Goal: Task Accomplishment & Management: Complete application form

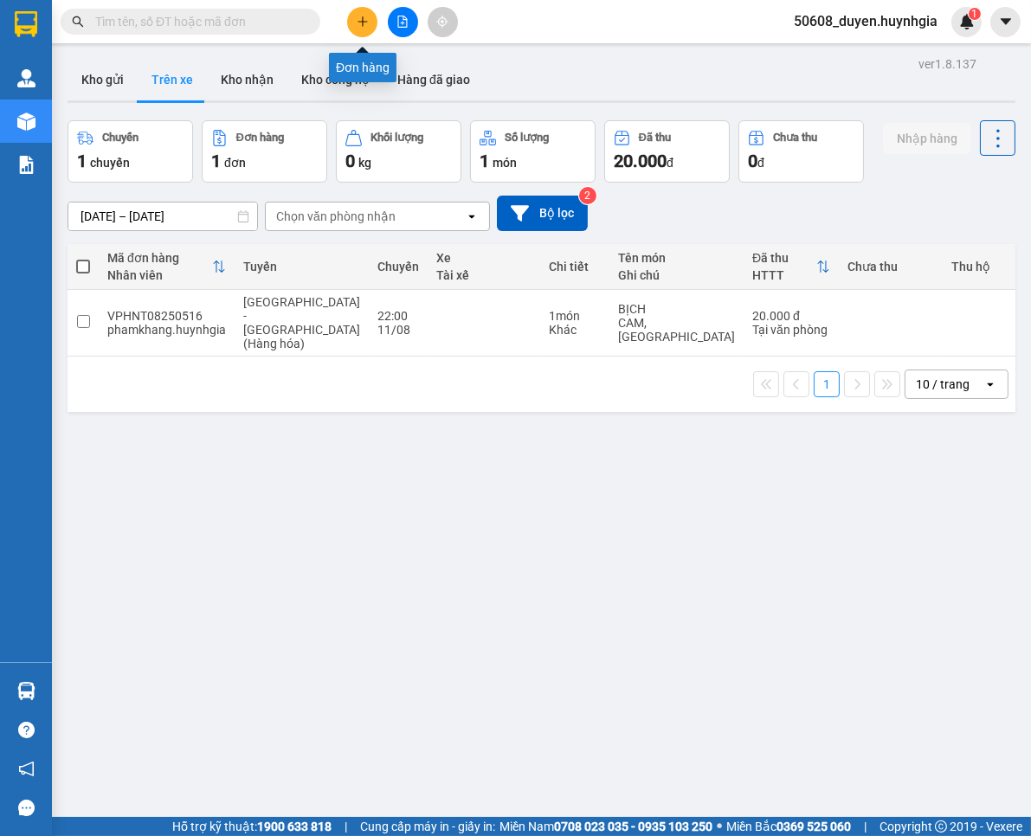
click at [360, 23] on icon "plus" at bounding box center [363, 22] width 12 height 12
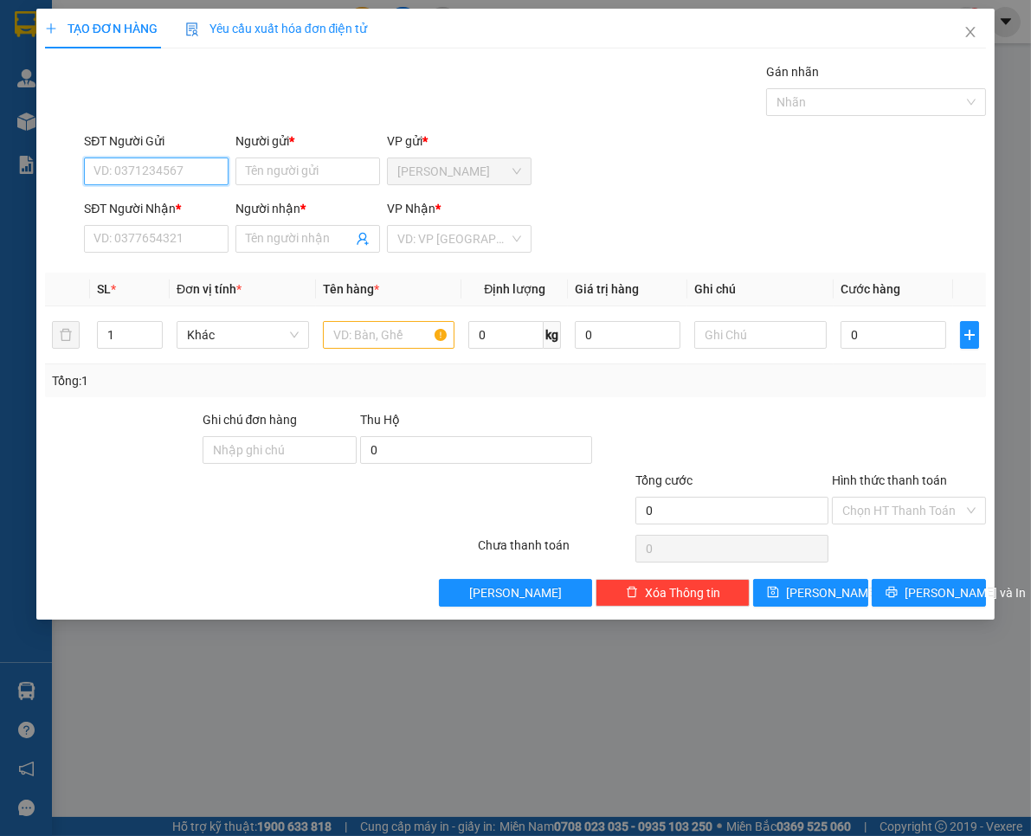
click at [186, 165] on input "SĐT Người Gửi" at bounding box center [156, 172] width 145 height 28
type input "0912979573"
click at [186, 200] on div "0912979573 - HUY" at bounding box center [156, 206] width 124 height 19
type input "HUY"
type input "0907094316"
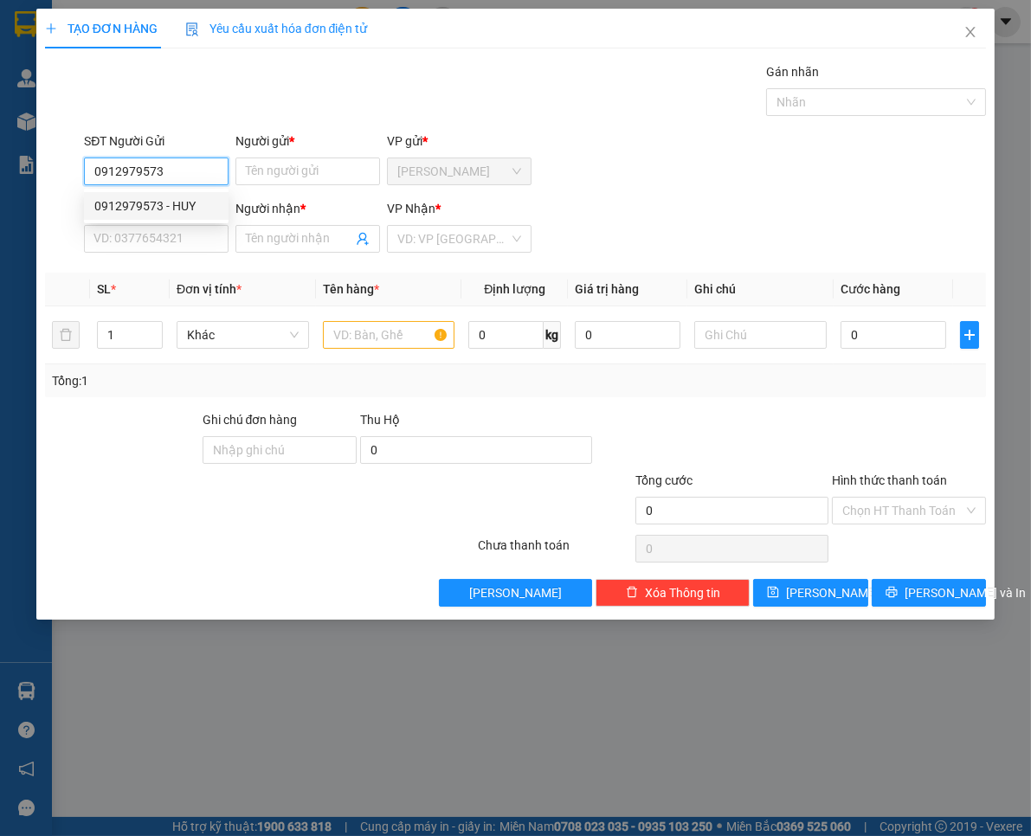
type input "TUYỀN"
type input "0912979573"
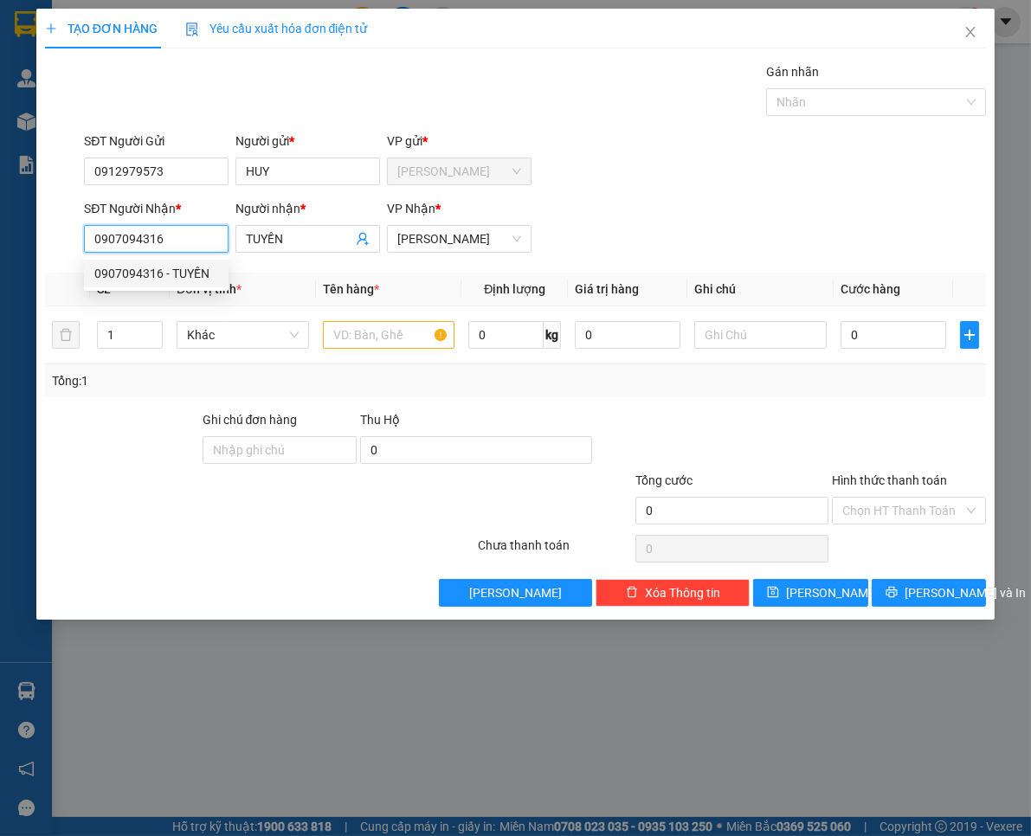
drag, startPoint x: 185, startPoint y: 239, endPoint x: -22, endPoint y: 243, distance: 206.9
click at [0, 243] on html "Kết quả tìm kiếm ( 0 ) Bộ lọc No Data 50608_duyen.huynhgia 1 Quản [PERSON_NAME]…" at bounding box center [515, 418] width 1031 height 836
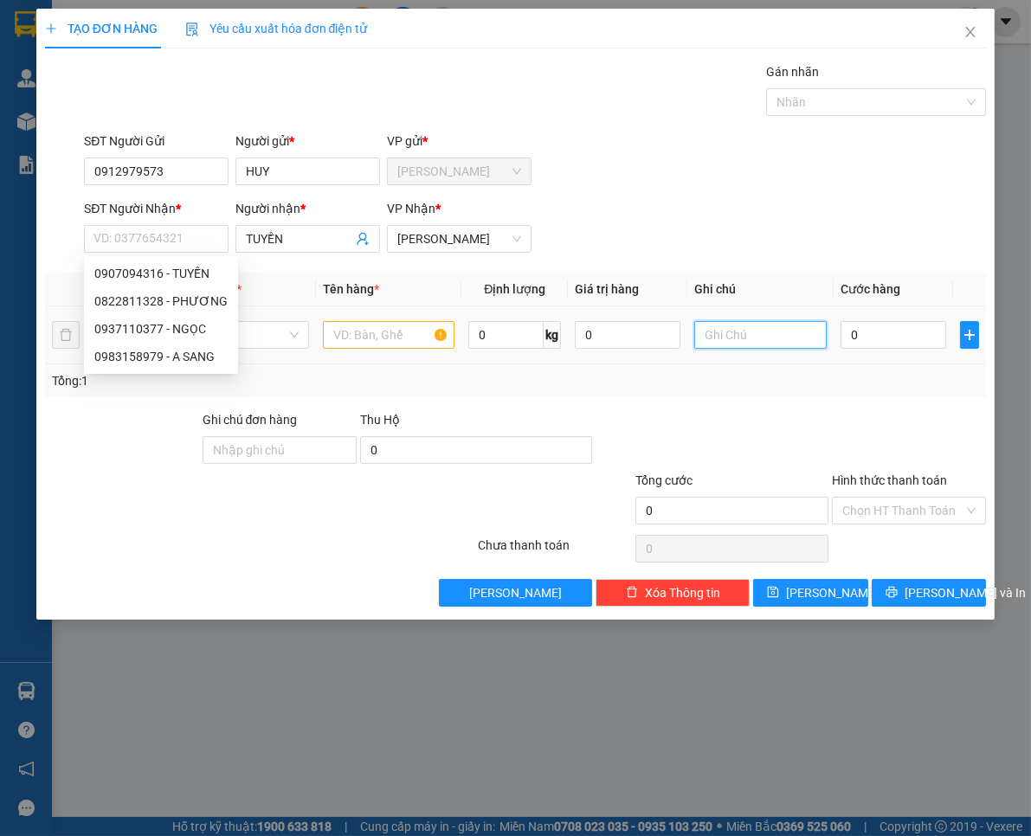
click at [774, 341] on input "text" at bounding box center [760, 335] width 132 height 28
type input "p"
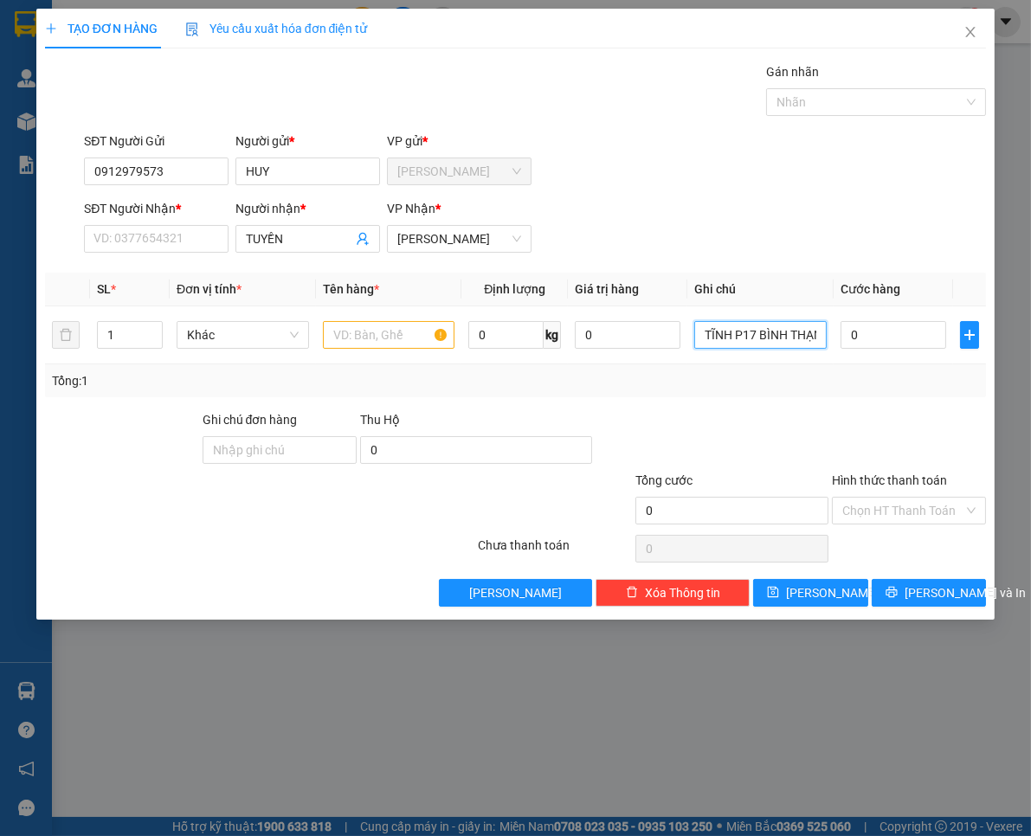
scroll to position [0, 165]
type input "P006 195/15 XÔ VIẾT NGHỆ TĨNH P17 BÌNH THẠNH"
click at [345, 343] on input "text" at bounding box center [389, 335] width 132 height 28
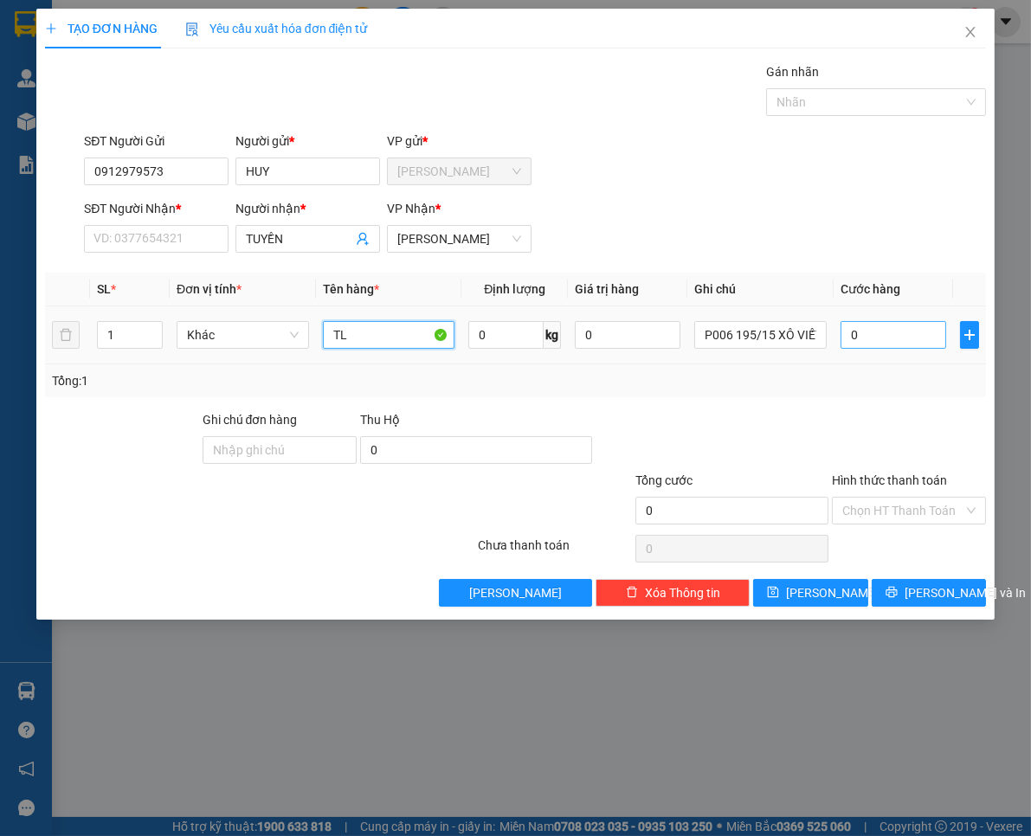
type input "TL"
click at [899, 330] on input "0" at bounding box center [894, 335] width 106 height 28
type input "2"
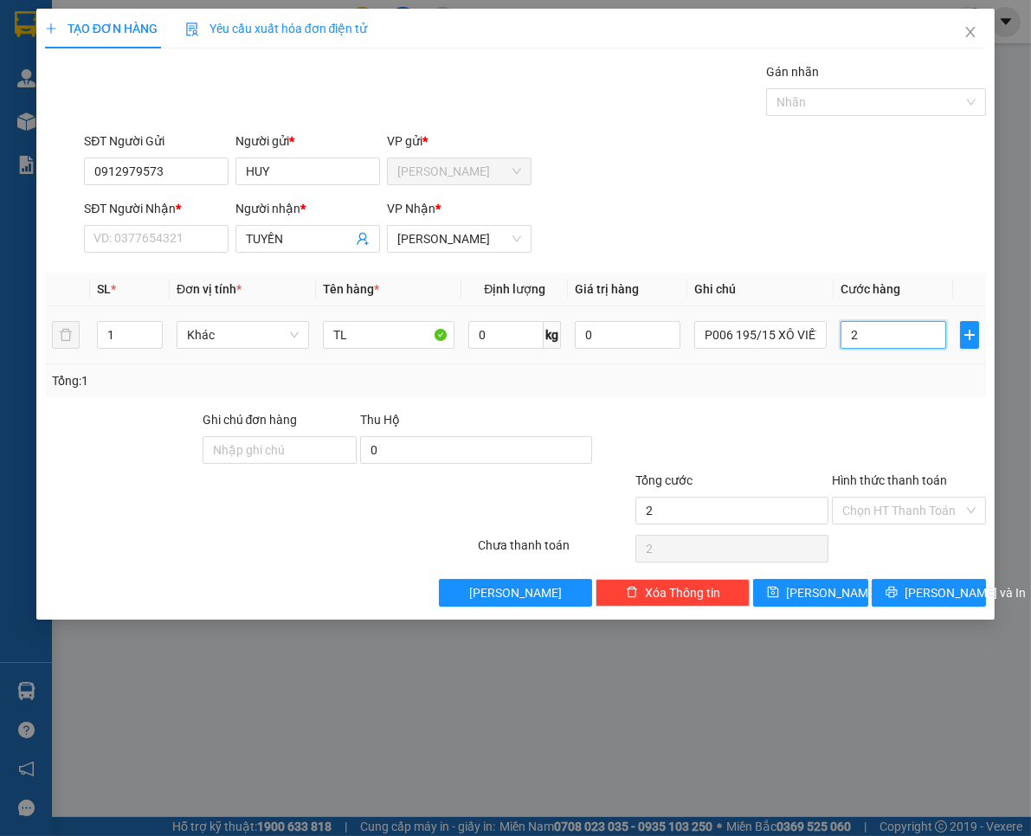
type input "20"
type input "20.000"
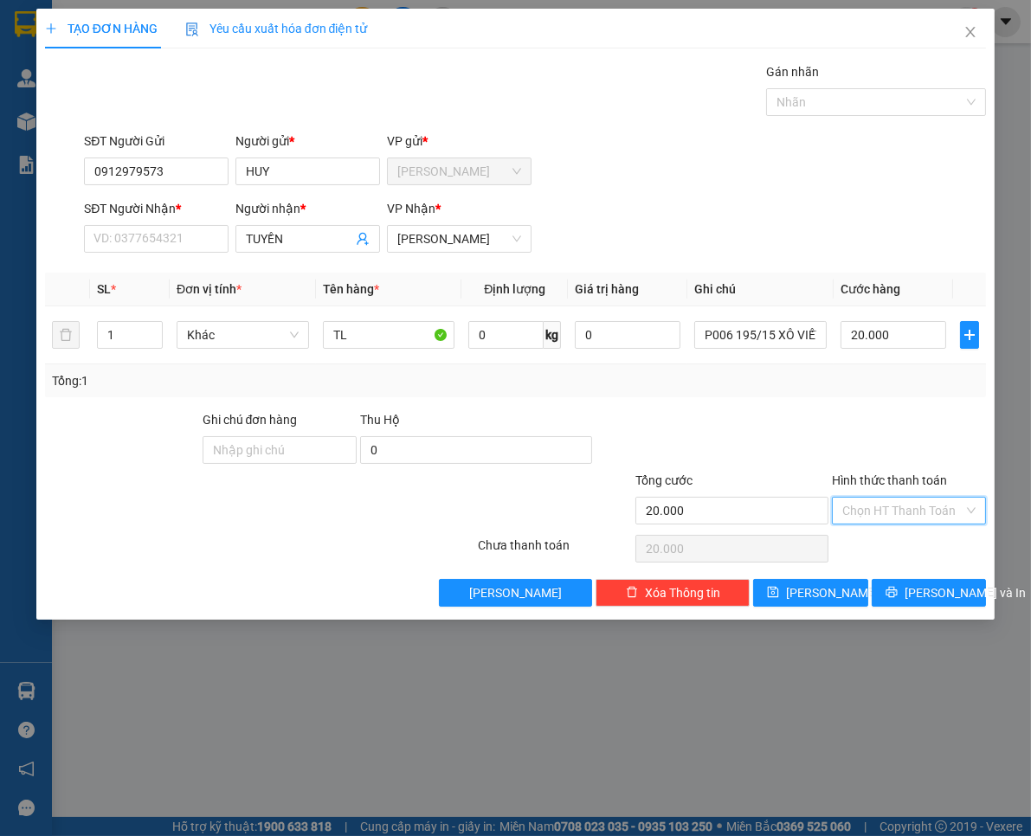
click at [912, 508] on input "Hình thức thanh toán" at bounding box center [902, 511] width 121 height 26
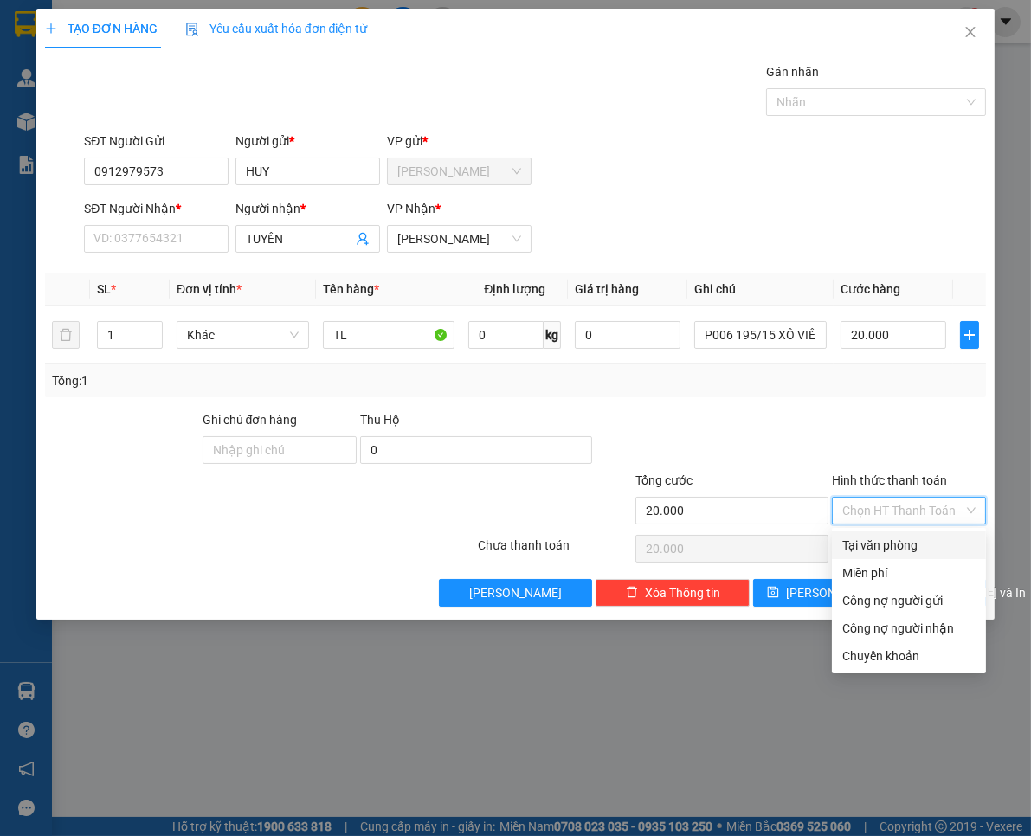
click at [912, 537] on div "Tại văn phòng" at bounding box center [908, 545] width 133 height 19
type input "0"
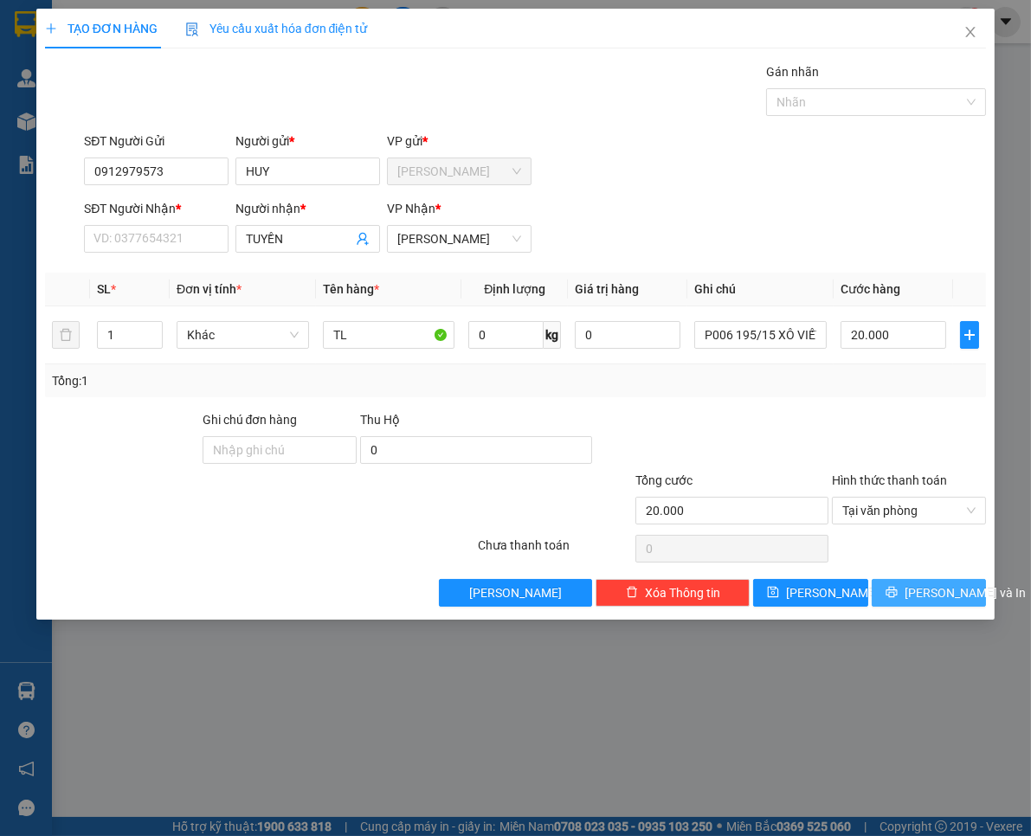
click at [922, 590] on span "[PERSON_NAME] và In" at bounding box center [965, 592] width 121 height 19
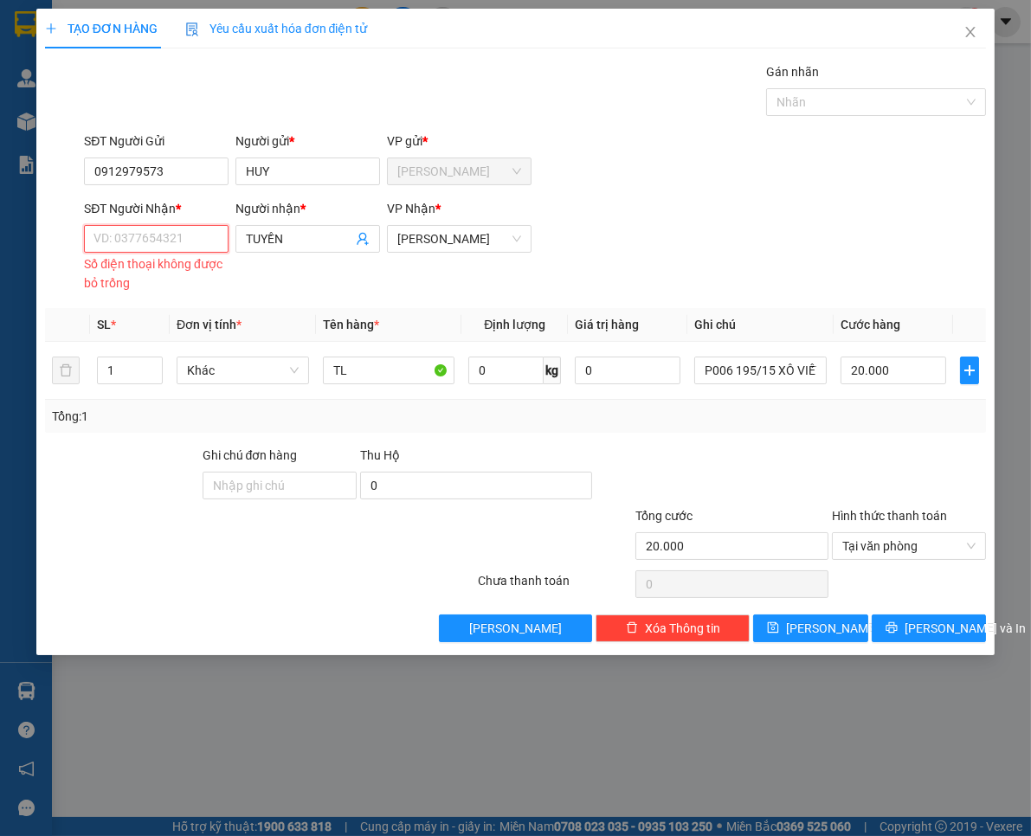
click at [205, 238] on input "SĐT Người Nhận *" at bounding box center [156, 239] width 145 height 28
click at [179, 246] on input "SĐT Người Nhận *" at bounding box center [156, 239] width 145 height 28
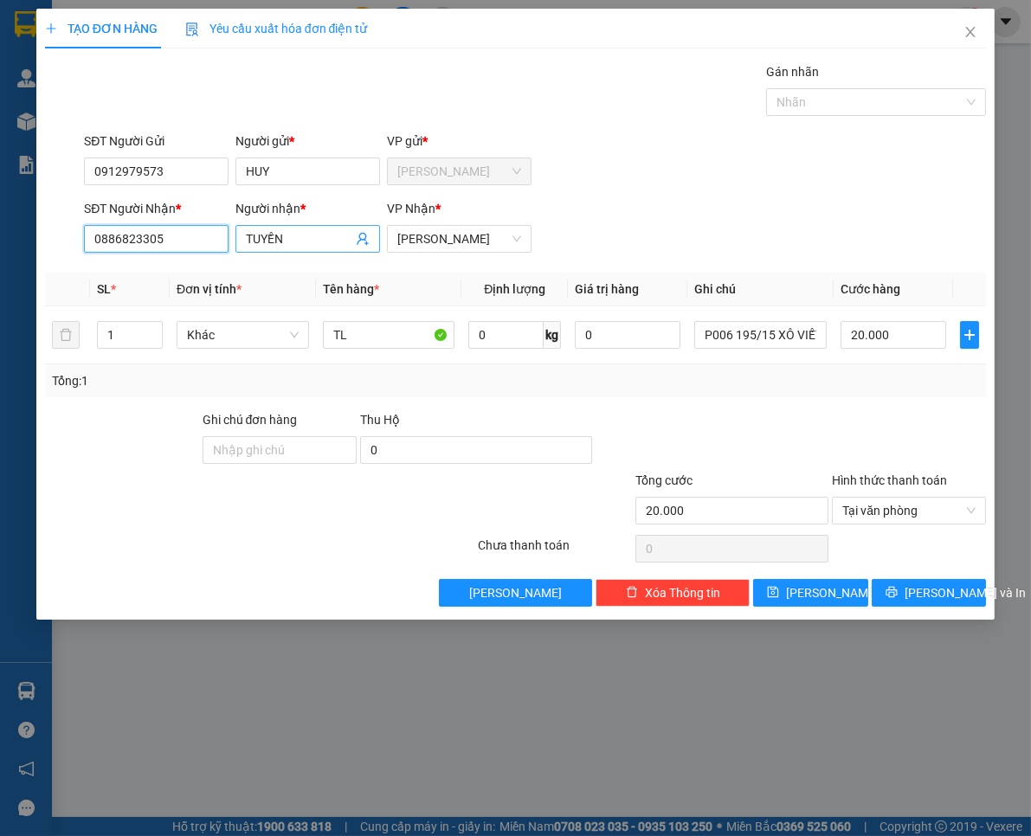
type input "0886823305"
drag, startPoint x: 287, startPoint y: 240, endPoint x: 237, endPoint y: 246, distance: 49.7
click at [237, 246] on span "TUYỀN" at bounding box center [307, 239] width 145 height 28
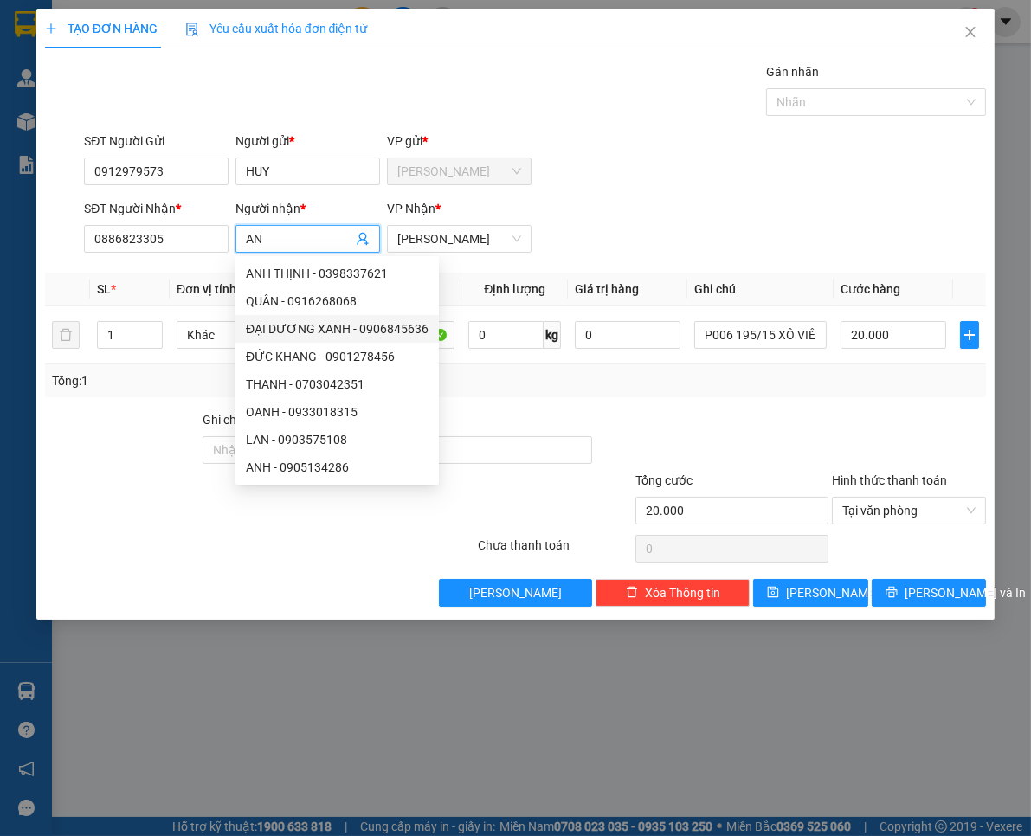
type input "AN"
click at [603, 407] on div "Transit Pickup Surcharge Ids Transit Deliver Surcharge Ids Transit Deliver Surc…" at bounding box center [516, 334] width 942 height 545
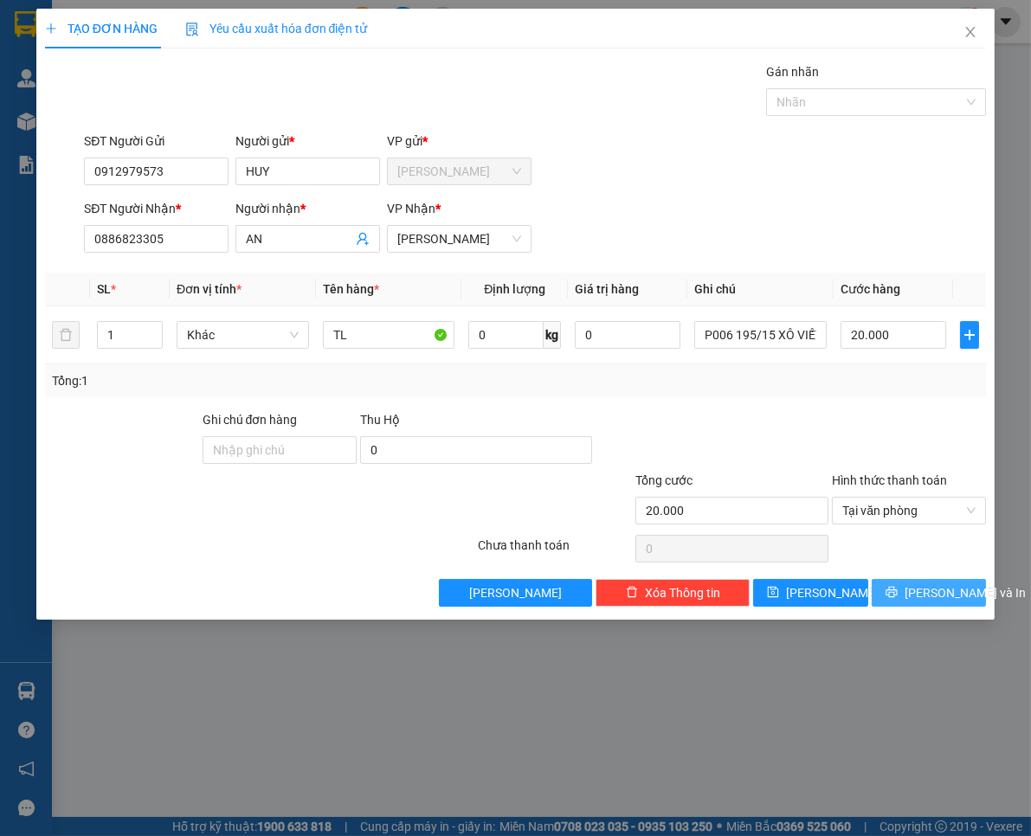
click at [896, 586] on icon "printer" at bounding box center [892, 592] width 12 height 12
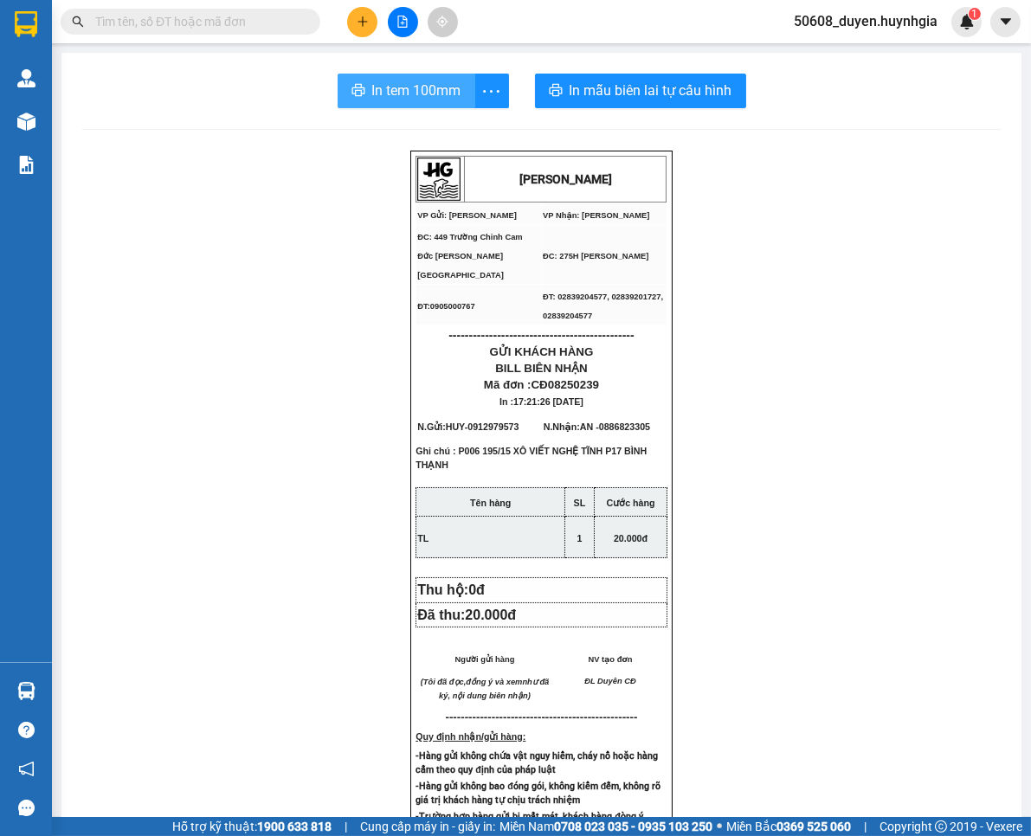
click at [355, 87] on icon "printer" at bounding box center [358, 90] width 14 height 14
click at [371, 19] on button at bounding box center [362, 22] width 30 height 30
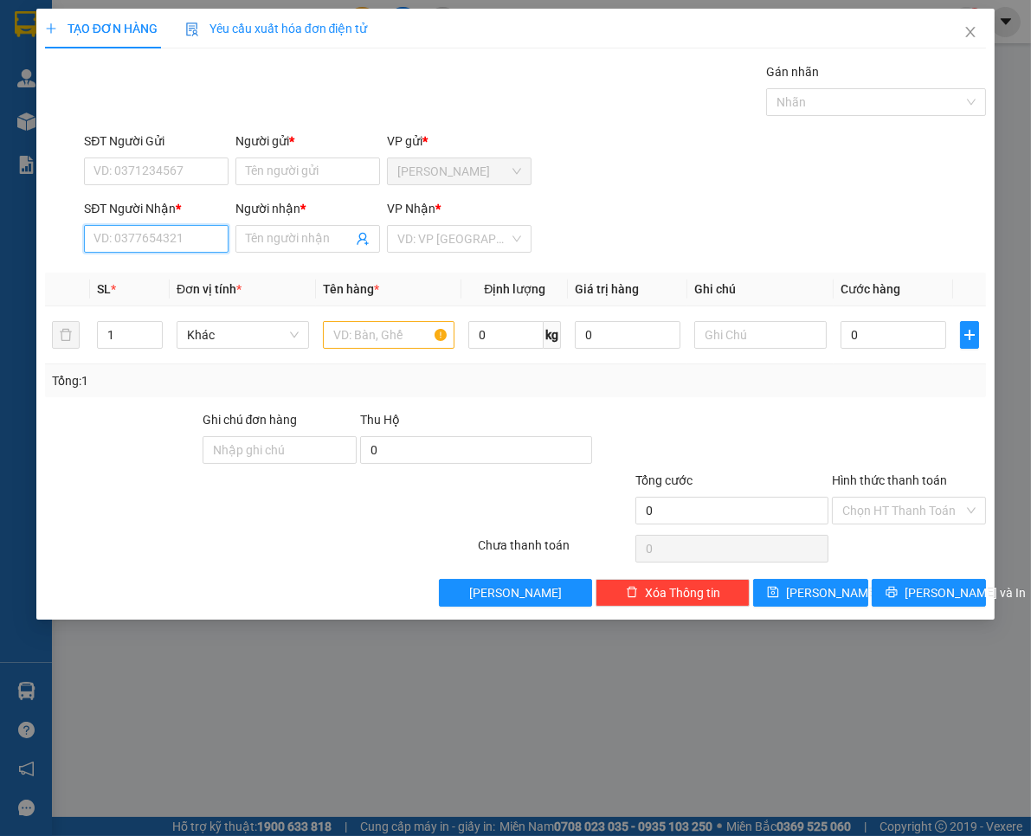
click at [134, 246] on input "SĐT Người Nhận *" at bounding box center [156, 239] width 145 height 28
type input "0"
click at [183, 168] on input "SĐT Người Gửi" at bounding box center [156, 172] width 145 height 28
type input "0"
click at [132, 240] on input "0" at bounding box center [156, 239] width 145 height 28
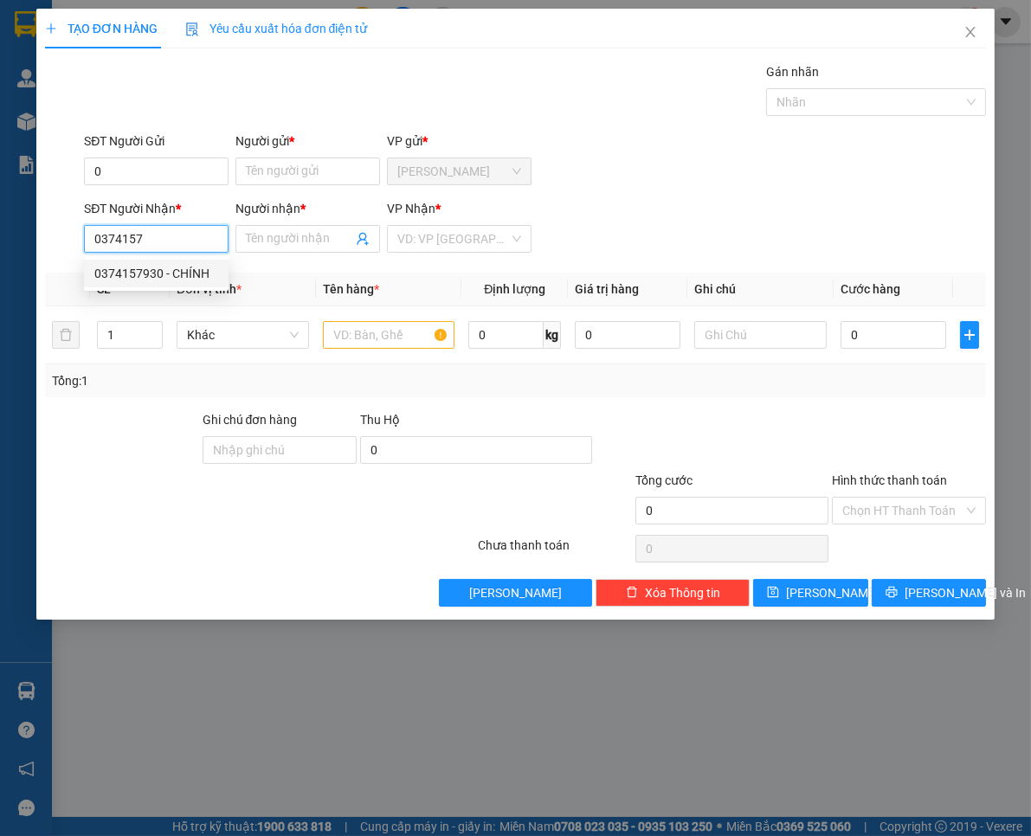
drag, startPoint x: 122, startPoint y: 274, endPoint x: 222, endPoint y: 192, distance: 129.3
click at [123, 269] on div "0374157930 - CHÍNH" at bounding box center [156, 273] width 124 height 19
type input "0374157930"
type input "CHÍNH"
type input "0374157930"
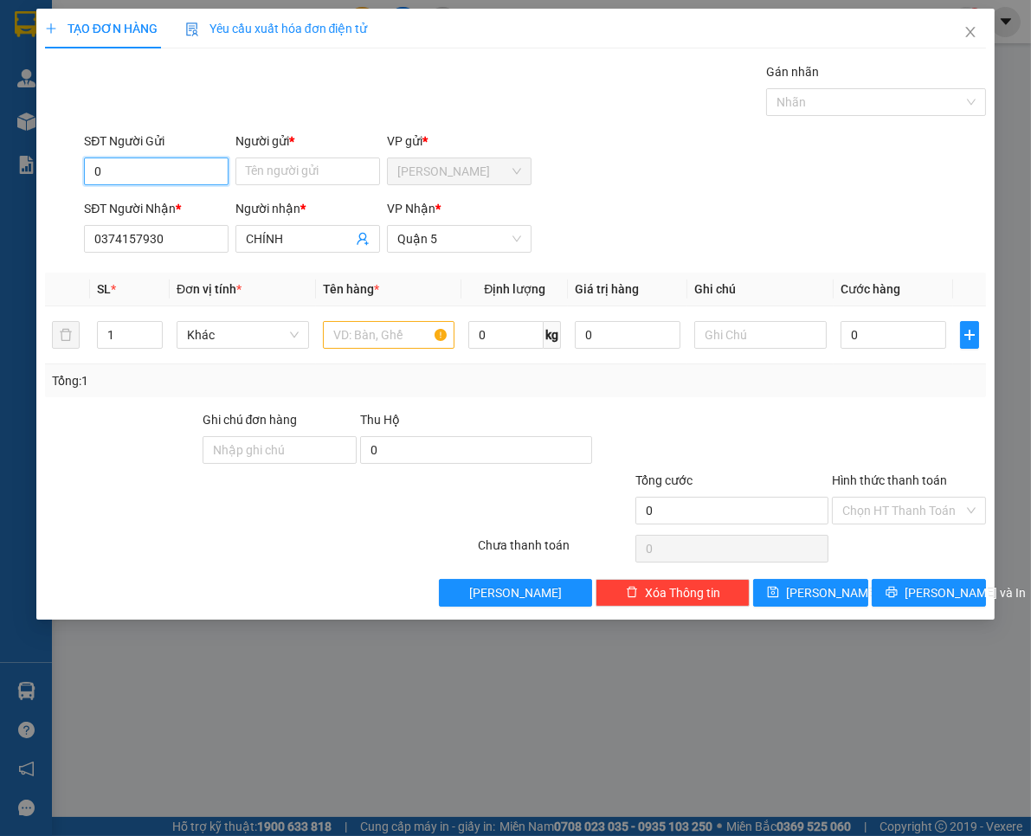
click at [206, 177] on input "0" at bounding box center [156, 172] width 145 height 28
click at [191, 204] on div "0375081557 - Trung" at bounding box center [156, 206] width 124 height 19
type input "0375081557"
type input "Trung"
click at [377, 332] on input "text" at bounding box center [389, 335] width 132 height 28
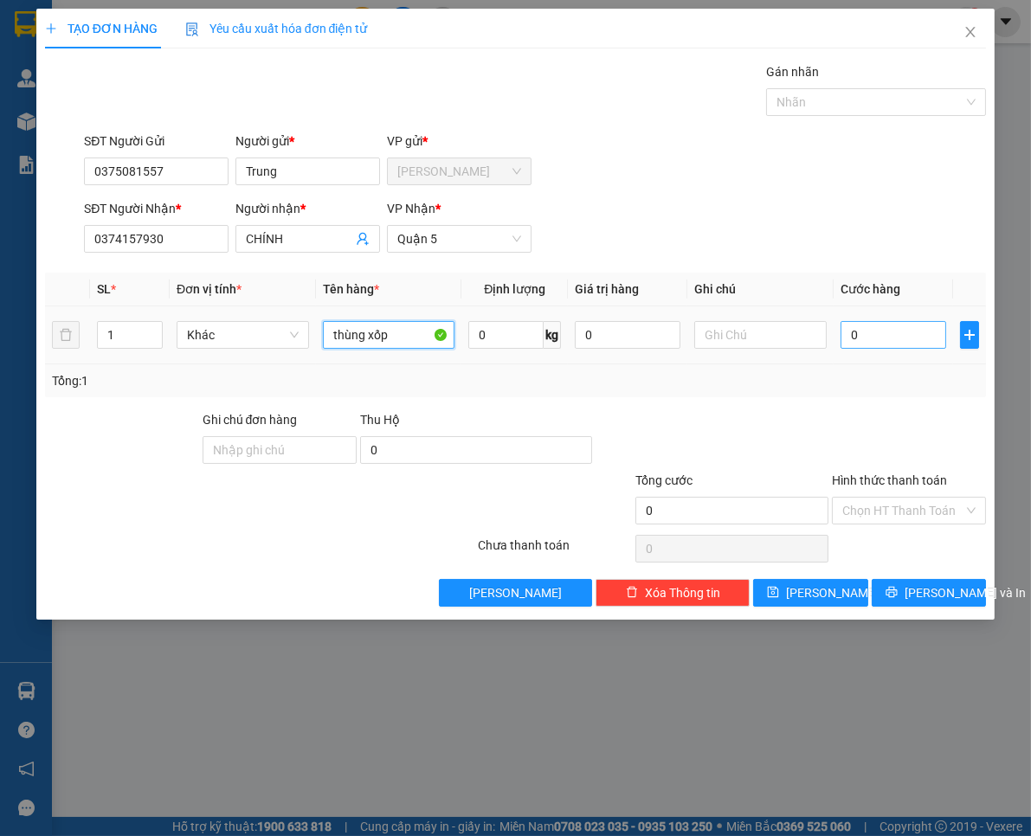
type input "thùng xốp"
click at [886, 330] on input "0" at bounding box center [894, 335] width 106 height 28
type input "4"
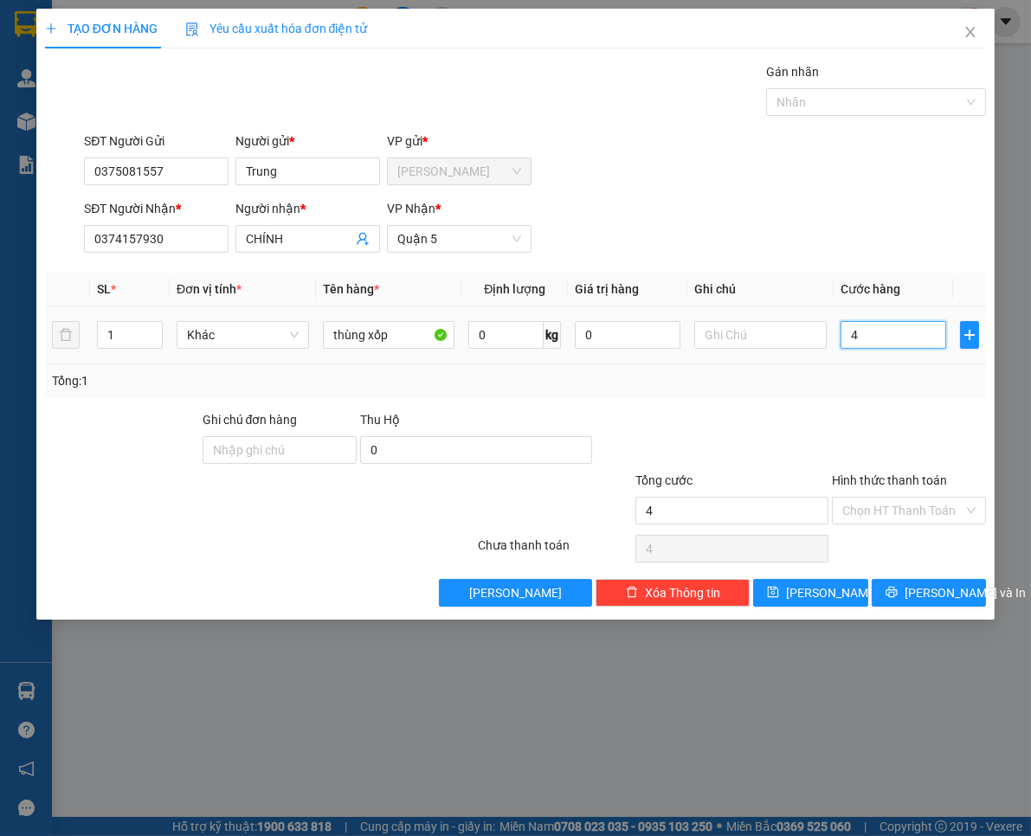
type input "40"
type input "40.000"
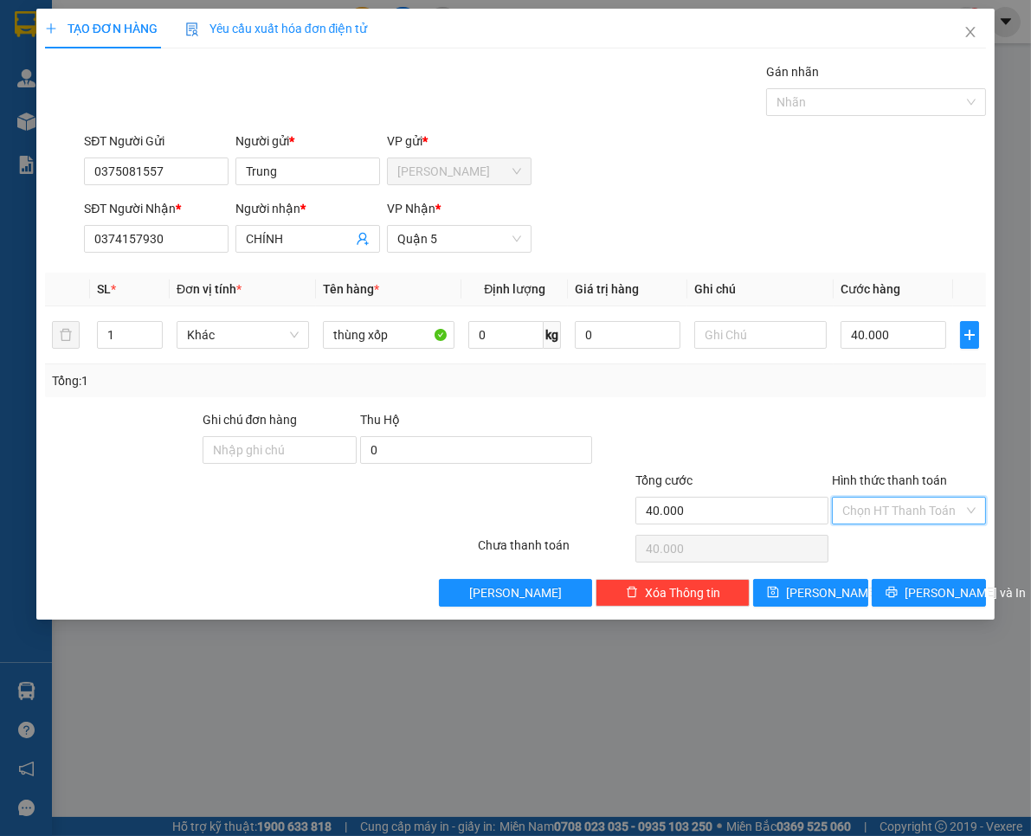
click at [900, 509] on input "Hình thức thanh toán" at bounding box center [902, 511] width 121 height 26
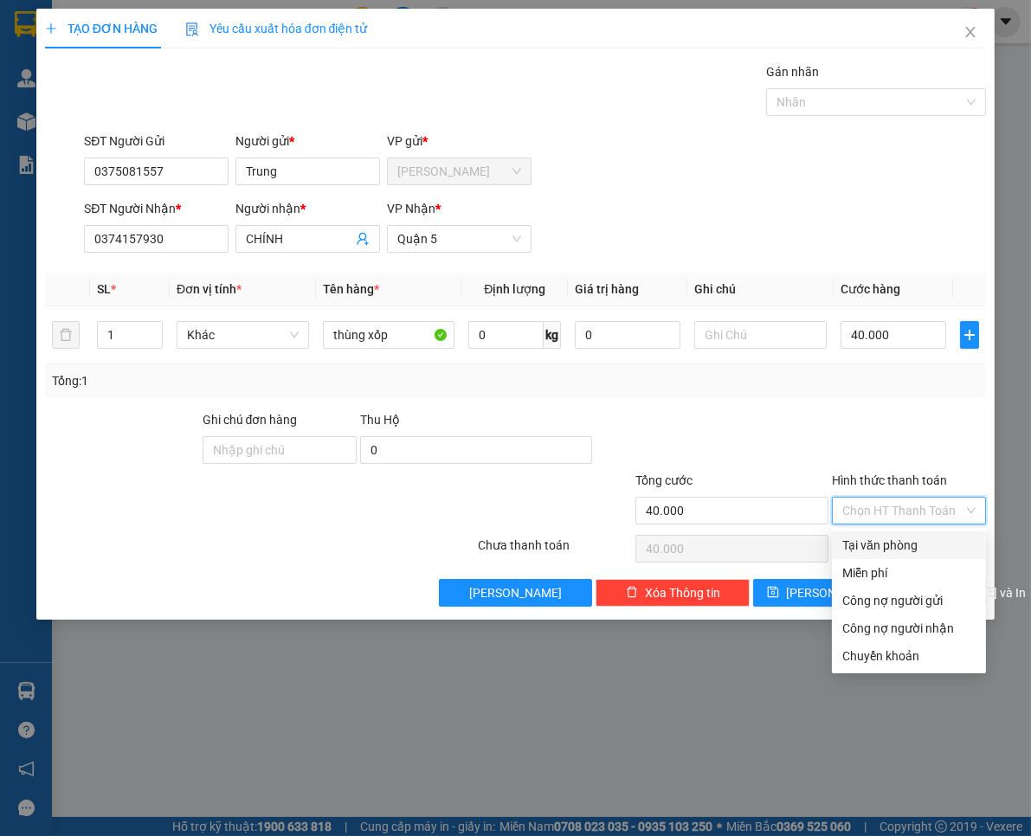
click at [901, 541] on div "Tại văn phòng" at bounding box center [908, 545] width 133 height 19
type input "0"
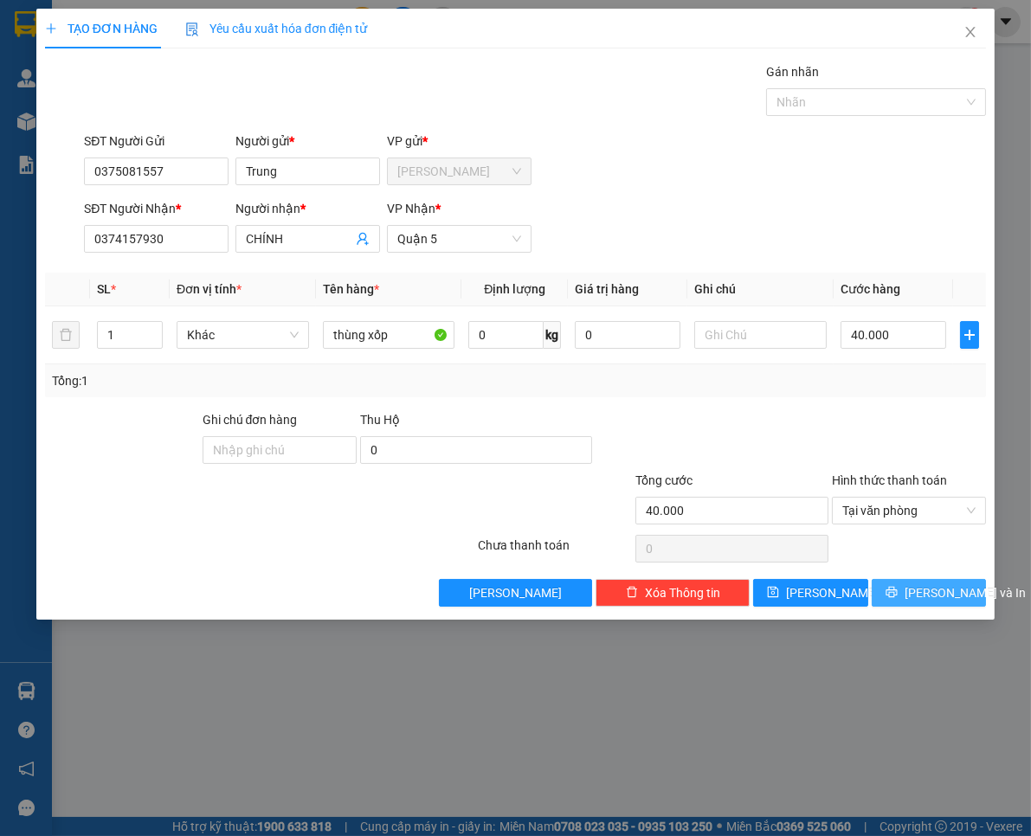
click at [928, 597] on span "[PERSON_NAME] và In" at bounding box center [965, 592] width 121 height 19
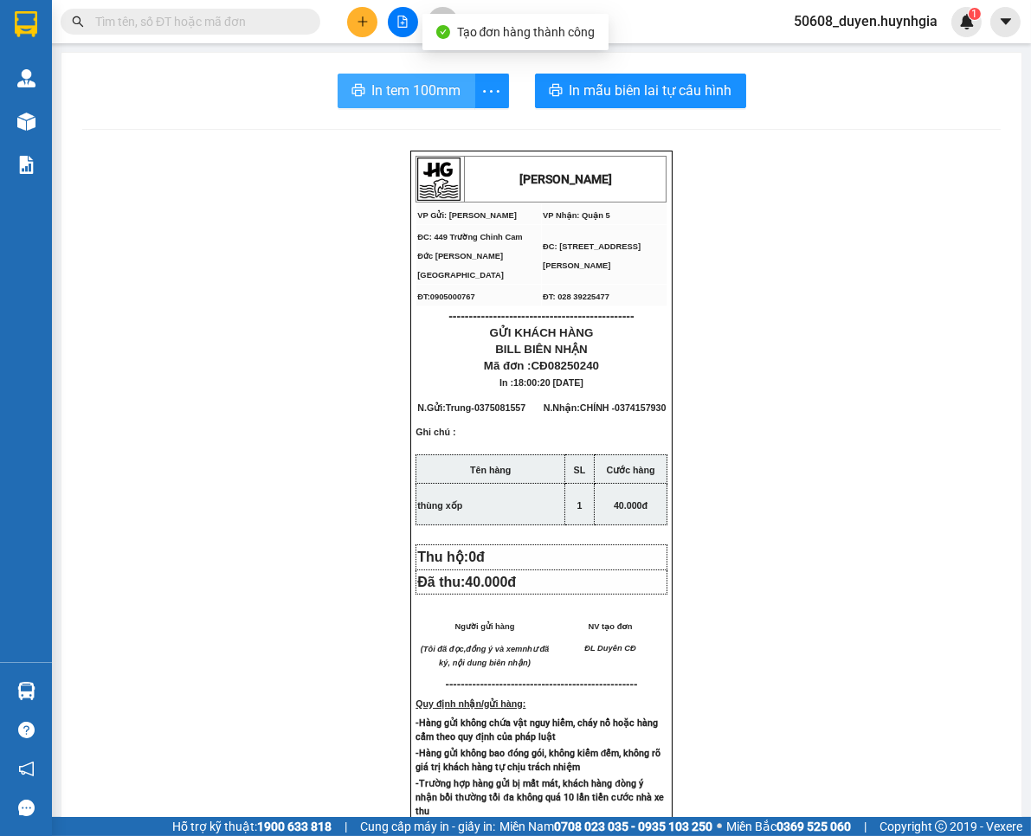
click at [400, 93] on span "In tem 100mm" at bounding box center [416, 91] width 89 height 22
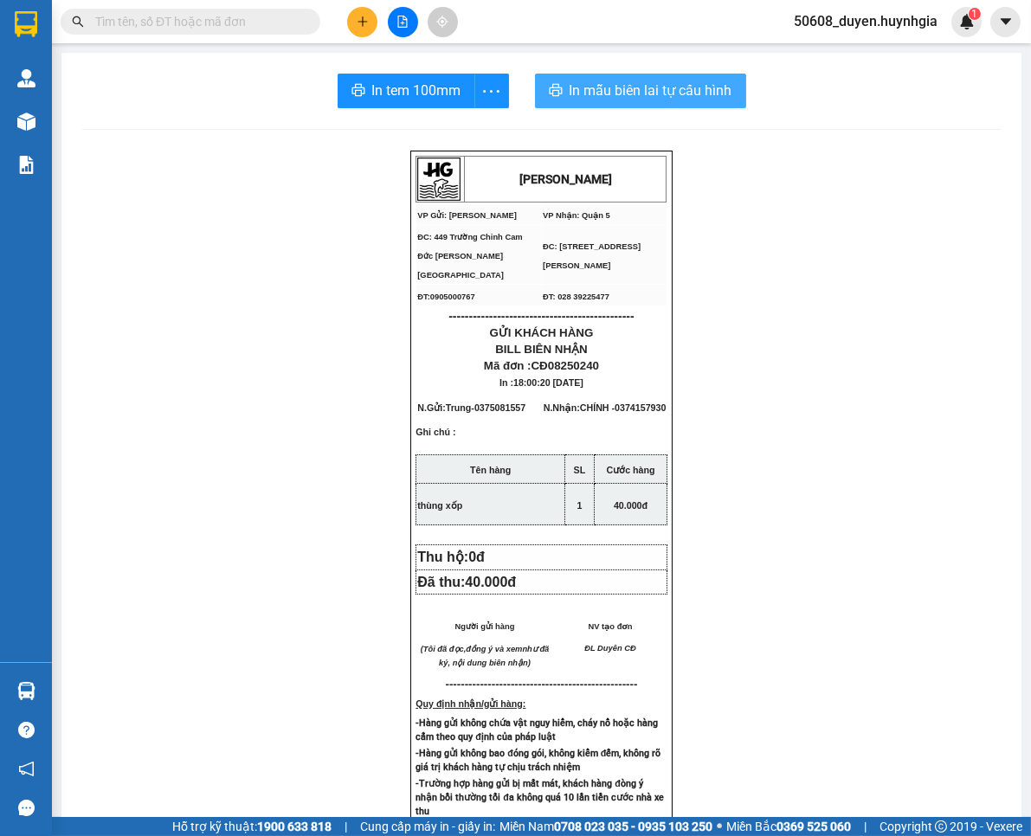
click at [601, 91] on span "In mẫu biên lai tự cấu hình" at bounding box center [651, 91] width 163 height 22
click at [353, 18] on button at bounding box center [362, 22] width 30 height 30
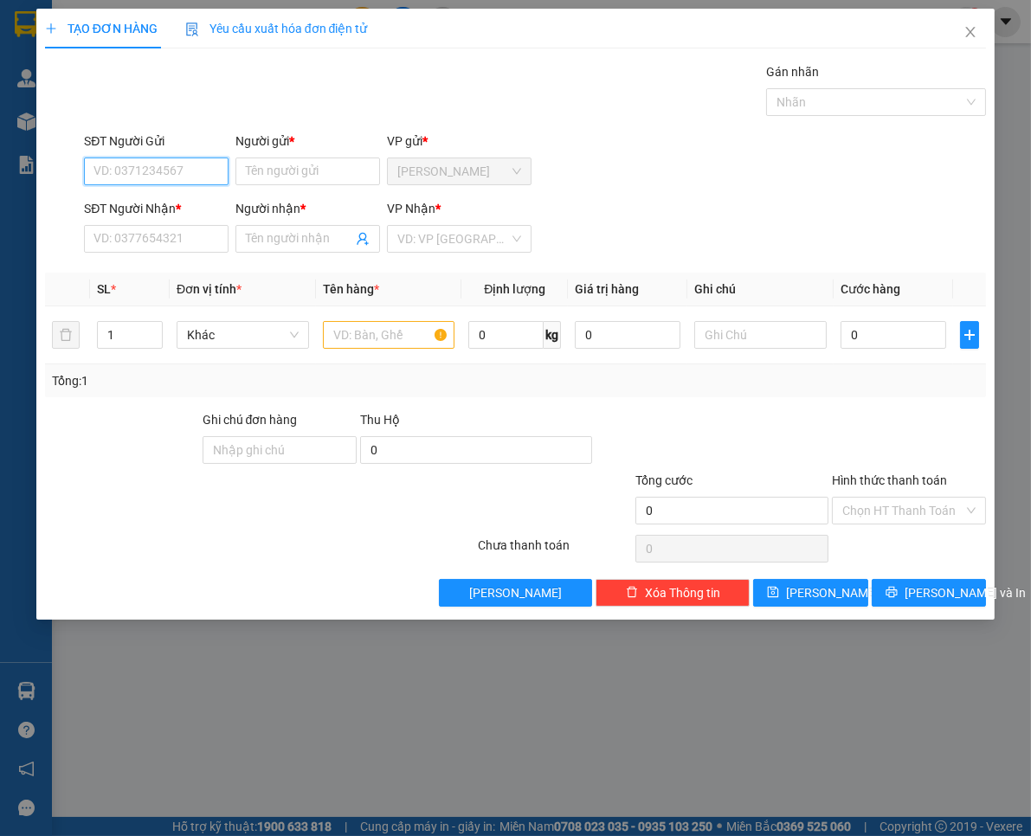
click at [191, 171] on input "SĐT Người Gửi" at bounding box center [156, 172] width 145 height 28
click at [173, 203] on div "0795757288 - THƠ" at bounding box center [156, 206] width 124 height 19
type input "0795757288"
type input "THƠ"
type input "0903888121"
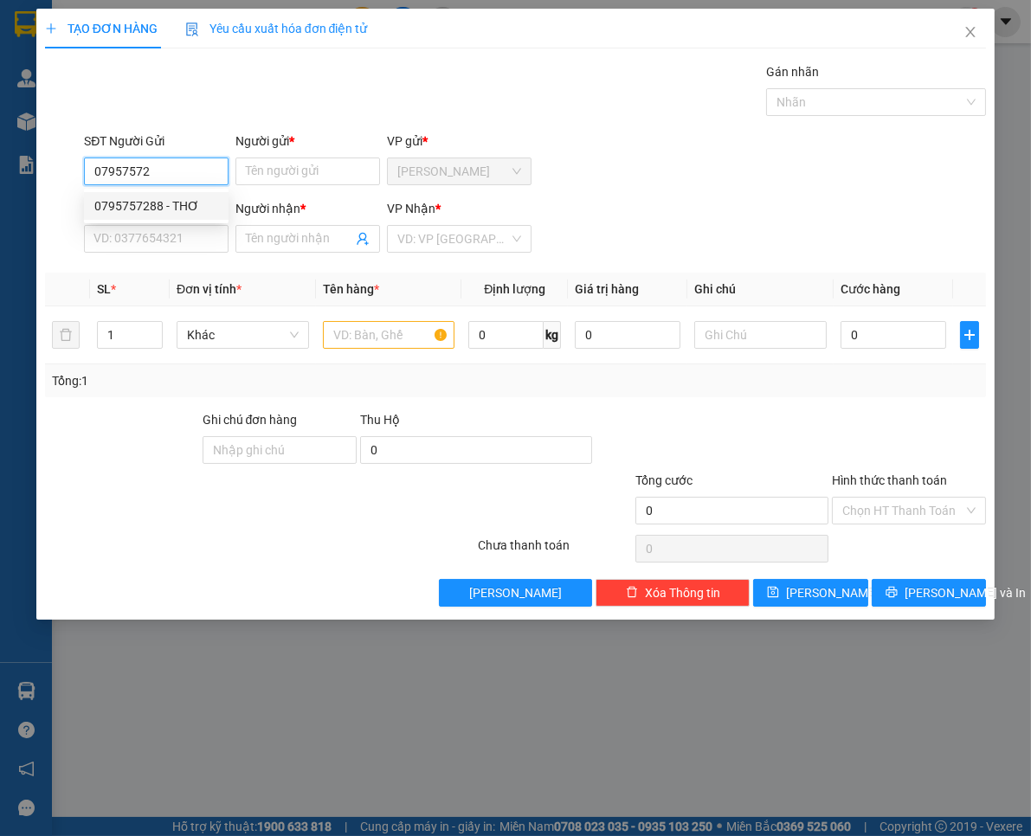
type input "GIANG"
type input "0795757288"
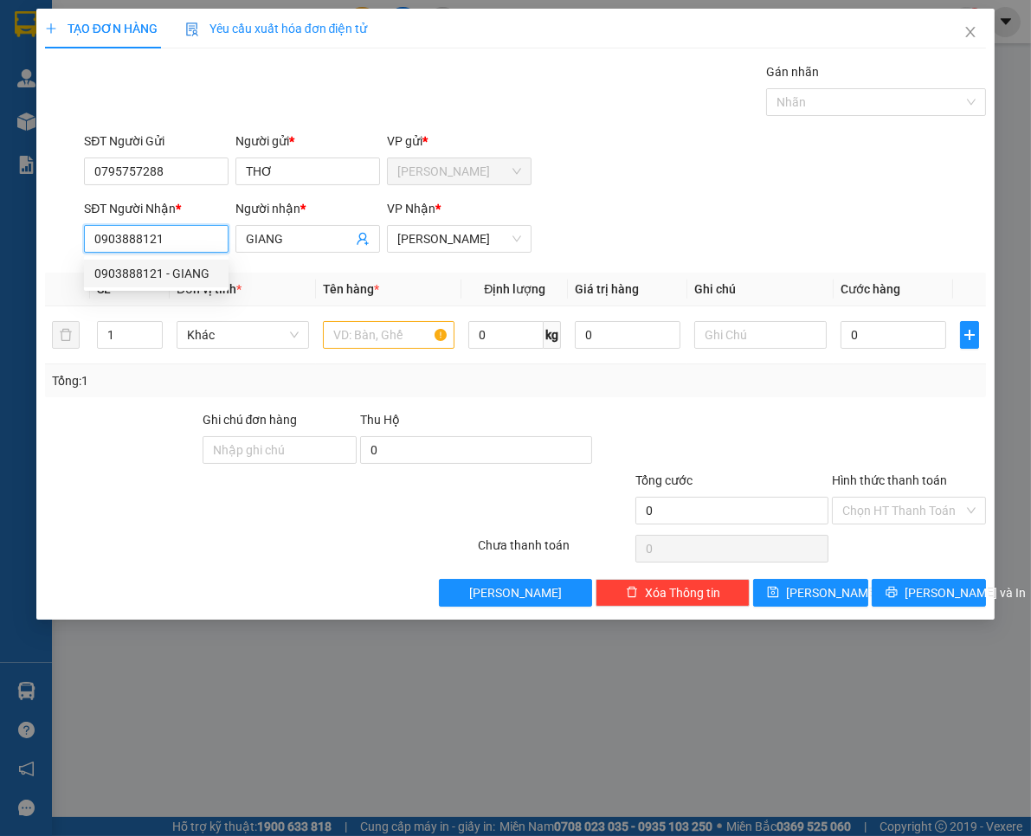
drag, startPoint x: 174, startPoint y: 242, endPoint x: 20, endPoint y: 262, distance: 155.4
click at [20, 262] on div "TẠO ĐƠN HÀNG Yêu cầu xuất hóa đơn điện tử Transit Pickup Surcharge Ids Transit …" at bounding box center [515, 418] width 1031 height 836
type input "0981623120"
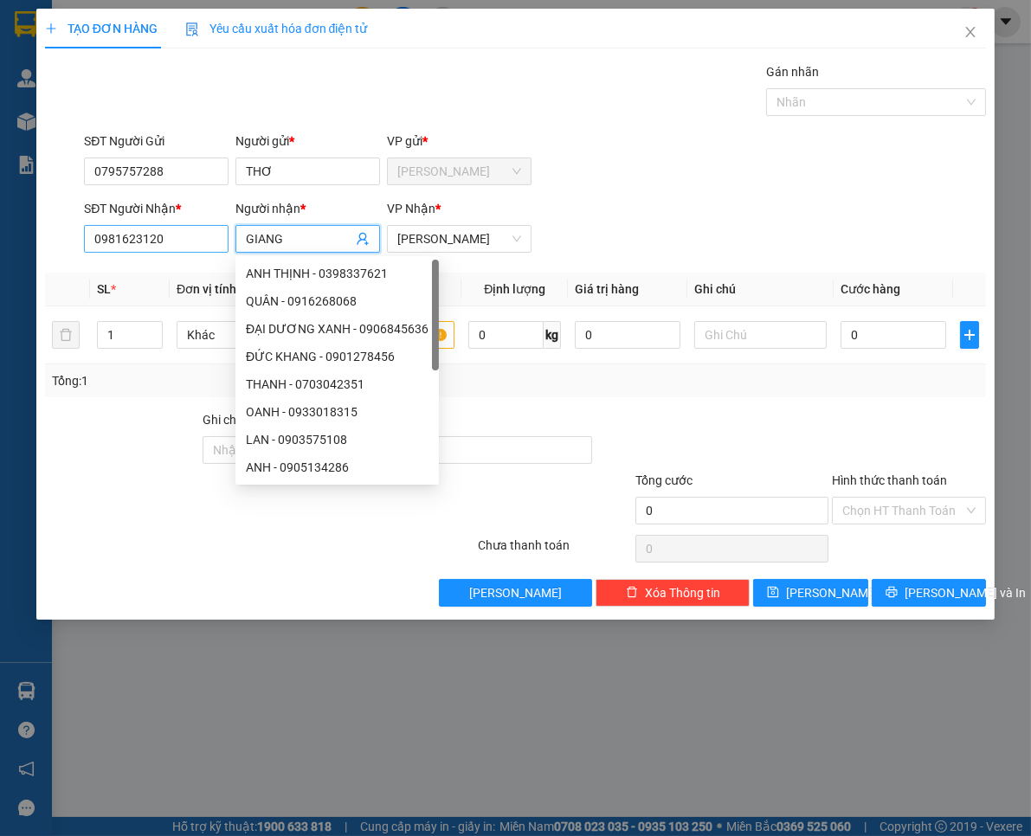
drag, startPoint x: 291, startPoint y: 234, endPoint x: 223, endPoint y: 245, distance: 68.5
click at [223, 245] on div "SĐT Người Nhận * 0981623120 Người nhận * GIANG VP Nhận * [PERSON_NAME]" at bounding box center [535, 229] width 909 height 61
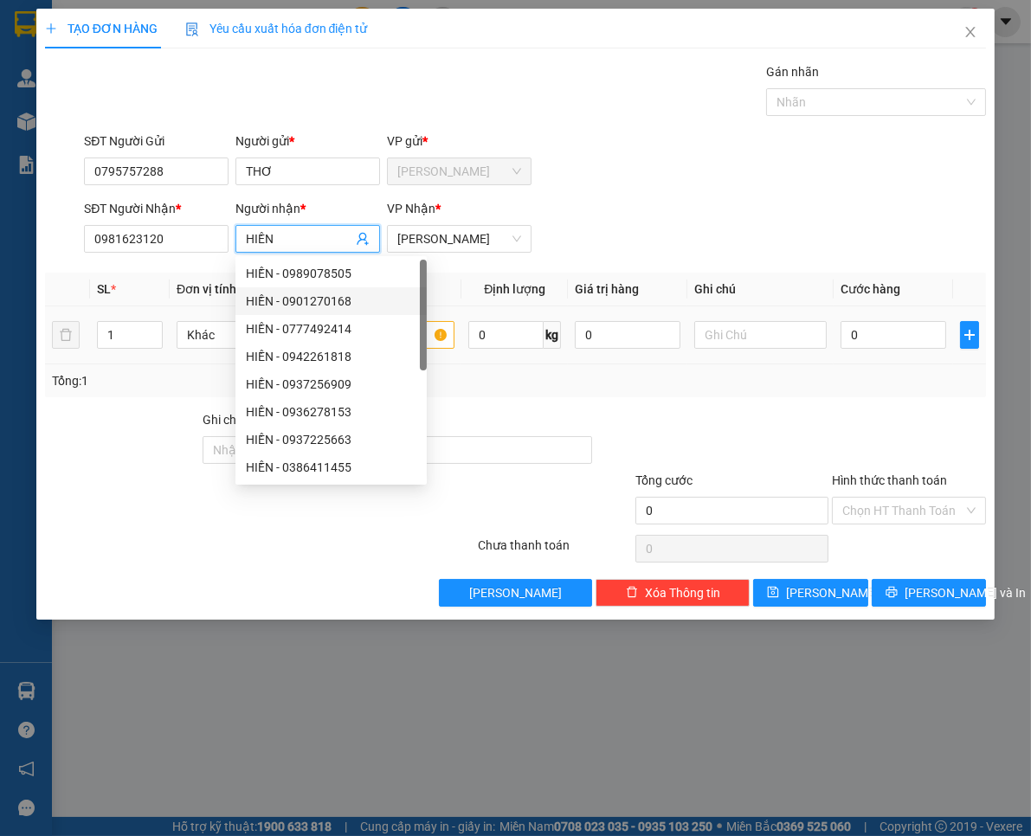
type input "HIỀN"
click at [422, 338] on input "text" at bounding box center [389, 335] width 132 height 28
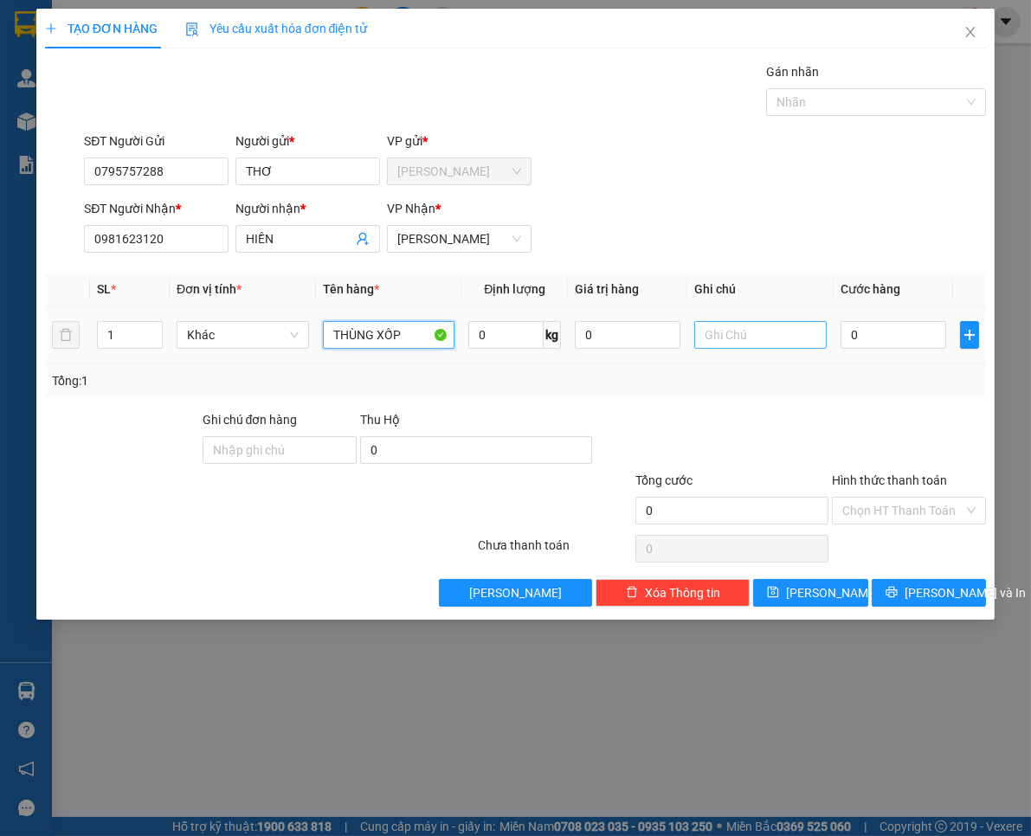
type input "THÙNG XỐP"
click at [725, 347] on input "text" at bounding box center [760, 335] width 132 height 28
type input "288/3 ĐƯỜNG BÌNH QUỚI P BÌNH QUỚI BÌNH THẠNH"
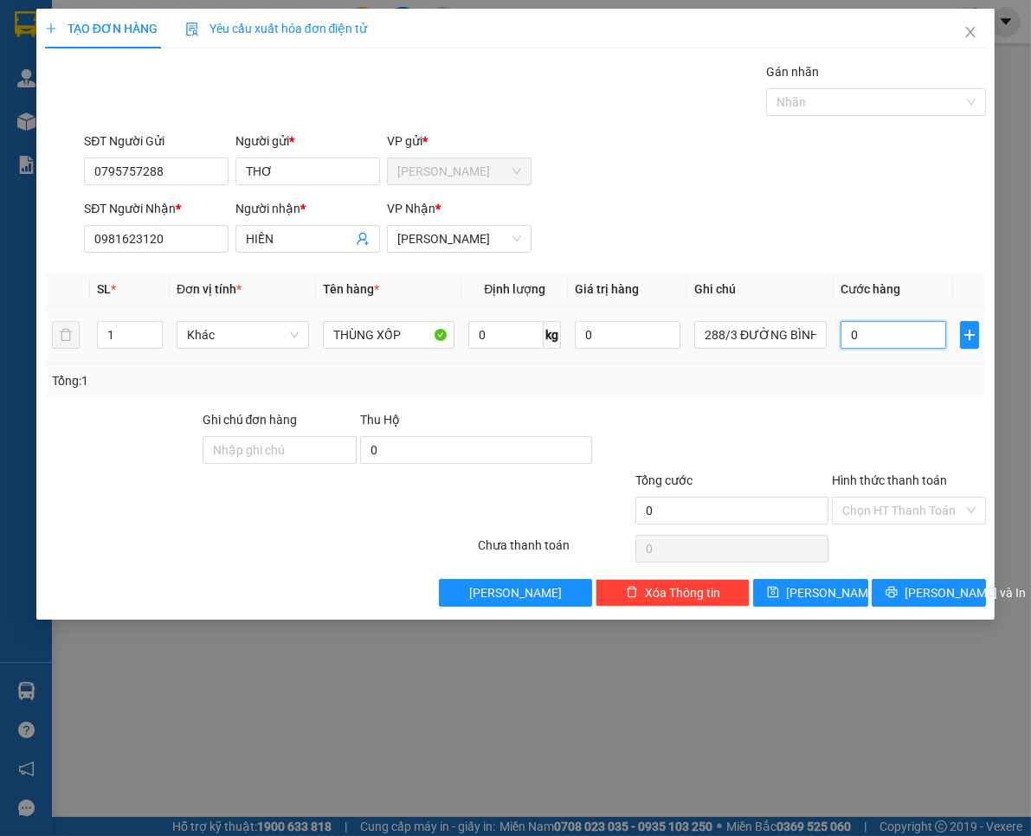
click at [918, 343] on input "0" at bounding box center [894, 335] width 106 height 28
type input "1"
type input "12"
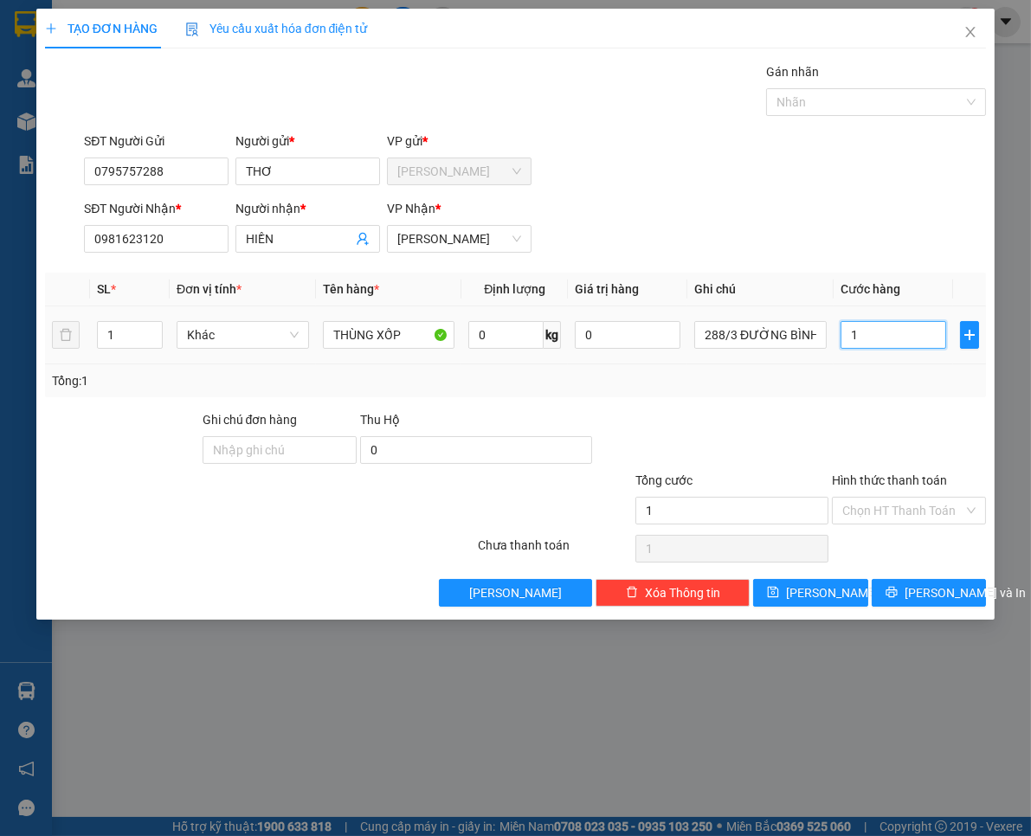
type input "12"
type input "120"
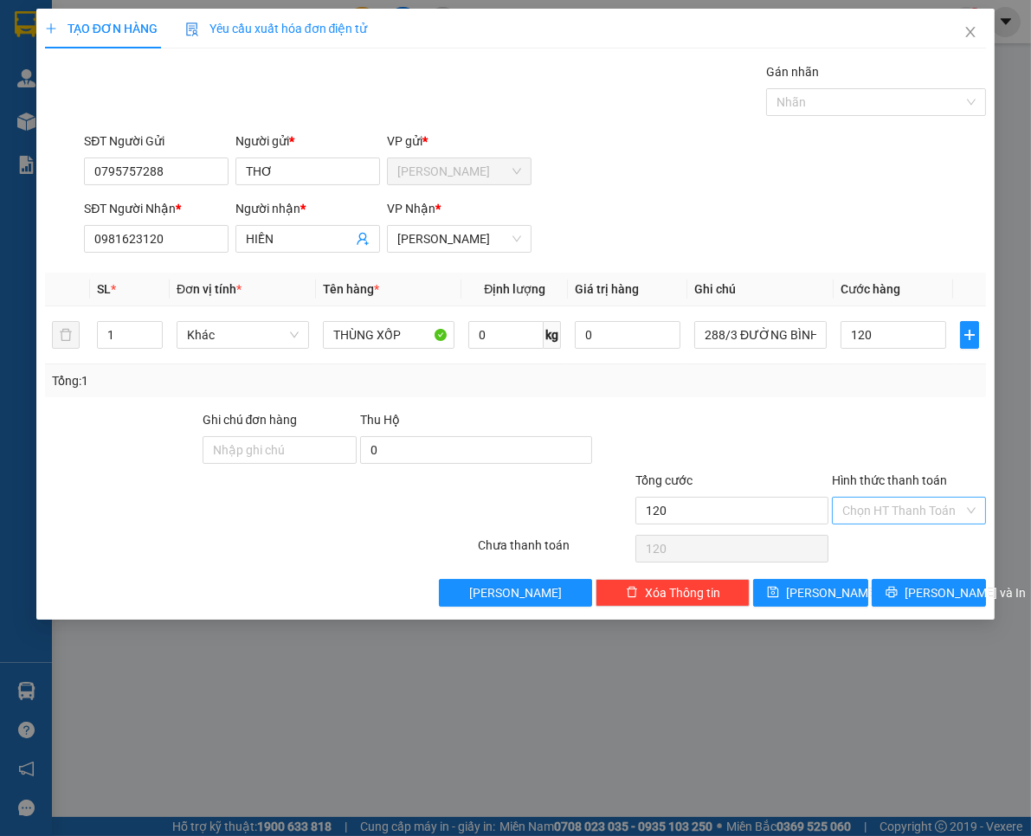
type input "120.000"
click at [953, 502] on input "Hình thức thanh toán" at bounding box center [902, 511] width 121 height 26
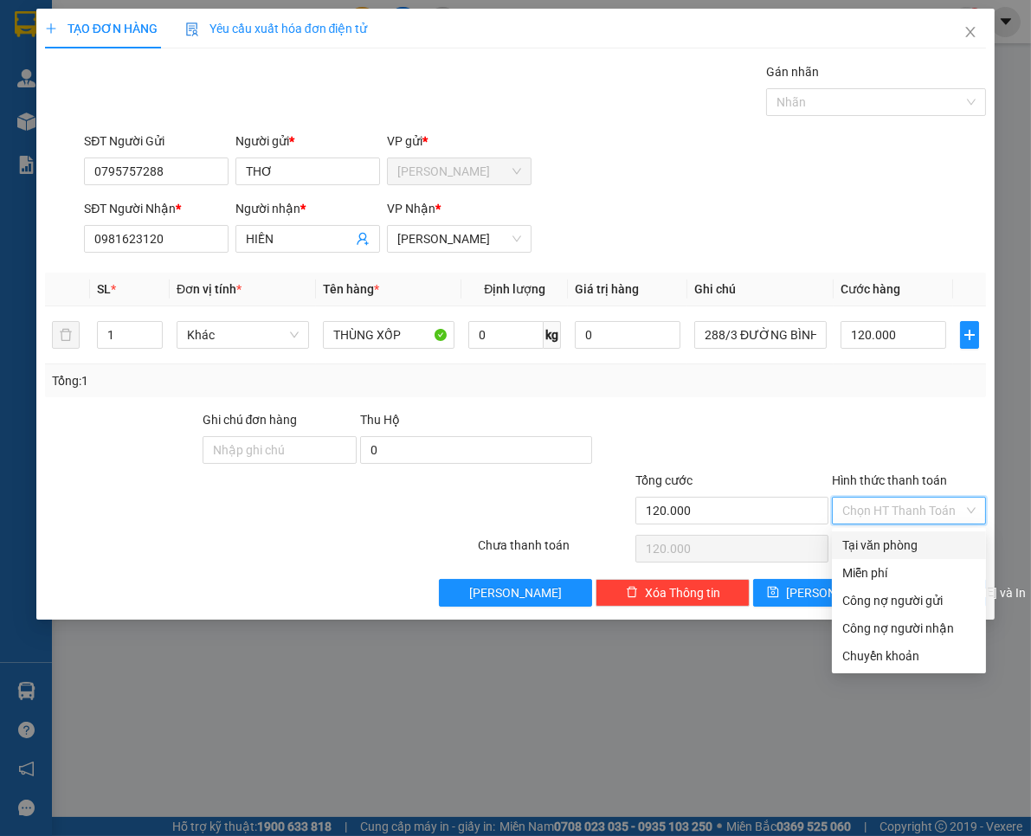
click at [912, 541] on div "Tại văn phòng" at bounding box center [908, 545] width 133 height 19
type input "0"
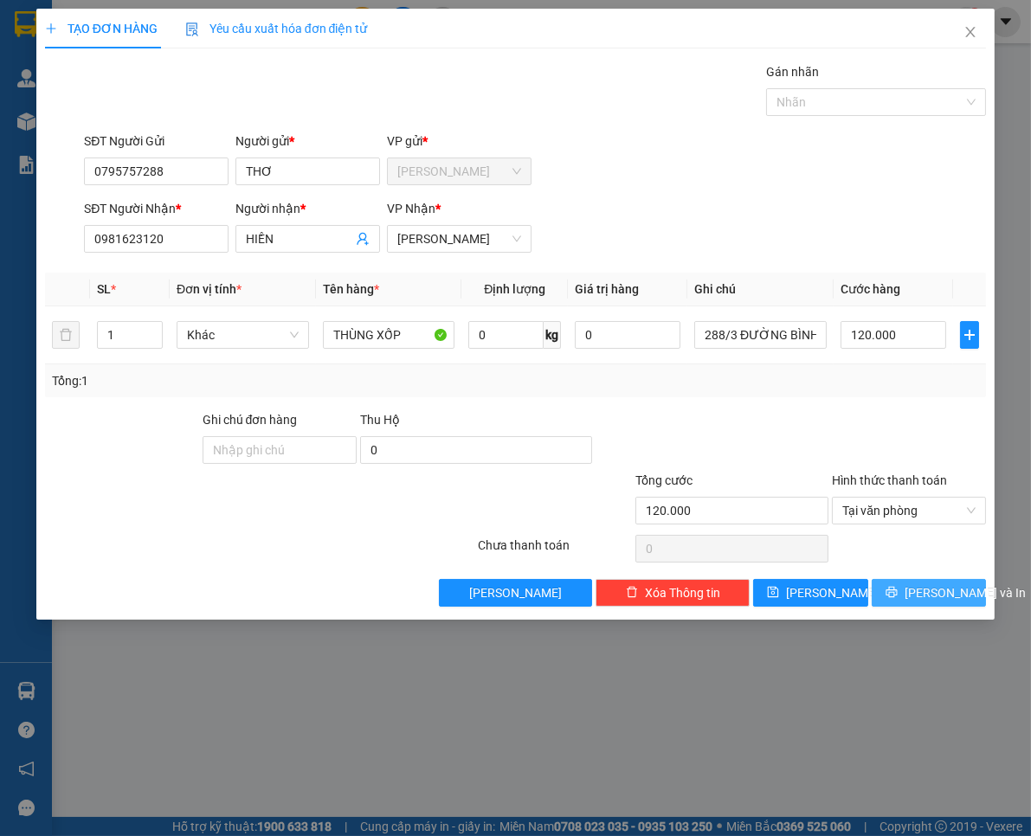
click at [941, 598] on span "[PERSON_NAME] và In" at bounding box center [965, 592] width 121 height 19
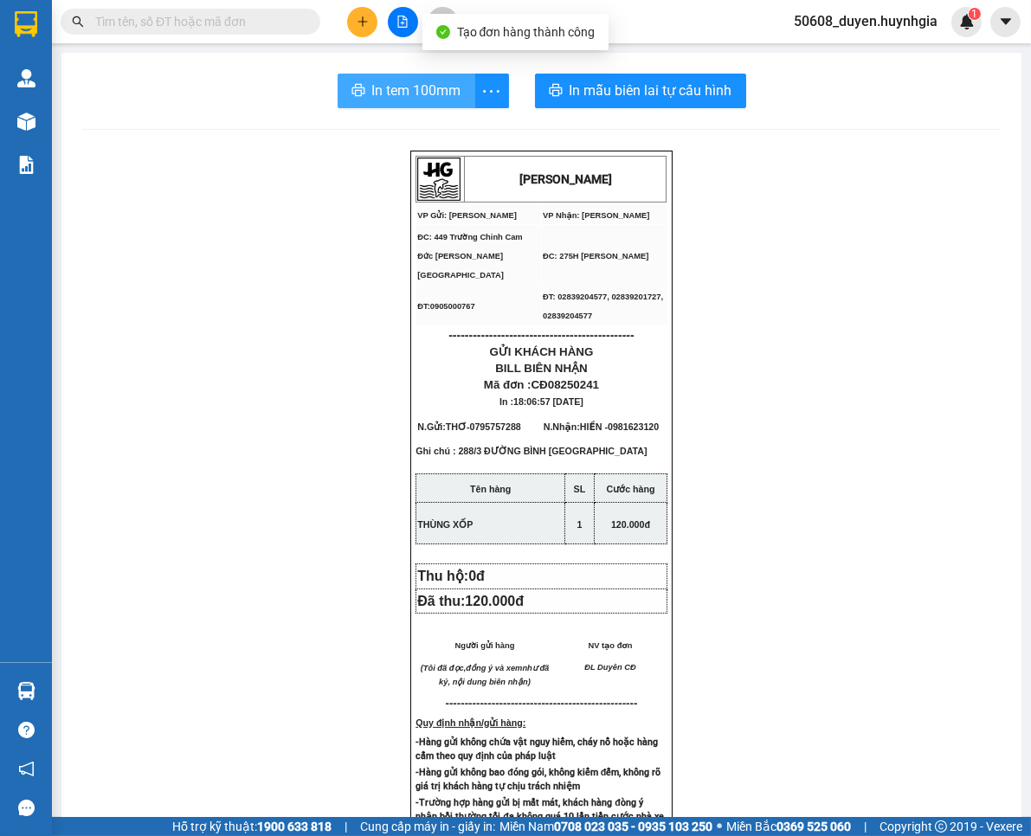
click at [387, 87] on span "In tem 100mm" at bounding box center [416, 91] width 89 height 22
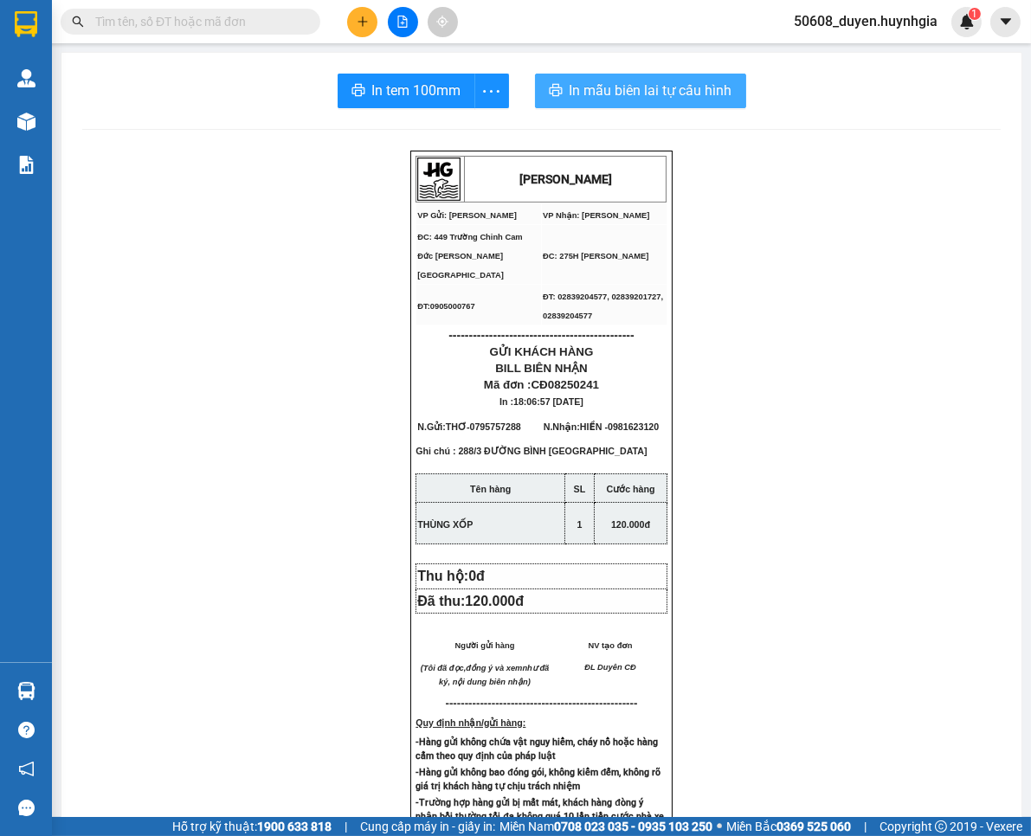
click at [582, 76] on button "In mẫu biên lai tự cấu hình" at bounding box center [640, 91] width 211 height 35
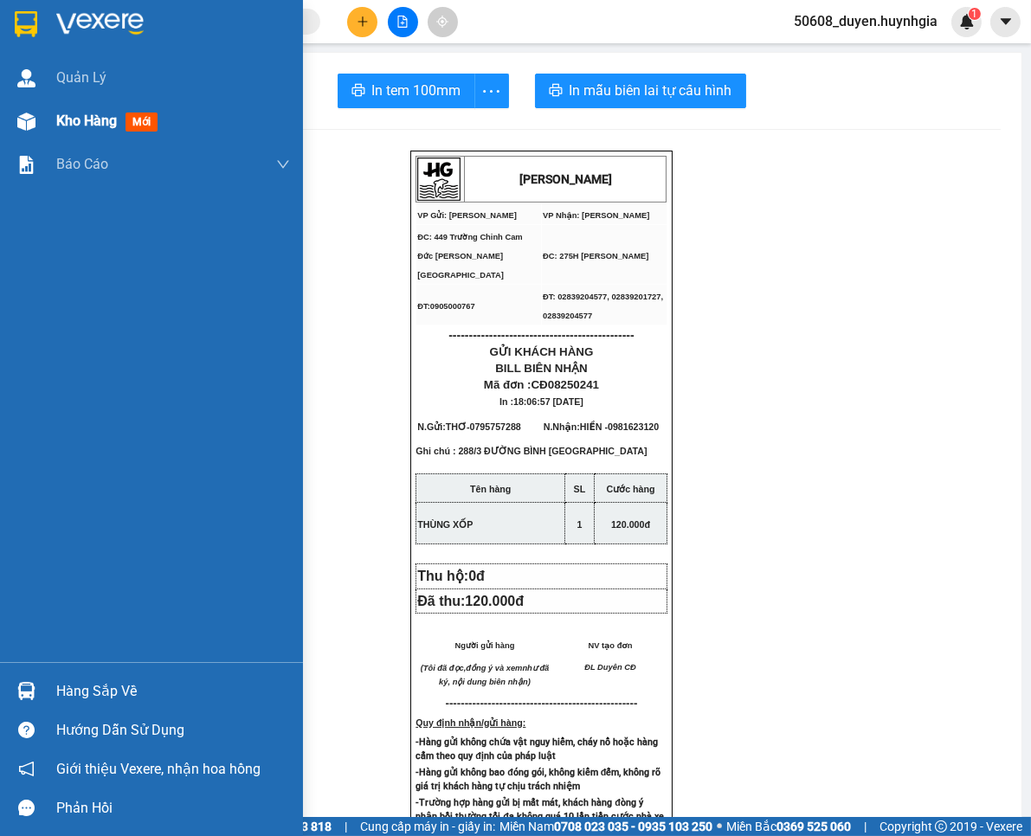
click at [56, 116] on span "Kho hàng" at bounding box center [86, 121] width 61 height 16
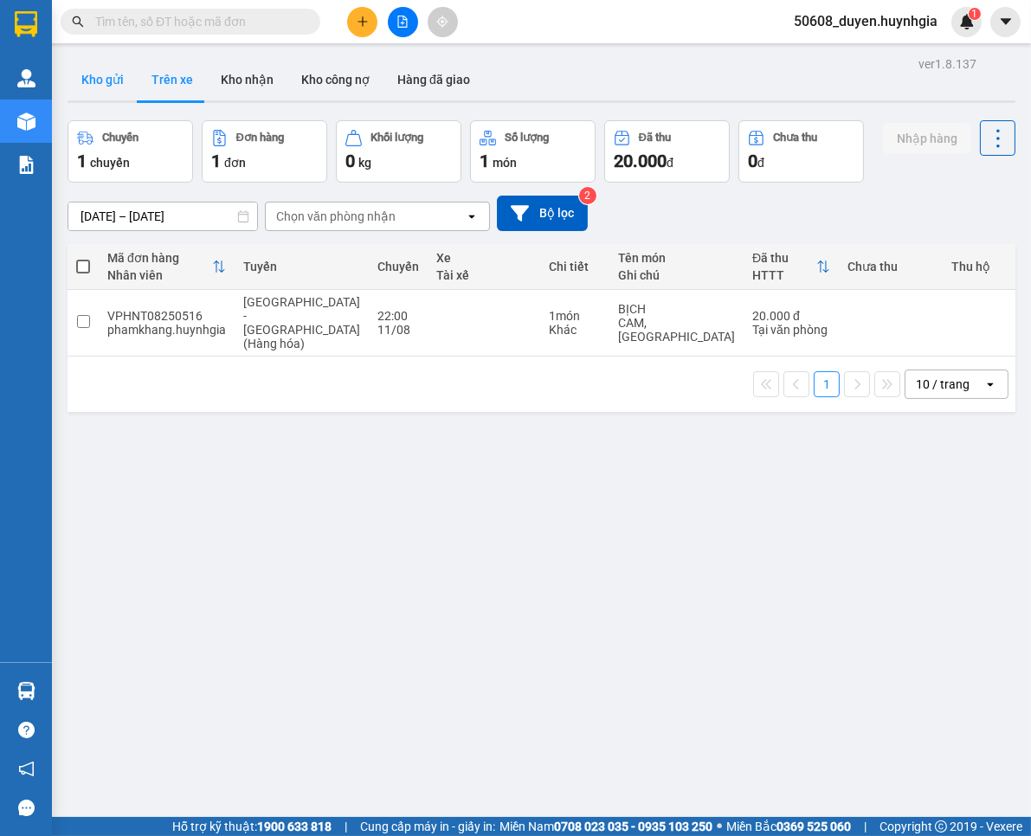
click at [98, 82] on button "Kho gửi" at bounding box center [103, 80] width 70 height 42
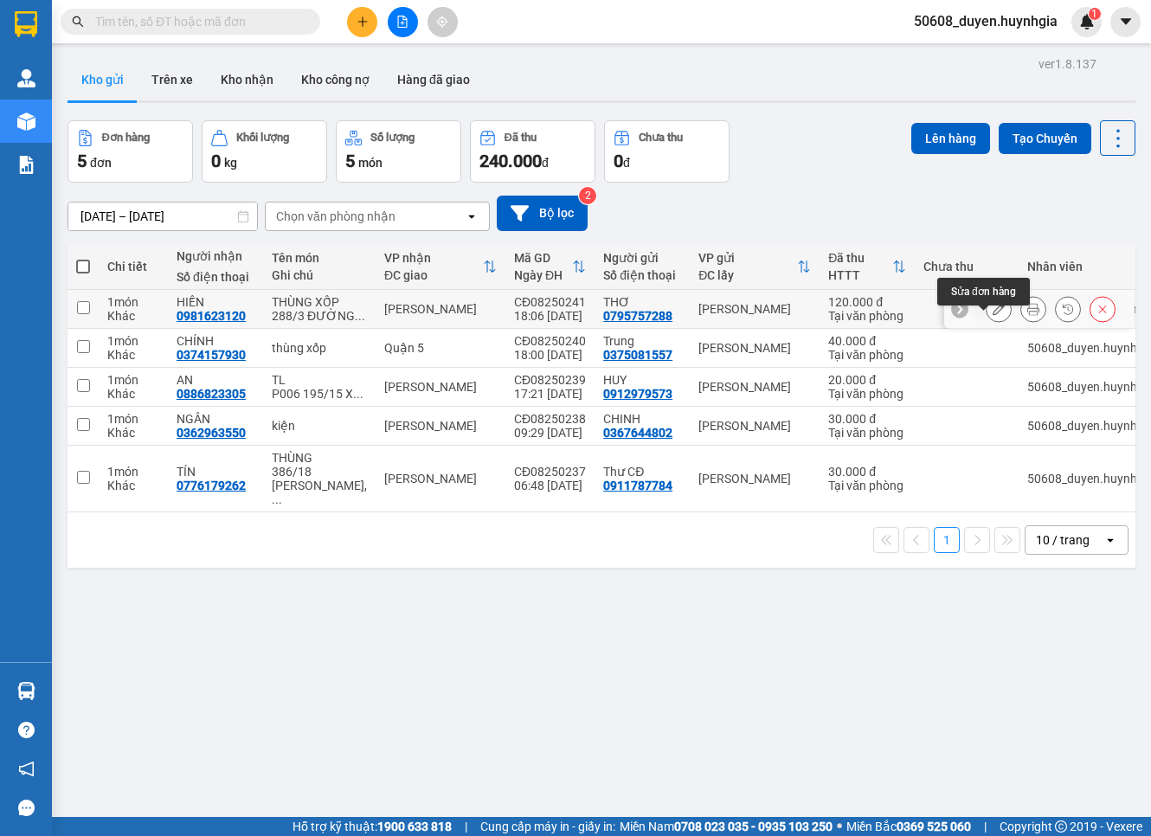
click at [994, 318] on button at bounding box center [999, 309] width 24 height 30
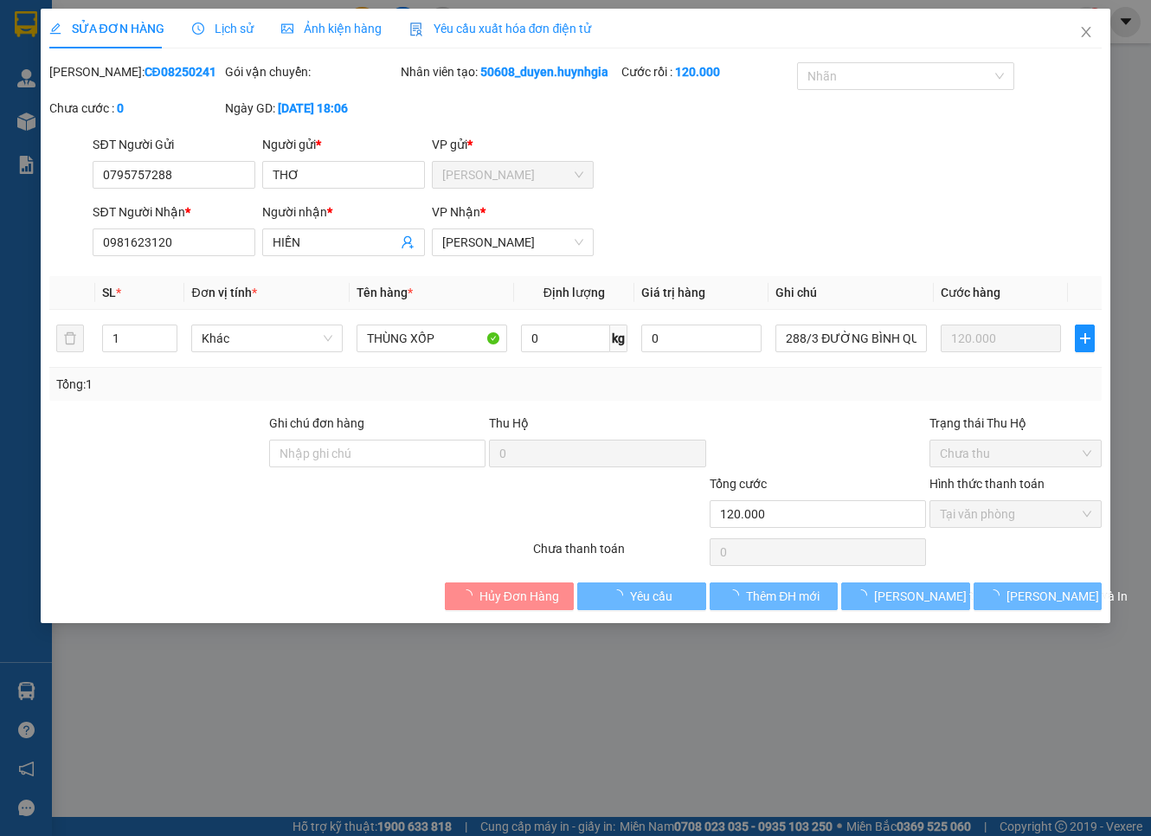
type input "0795757288"
type input "THƠ"
type input "0981623120"
type input "HIỀN"
type input "120.000"
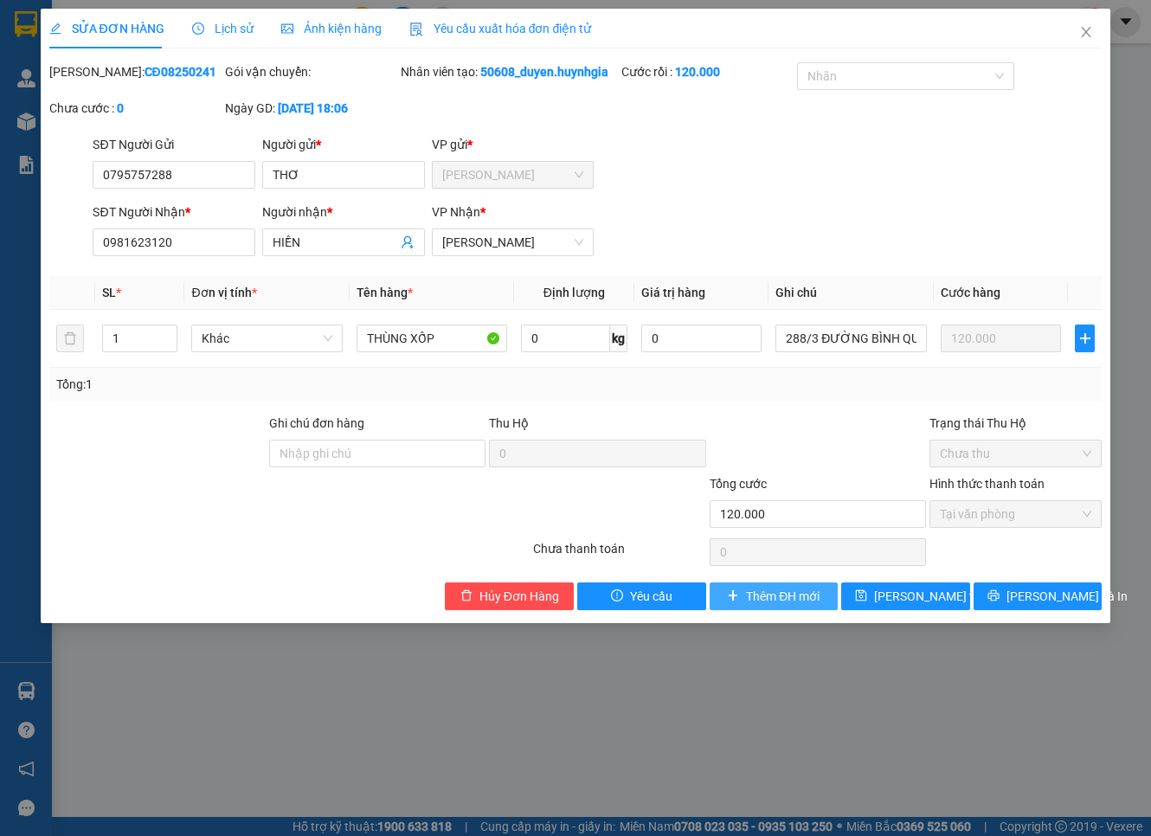
click at [779, 606] on span "Thêm ĐH mới" at bounding box center [783, 596] width 74 height 19
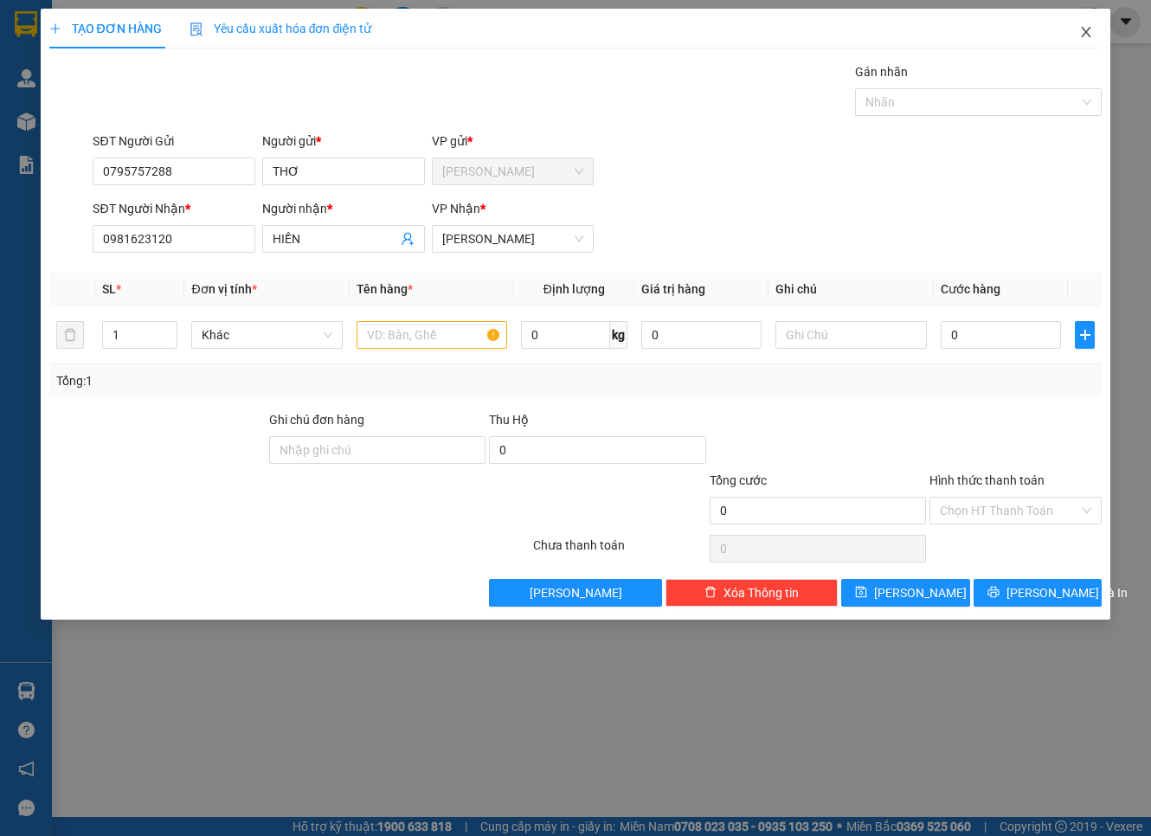
click at [1030, 35] on icon "close" at bounding box center [1087, 32] width 14 height 14
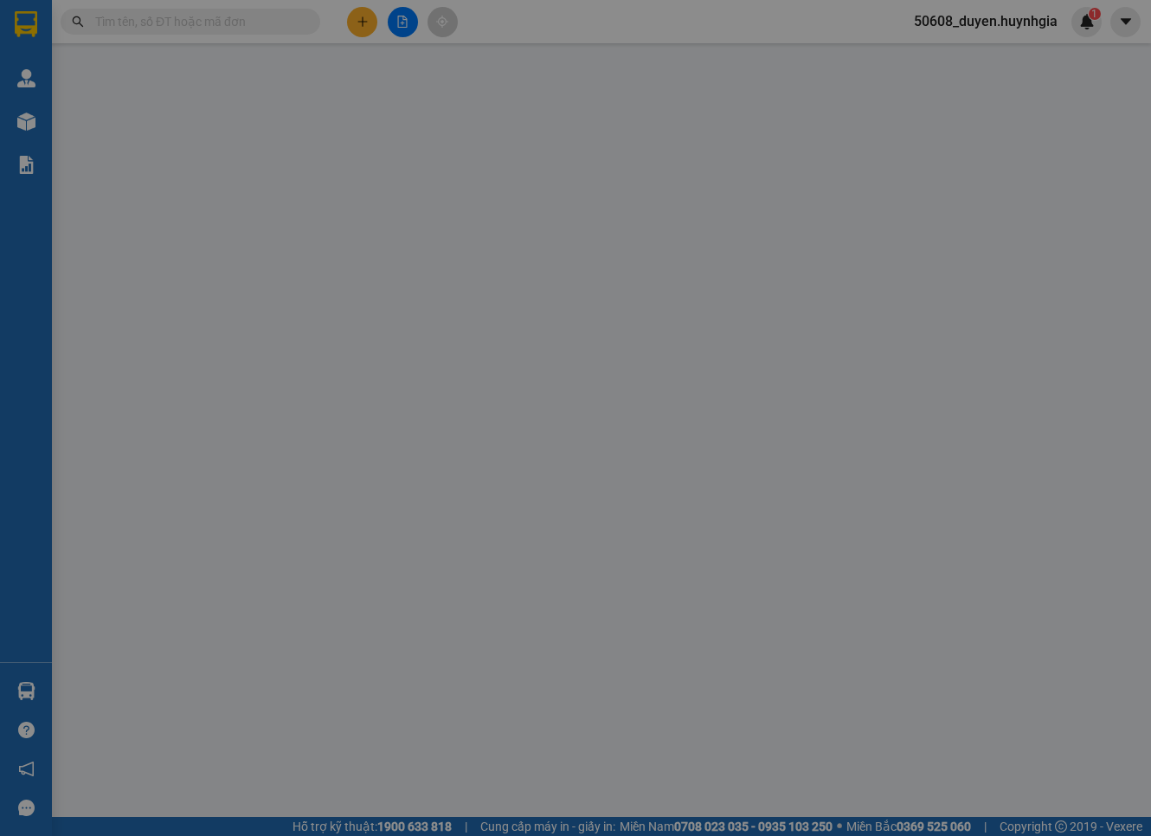
type input "0795757288"
type input "THƠ"
type input "0981623120"
type input "HIỀN"
type input "120.000"
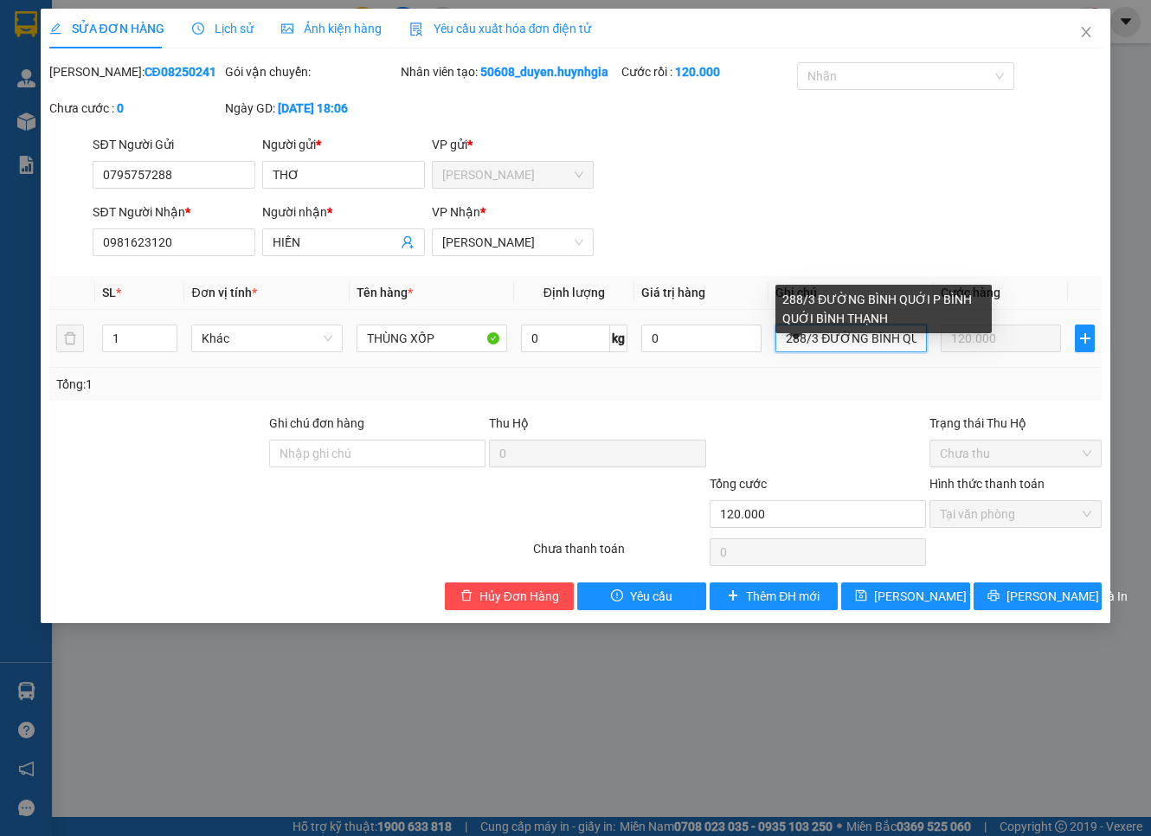
click at [881, 352] on input "288/3 ĐƯỜNG BÌNH QUỚI P BÌNH QUỚI BÌNH THẠNH" at bounding box center [851, 339] width 151 height 28
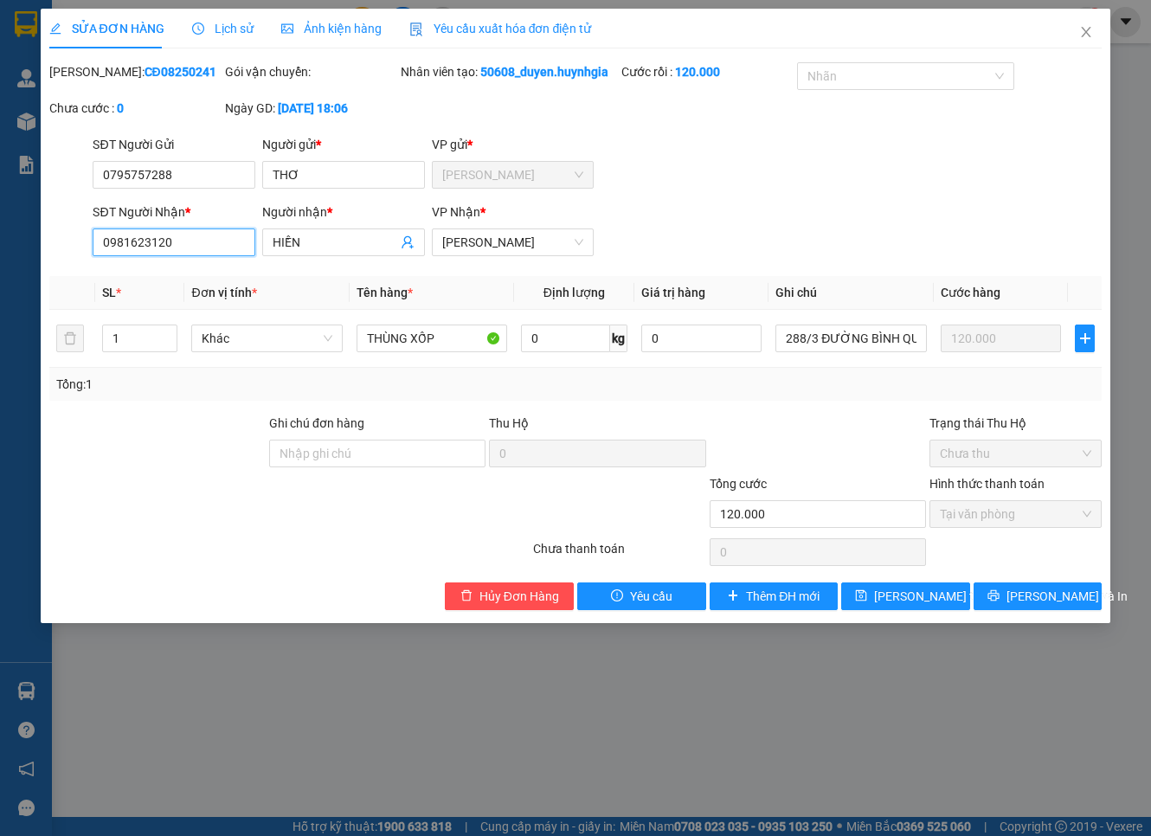
drag, startPoint x: 178, startPoint y: 255, endPoint x: -207, endPoint y: 231, distance: 386.0
click at [0, 231] on html "Kết quả tìm kiếm ( 0 ) Bộ lọc No Data 50608_duyen.huynhgia 1 Quản [PERSON_NAME]…" at bounding box center [575, 418] width 1151 height 836
click at [205, 256] on input "0981623120" at bounding box center [174, 243] width 163 height 28
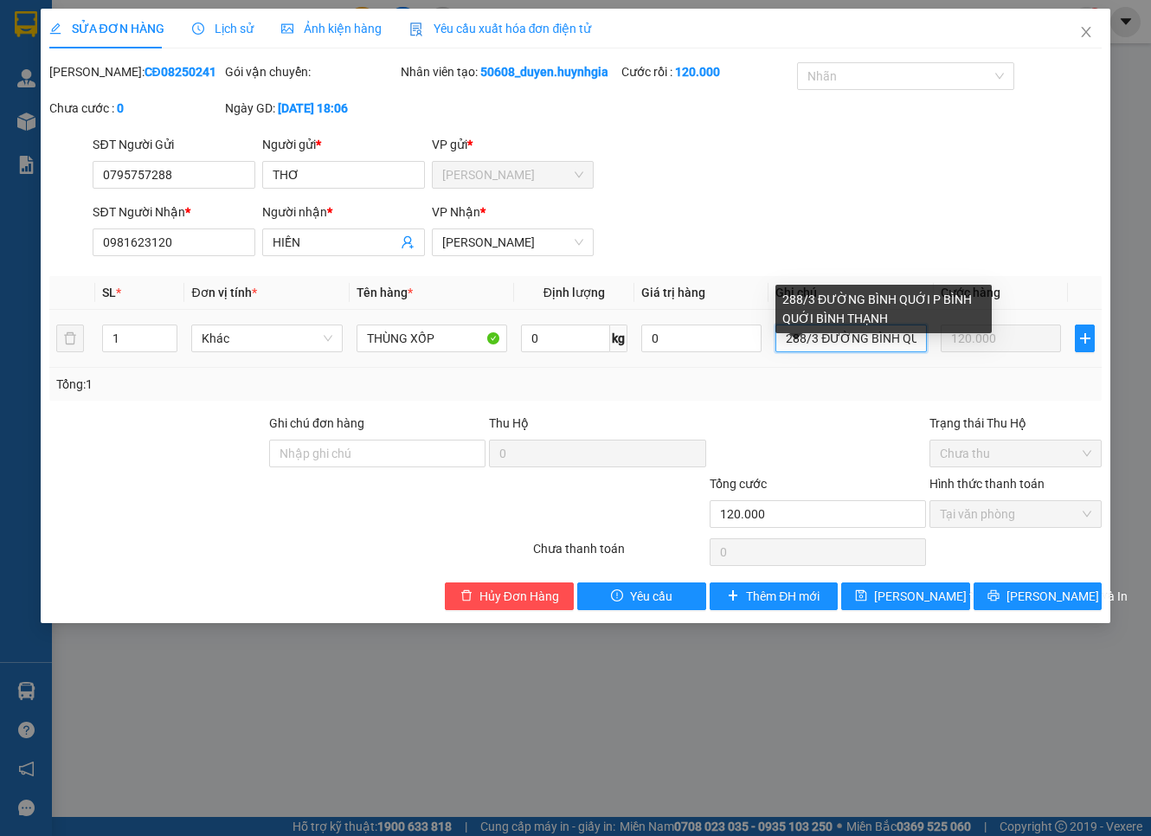
click at [799, 352] on input "288/3 ĐƯỜNG BÌNH QUỚI P BÌNH QUỚI BÌNH THẠNH" at bounding box center [851, 339] width 151 height 28
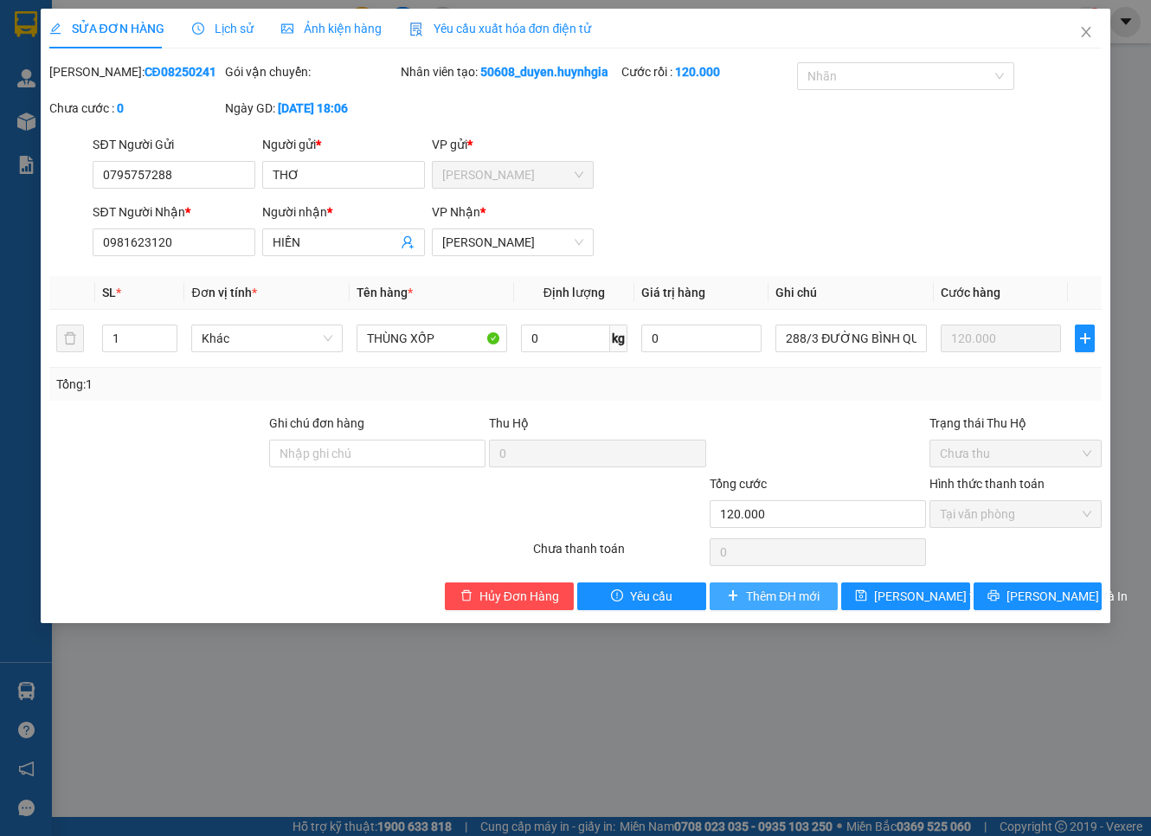
click at [758, 606] on span "Thêm ĐH mới" at bounding box center [783, 596] width 74 height 19
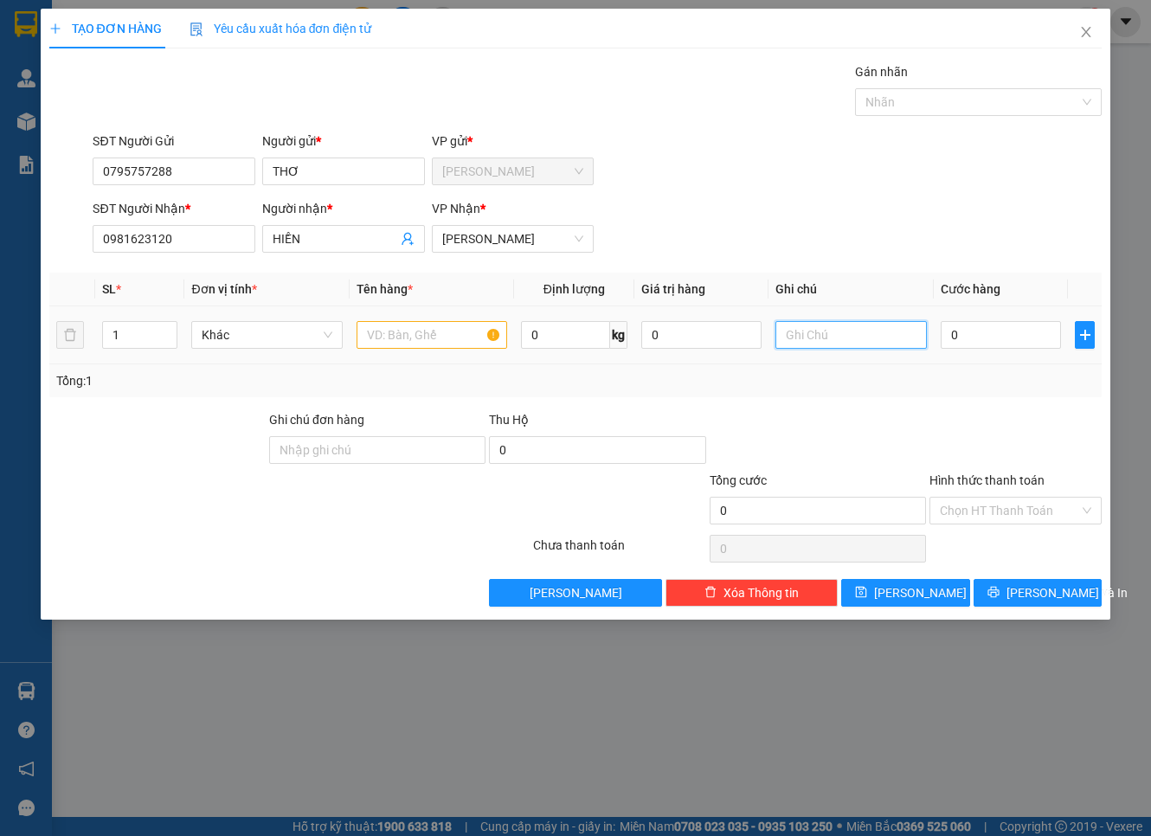
click at [877, 340] on input "text" at bounding box center [851, 335] width 151 height 28
paste input "288/3 ĐƯỜNG BÌNH QUỚI P BÌNH QUỚI BÌNH THẠNH"
type input "288/3 ĐƯỜNG BÌNH QUỚI P BÌNH QUỚI BÌNH THẠNH"
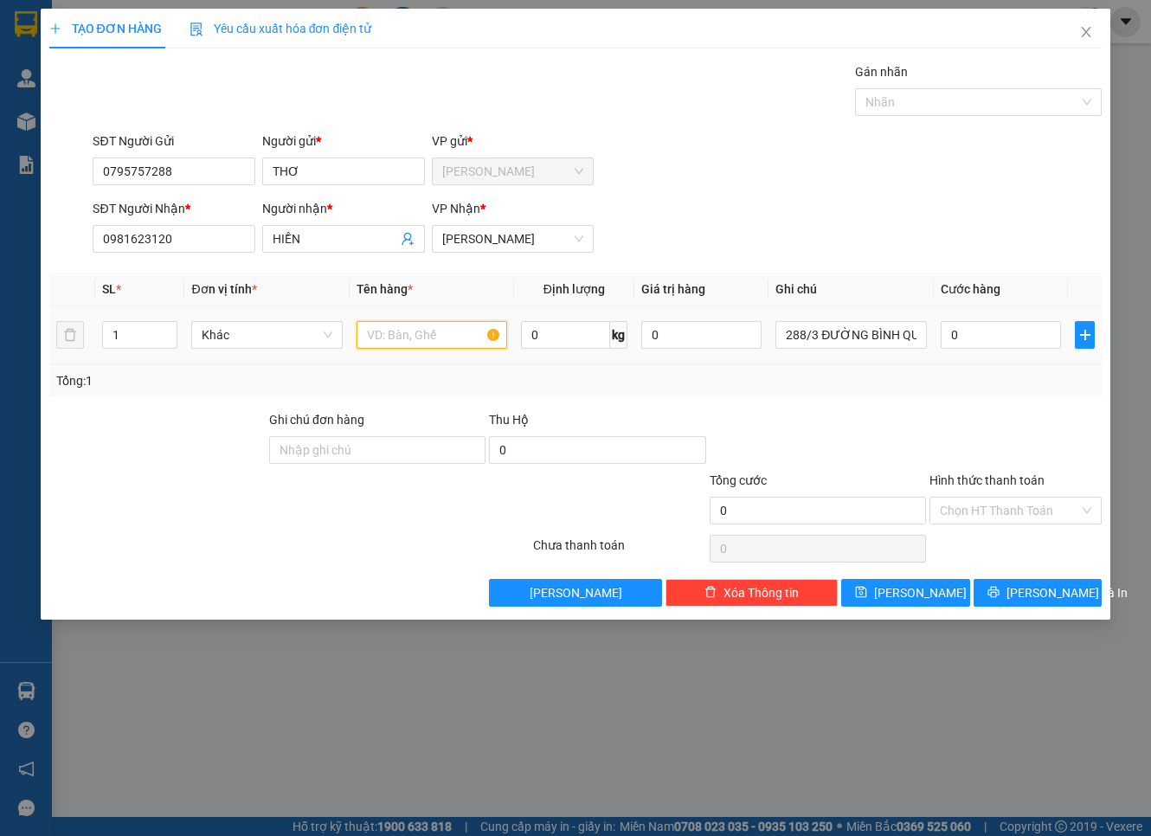
click at [445, 339] on input "text" at bounding box center [432, 335] width 151 height 28
type input "THÙNG XỐP"
click at [955, 333] on input "0" at bounding box center [1001, 335] width 121 height 28
type input "4"
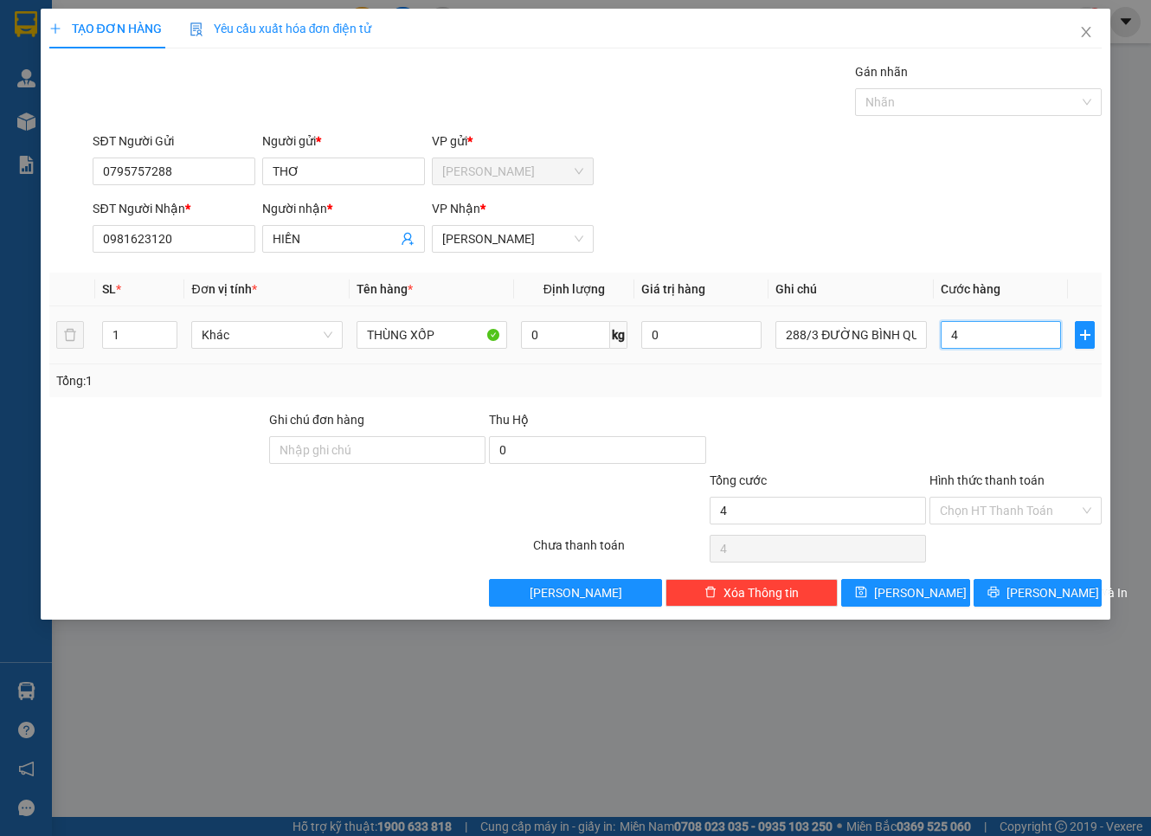
type input "4"
type input "40"
type input "40.000"
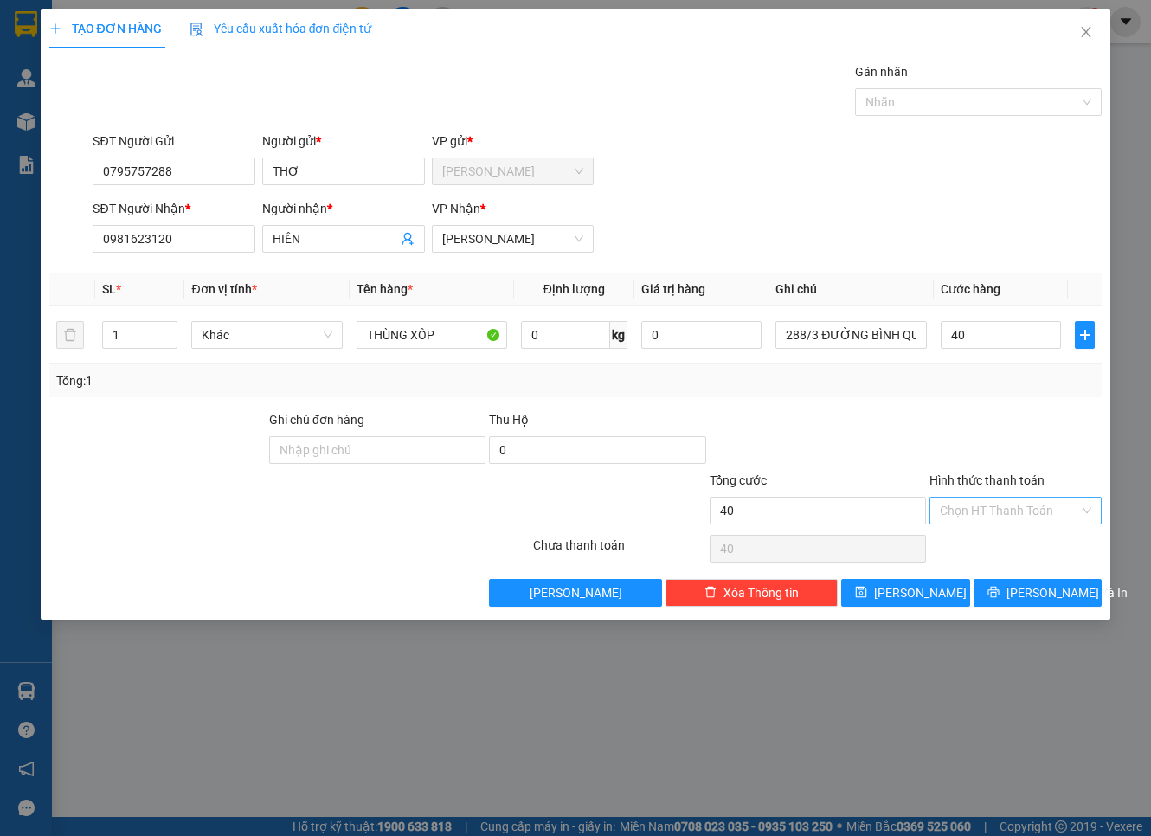
type input "40.000"
click at [979, 502] on input "Hình thức thanh toán" at bounding box center [1009, 511] width 139 height 26
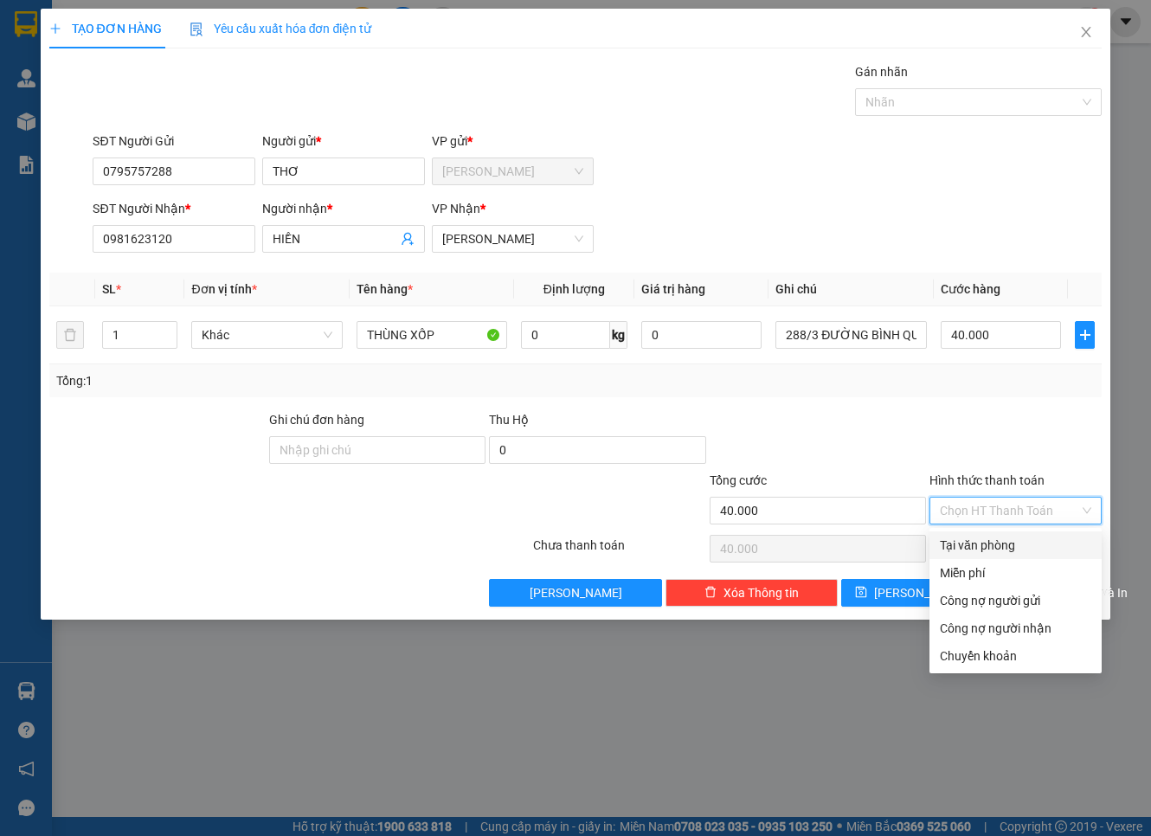
click at [994, 532] on div "Tại văn phòng" at bounding box center [1016, 546] width 172 height 28
type input "0"
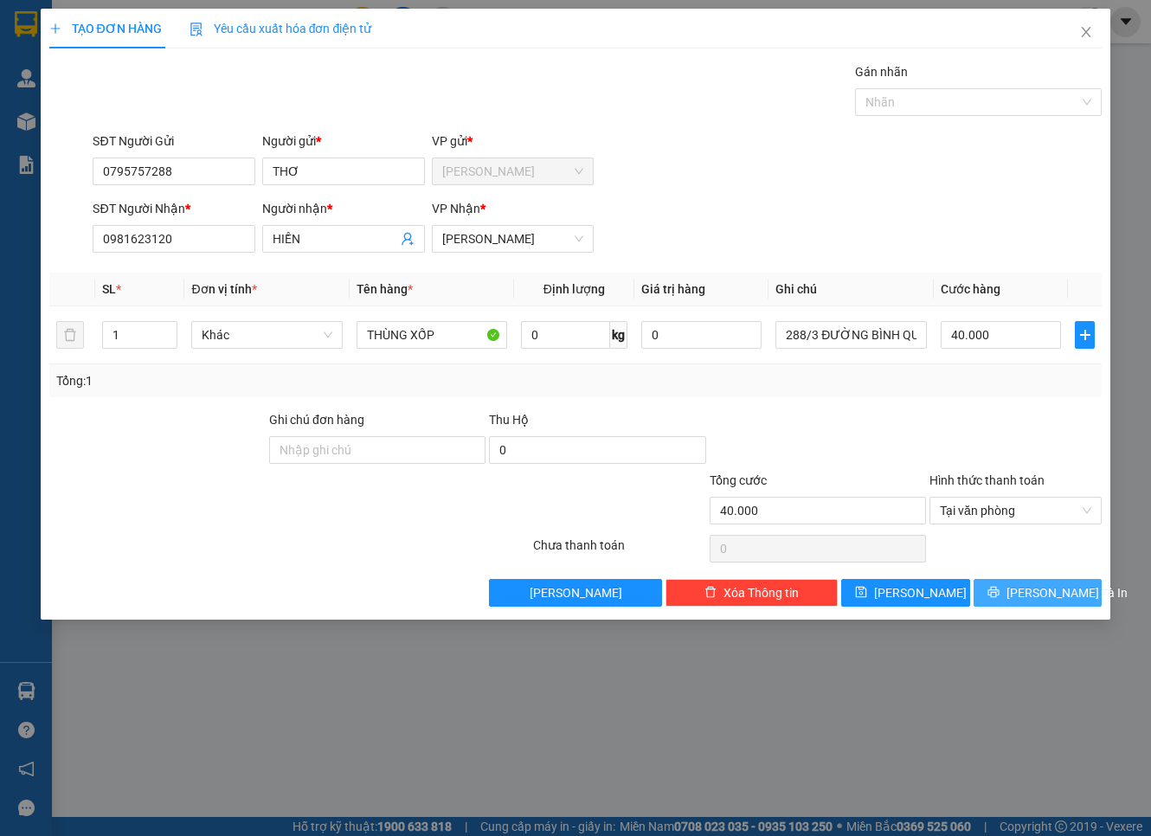
click at [1018, 592] on button "[PERSON_NAME] và In" at bounding box center [1038, 593] width 129 height 28
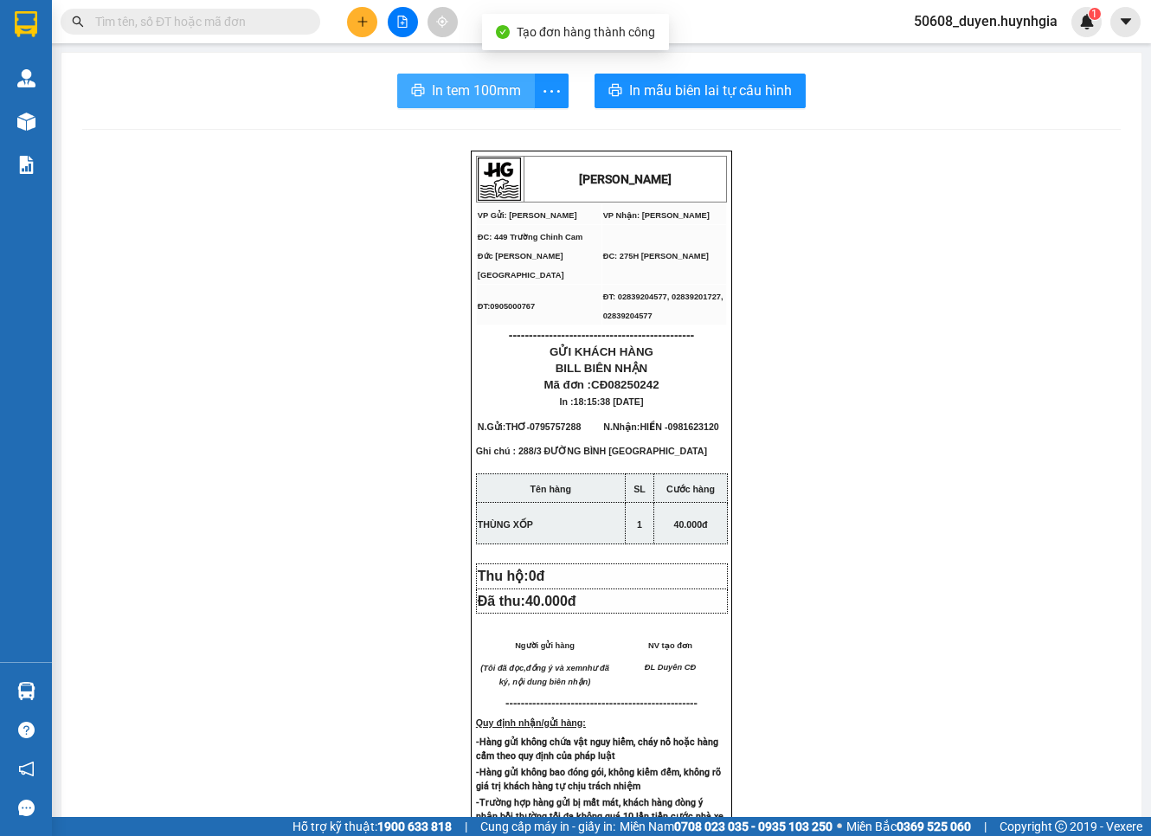
click at [462, 93] on span "In tem 100mm" at bounding box center [476, 91] width 89 height 22
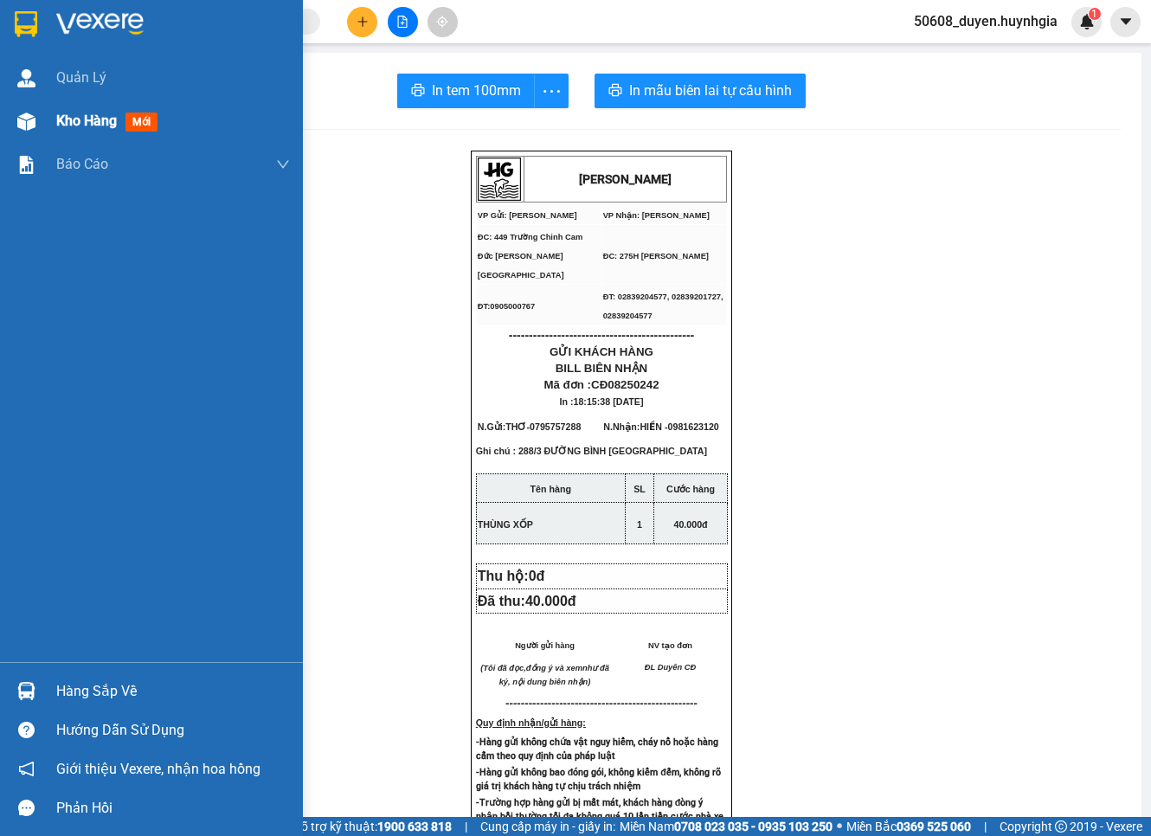
click at [31, 118] on img at bounding box center [26, 122] width 18 height 18
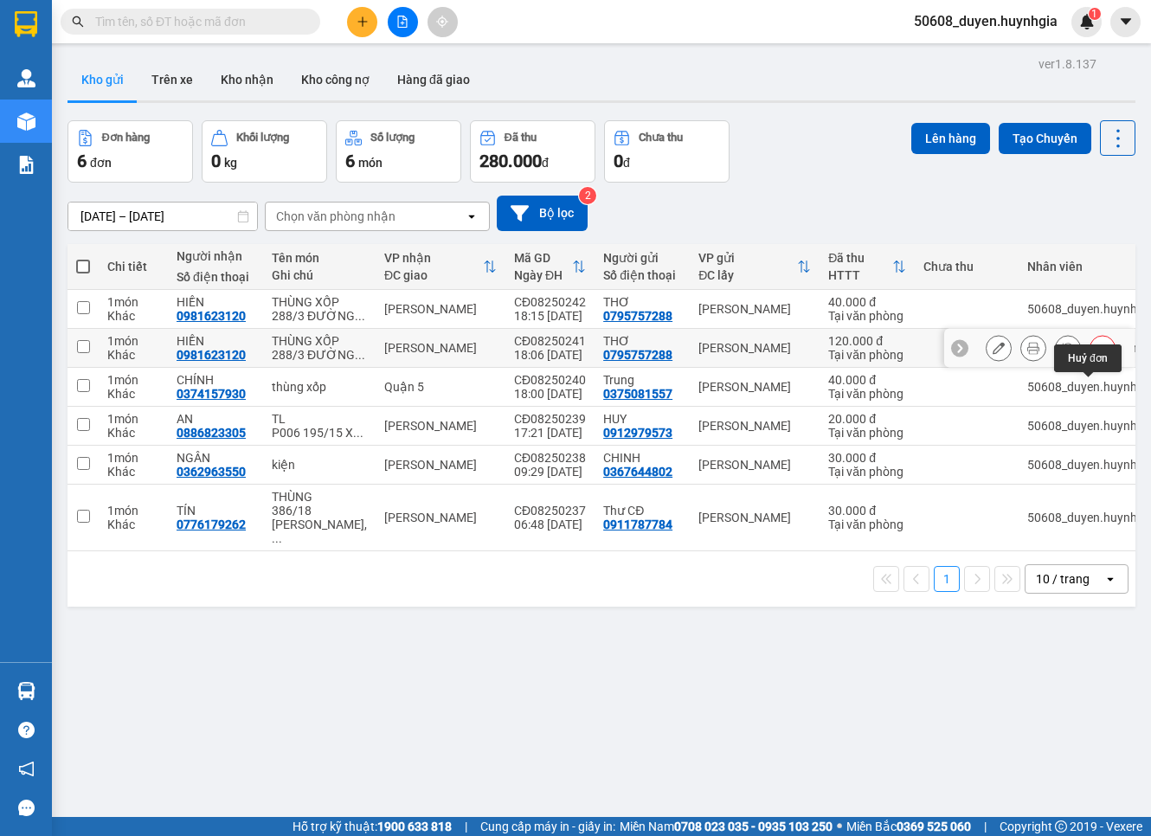
click at [1030, 354] on icon at bounding box center [1103, 348] width 12 height 12
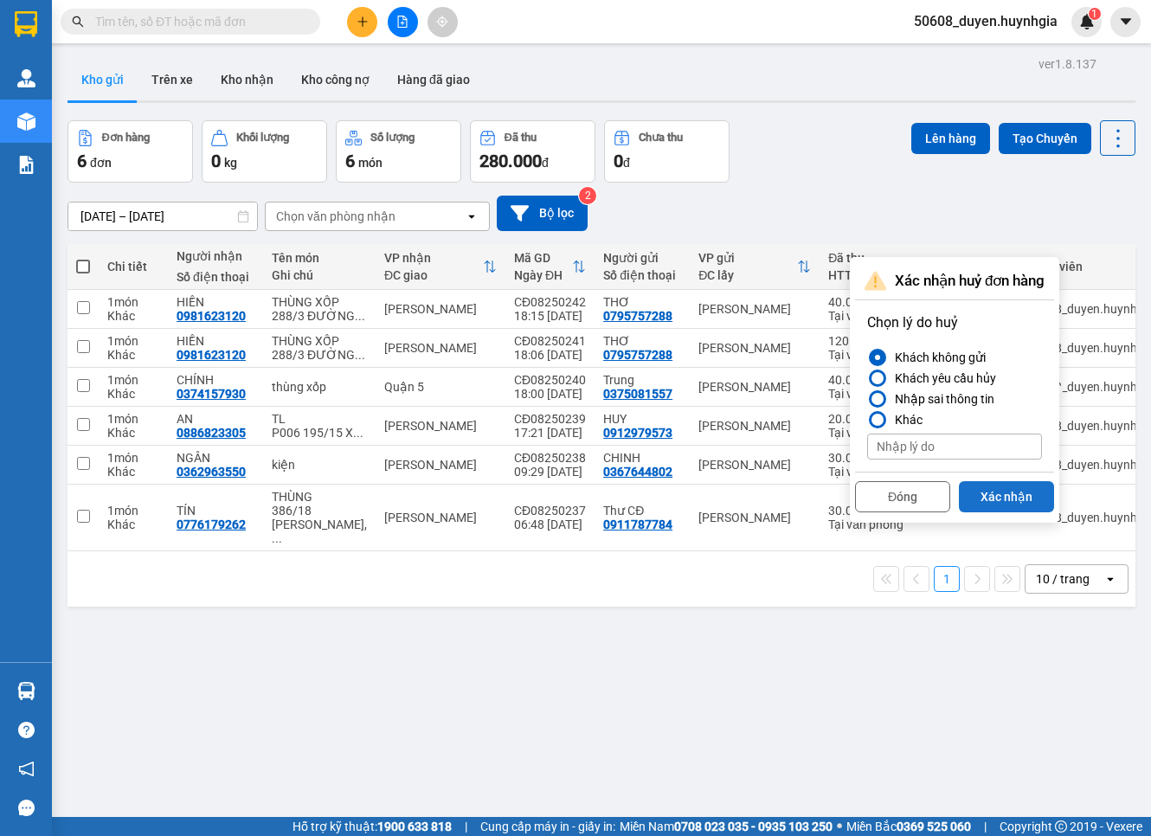
click at [1013, 482] on button "Xác nhận" at bounding box center [1006, 496] width 95 height 31
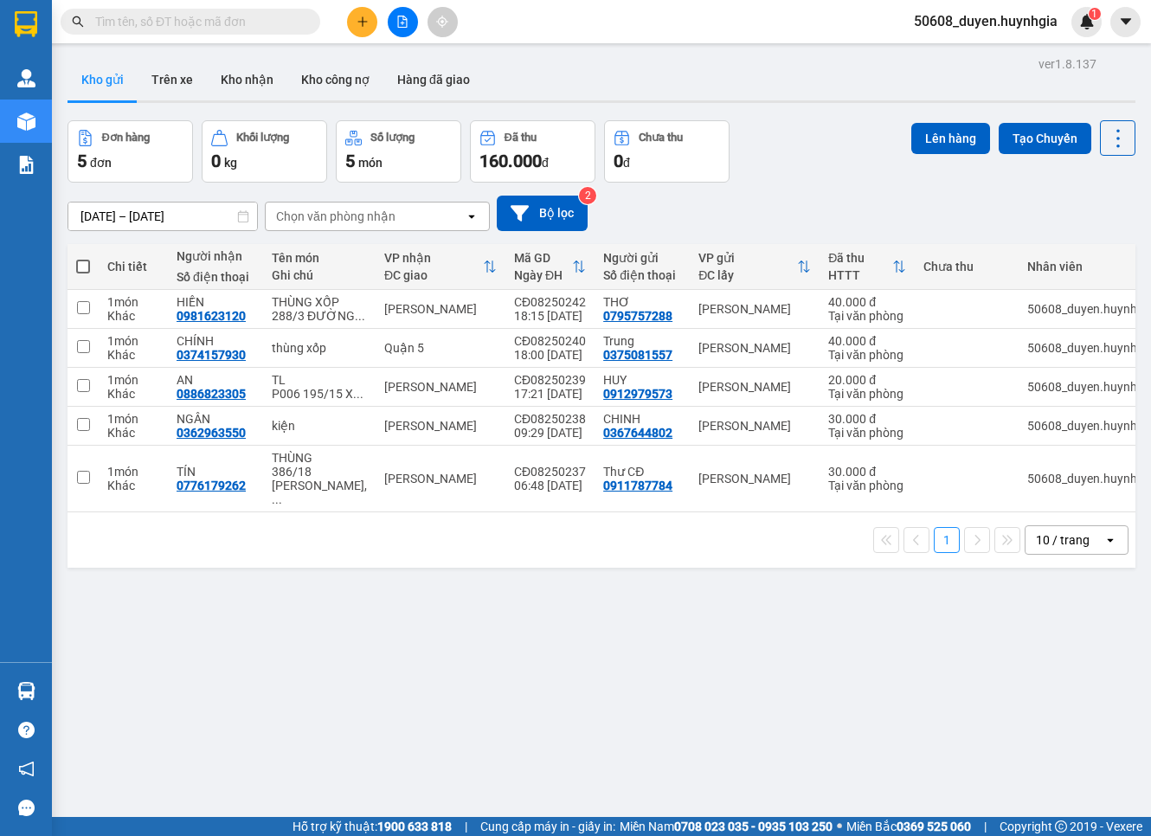
click at [801, 164] on div "Đơn hàng 5 đơn Khối lượng 0 kg Số lượng 5 món Đã thu 160.000 đ Chưa thu 0 đ Lên…" at bounding box center [602, 151] width 1068 height 62
click at [364, 33] on button at bounding box center [362, 22] width 30 height 30
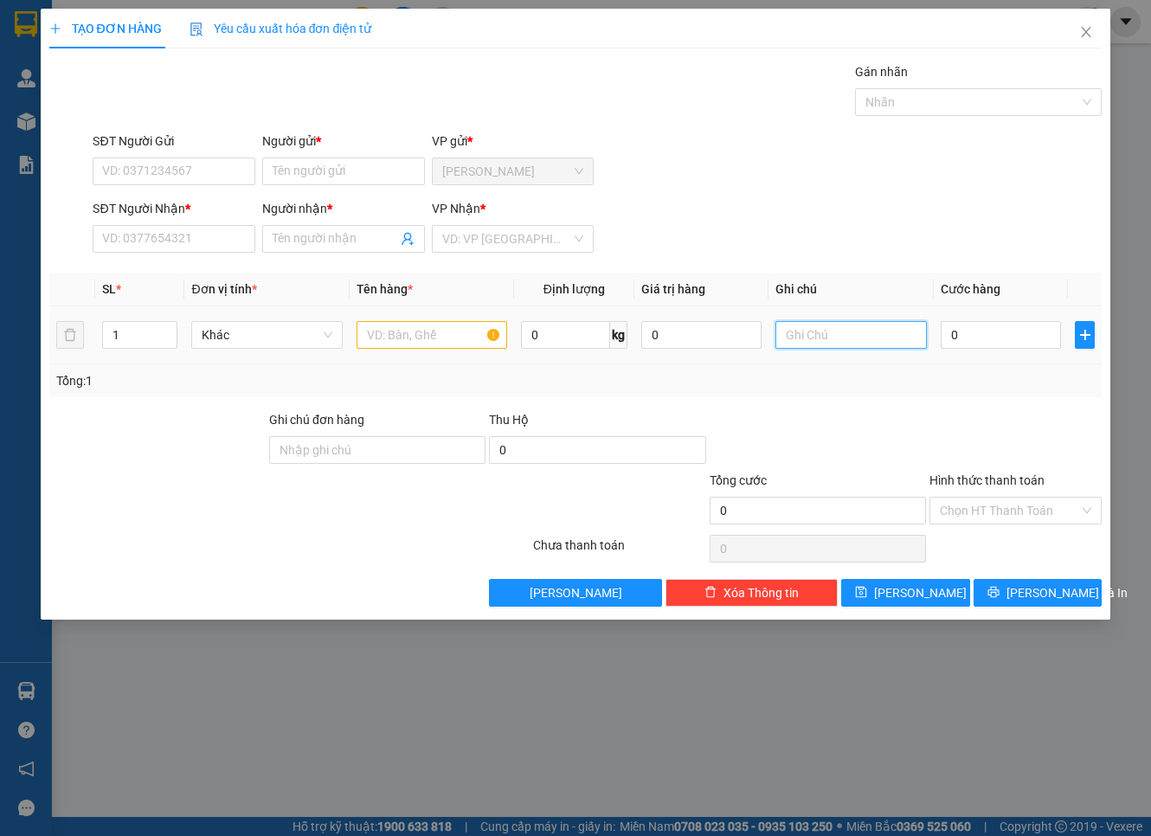
click at [833, 331] on input "text" at bounding box center [851, 335] width 151 height 28
paste input "Park3 Vinhome Tân Cảng 208 Nguyễn Hữu Cảnh P22 Bình Thạnh Tp.HCM"
type input "Park3 Vinhome Tân Cảng 208 Nguyễn Hữu Cảnh P22 Bình Thạnh"
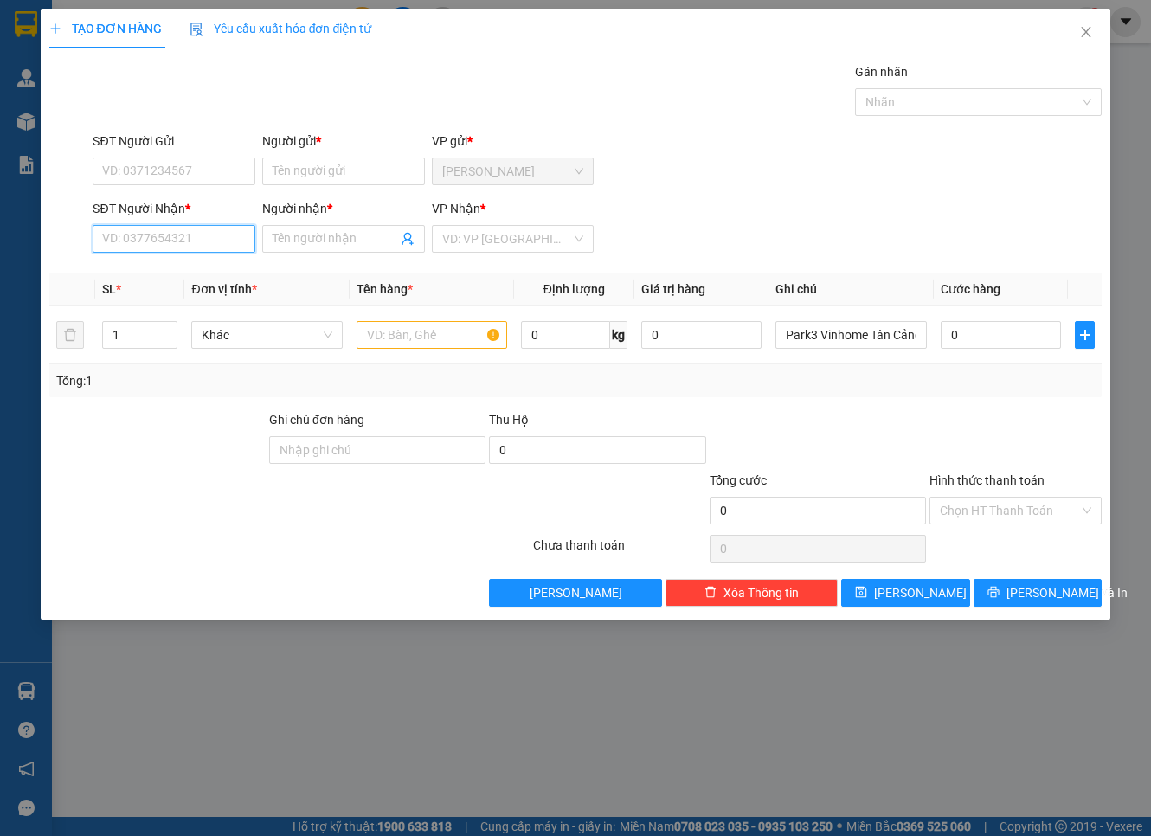
click at [201, 245] on input "SĐT Người Nhận *" at bounding box center [174, 239] width 163 height 28
paste input "0989003071"
type input "0989003071"
click at [173, 266] on div "0989003071 - THÁI" at bounding box center [174, 273] width 142 height 19
type input "THÁI"
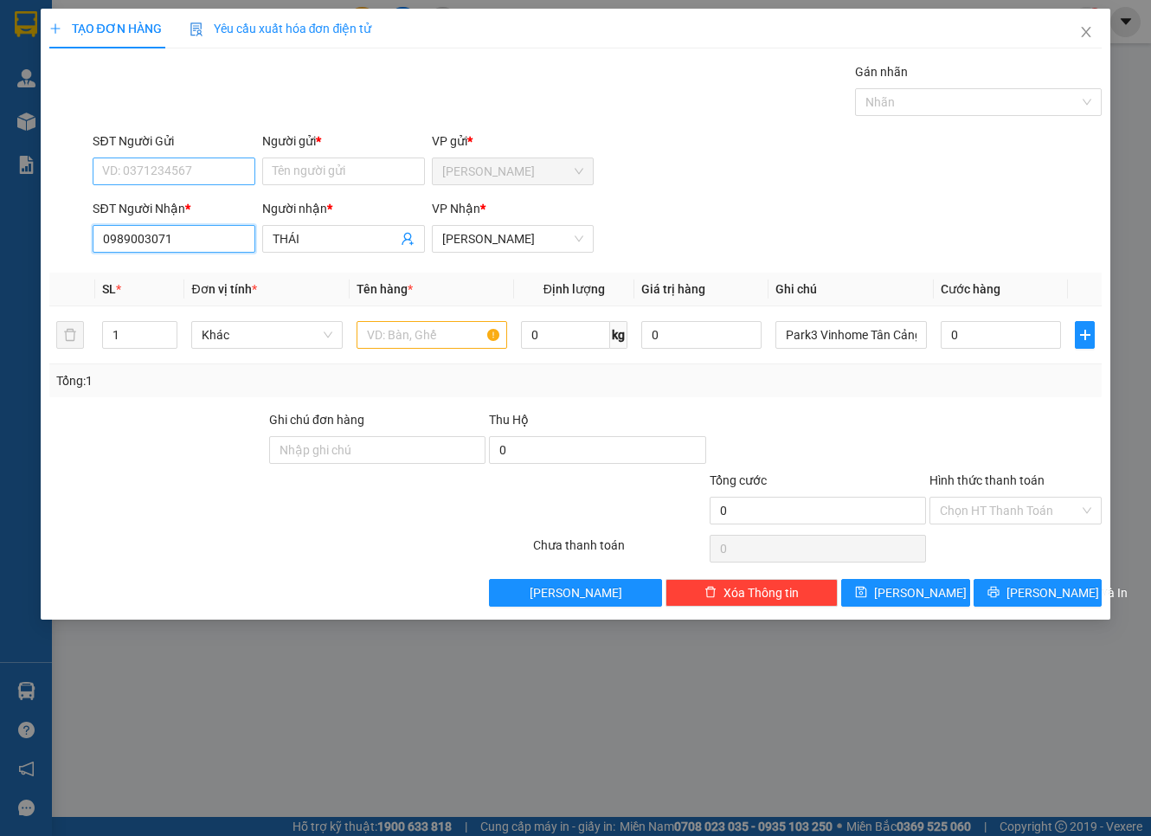
type input "0989003071"
click at [188, 175] on input "SĐT Người Gửi" at bounding box center [174, 172] width 163 height 28
click at [197, 197] on div "0987848020 - QUÝ CĐ HS" at bounding box center [174, 206] width 142 height 19
type input "0987848020"
type input "QUÝ CĐ HS"
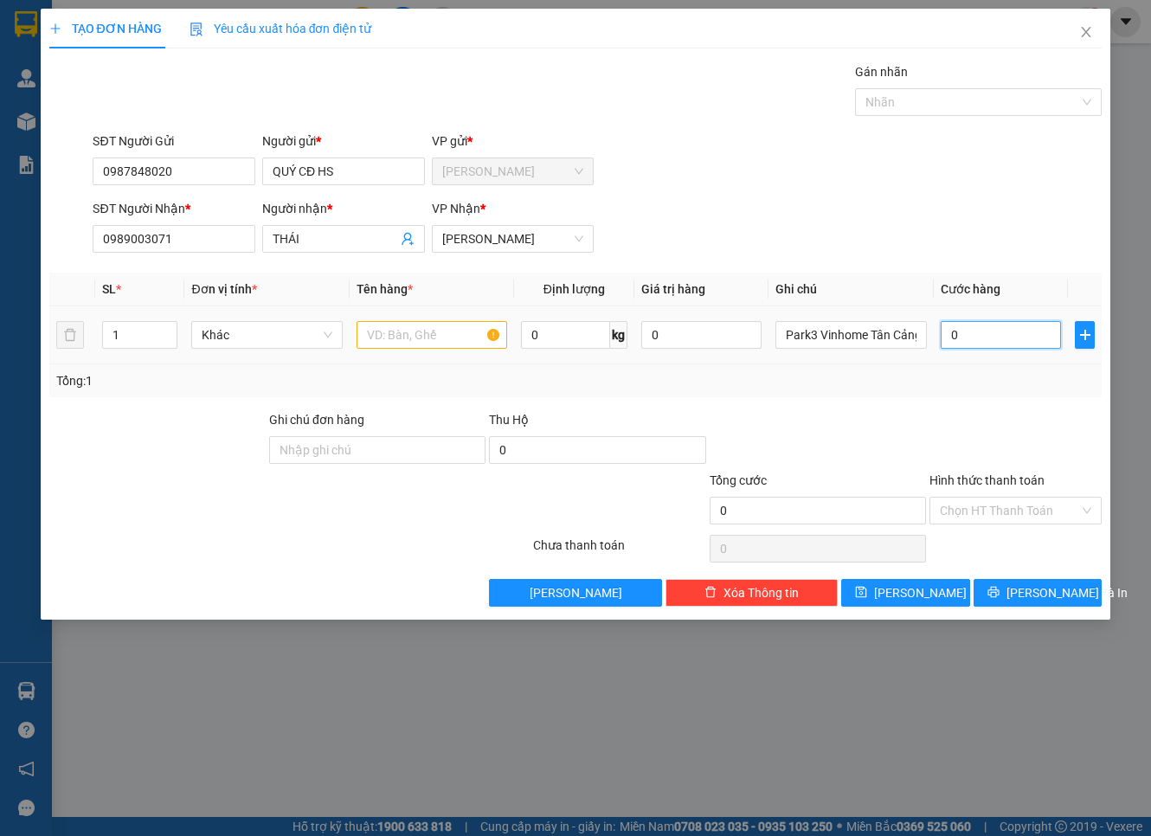
click at [1014, 329] on input "0" at bounding box center [1001, 335] width 121 height 28
type input "5"
type input "0"
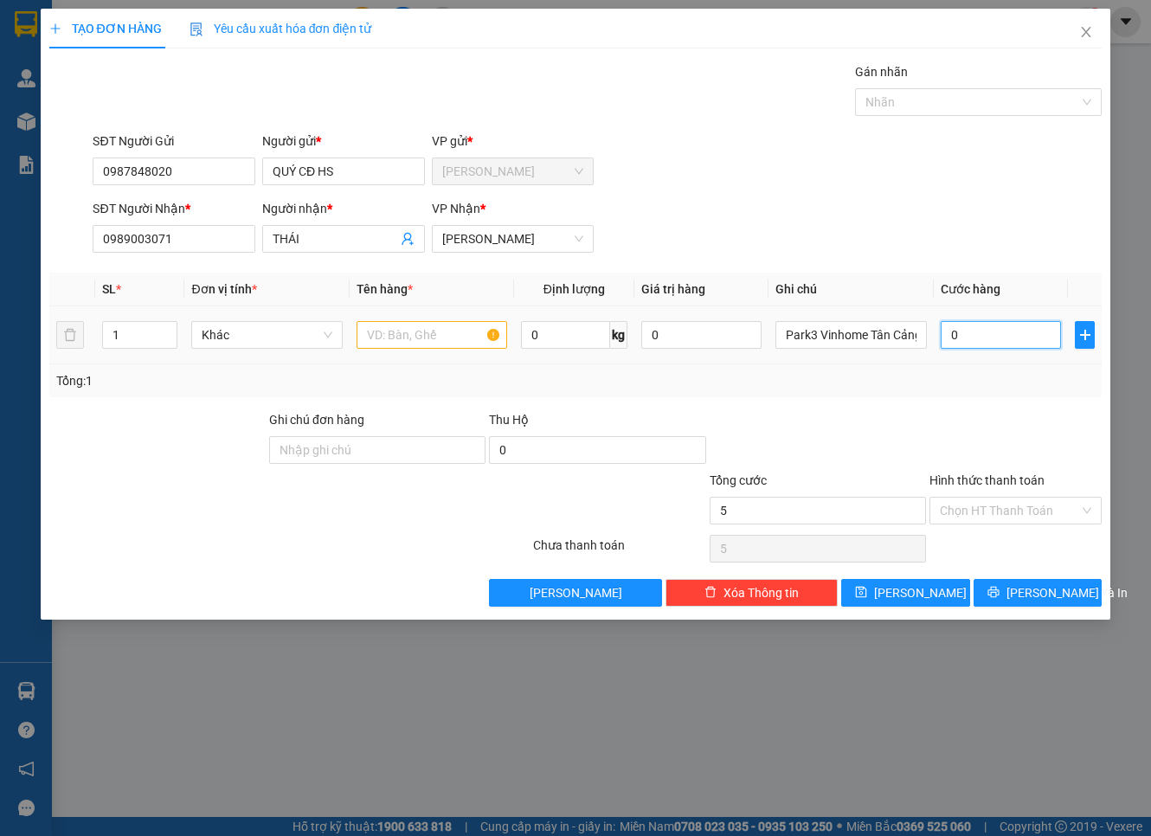
type input "0"
type input "01"
type input "1"
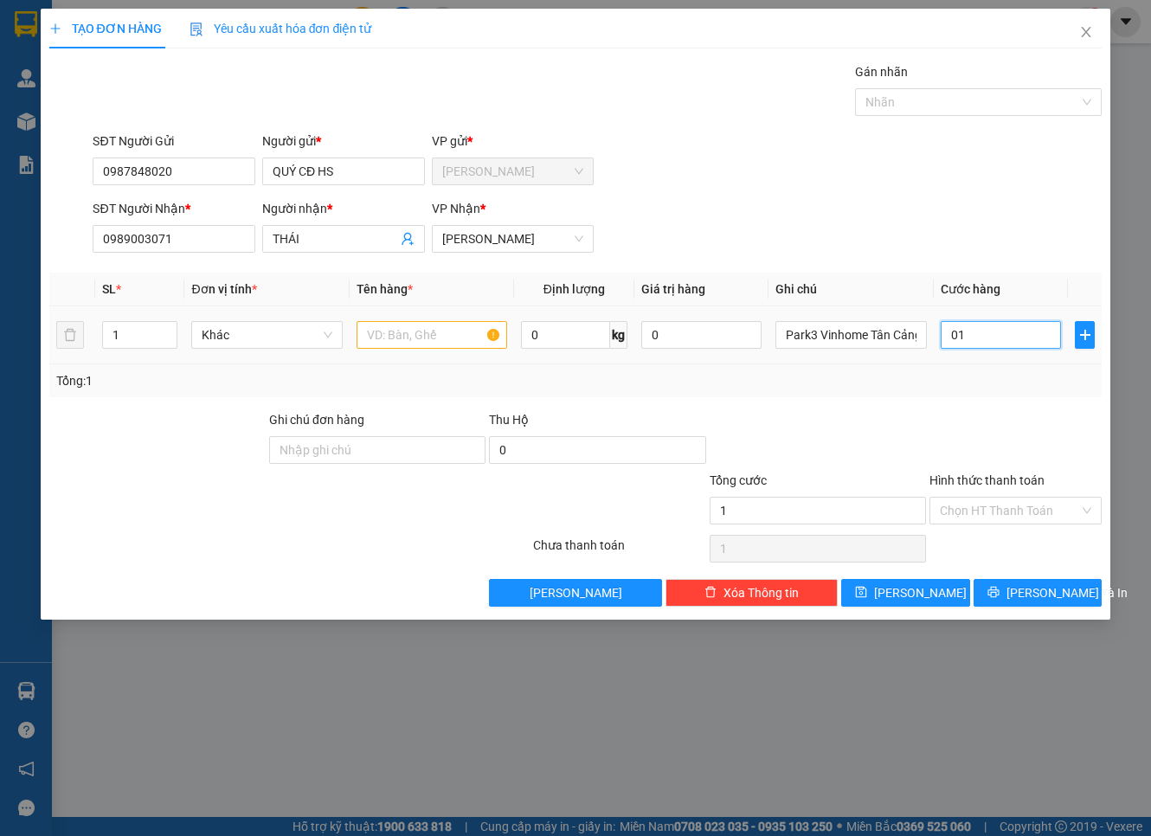
type input "011"
type input "11"
type input "0.110"
type input "110"
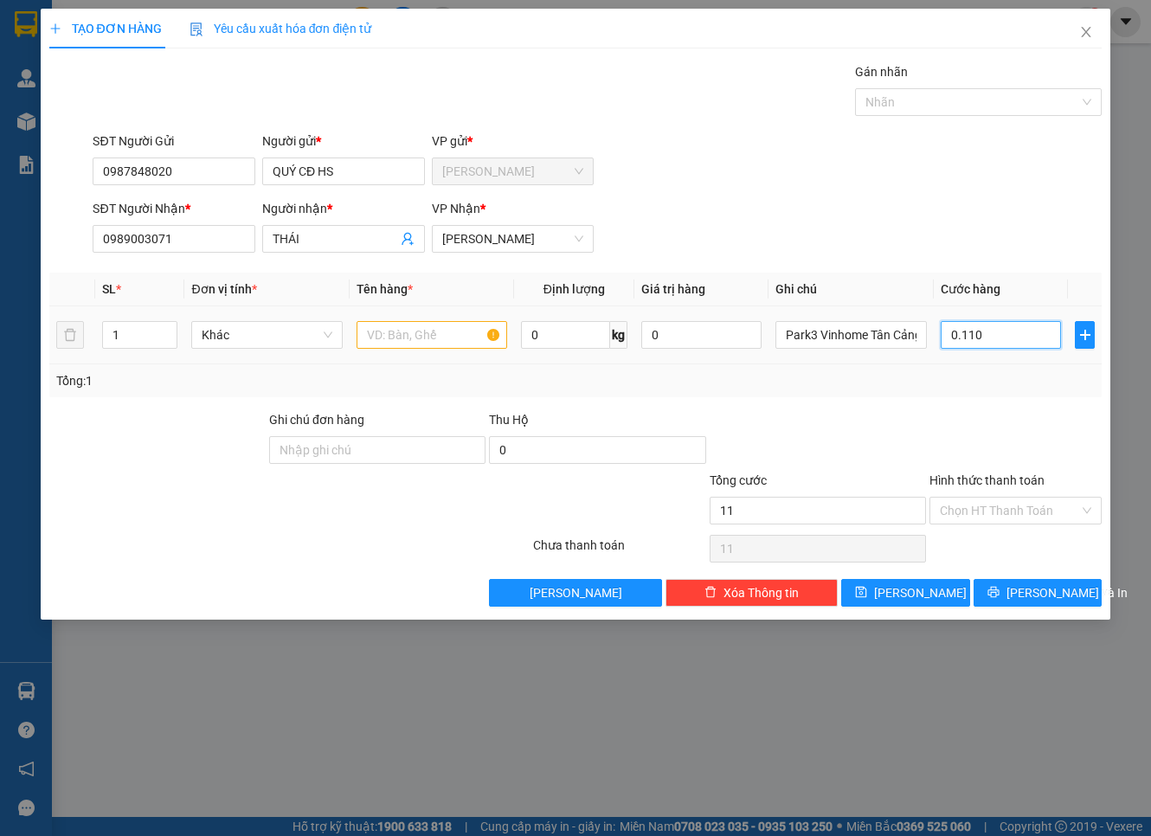
type input "110"
type input "110.000"
click at [408, 332] on input "text" at bounding box center [432, 335] width 151 height 28
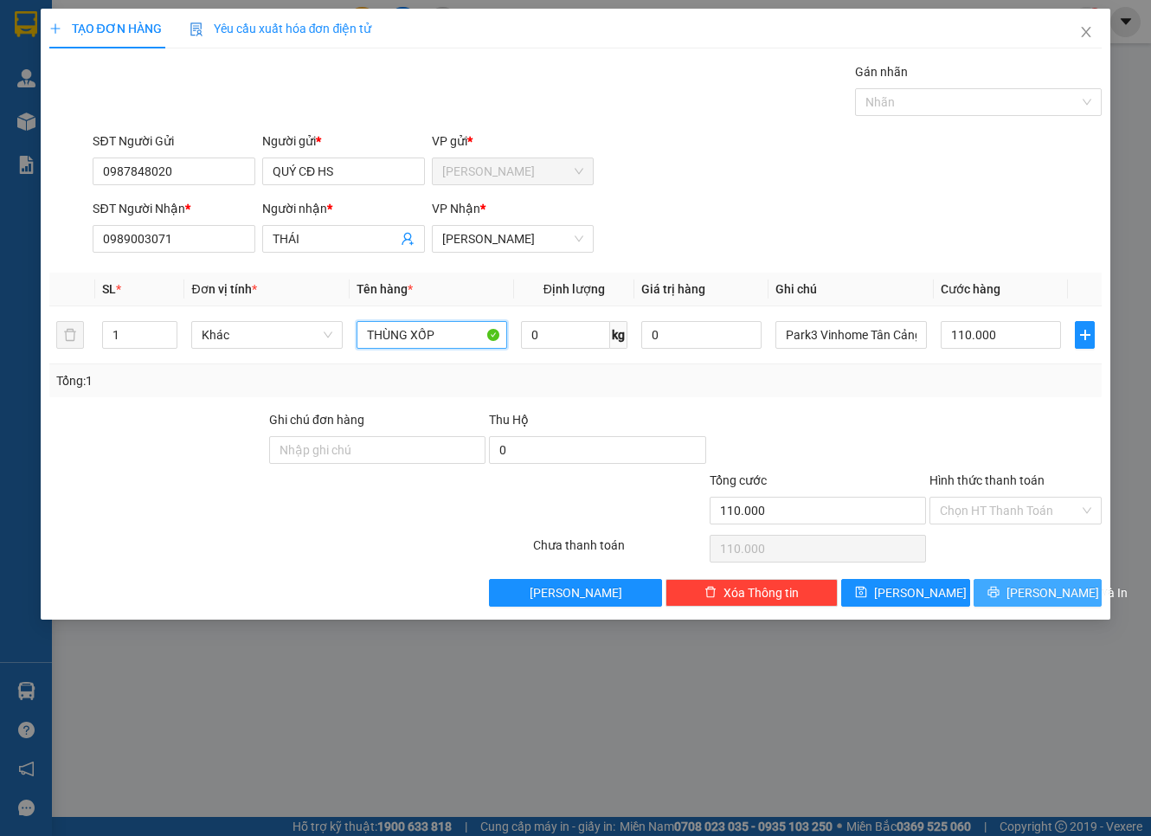
type input "THÙNG XỐP"
click at [1000, 586] on icon "printer" at bounding box center [994, 592] width 12 height 12
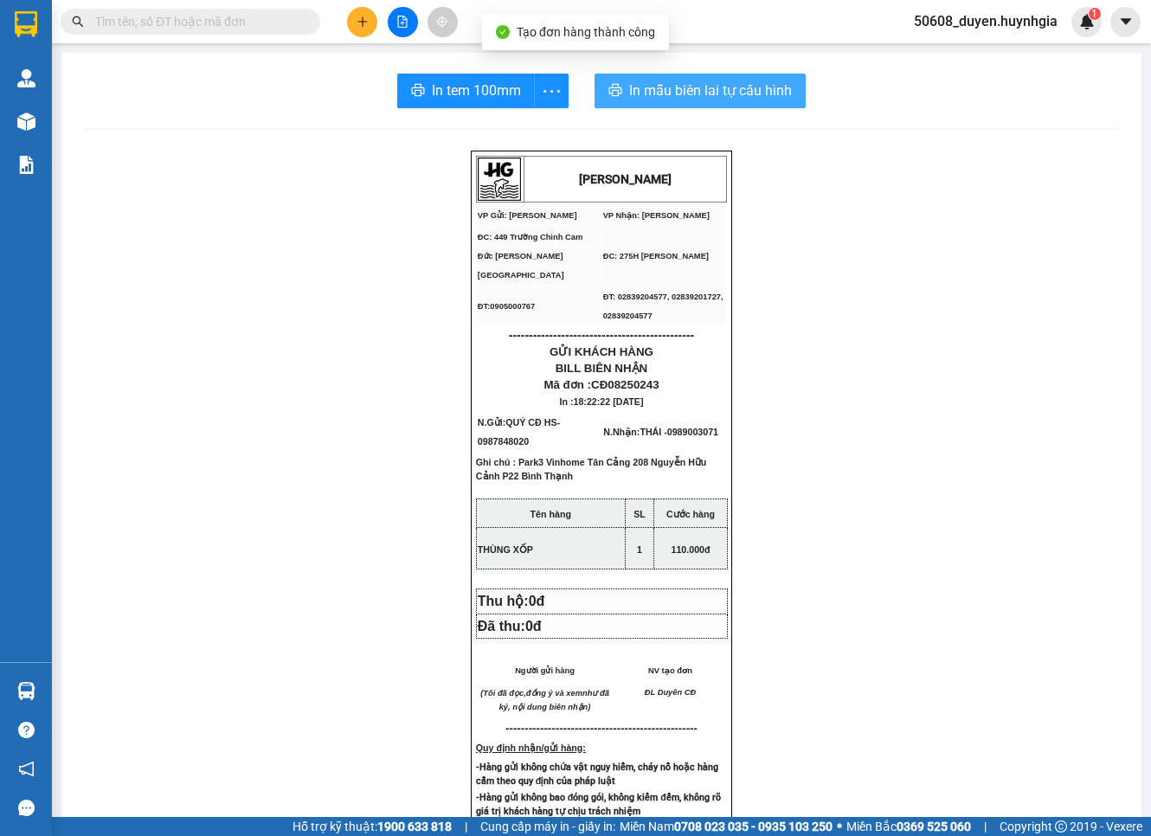
click at [642, 88] on span "In mẫu biên lai tự cấu hình" at bounding box center [710, 91] width 163 height 22
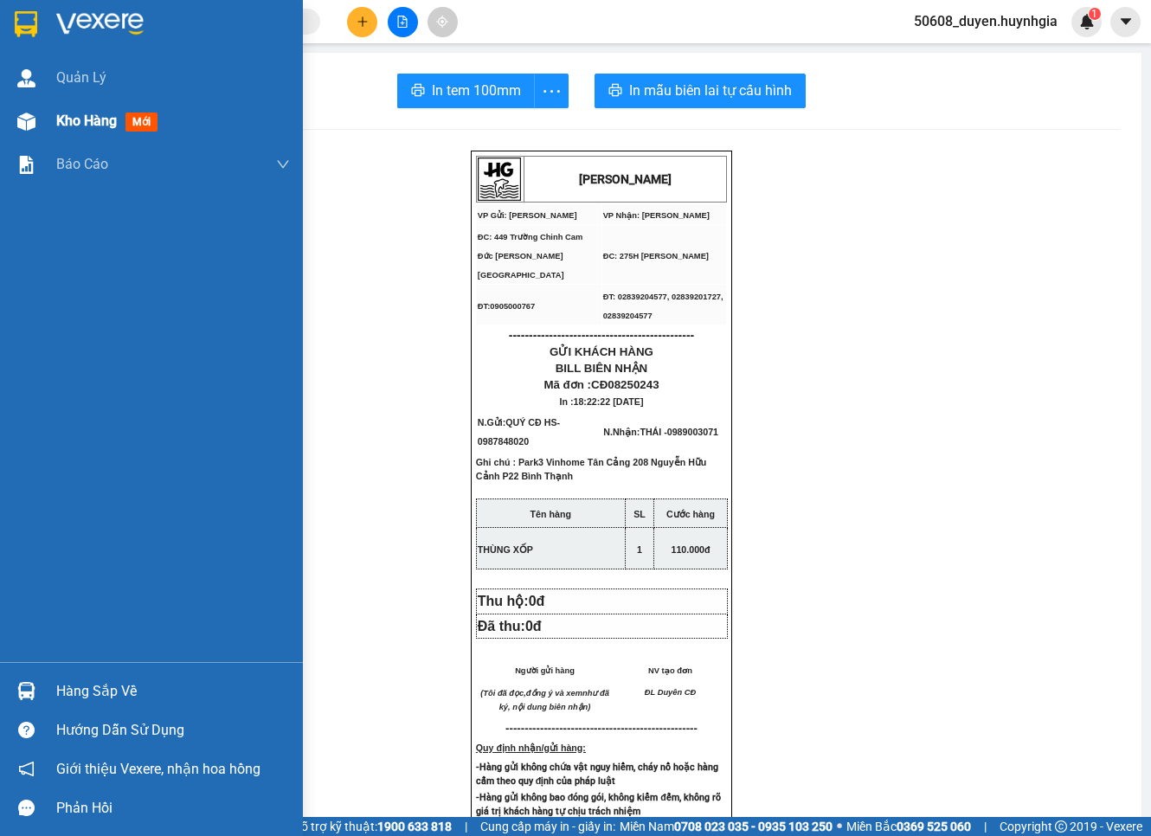
click at [40, 130] on div at bounding box center [26, 121] width 30 height 30
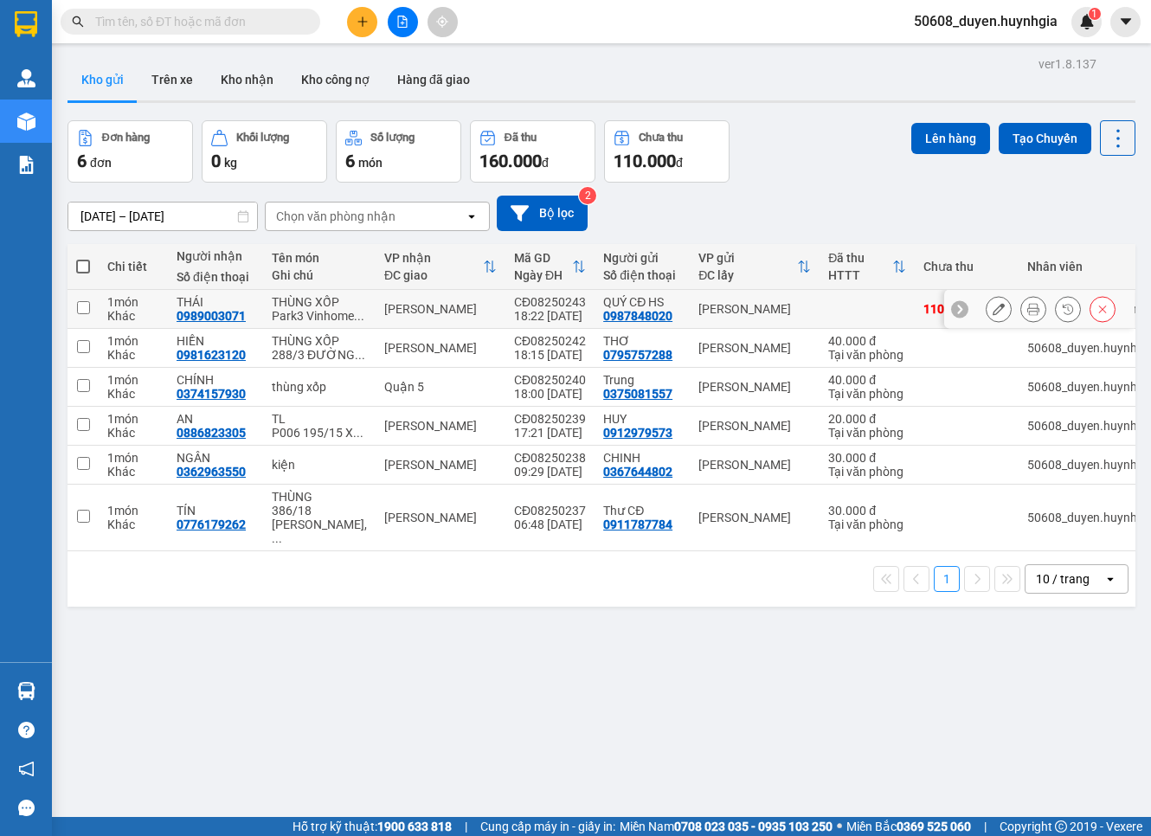
click at [993, 315] on icon at bounding box center [999, 309] width 12 height 12
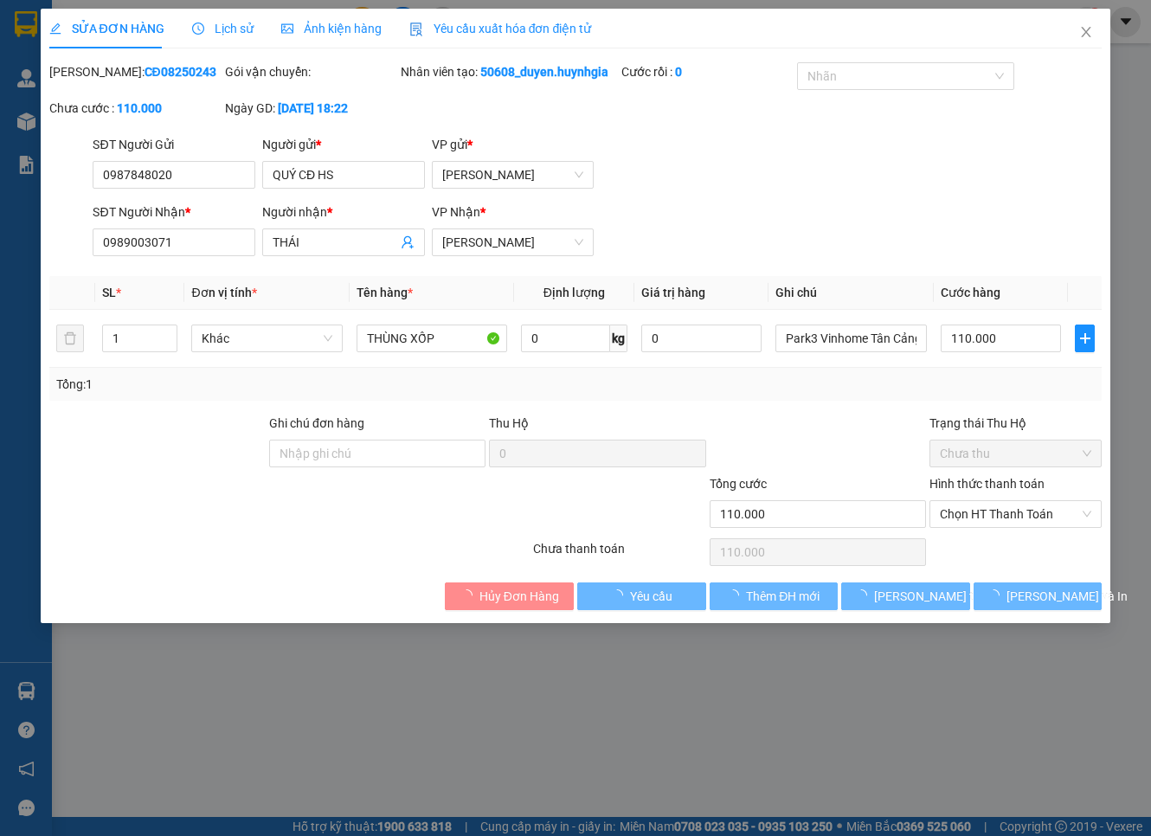
type input "0987848020"
type input "QUÝ CĐ HS"
type input "0989003071"
type input "THÁI"
type input "110.000"
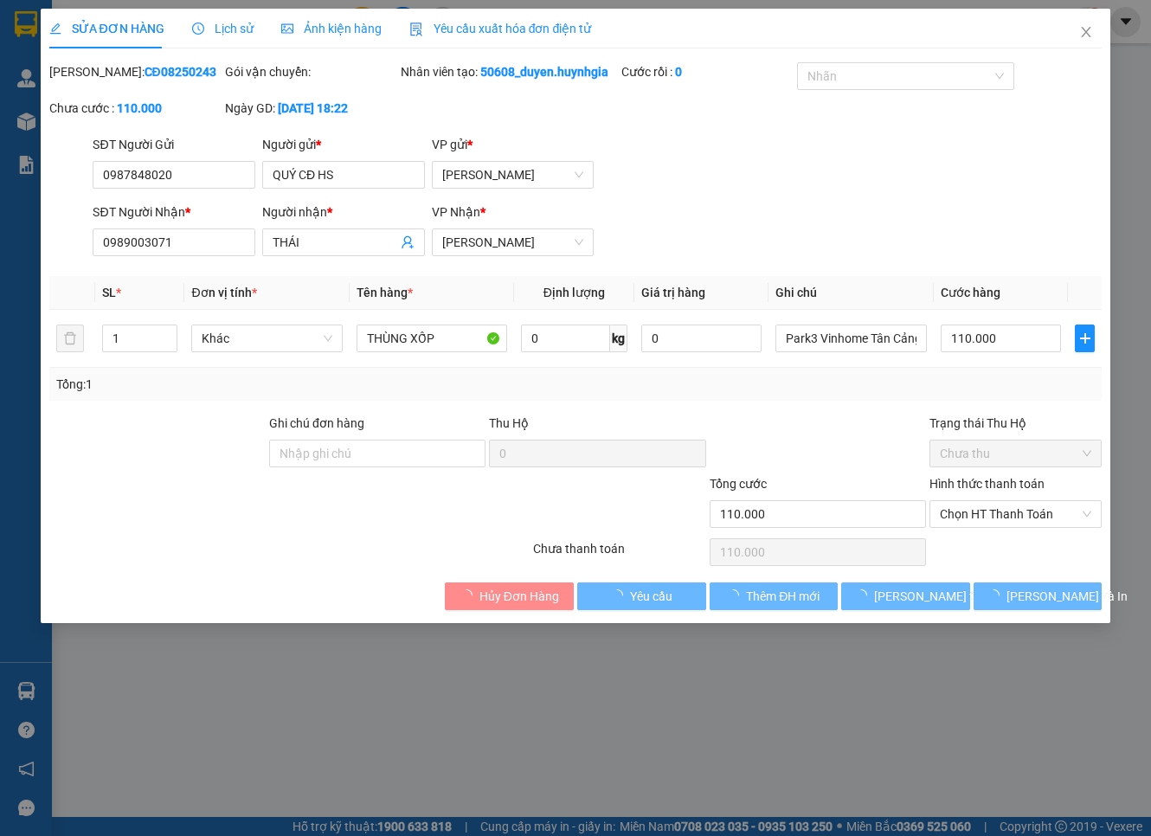
type input "110.000"
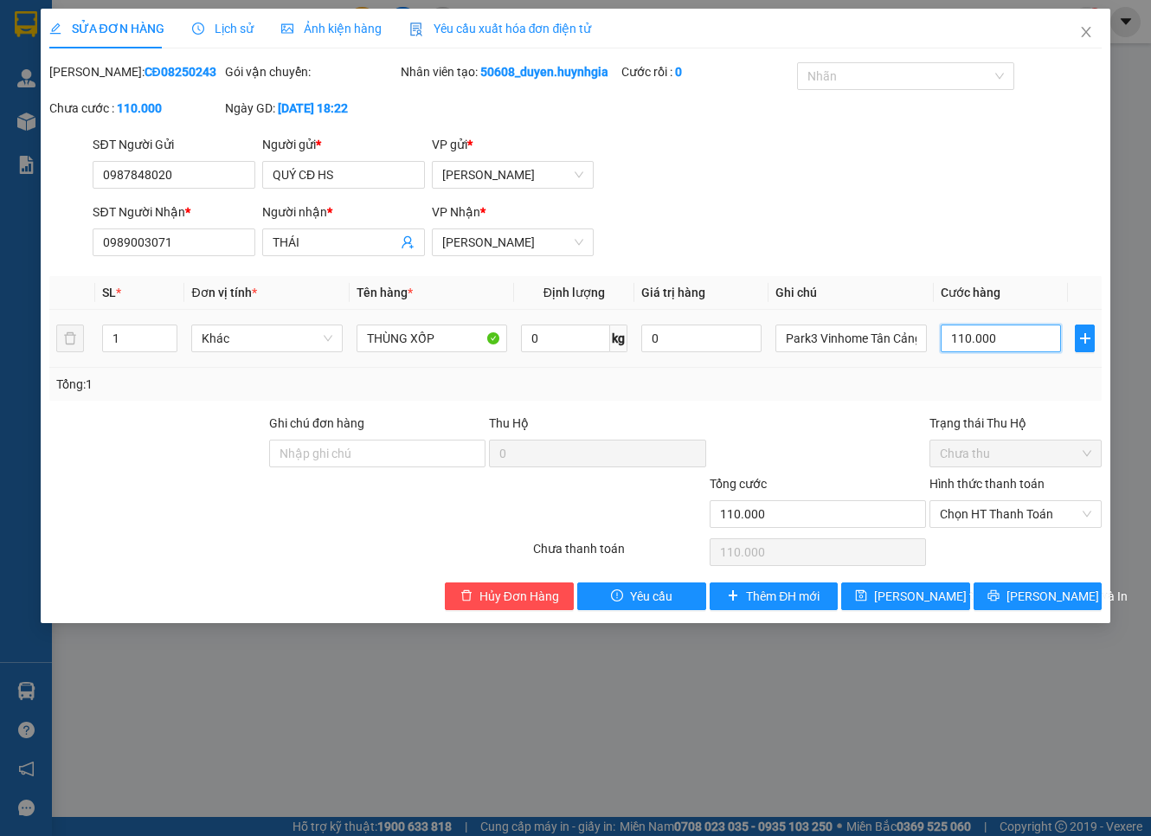
click at [973, 352] on input "110.000" at bounding box center [1001, 339] width 121 height 28
type input "5"
type input "50"
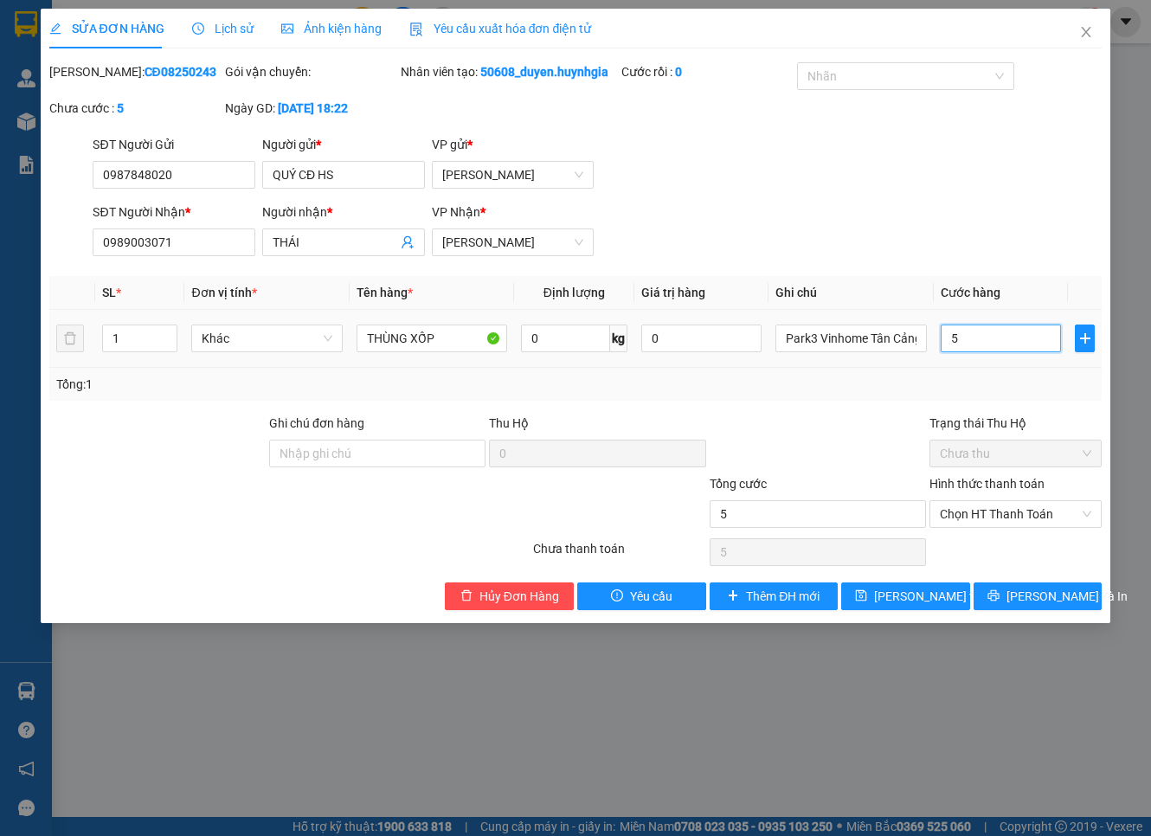
type input "50"
click at [1022, 527] on span "Chọn HT Thanh Toán" at bounding box center [1015, 514] width 151 height 26
type input "50"
type input "50.000"
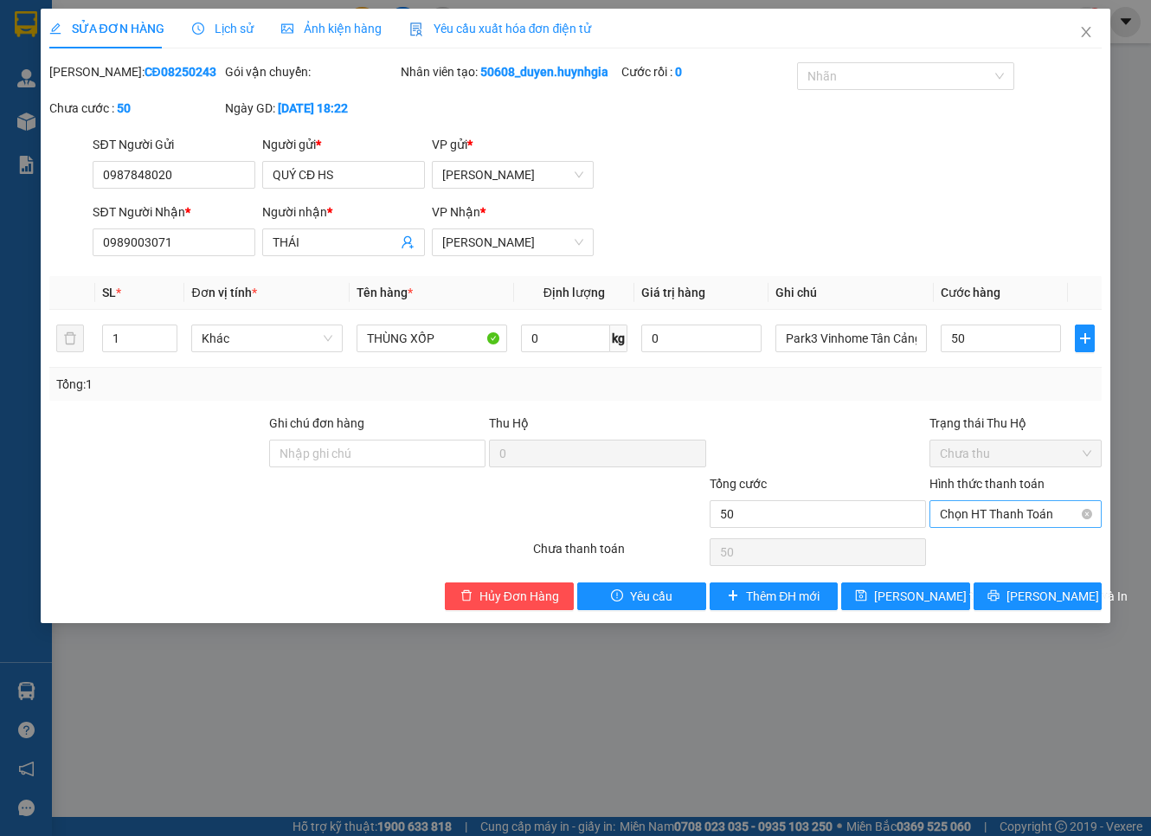
type input "50.000"
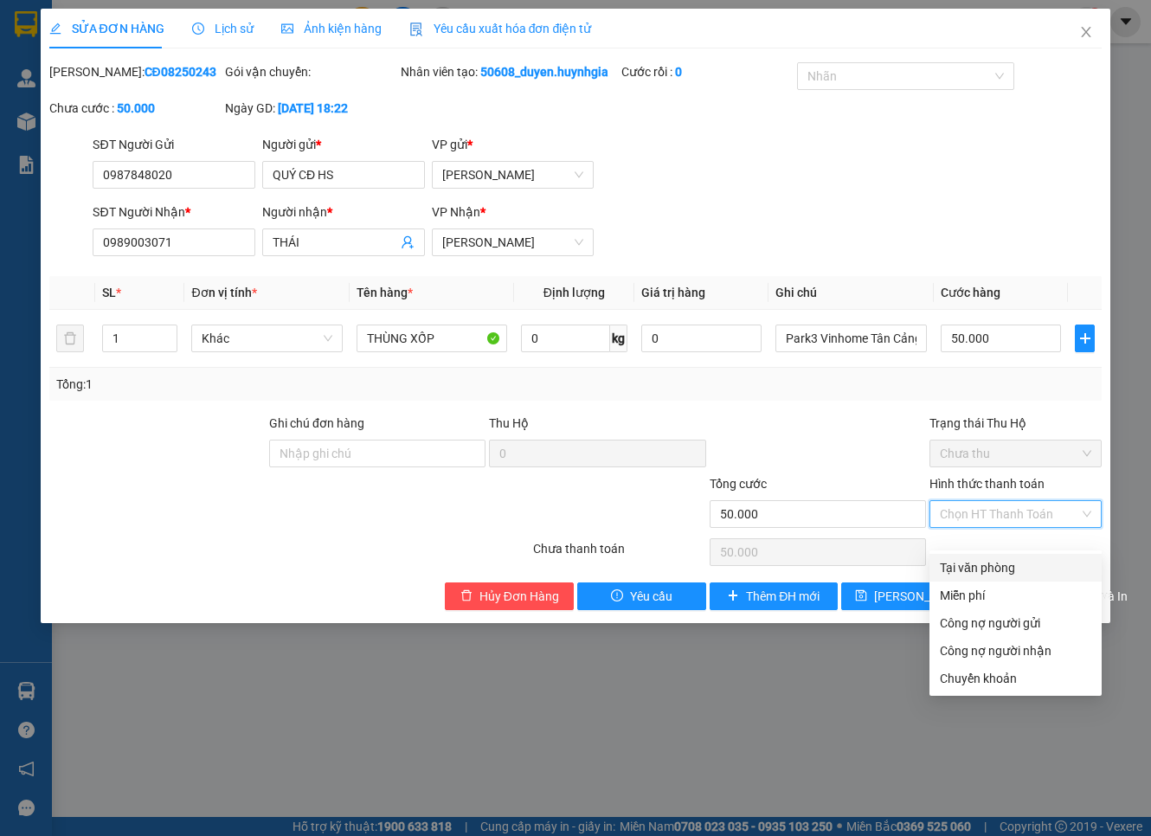
click at [1017, 564] on div "Tại văn phòng" at bounding box center [1015, 567] width 151 height 19
type input "0"
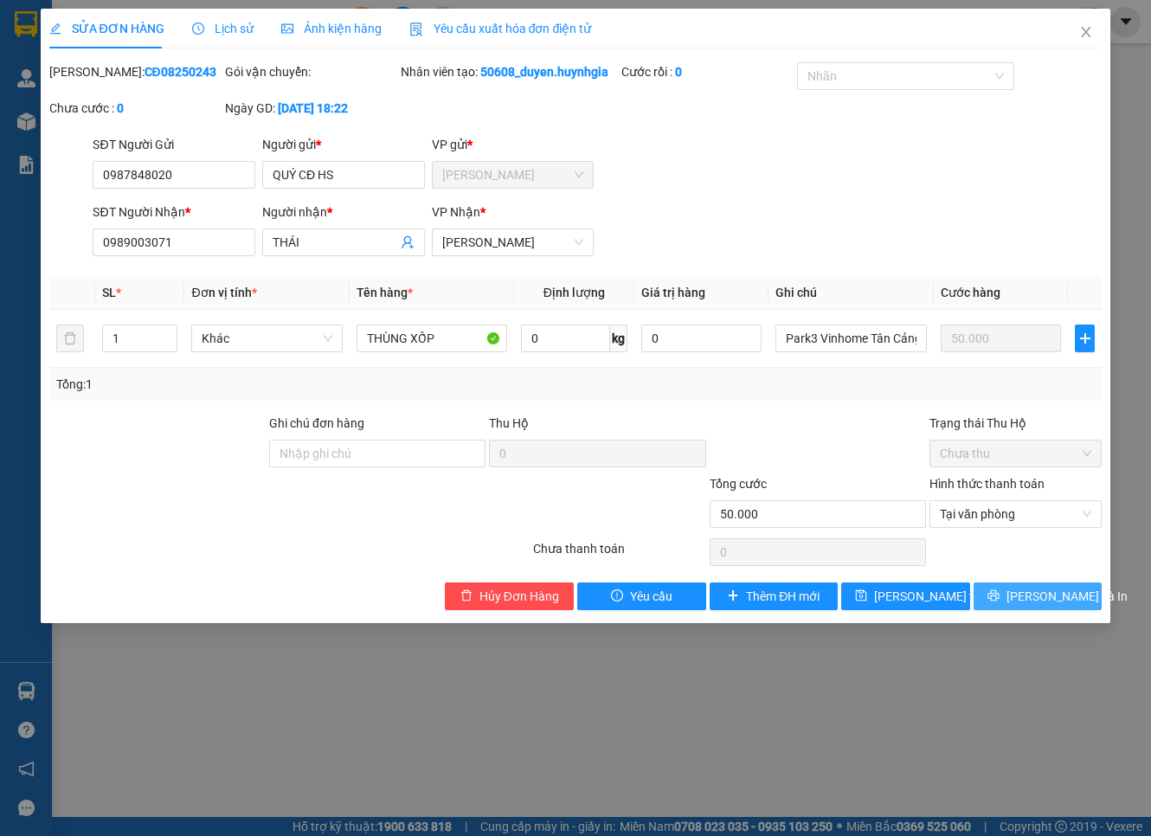
click at [1024, 606] on span "[PERSON_NAME] và In" at bounding box center [1067, 596] width 121 height 19
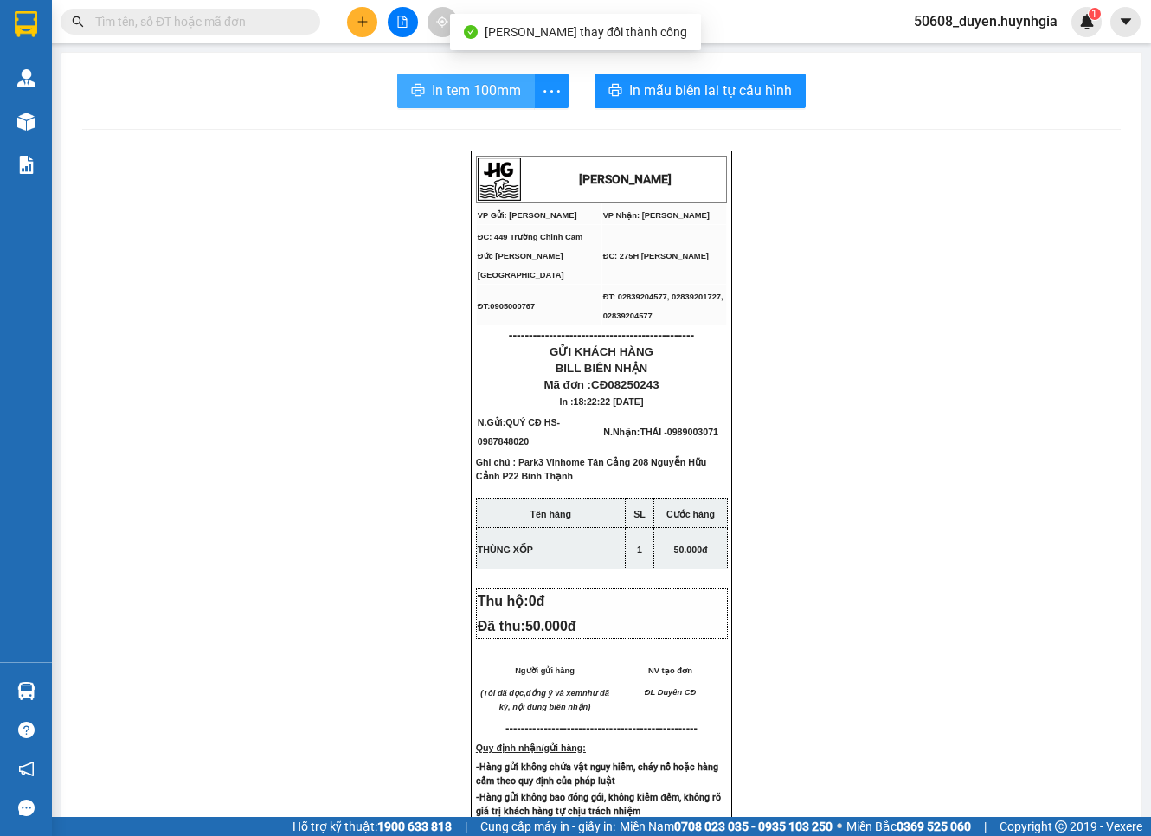
click at [460, 82] on span "In tem 100mm" at bounding box center [476, 91] width 89 height 22
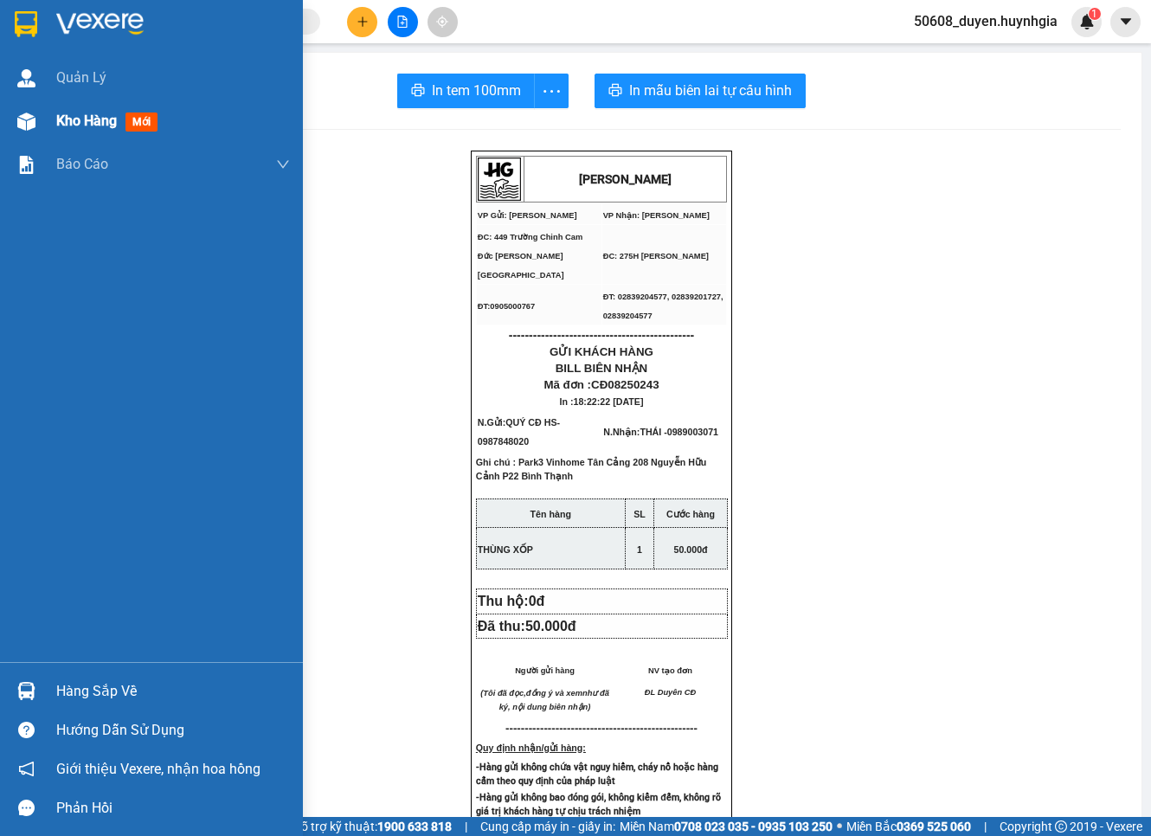
click at [47, 113] on div "Kho hàng mới" at bounding box center [151, 121] width 303 height 43
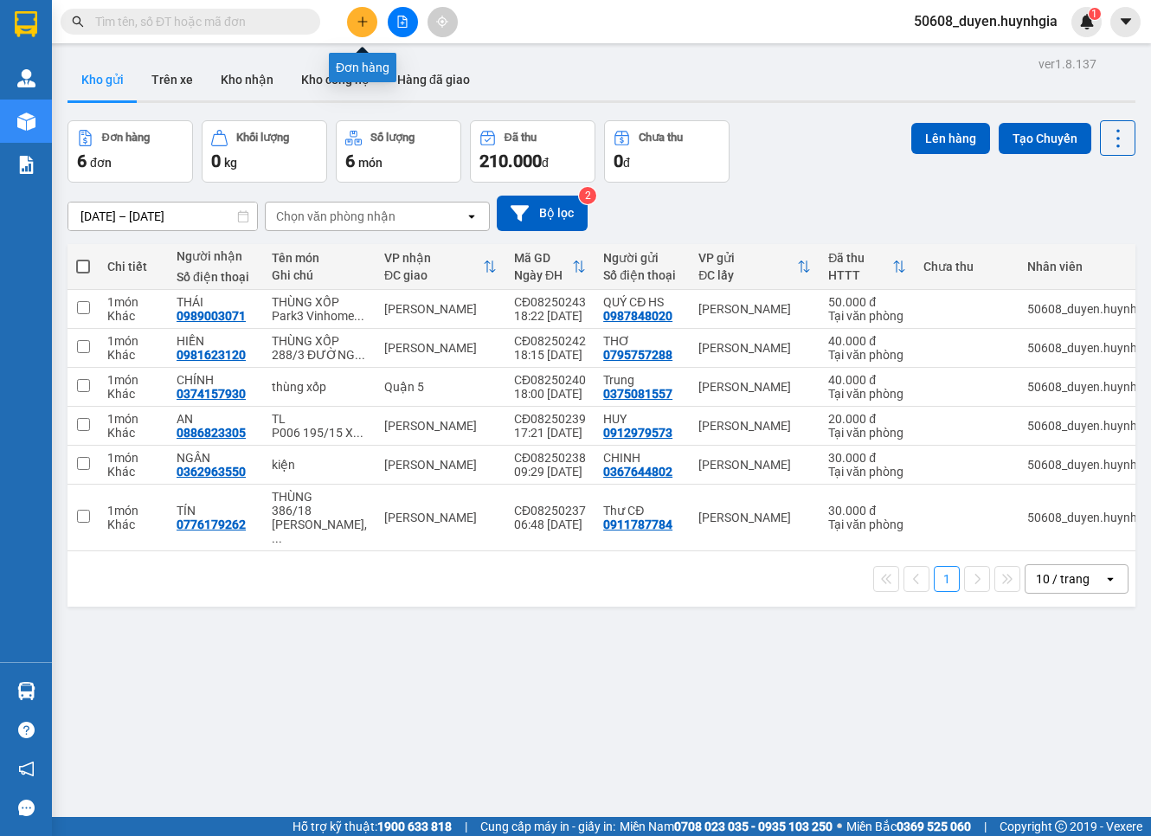
click at [369, 23] on button at bounding box center [362, 22] width 30 height 30
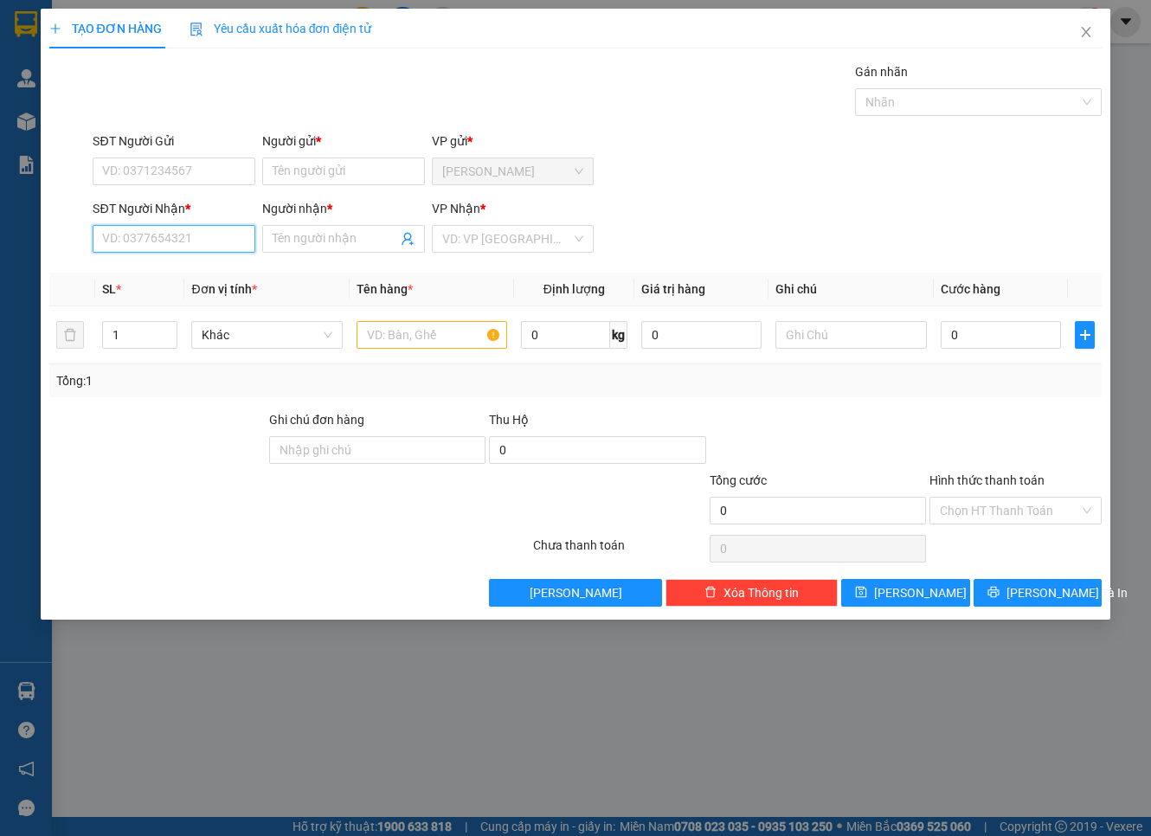
click at [221, 234] on input "SĐT Người Nhận *" at bounding box center [174, 239] width 163 height 28
click at [123, 238] on input "0916632" at bounding box center [174, 239] width 163 height 28
click at [162, 264] on div "0961632203 - LB THIÊN PHÚ" at bounding box center [181, 273] width 157 height 19
type input "0961632203"
type input "LB THIÊN PHÚ"
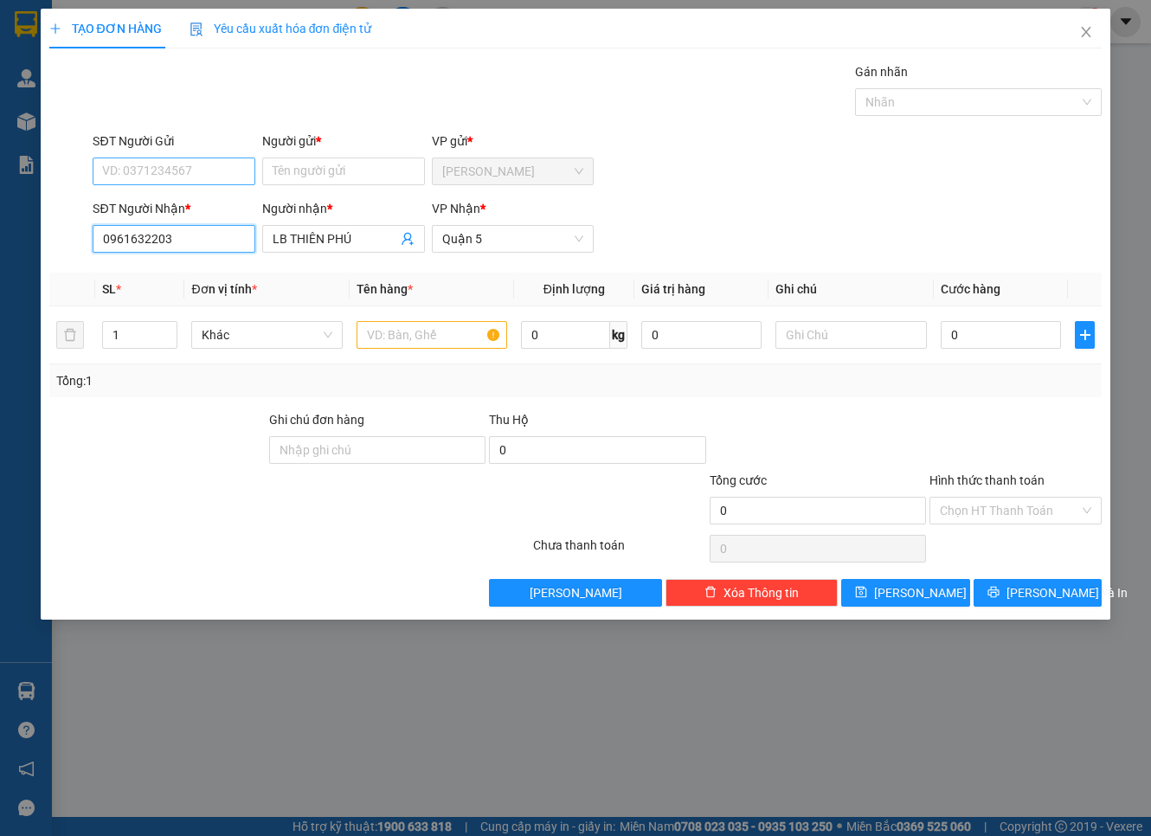
type input "0961632203"
click at [203, 180] on input "SĐT Người Gửi" at bounding box center [174, 172] width 163 height 28
click at [194, 210] on div "0919339818 - HIỆU CĐ" at bounding box center [174, 206] width 142 height 19
type input "0919339818"
type input "HIỆU CĐ"
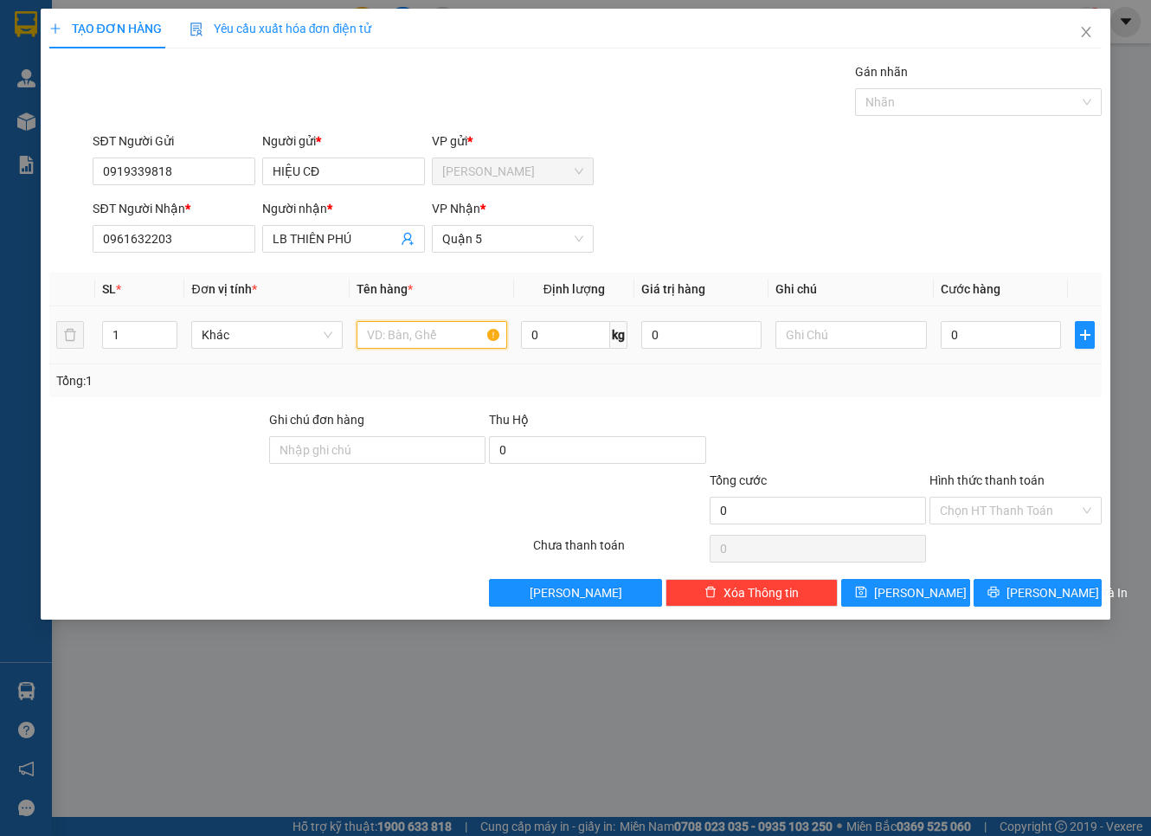
click at [409, 338] on input "text" at bounding box center [432, 335] width 151 height 28
type input "HỘP"
click at [968, 332] on input "0" at bounding box center [1001, 335] width 121 height 28
type input "2"
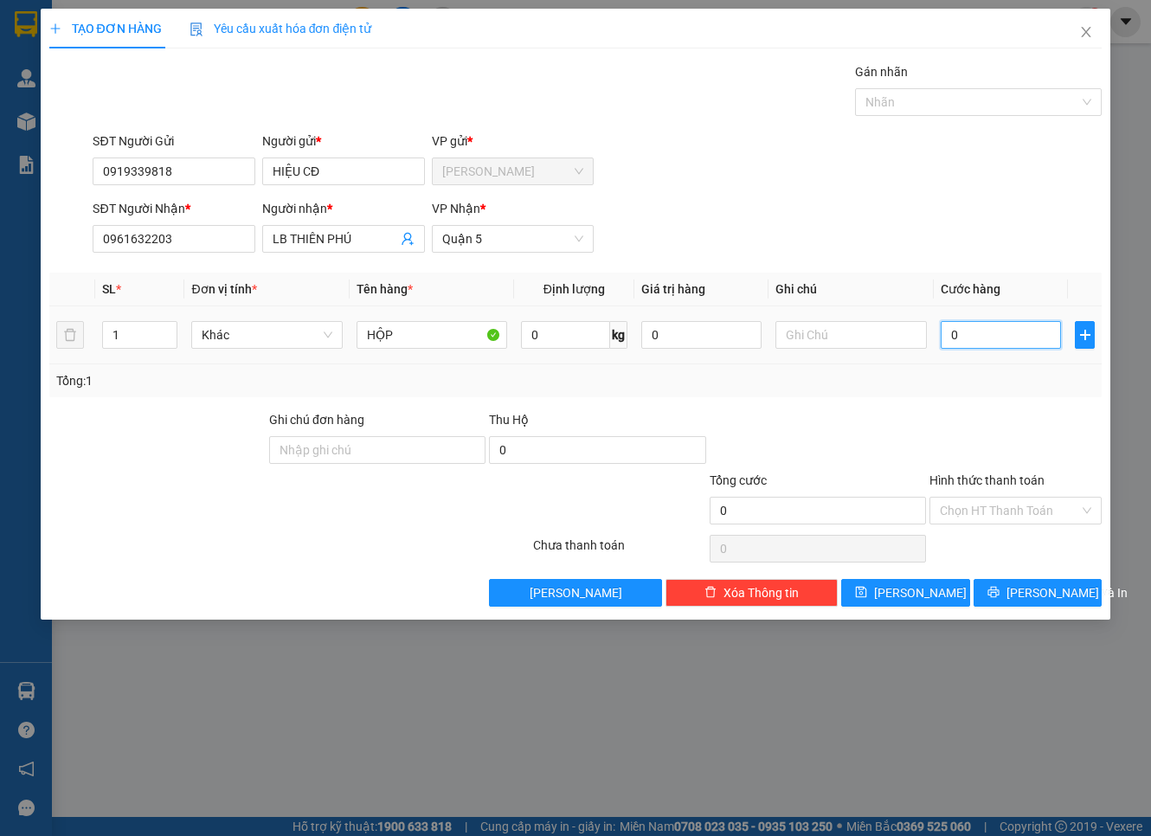
type input "2"
type input "20"
type input "20.000"
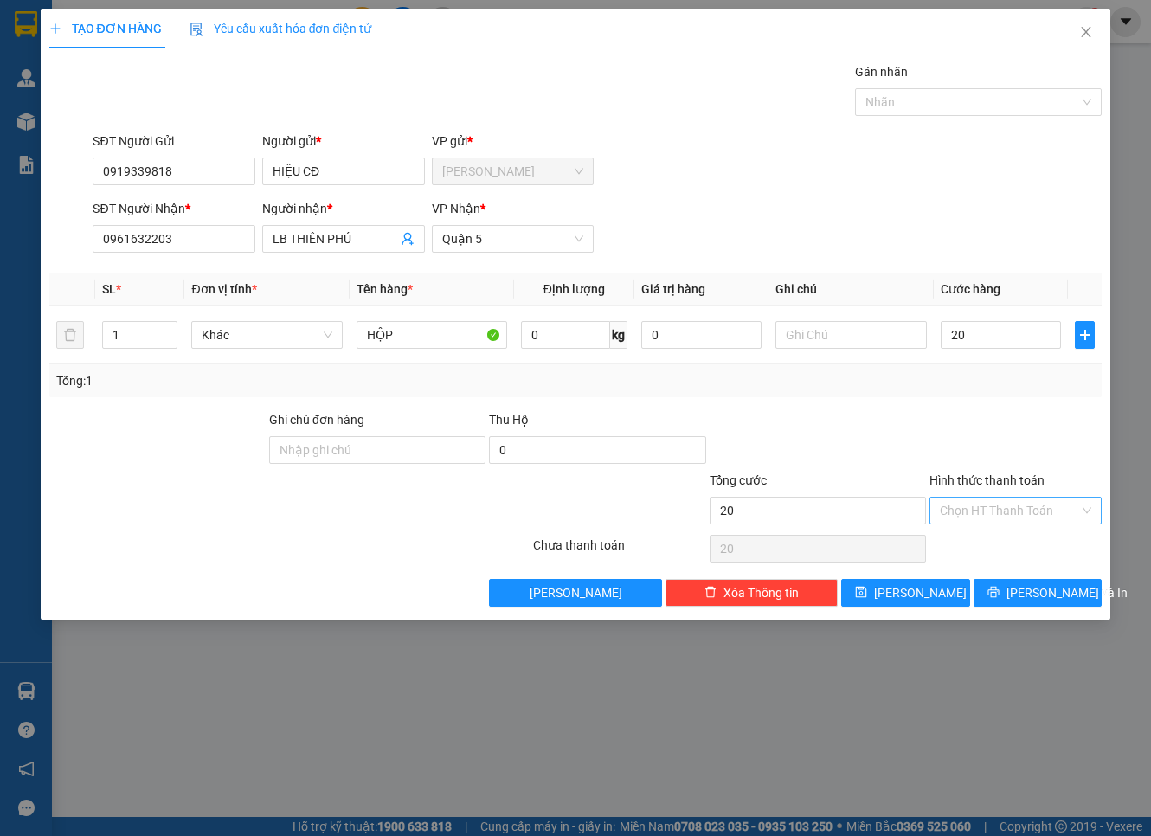
type input "20.000"
click at [966, 503] on input "Hình thức thanh toán" at bounding box center [1009, 511] width 139 height 26
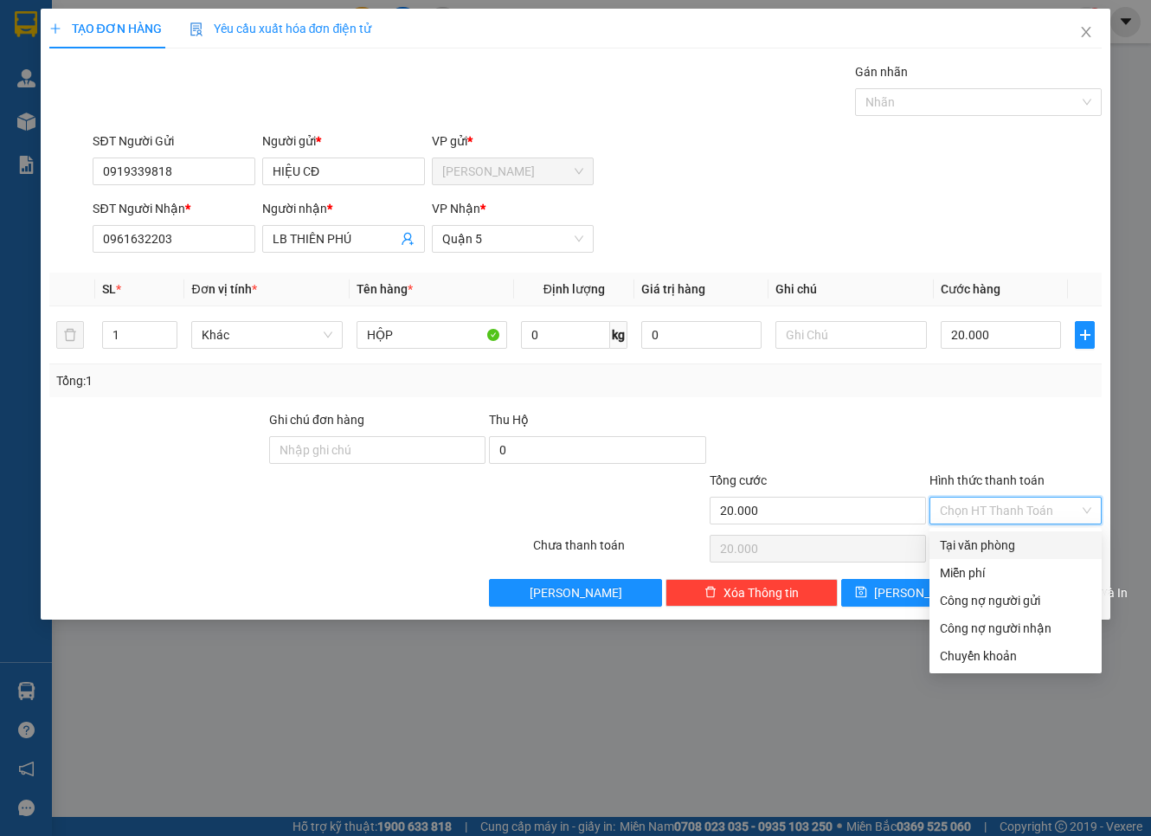
click at [979, 538] on div "Tại văn phòng" at bounding box center [1015, 545] width 151 height 19
type input "0"
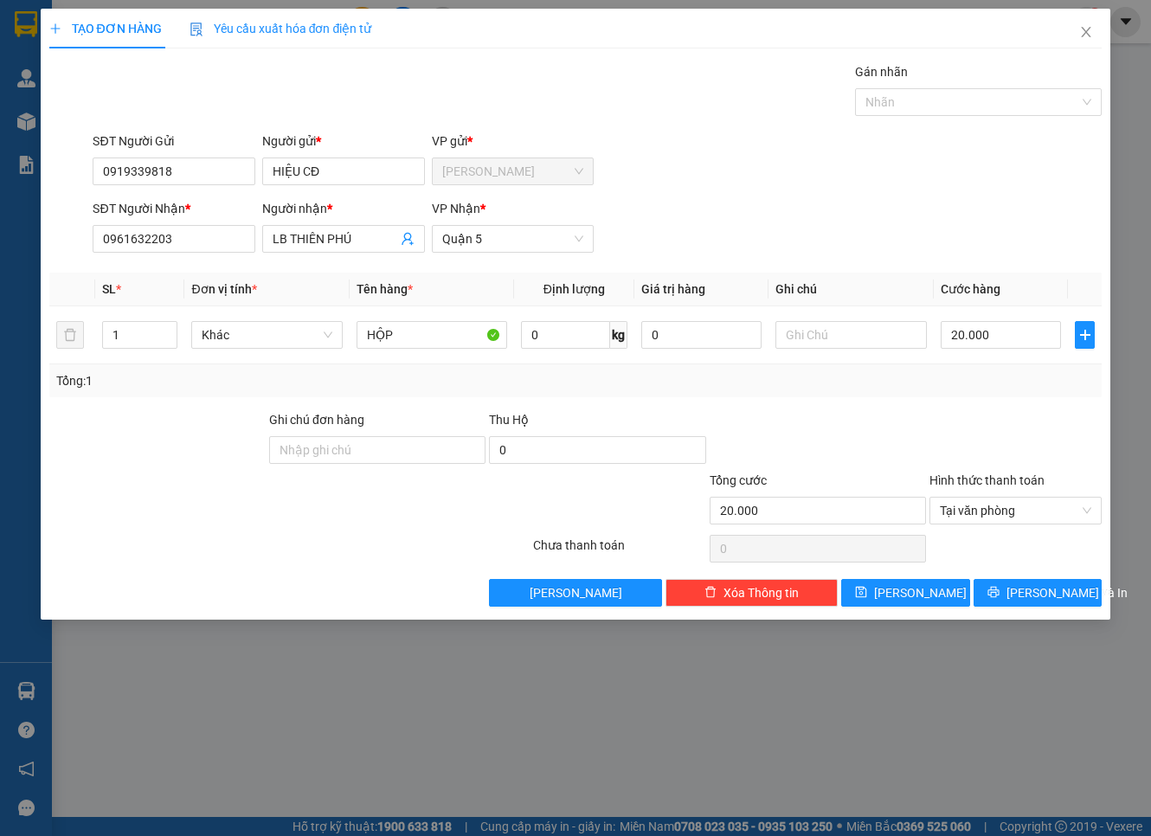
click at [1017, 454] on div at bounding box center [1016, 440] width 176 height 61
click at [1030, 596] on span "[PERSON_NAME] và In" at bounding box center [1067, 592] width 121 height 19
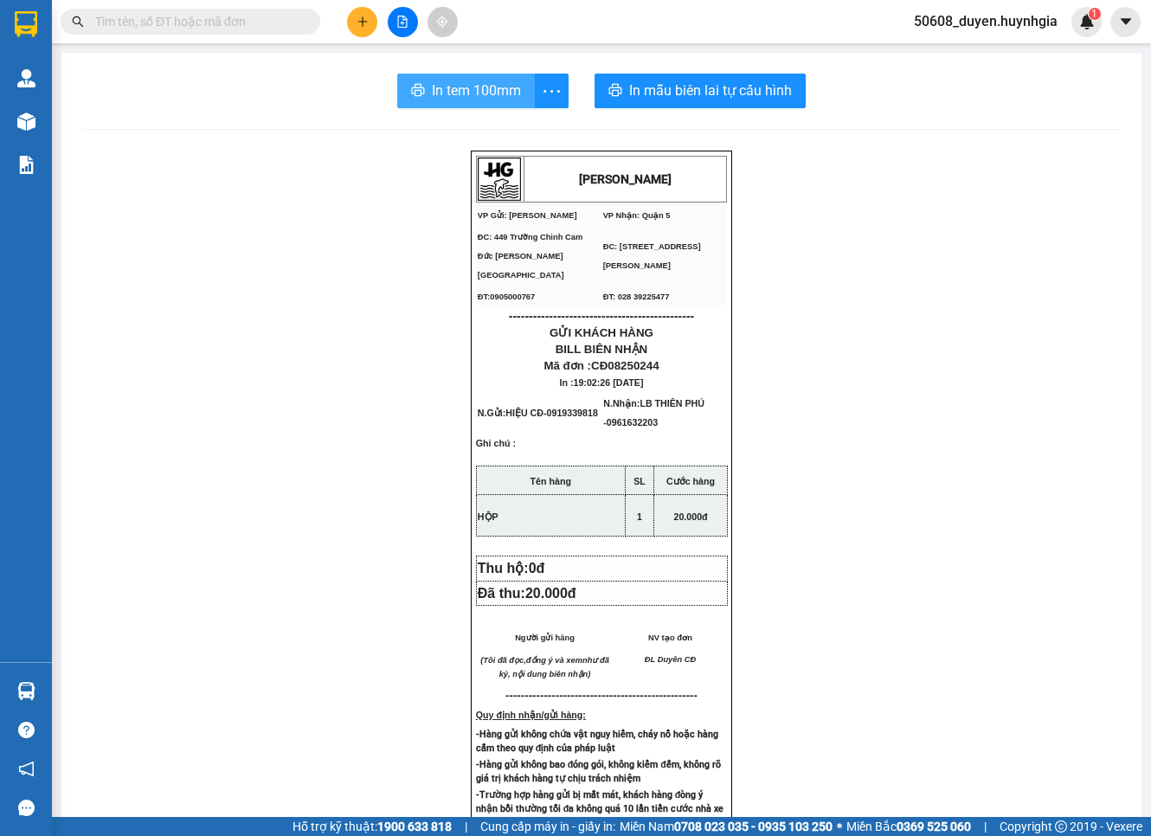
click at [432, 81] on span "In tem 100mm" at bounding box center [476, 91] width 89 height 22
click at [364, 20] on icon "plus" at bounding box center [363, 22] width 12 height 12
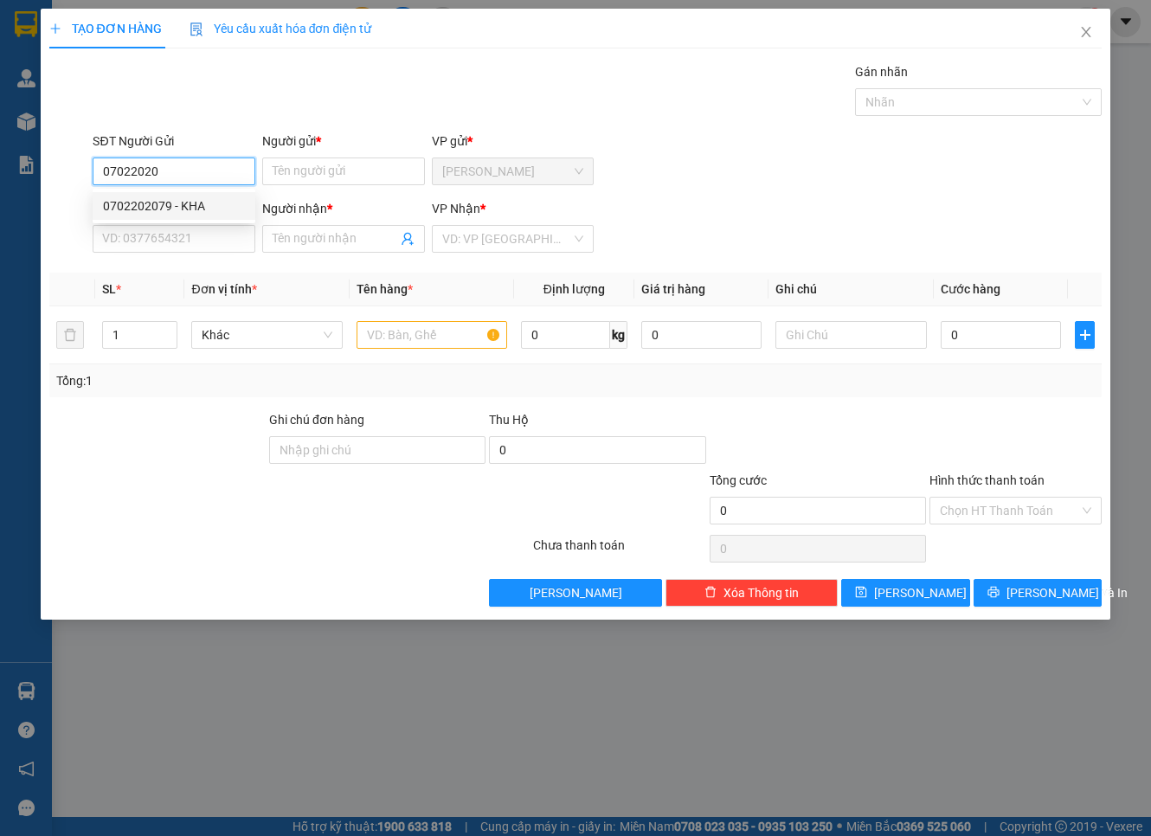
click at [208, 203] on div "0702202079 - KHA" at bounding box center [174, 206] width 142 height 19
type input "0702202079"
type input "KHA"
type input "0702202079"
type input "KHA"
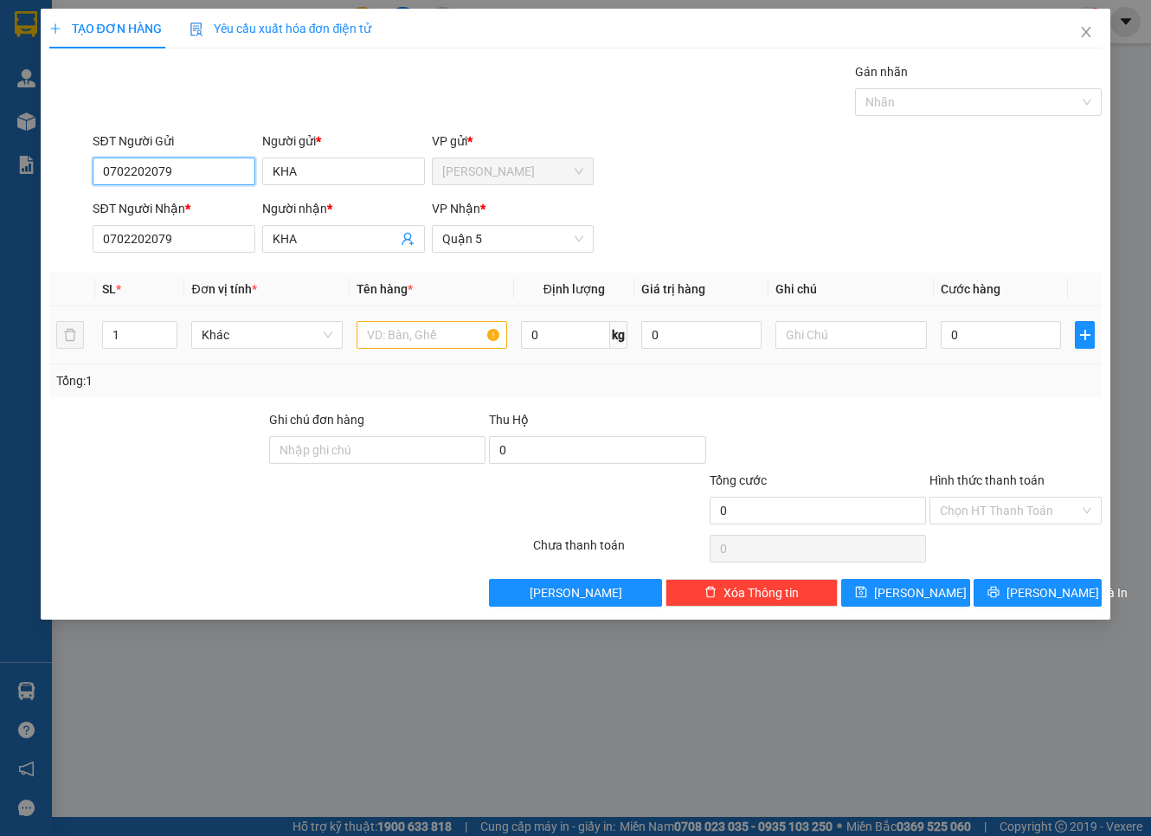
type input "0702202079"
click at [384, 327] on input "text" at bounding box center [432, 335] width 151 height 28
type input "tấm"
click at [1014, 331] on input "0" at bounding box center [1001, 335] width 121 height 28
type input "2"
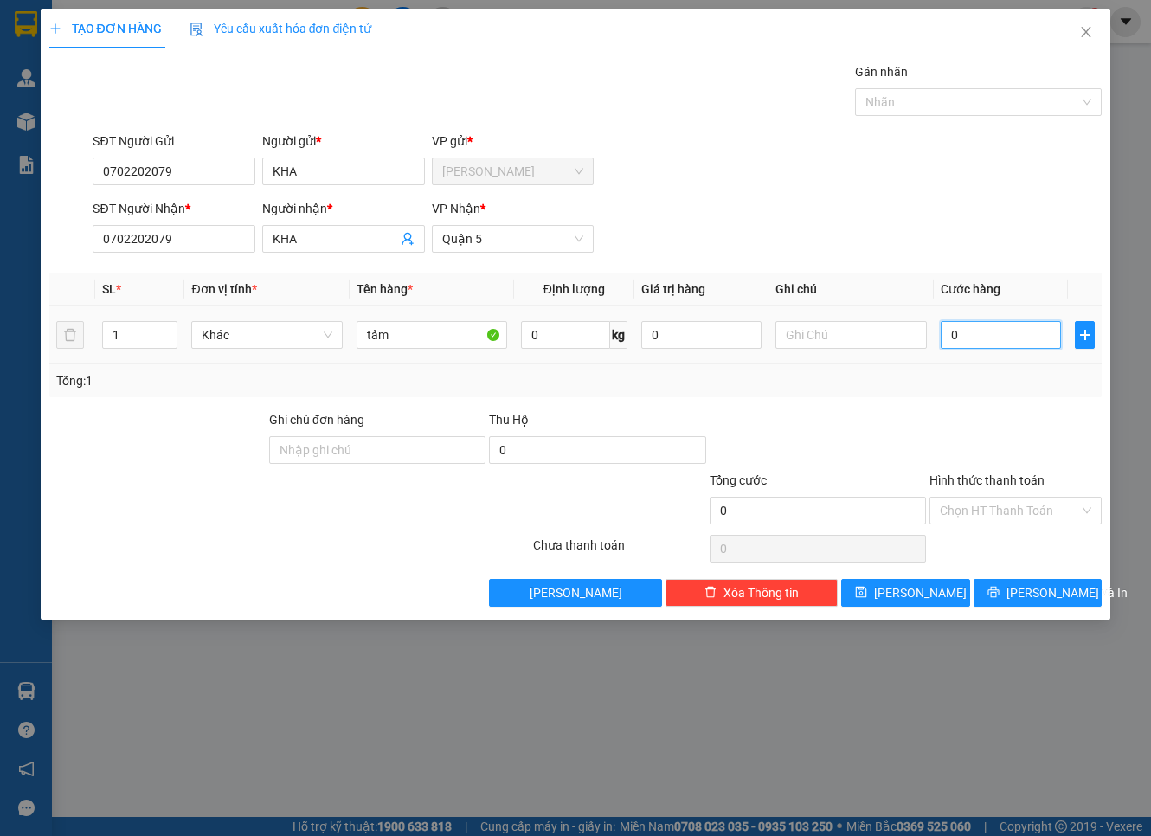
type input "2"
type input "20"
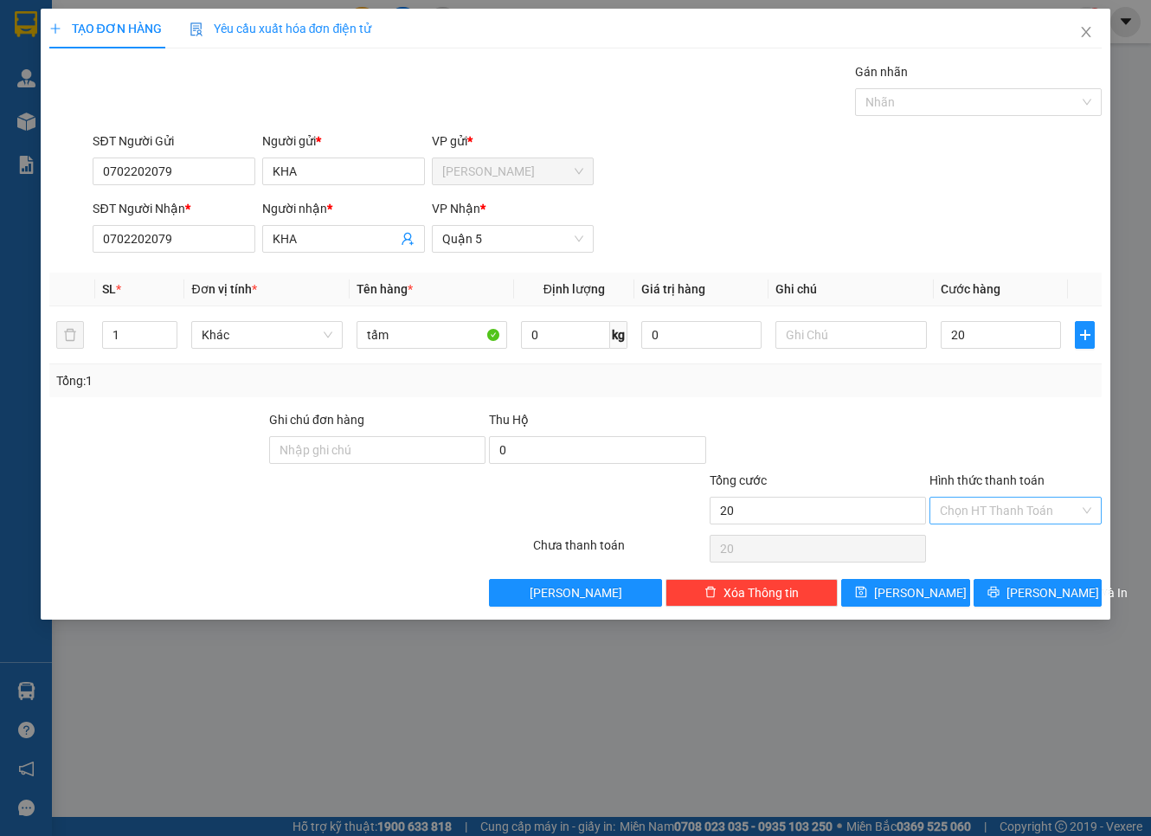
type input "20.000"
click at [963, 511] on input "Hình thức thanh toán" at bounding box center [1009, 511] width 139 height 26
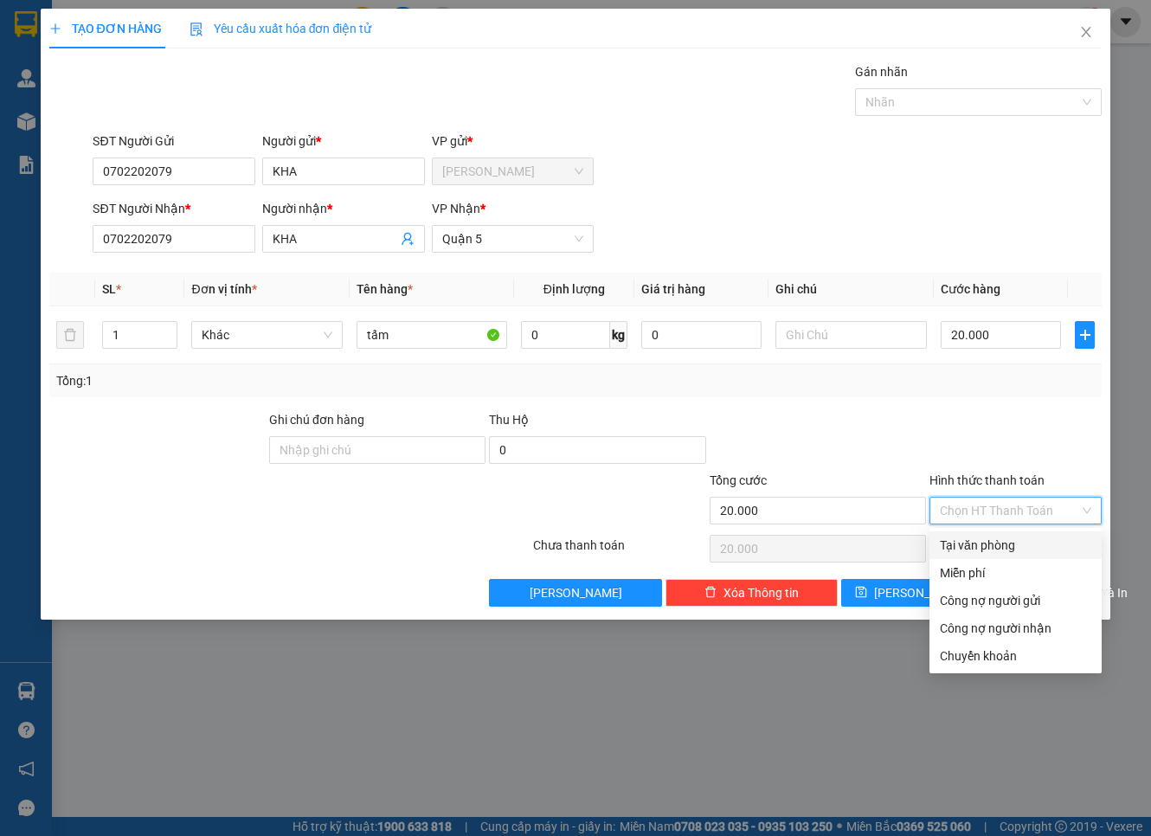
click at [967, 544] on div "Tại văn phòng" at bounding box center [1015, 545] width 151 height 19
type input "0"
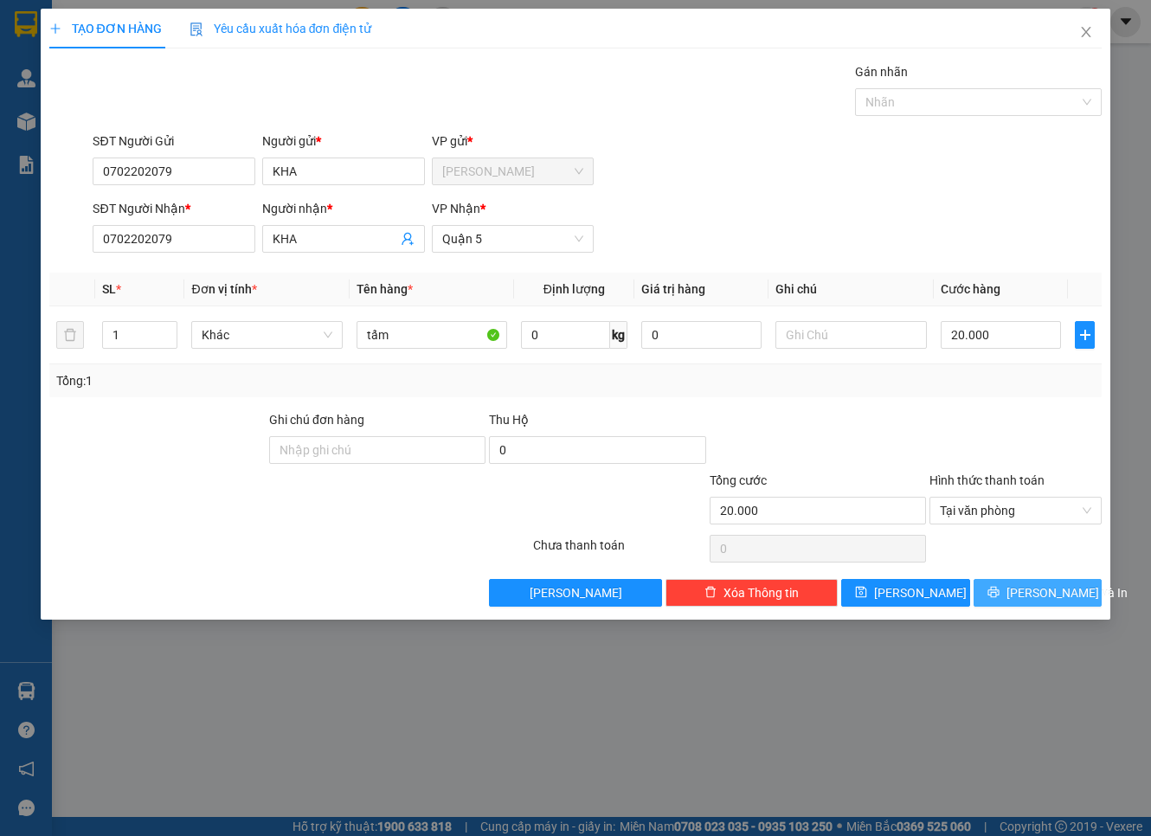
click at [1000, 596] on icon "printer" at bounding box center [994, 592] width 12 height 12
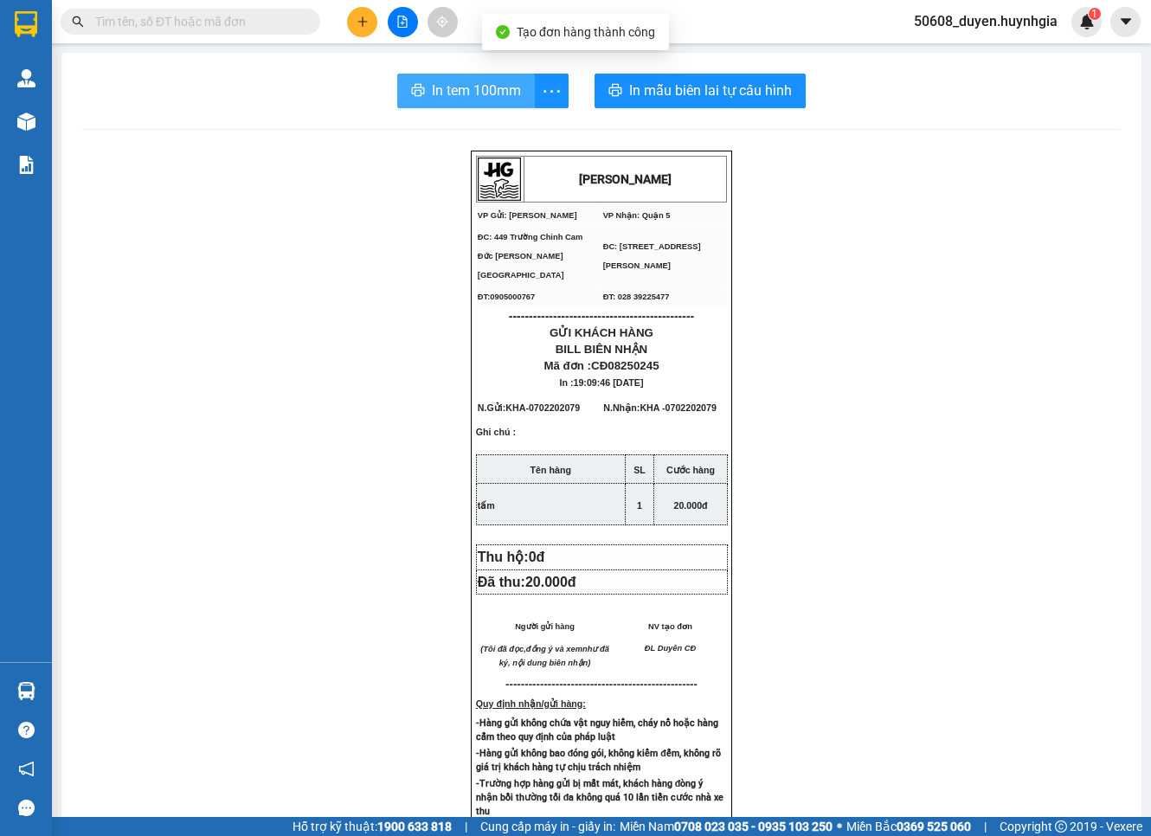
click at [487, 91] on span "In tem 100mm" at bounding box center [476, 91] width 89 height 22
click at [451, 89] on span "In tem 100mm" at bounding box center [476, 91] width 89 height 22
click at [369, 21] on button at bounding box center [362, 22] width 30 height 30
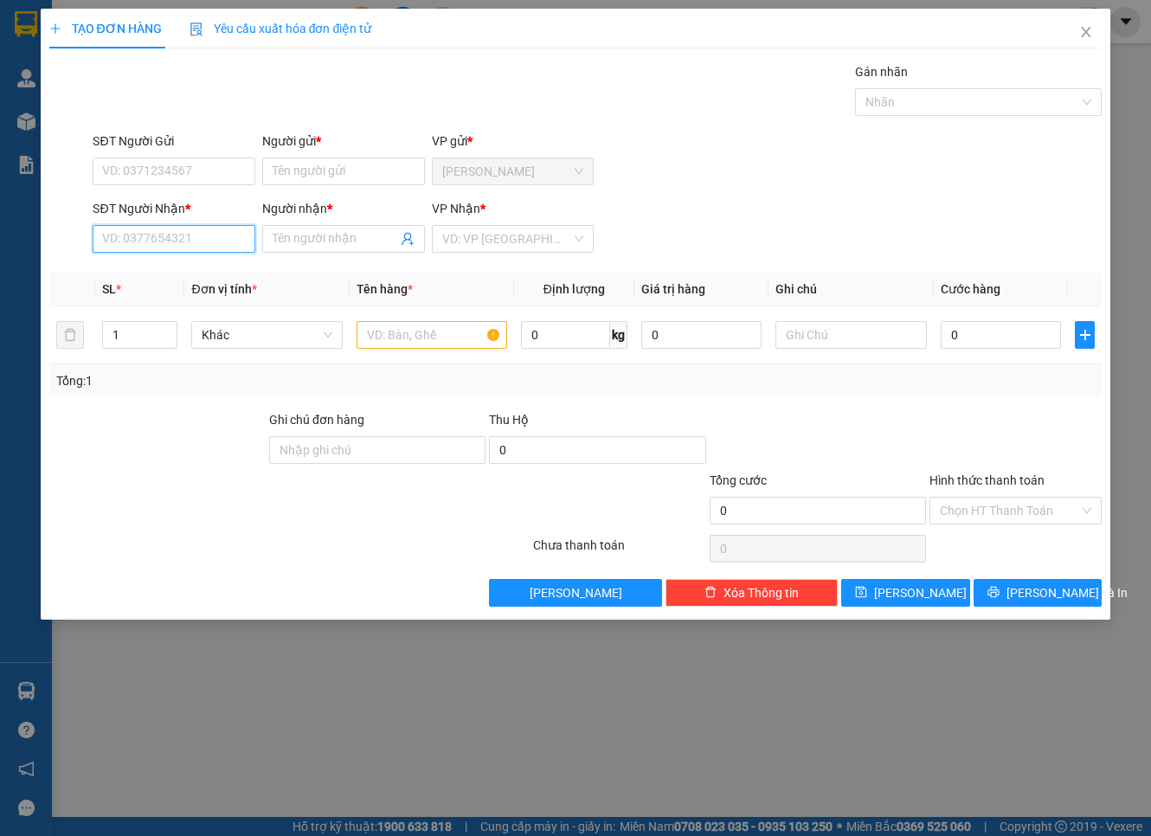
click at [170, 225] on input "SĐT Người Nhận *" at bounding box center [174, 239] width 163 height 28
click at [171, 262] on div "0938682852 - TIÊN" at bounding box center [174, 274] width 163 height 28
type input "0938682852"
type input "TIÊN"
type input "0938682852"
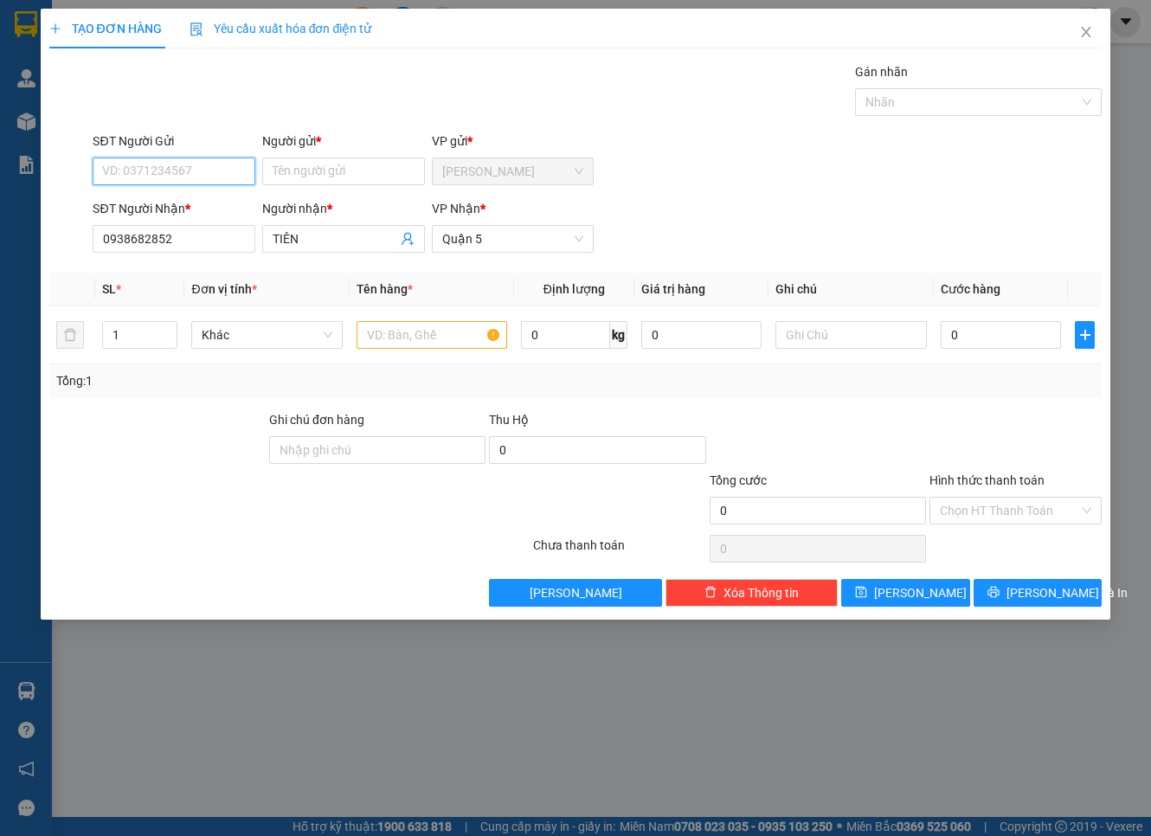
click at [175, 174] on input "SĐT Người Gửi" at bounding box center [174, 172] width 163 height 28
click at [178, 209] on div "0917118506 - Thắm CĐ" at bounding box center [174, 206] width 142 height 19
type input "0917118506"
type input "Thắm CĐ"
click at [992, 333] on input "0" at bounding box center [1001, 335] width 121 height 28
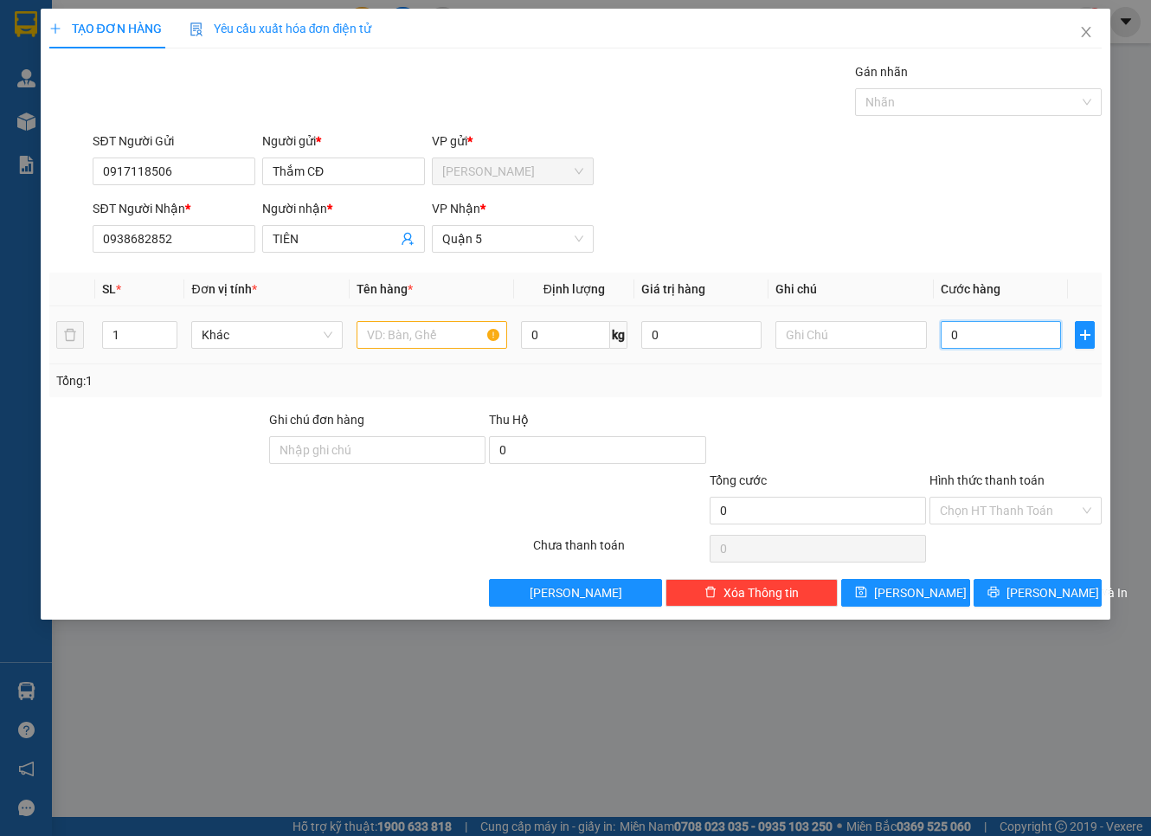
type input "4"
type input "40"
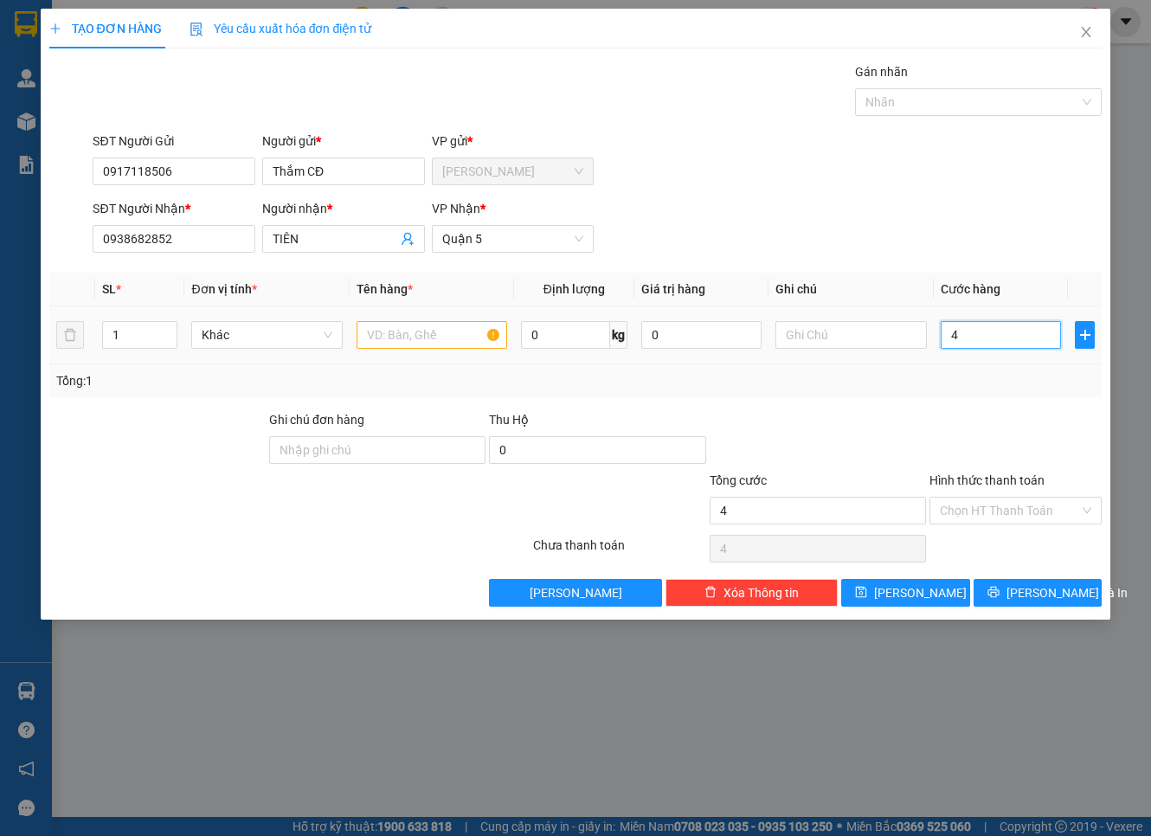
type input "40"
type input "40.000"
click at [461, 324] on input "text" at bounding box center [432, 335] width 151 height 28
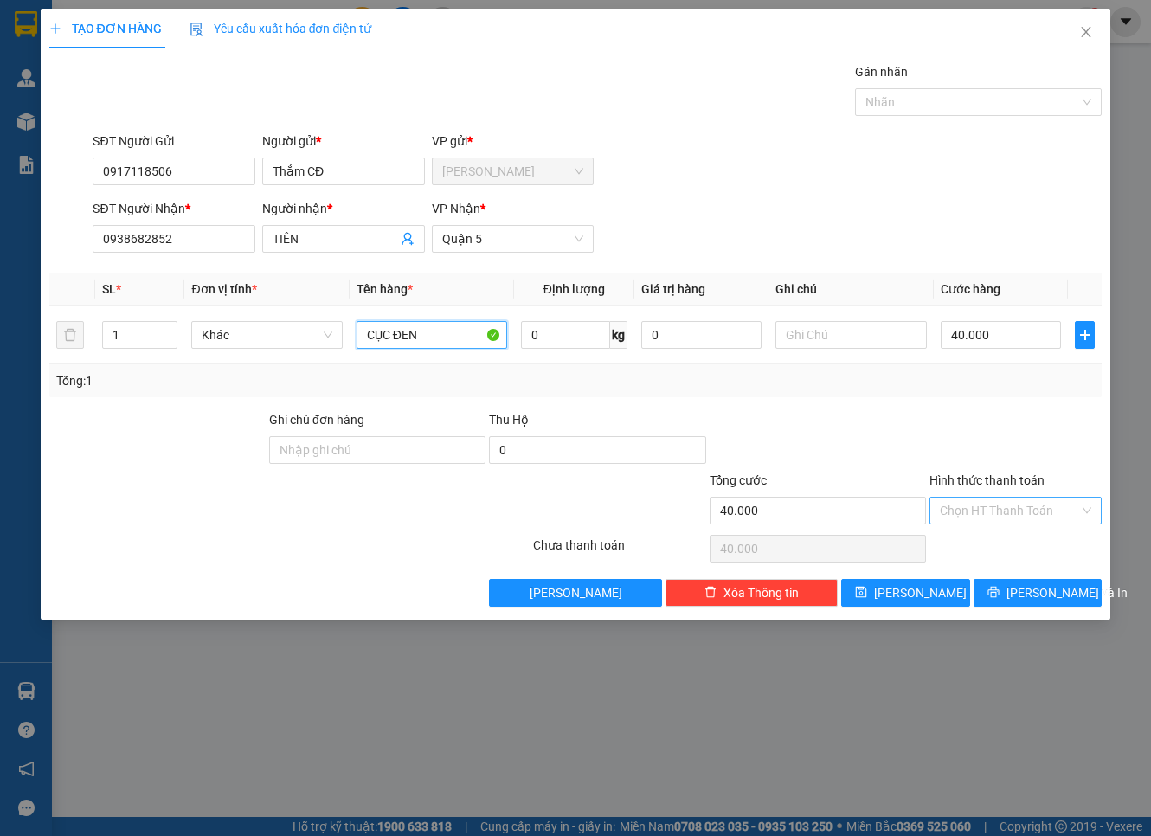
type input "CỤC ĐEN"
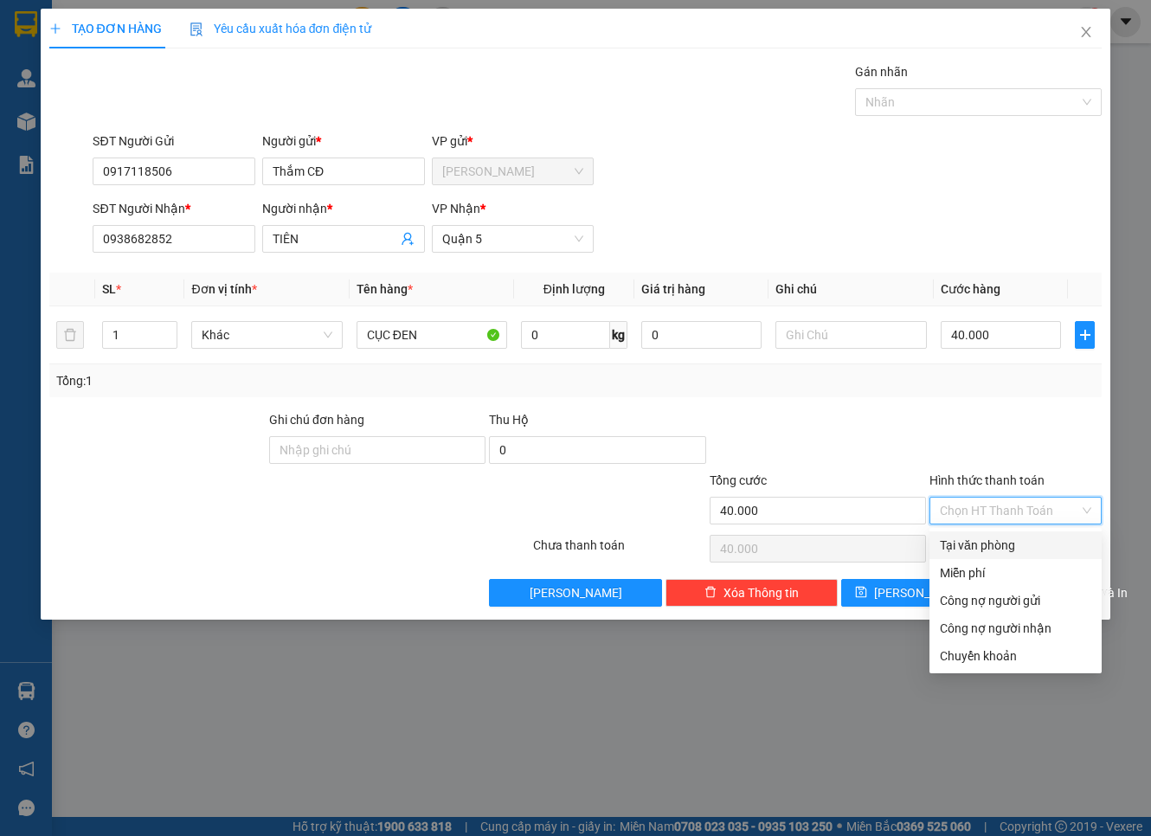
click at [987, 508] on input "Hình thức thanh toán" at bounding box center [1009, 511] width 139 height 26
click at [988, 538] on div "Tại văn phòng" at bounding box center [1015, 545] width 151 height 19
type input "0"
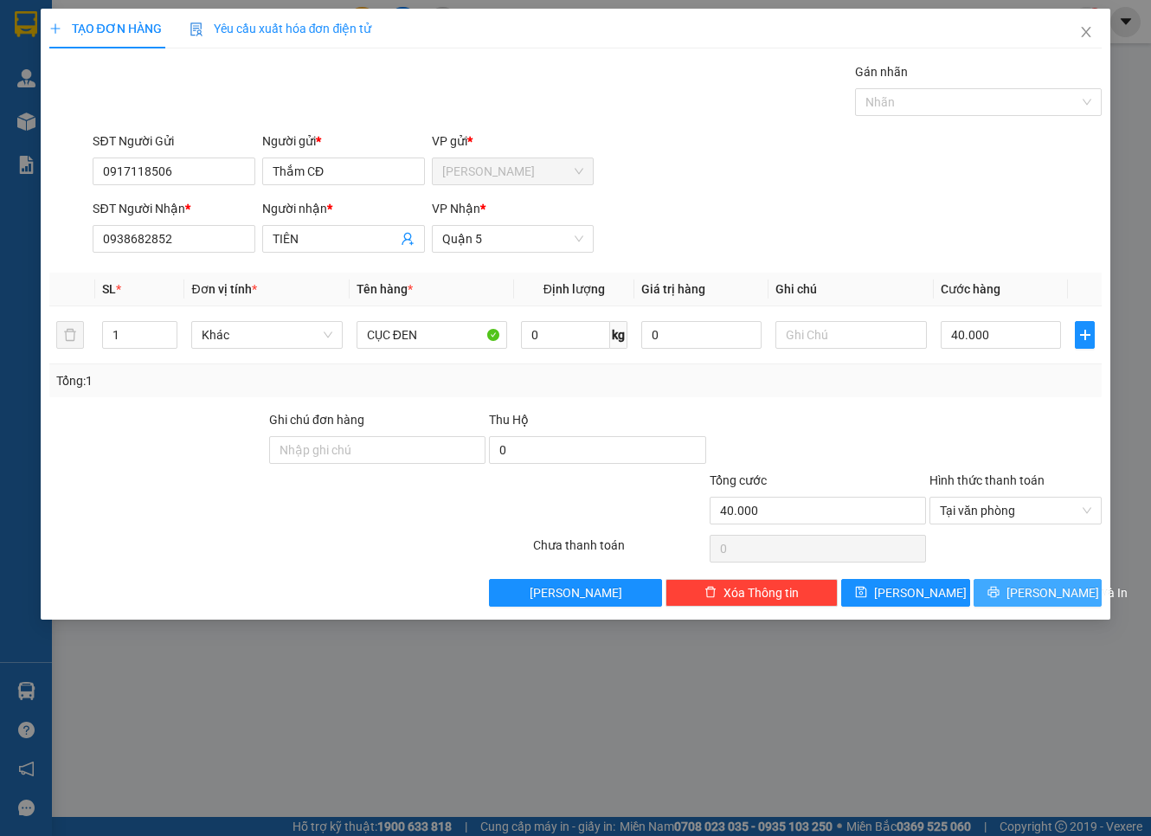
click at [1018, 590] on button "[PERSON_NAME] và In" at bounding box center [1038, 593] width 129 height 28
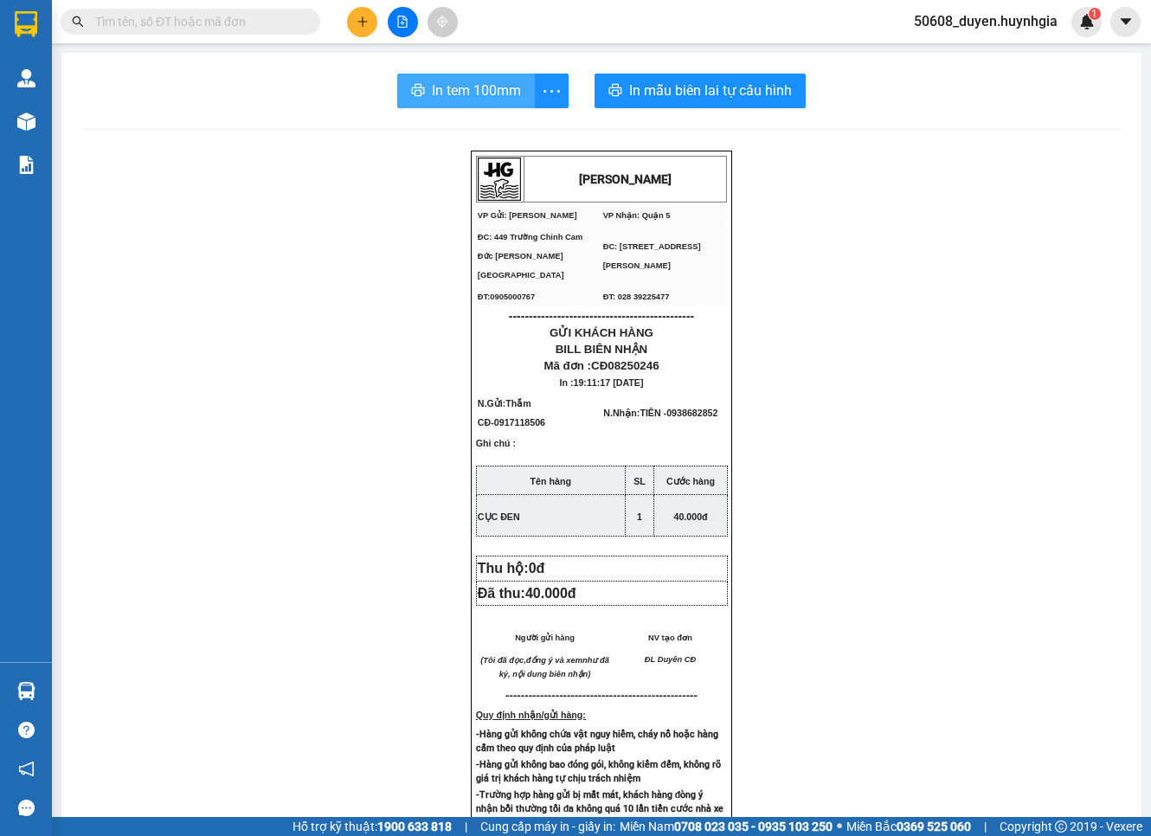
click at [432, 84] on span "In tem 100mm" at bounding box center [476, 91] width 89 height 22
click at [368, 14] on button at bounding box center [362, 22] width 30 height 30
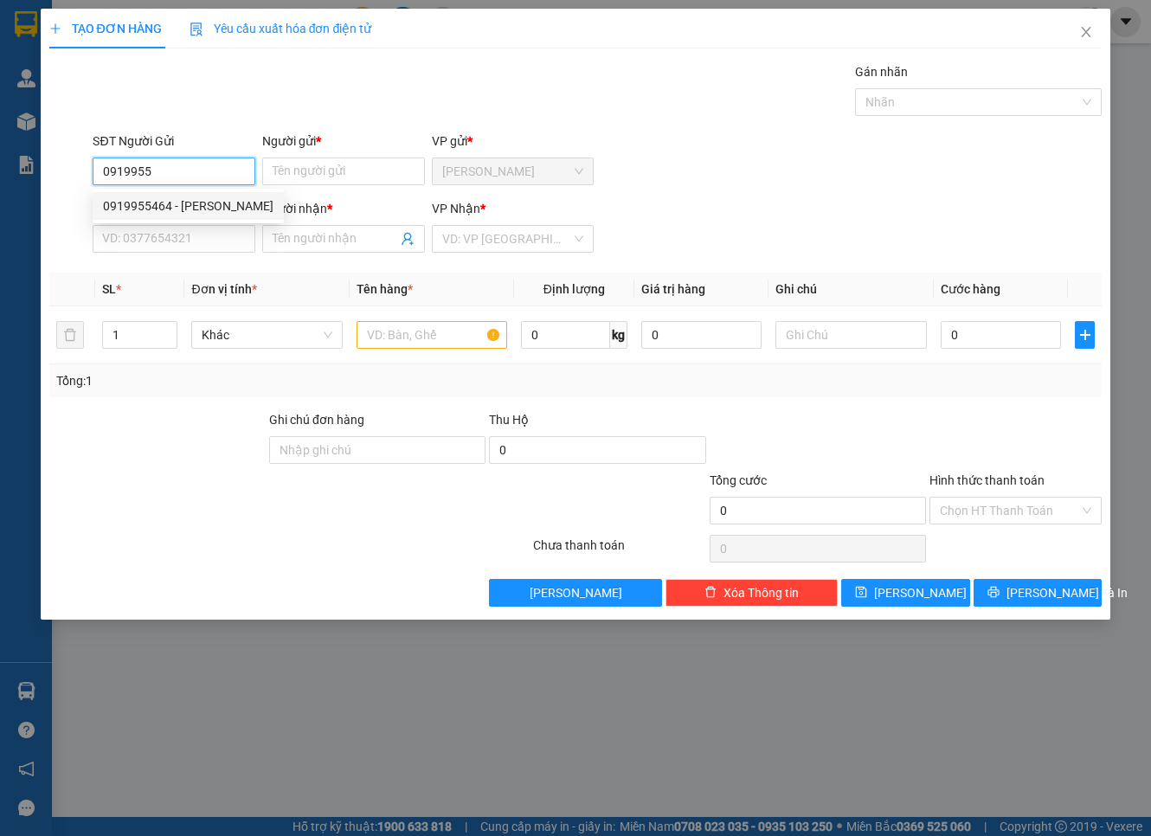
click at [188, 203] on div "0919955464 - [PERSON_NAME]" at bounding box center [188, 206] width 171 height 19
type input "0919955464"
type input "TRINH"
type input "0906833806"
type input "KHÁNH"
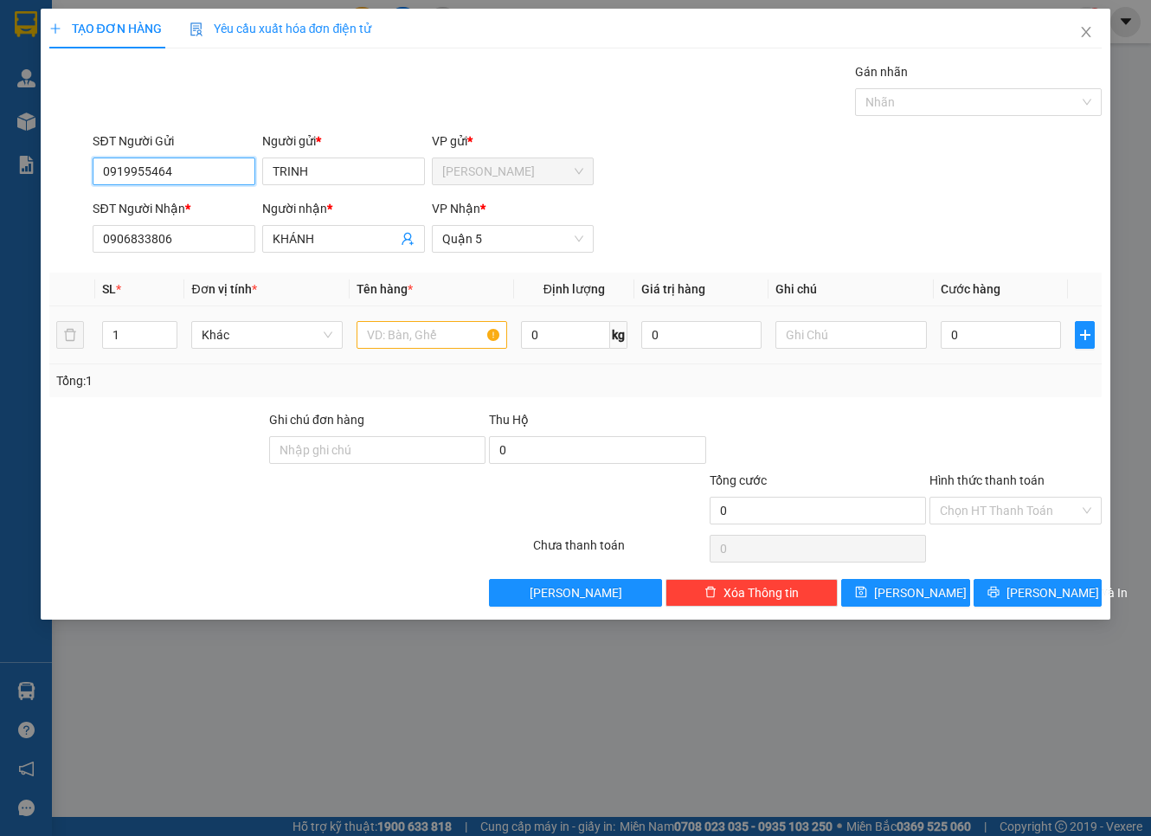
type input "0919955464"
click at [439, 342] on input "text" at bounding box center [432, 335] width 151 height 28
type input "THÙNG"
click at [76, 342] on tr "1 Khác THÙNG 0 kg 0 0" at bounding box center [576, 335] width 1054 height 58
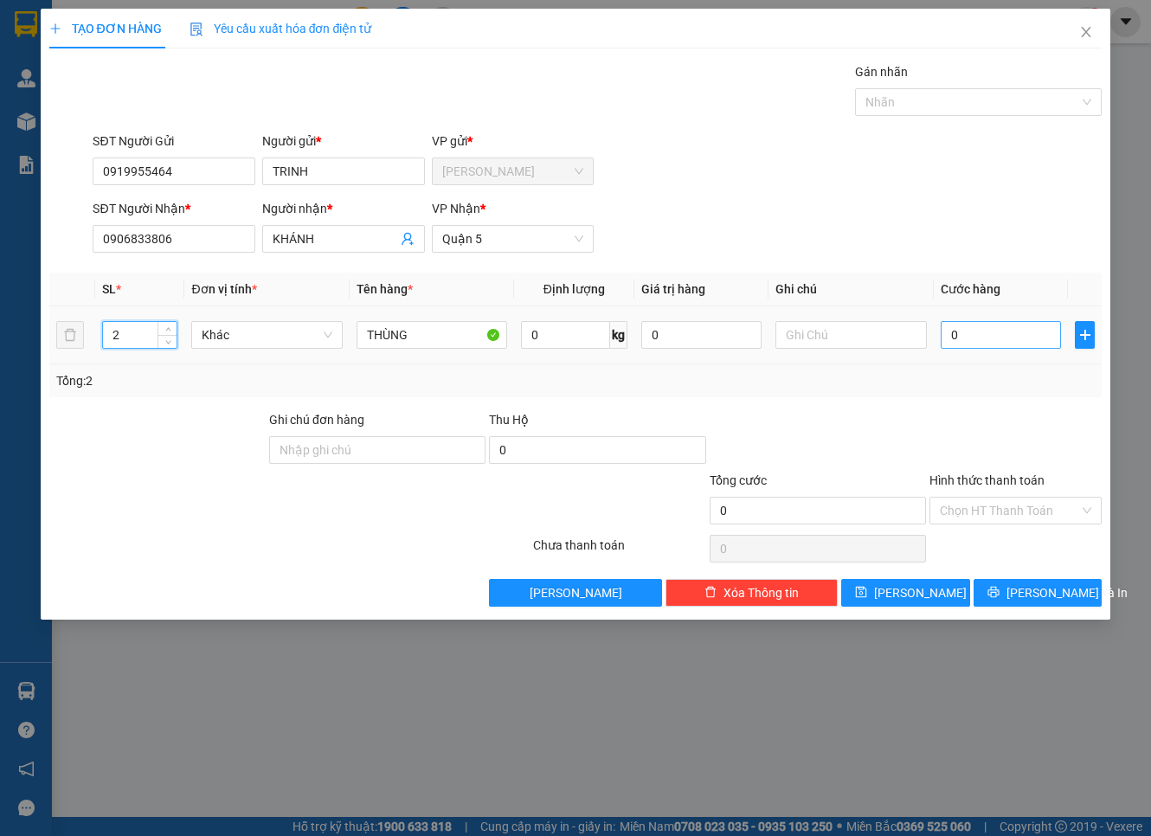
type input "2"
click at [967, 333] on input "0" at bounding box center [1001, 335] width 121 height 28
type input "9"
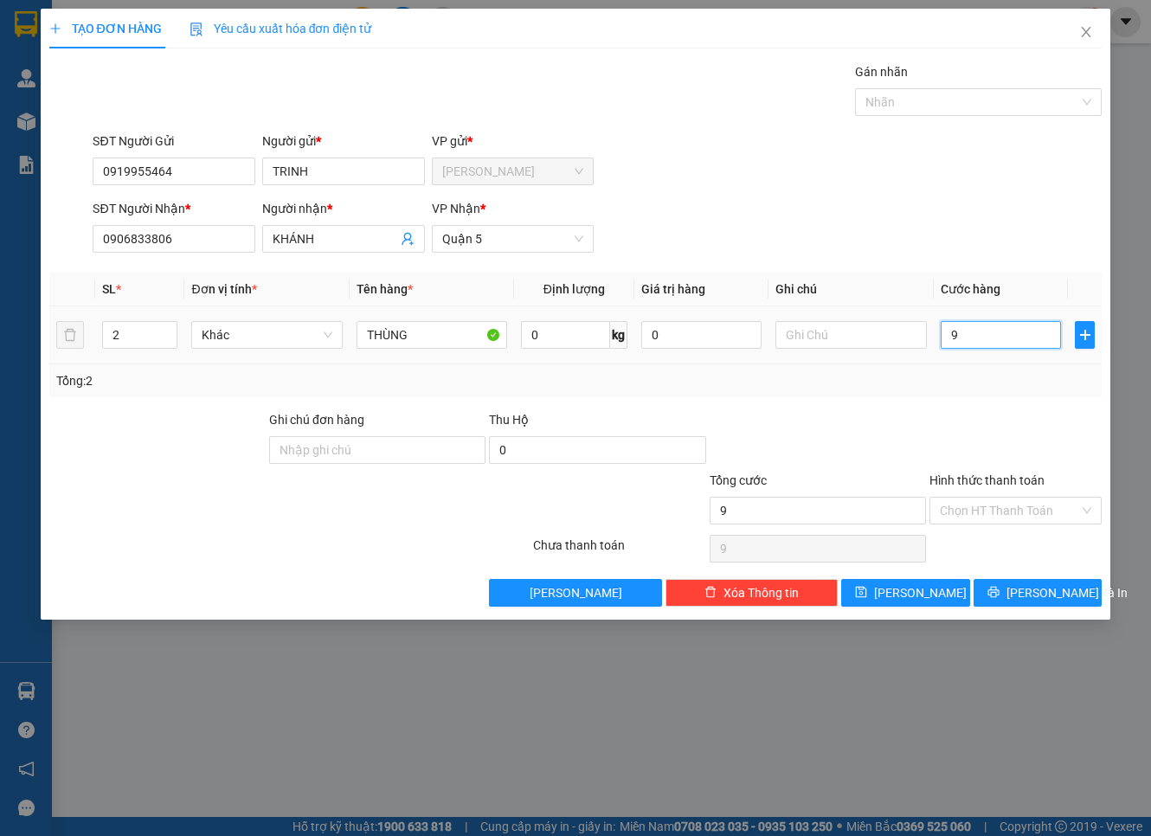
type input "90"
type input "90.000"
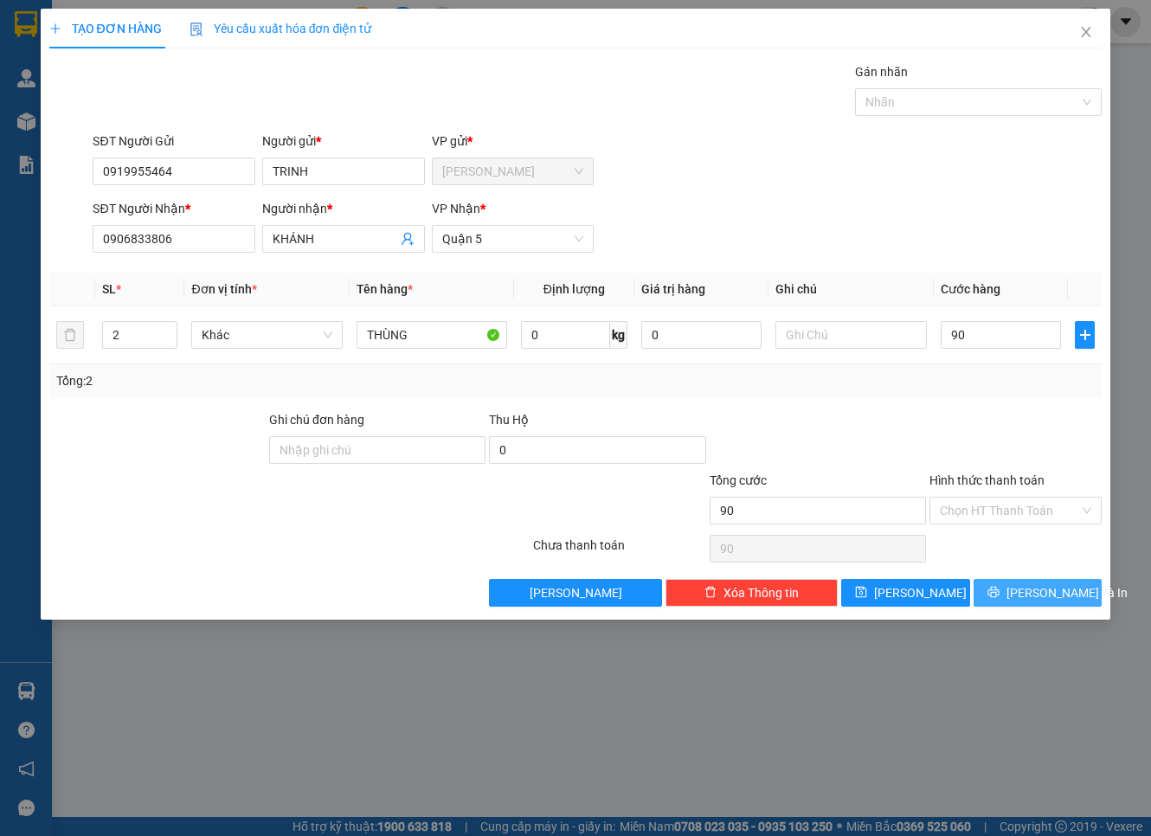
type input "90.000"
click at [1022, 593] on button "[PERSON_NAME] và In" at bounding box center [1038, 593] width 129 height 28
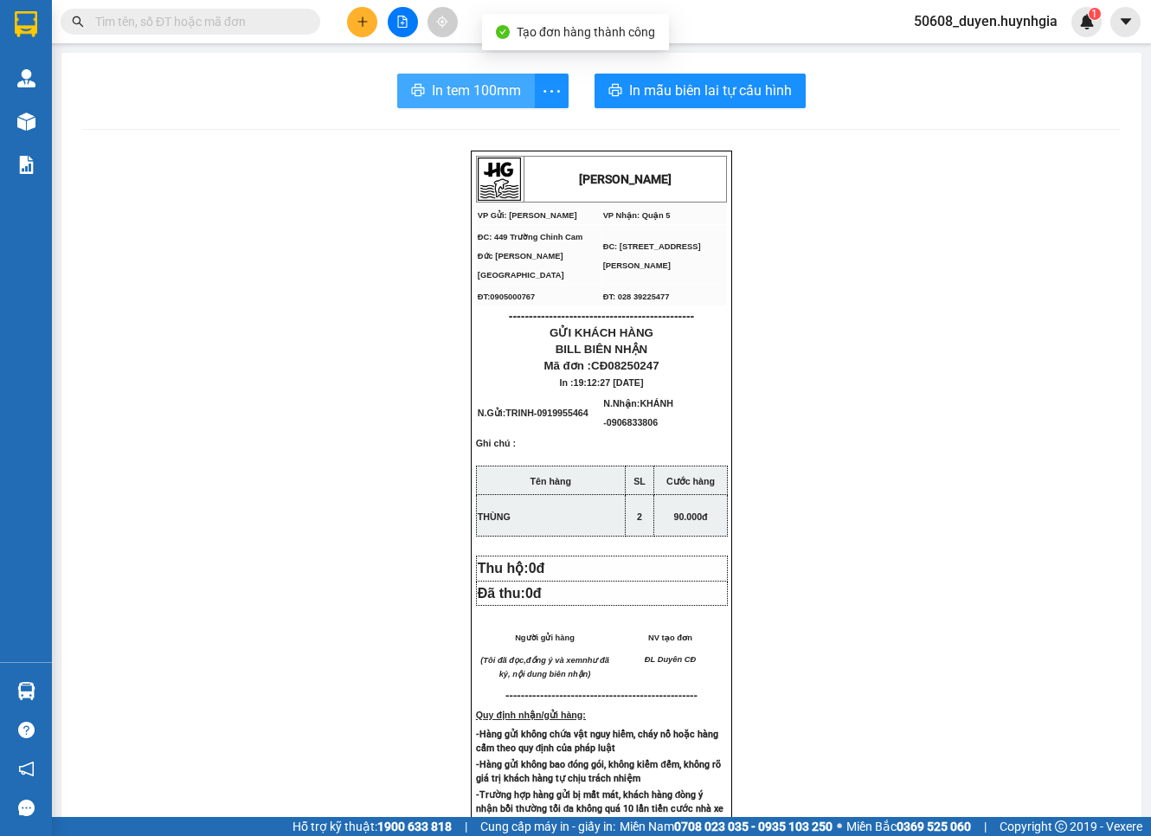
click at [461, 81] on span "In tem 100mm" at bounding box center [476, 91] width 89 height 22
click at [358, 24] on icon "plus" at bounding box center [363, 22] width 12 height 12
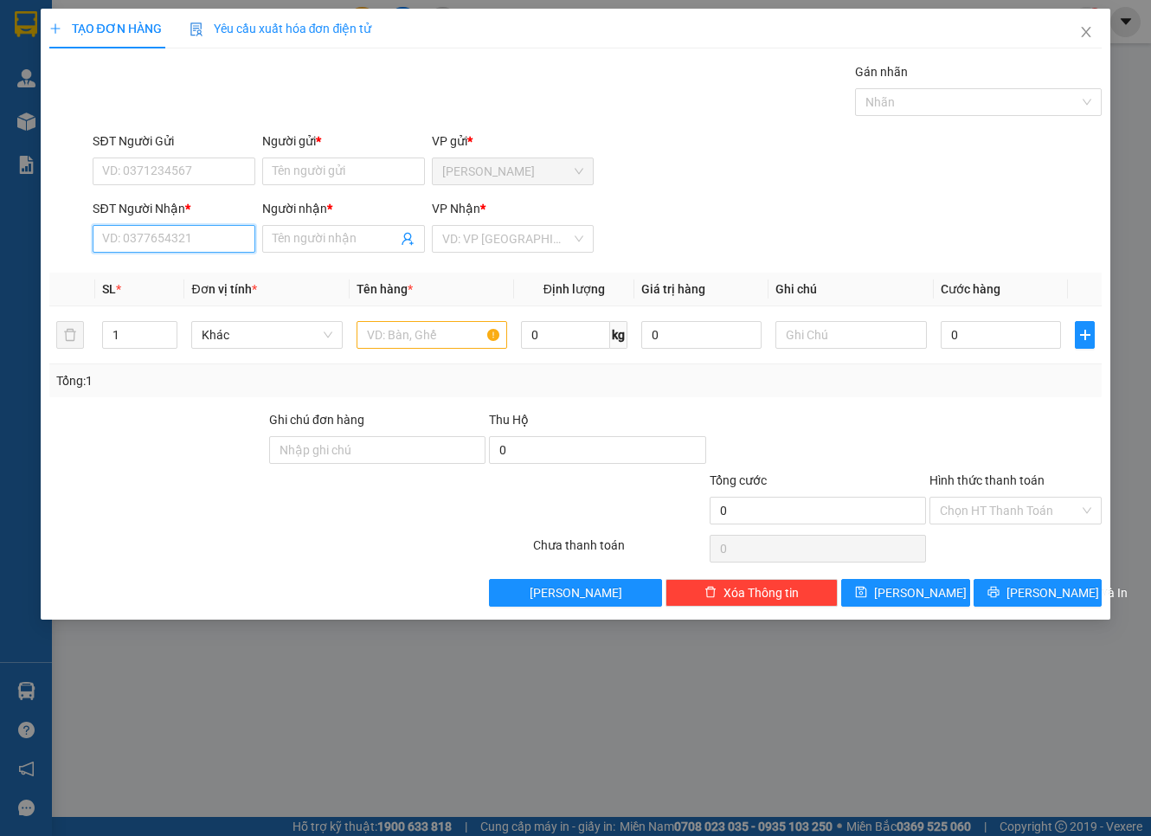
click at [156, 242] on input "SĐT Người Nhận *" at bounding box center [174, 239] width 163 height 28
paste input "0906480578"
type input "0906480578"
click at [300, 235] on input "Người nhận *" at bounding box center [335, 238] width 125 height 19
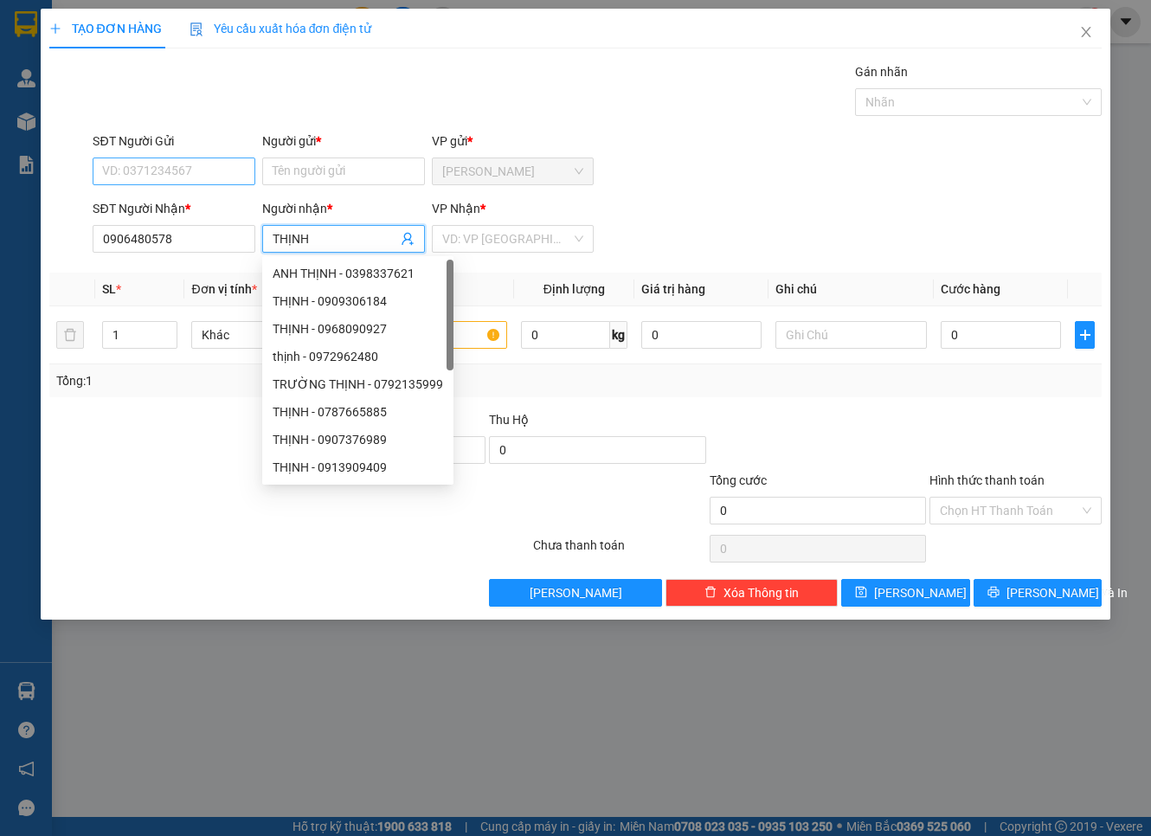
type input "THỊNH"
click at [235, 178] on input "SĐT Người Gửi" at bounding box center [174, 172] width 163 height 28
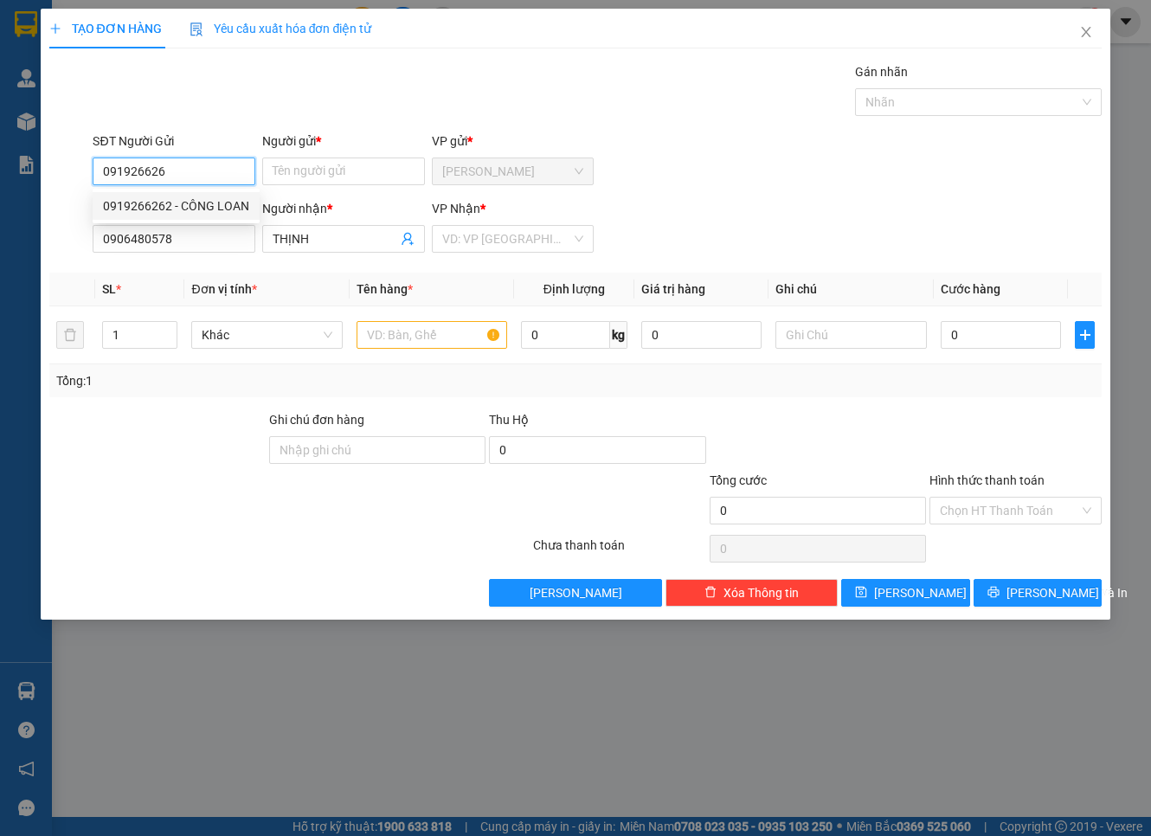
click at [212, 203] on div "0919266262 - CÔNG LOAN" at bounding box center [176, 206] width 146 height 19
type input "0919266262"
type input "CÔNG LOAN"
type input "0919266262"
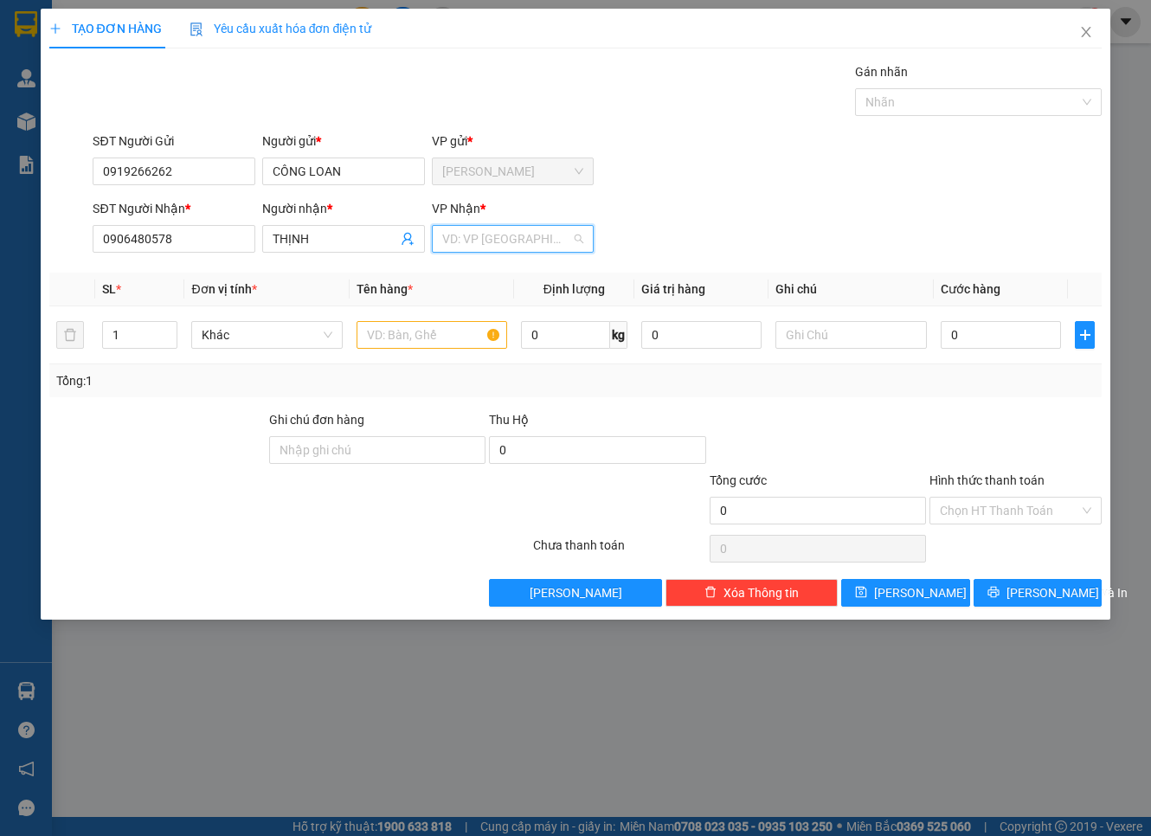
click at [478, 242] on input "search" at bounding box center [507, 239] width 130 height 26
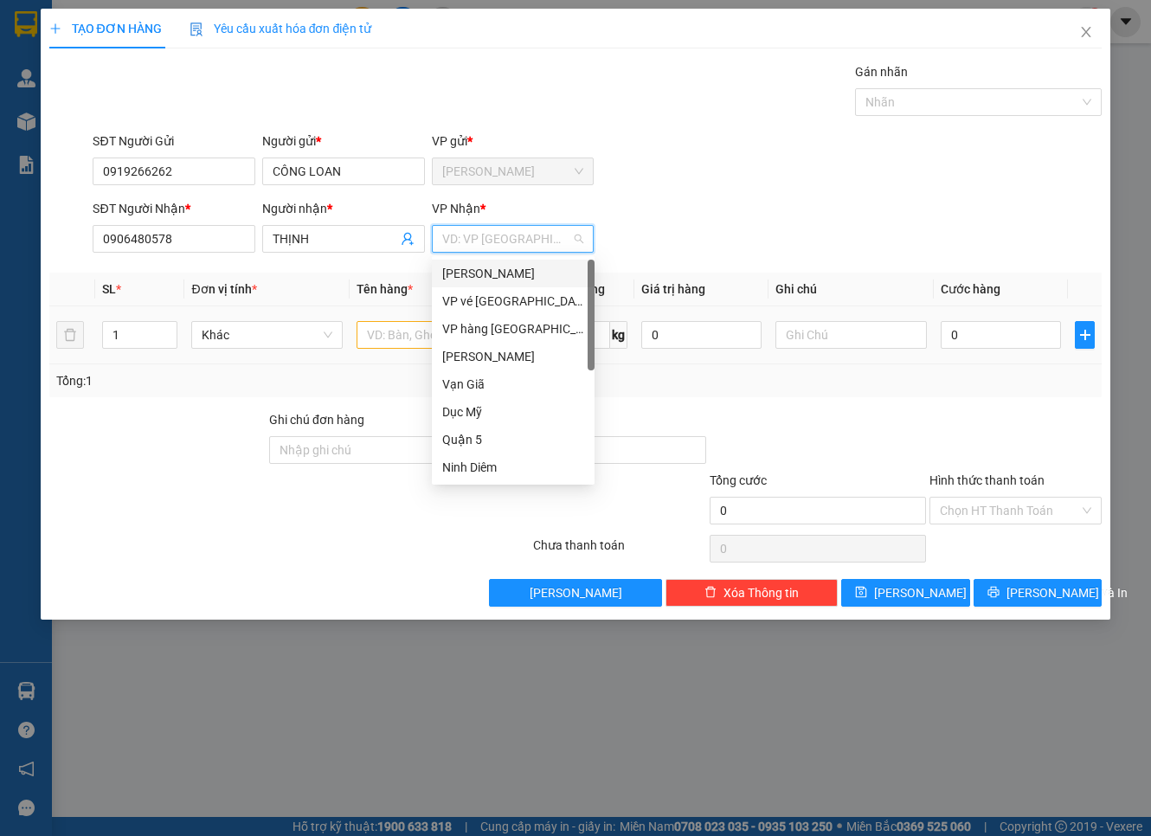
drag, startPoint x: 489, startPoint y: 272, endPoint x: 418, endPoint y: 326, distance: 89.5
click at [487, 273] on div "[PERSON_NAME]" at bounding box center [513, 273] width 142 height 19
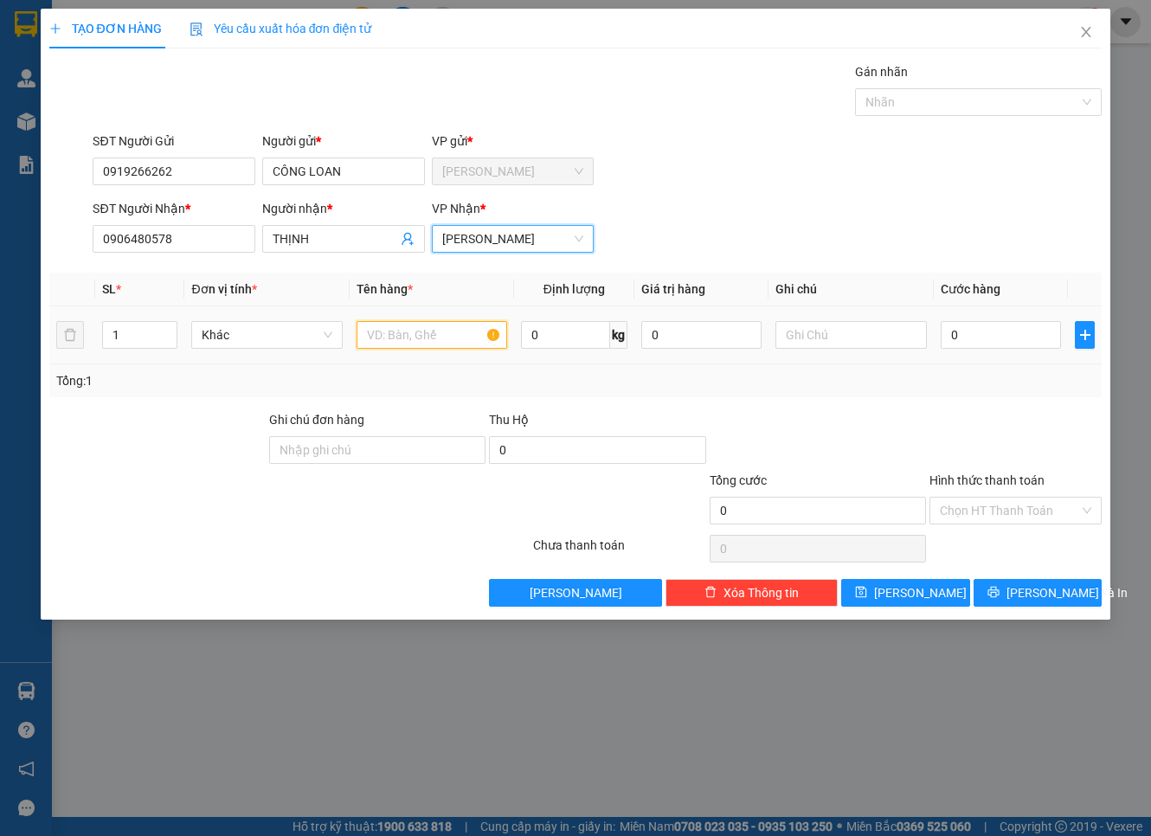
click at [414, 332] on input "text" at bounding box center [432, 335] width 151 height 28
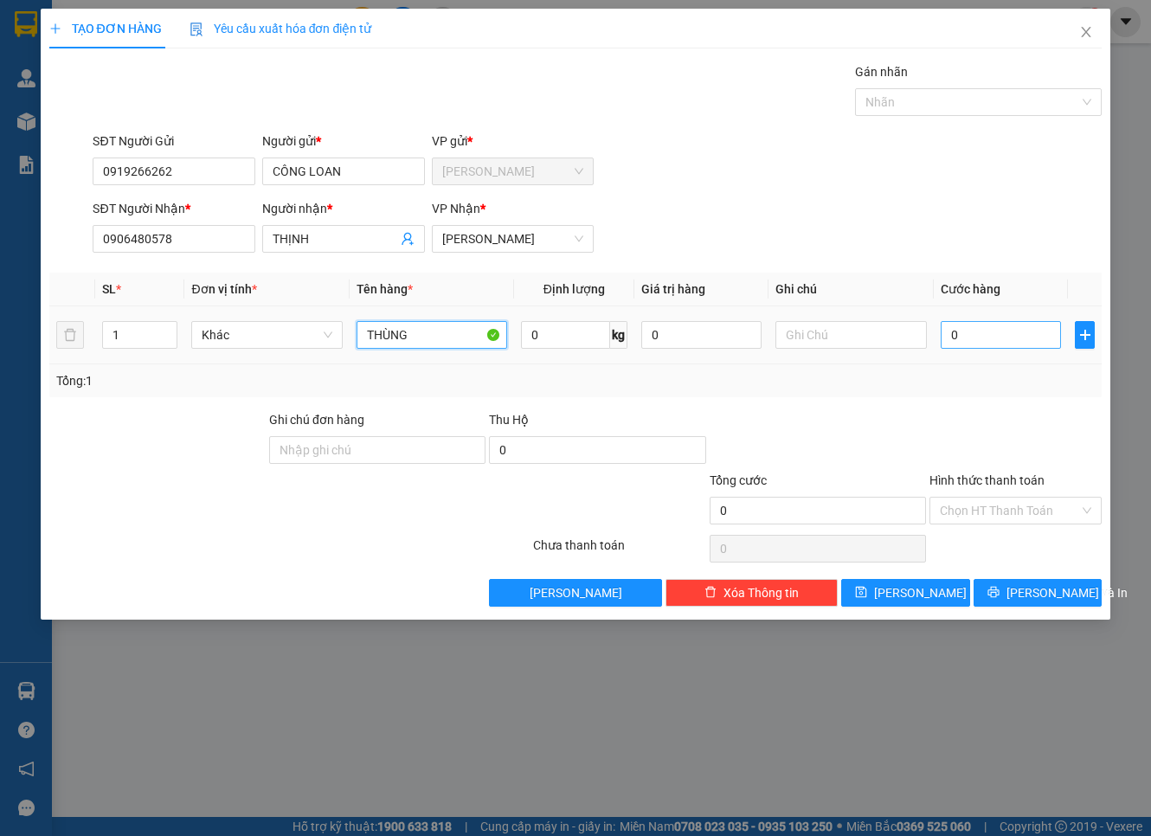
type input "THÙNG"
click at [950, 333] on input "0" at bounding box center [1001, 335] width 121 height 28
type input "4"
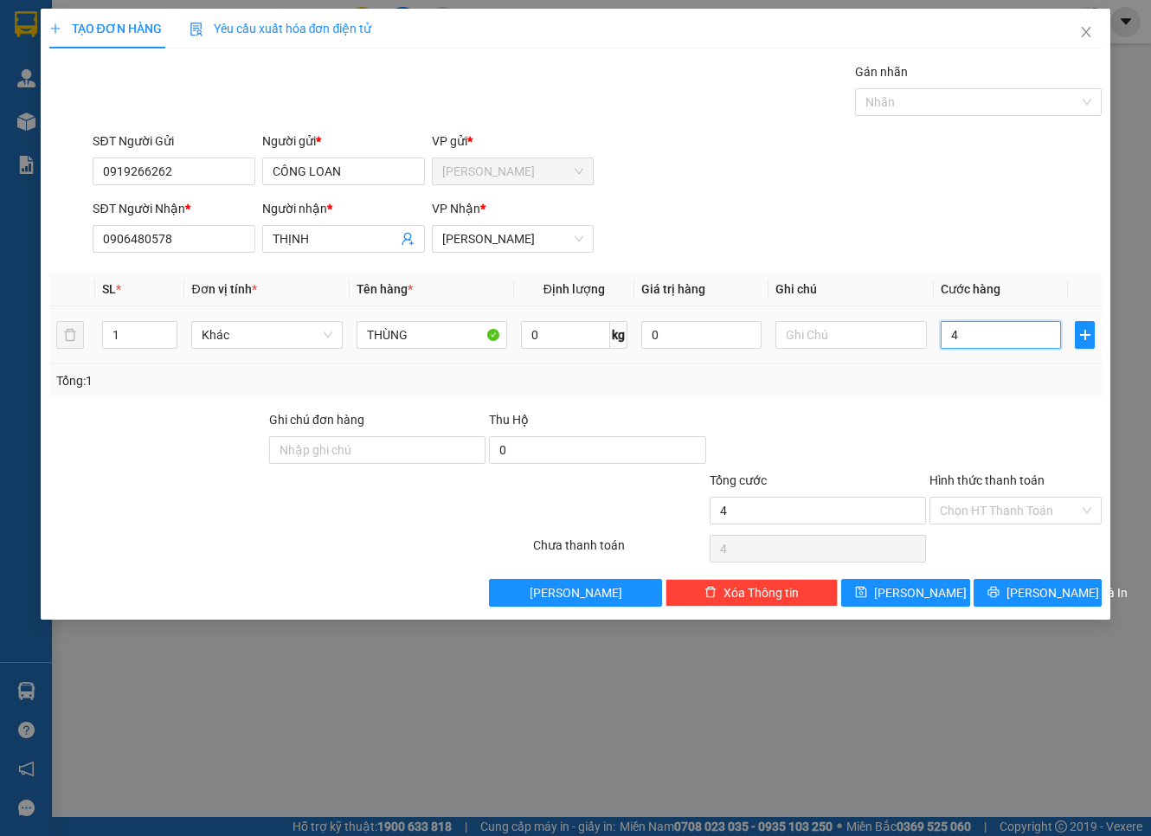
type input "40"
type input "40.000"
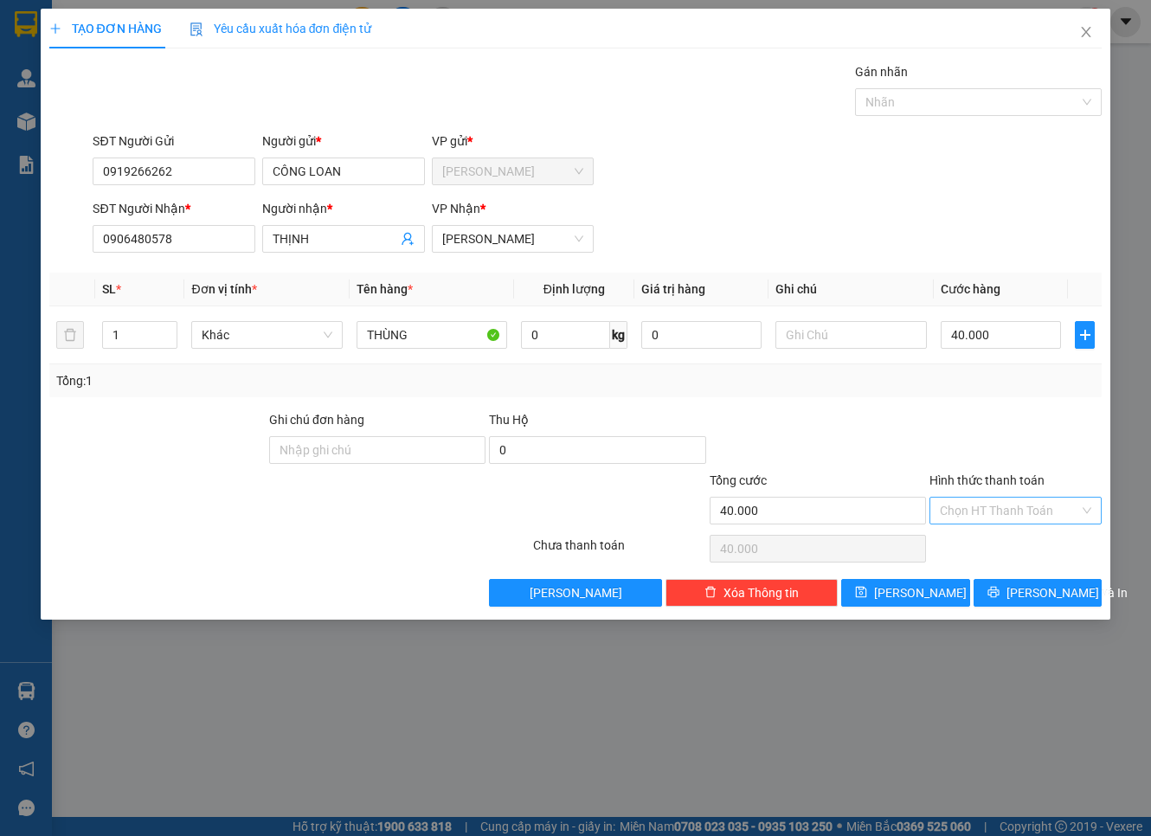
click at [988, 511] on input "Hình thức thanh toán" at bounding box center [1009, 511] width 139 height 26
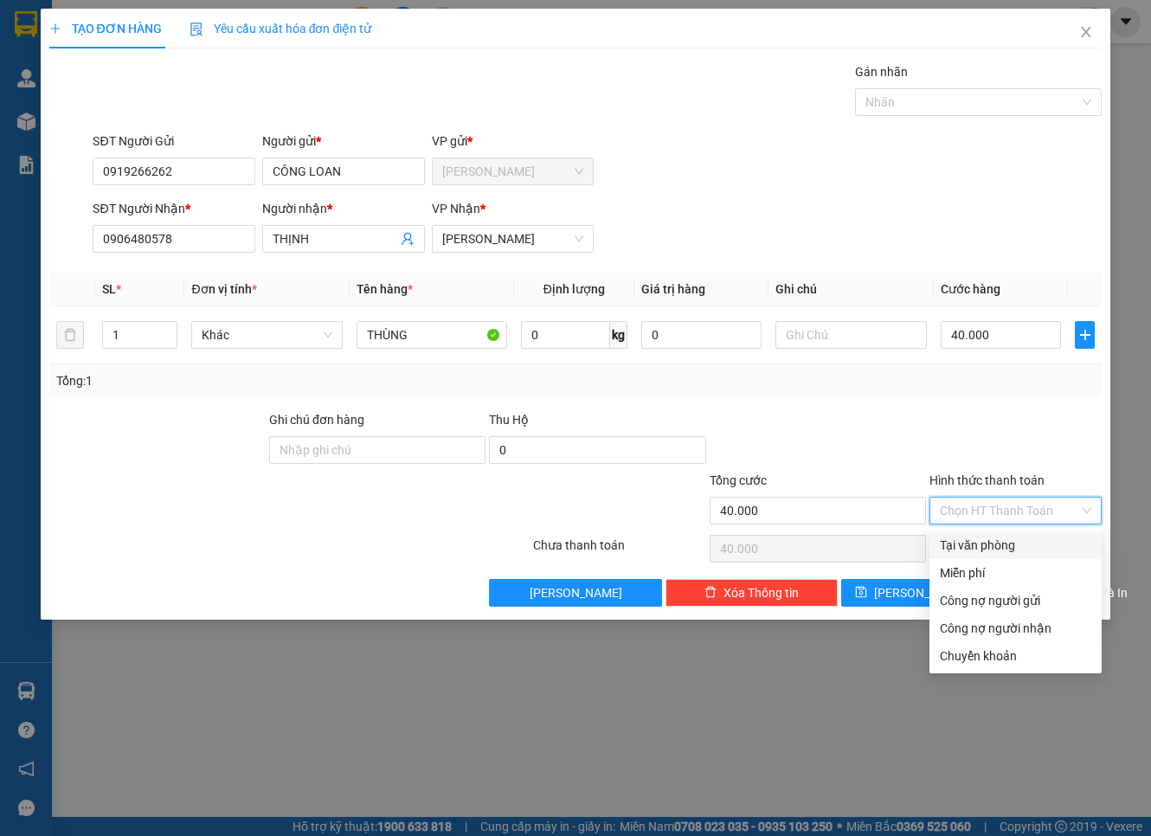
click at [987, 536] on div "Tại văn phòng" at bounding box center [1015, 545] width 151 height 19
type input "0"
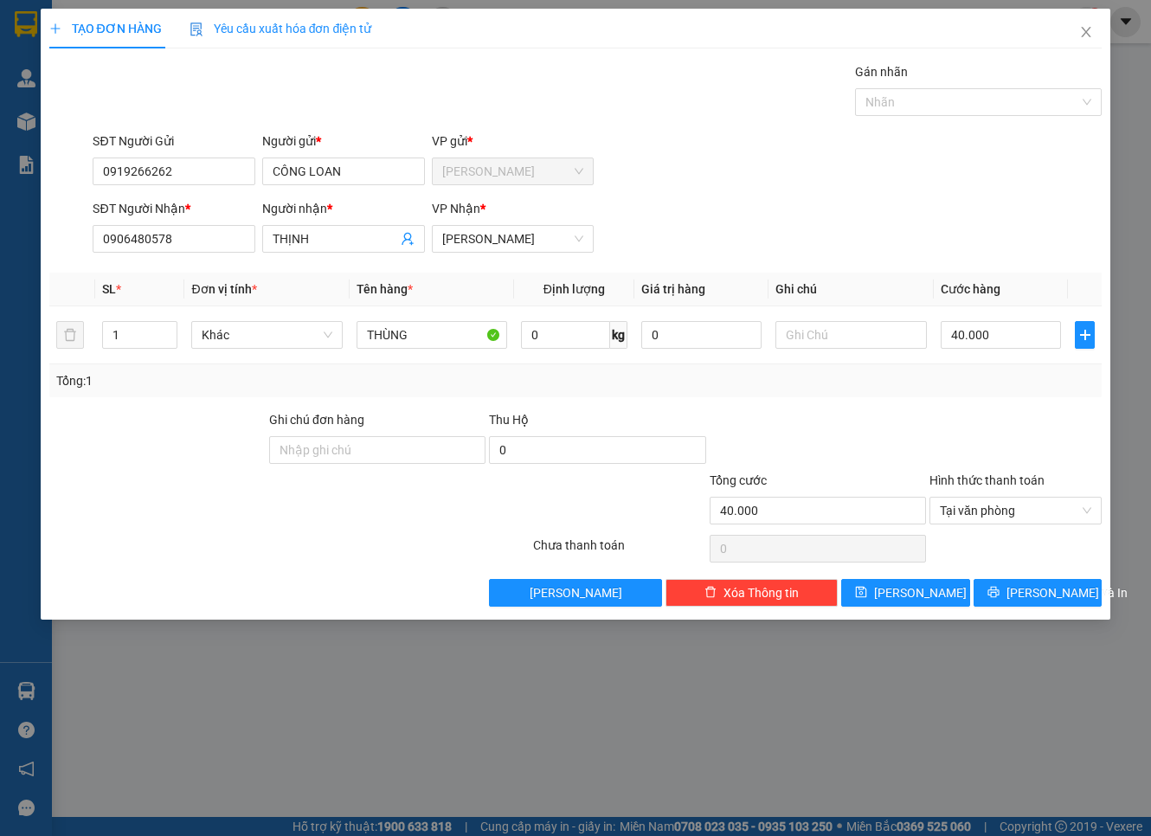
click at [1025, 396] on div "Tổng: 1" at bounding box center [576, 380] width 1054 height 33
click at [1030, 597] on span "[PERSON_NAME] và In" at bounding box center [1067, 592] width 121 height 19
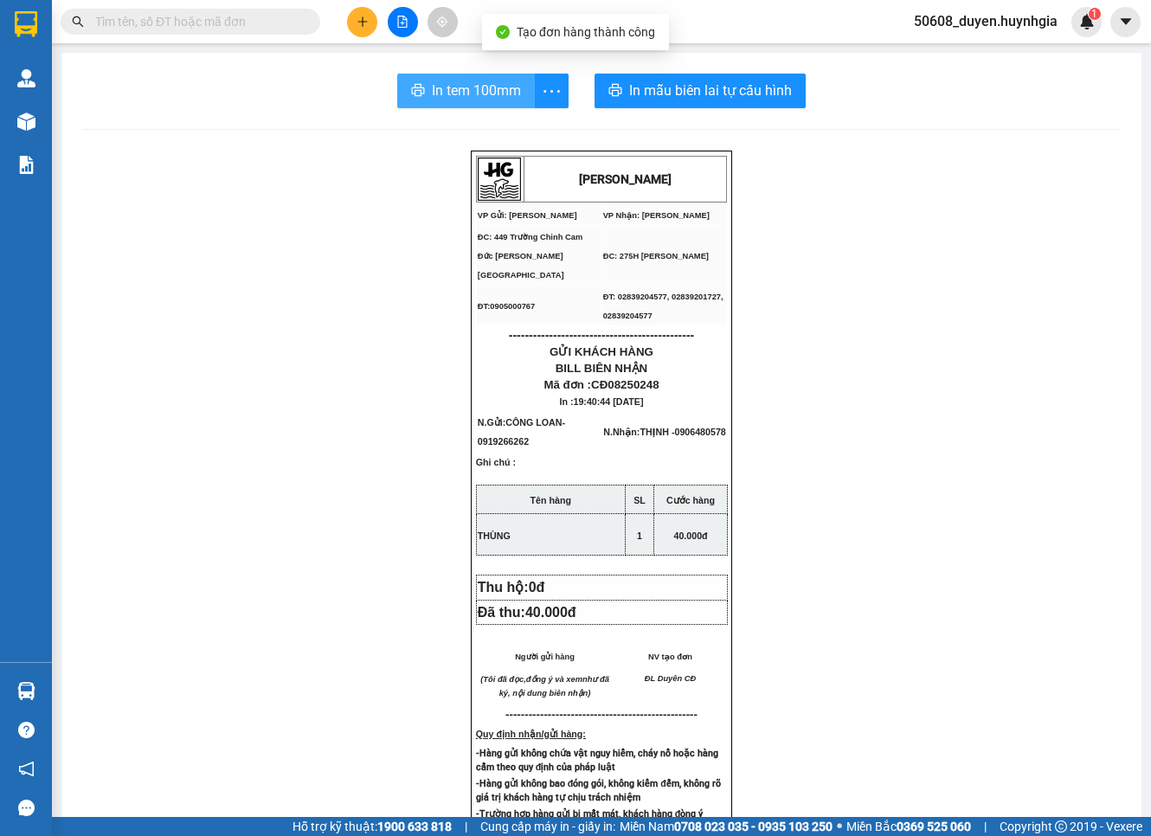
click at [493, 80] on span "In tem 100mm" at bounding box center [476, 91] width 89 height 22
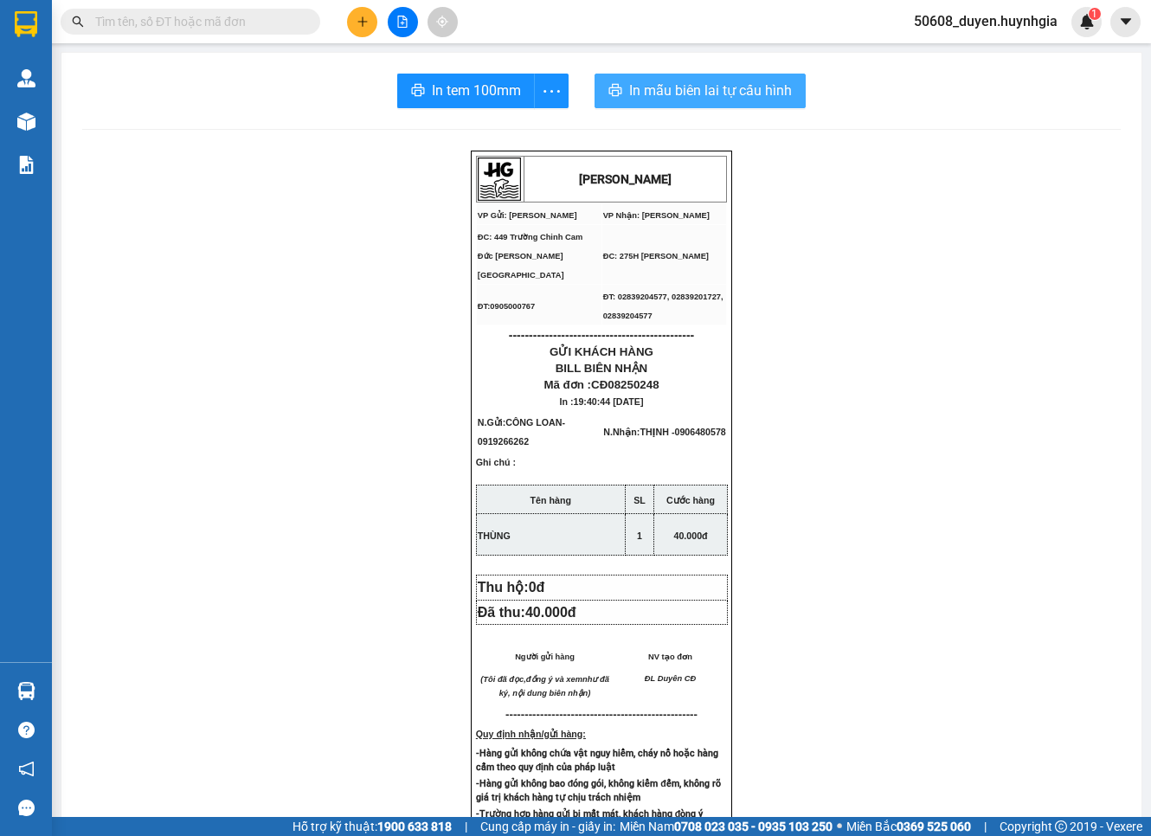
click at [721, 96] on span "In mẫu biên lai tự cấu hình" at bounding box center [710, 91] width 163 height 22
click at [364, 23] on icon "plus" at bounding box center [363, 22] width 12 height 12
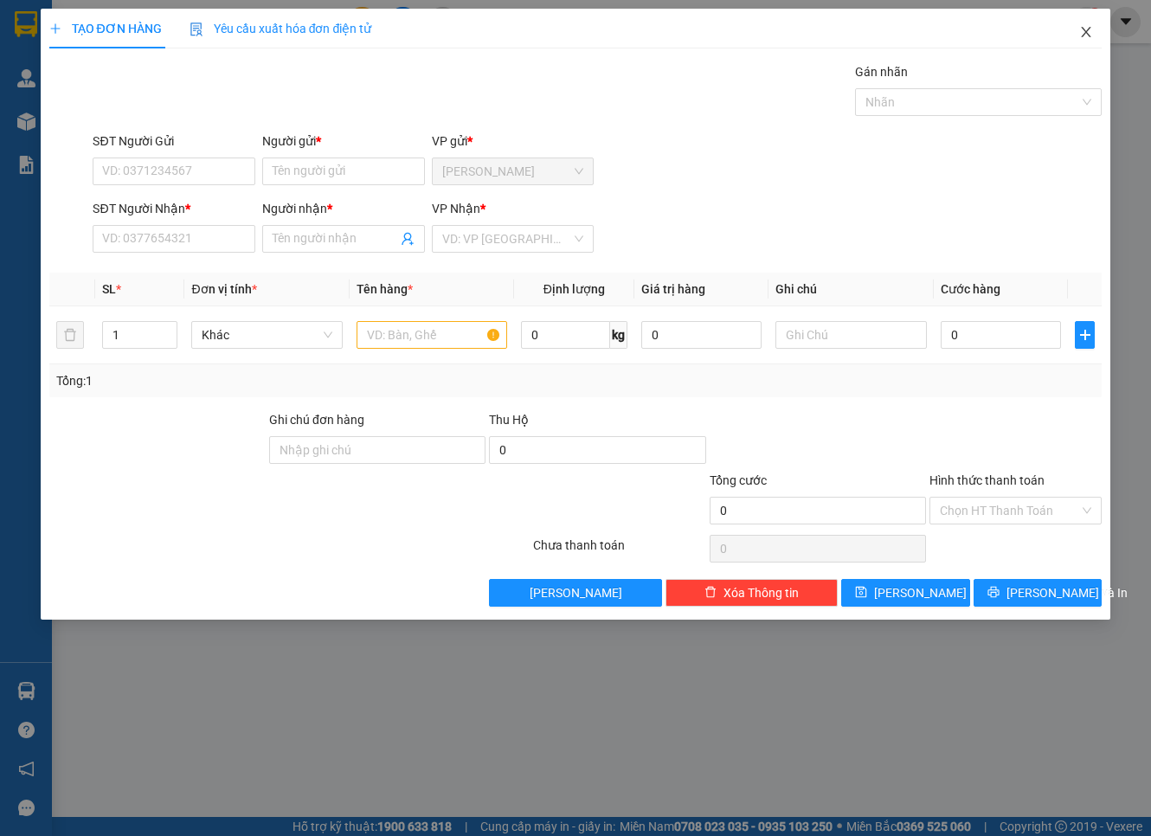
click at [1030, 31] on icon "close" at bounding box center [1087, 32] width 14 height 14
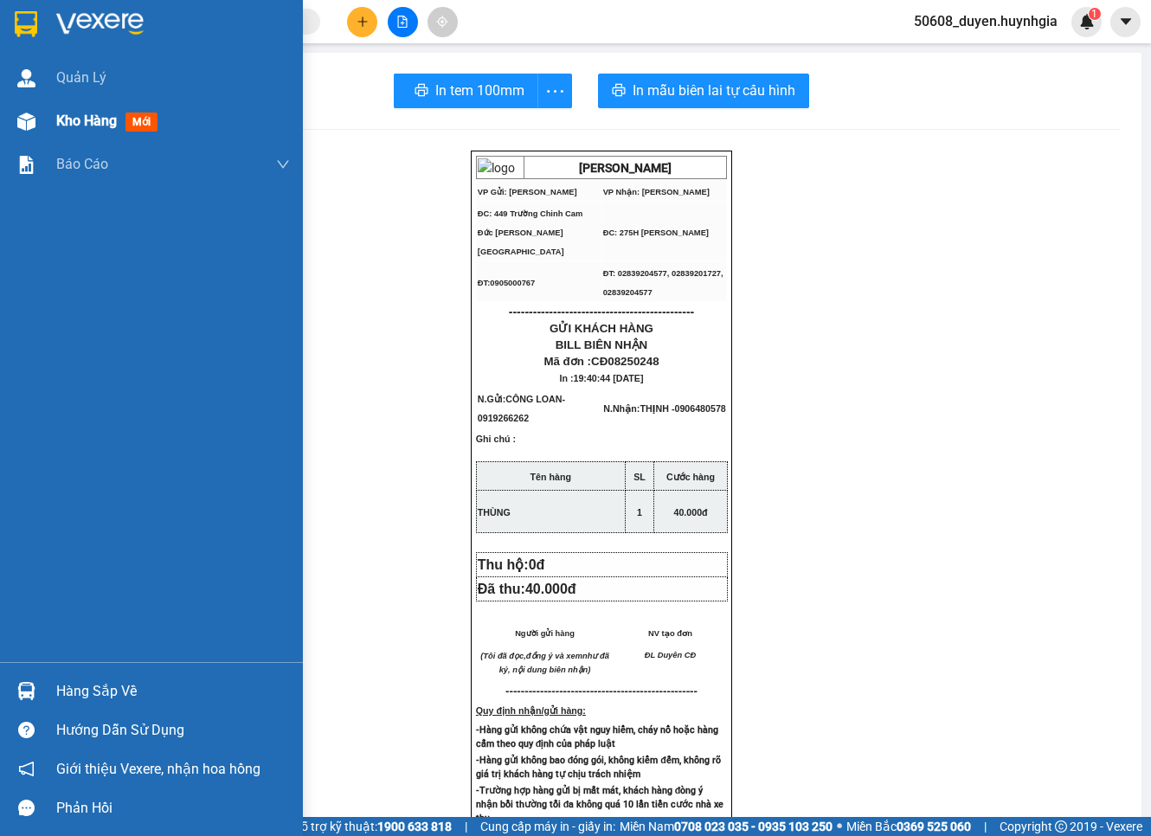
click at [40, 121] on div "Kho hàng mới" at bounding box center [151, 121] width 303 height 43
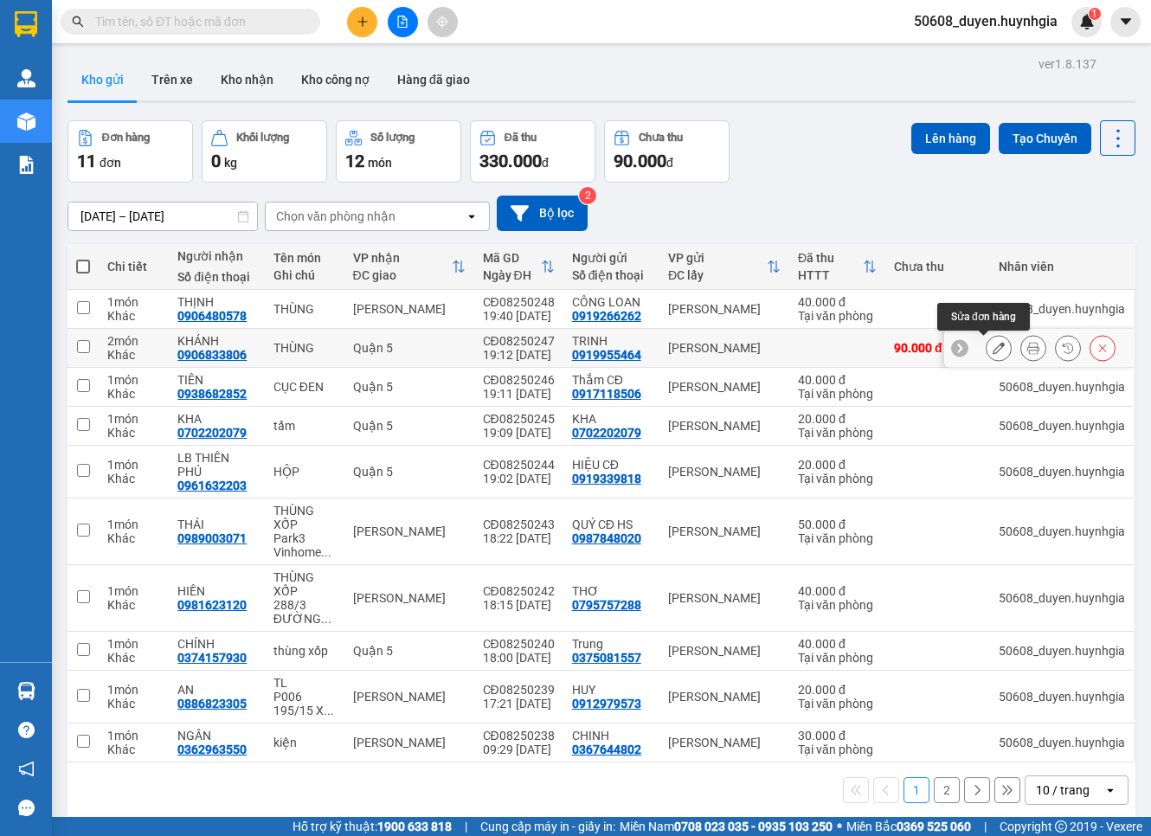
click at [993, 344] on icon at bounding box center [999, 348] width 12 height 12
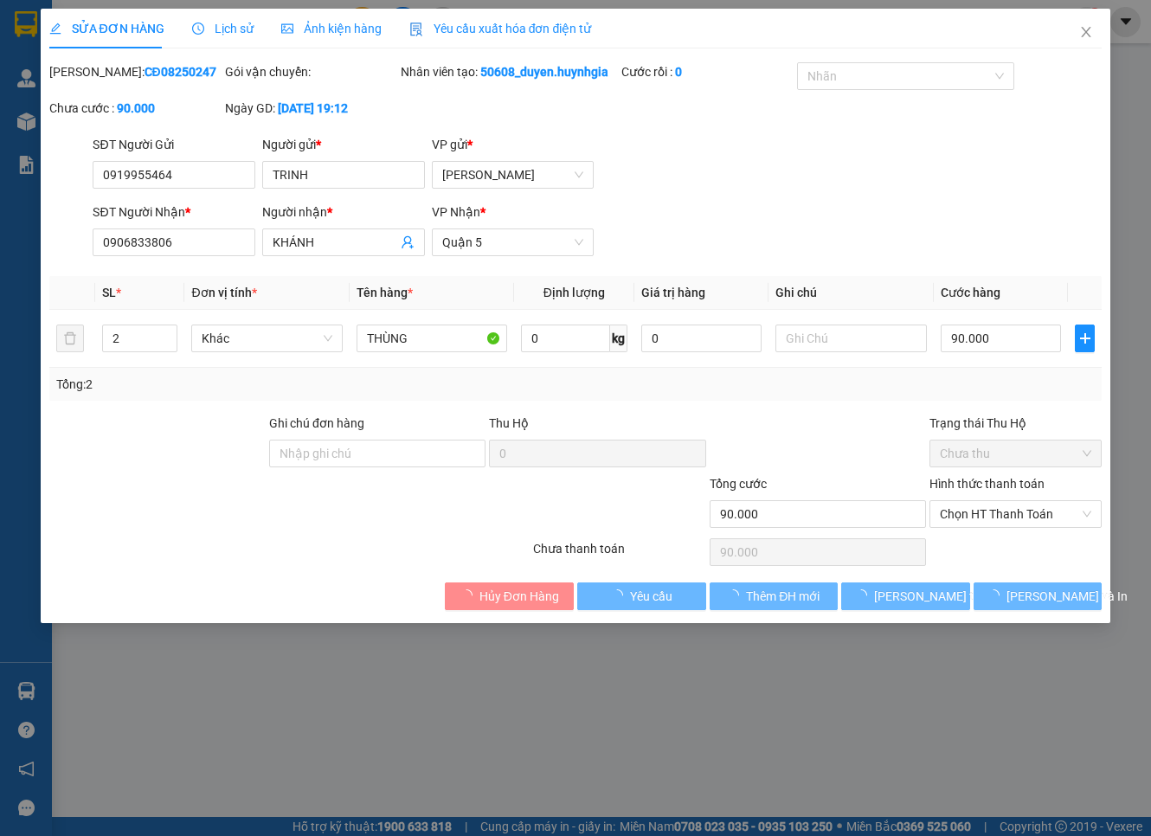
type input "0919955464"
type input "TRINH"
type input "0906833806"
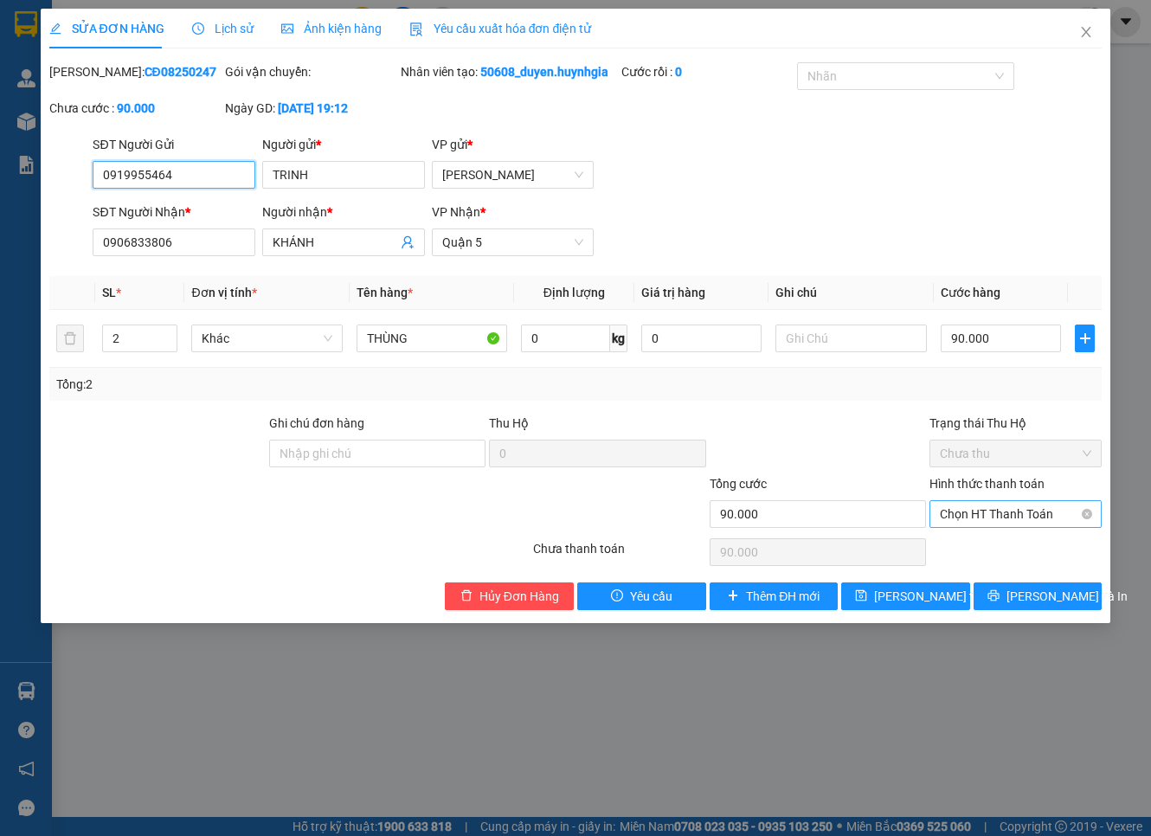
click at [1011, 527] on span "Chọn HT Thanh Toán" at bounding box center [1015, 514] width 151 height 26
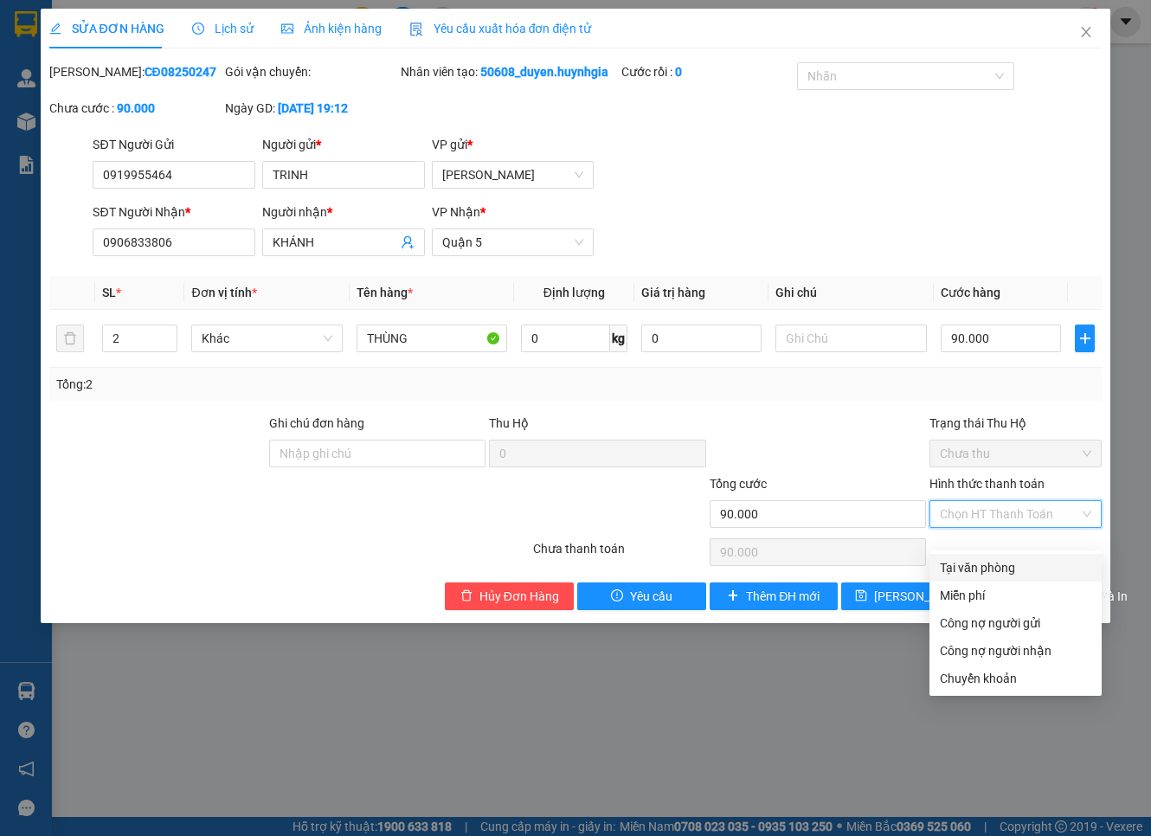
click at [1002, 564] on div "Tại văn phòng" at bounding box center [1015, 567] width 151 height 19
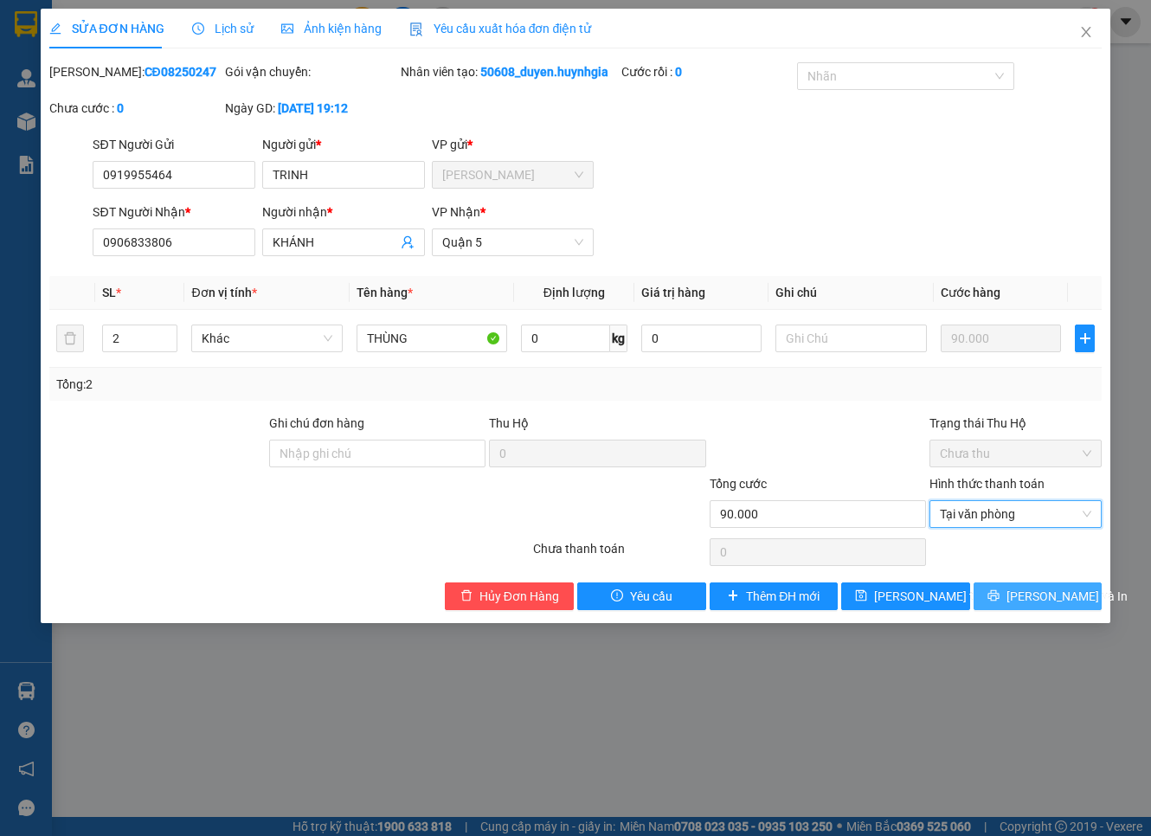
click at [1030, 606] on span "[PERSON_NAME] và In" at bounding box center [1067, 596] width 121 height 19
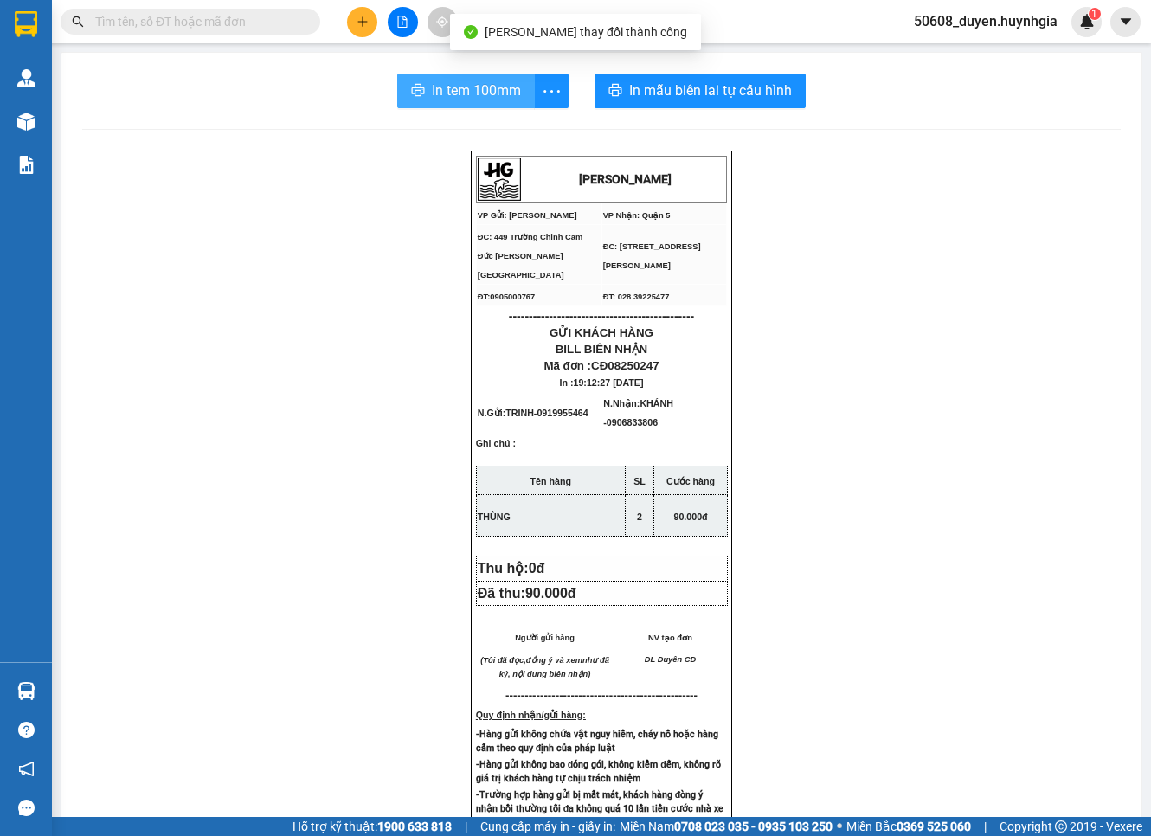
click at [487, 106] on button "In tem 100mm" at bounding box center [466, 91] width 138 height 35
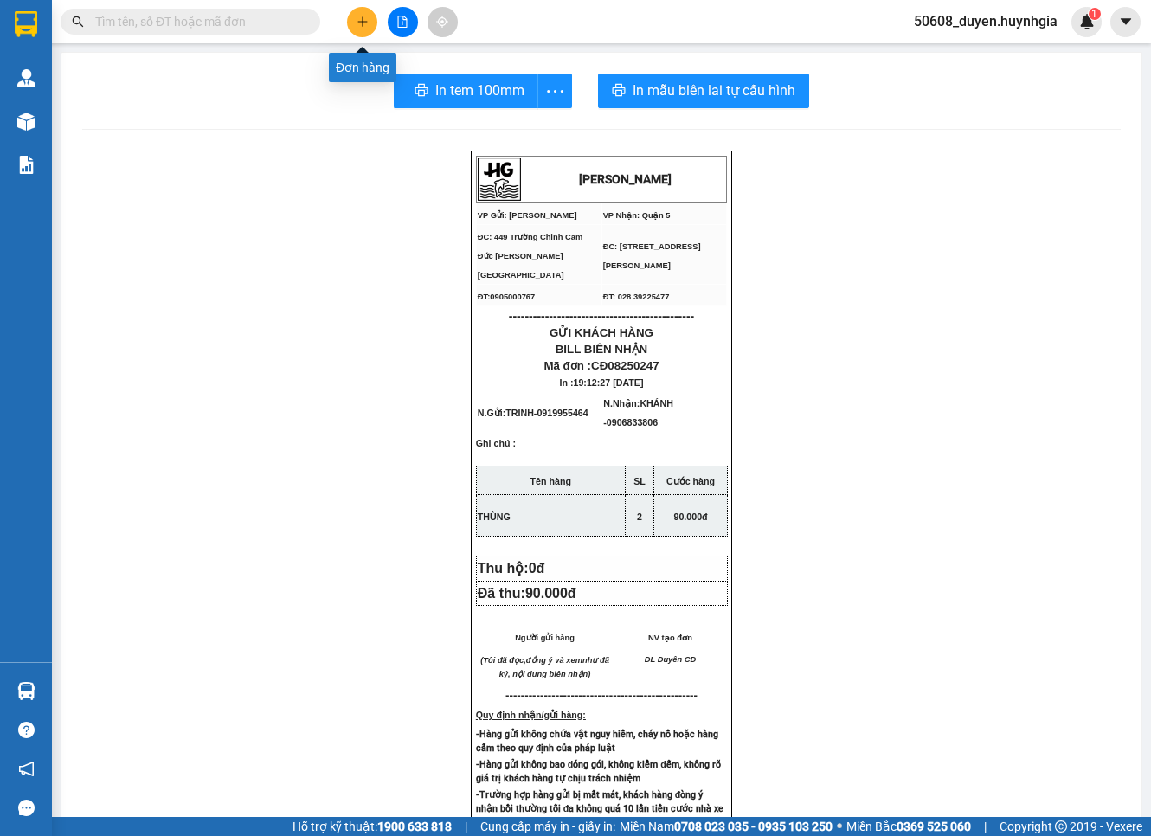
click at [351, 19] on button at bounding box center [362, 22] width 30 height 30
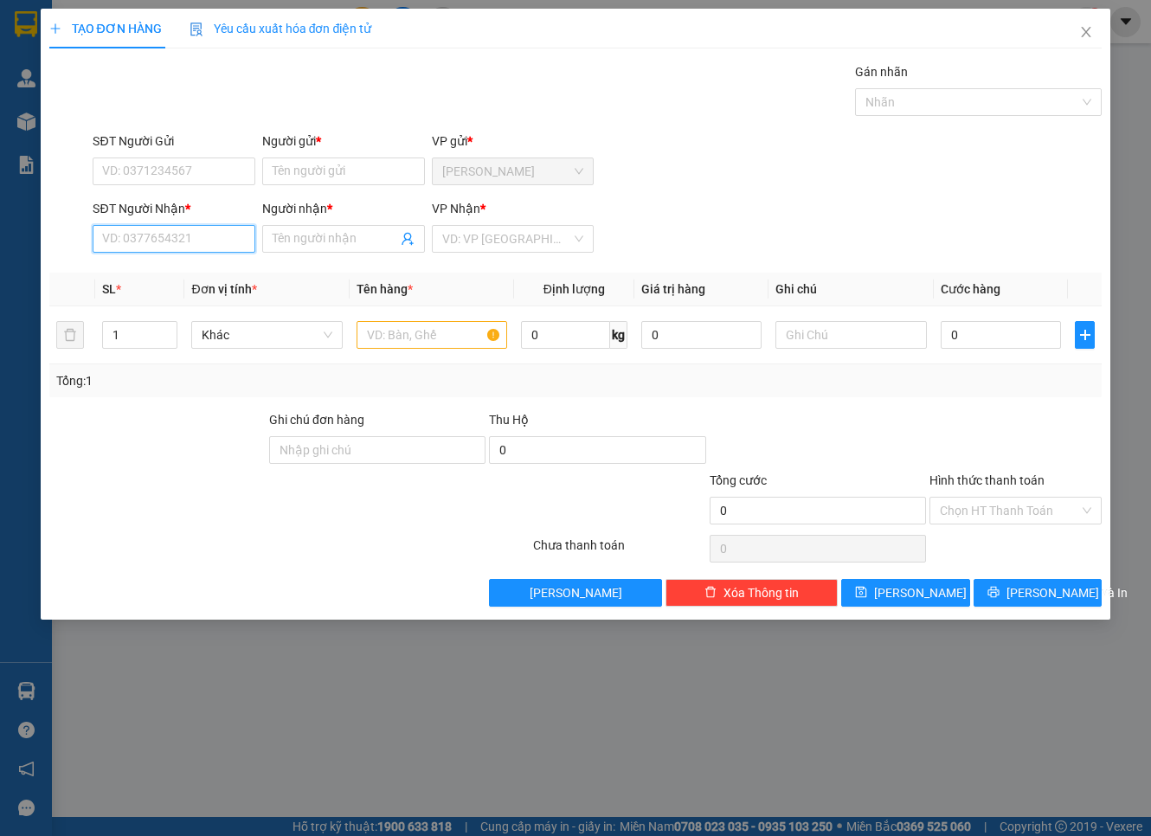
click at [197, 243] on input "SĐT Người Nhận *" at bounding box center [174, 239] width 163 height 28
paste input "090 3285179"
click at [126, 235] on input "090 3285179" at bounding box center [174, 239] width 163 height 28
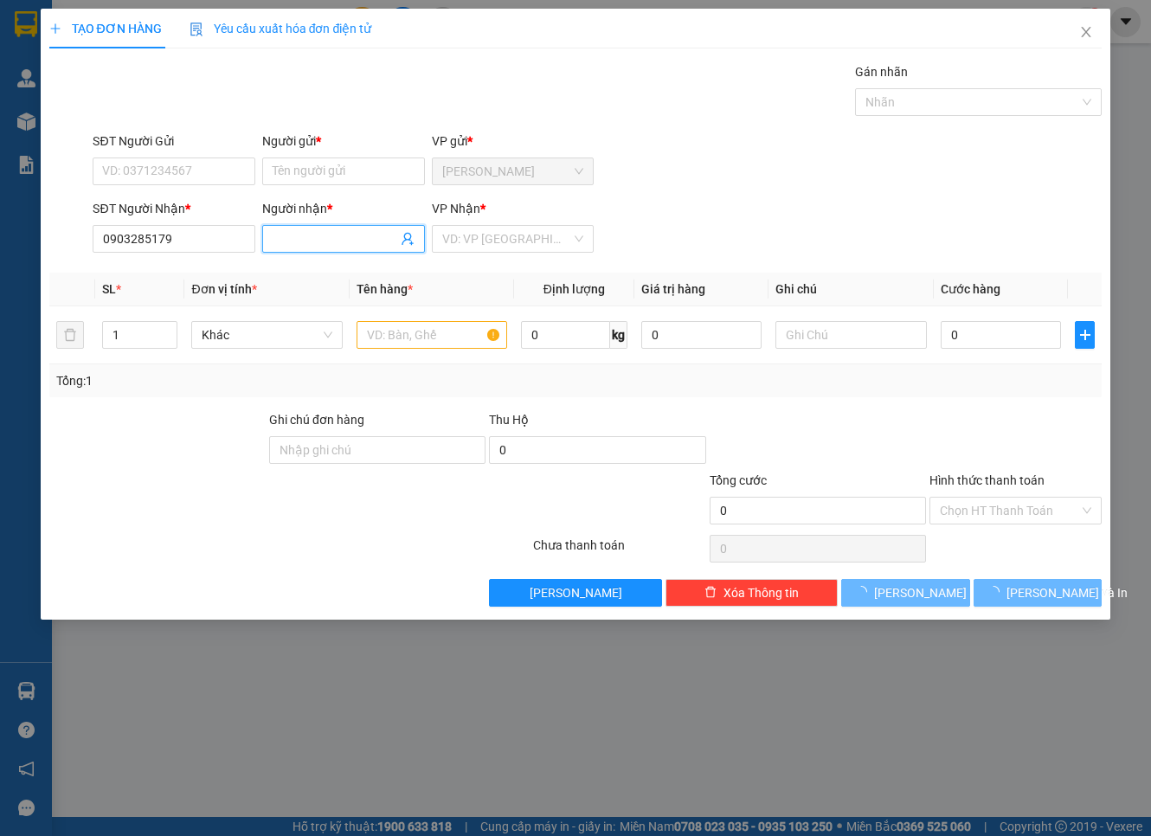
click at [300, 232] on input "Người nhận *" at bounding box center [335, 238] width 125 height 19
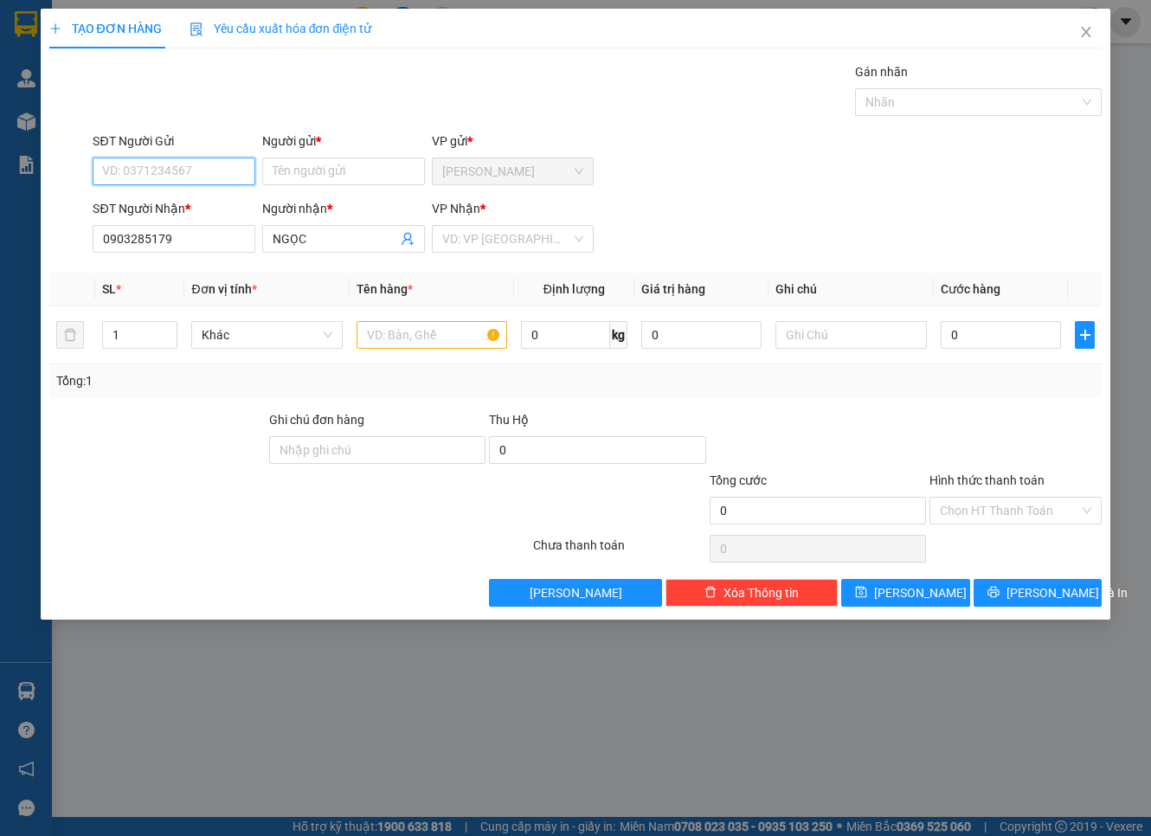
click at [182, 158] on input "SĐT Người Gửi" at bounding box center [174, 172] width 163 height 28
paste input "0979618639"
click at [216, 209] on div "0979618639 - HẠNH" at bounding box center [174, 206] width 142 height 19
click at [970, 330] on input "0" at bounding box center [1001, 335] width 121 height 28
click at [460, 320] on div at bounding box center [432, 335] width 151 height 35
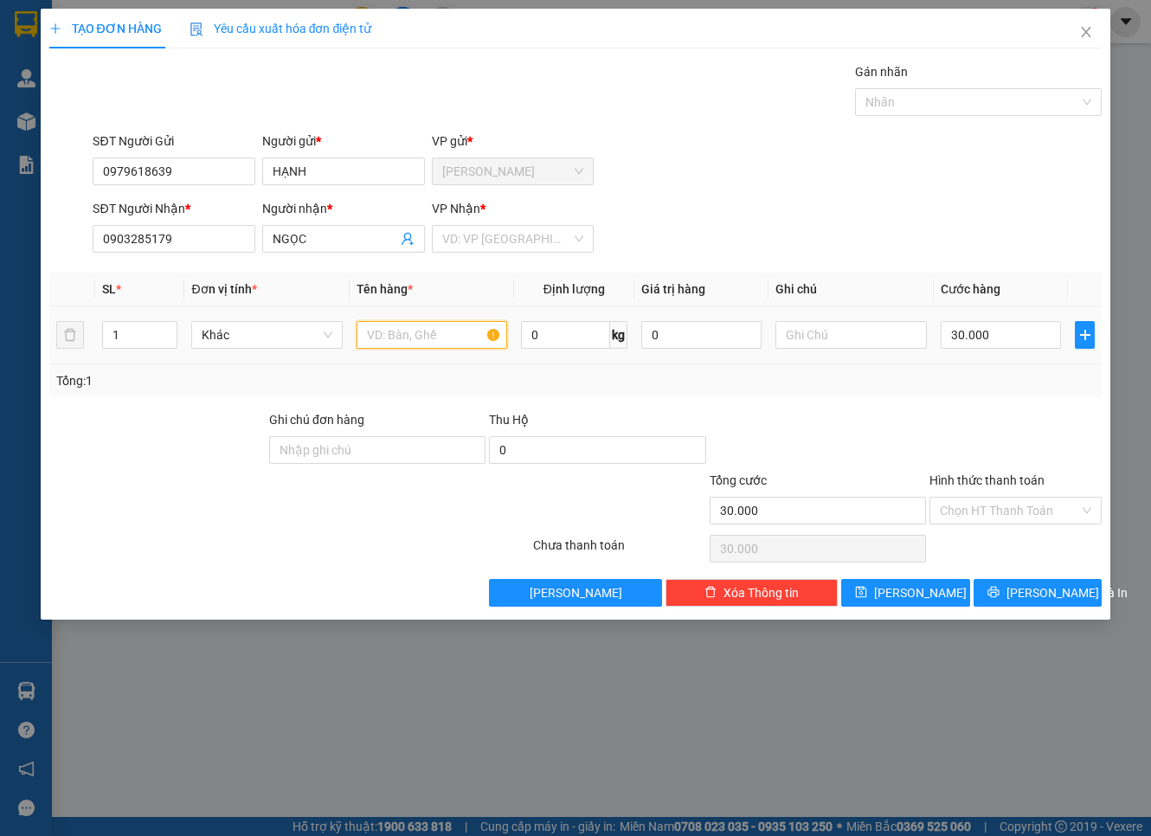
click at [455, 340] on input "text" at bounding box center [432, 335] width 151 height 28
click at [1016, 502] on input "Hình thức thanh toán" at bounding box center [1009, 511] width 139 height 26
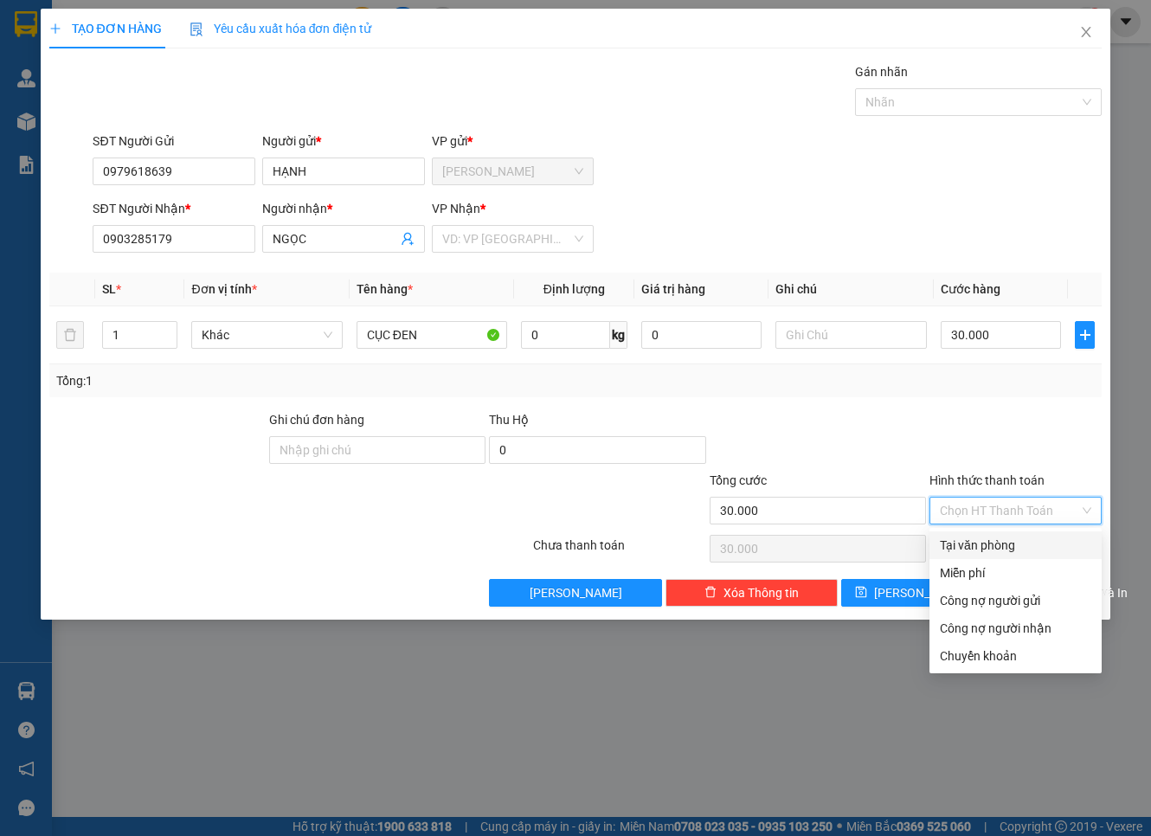
click at [1027, 547] on div "Tại văn phòng" at bounding box center [1015, 545] width 151 height 19
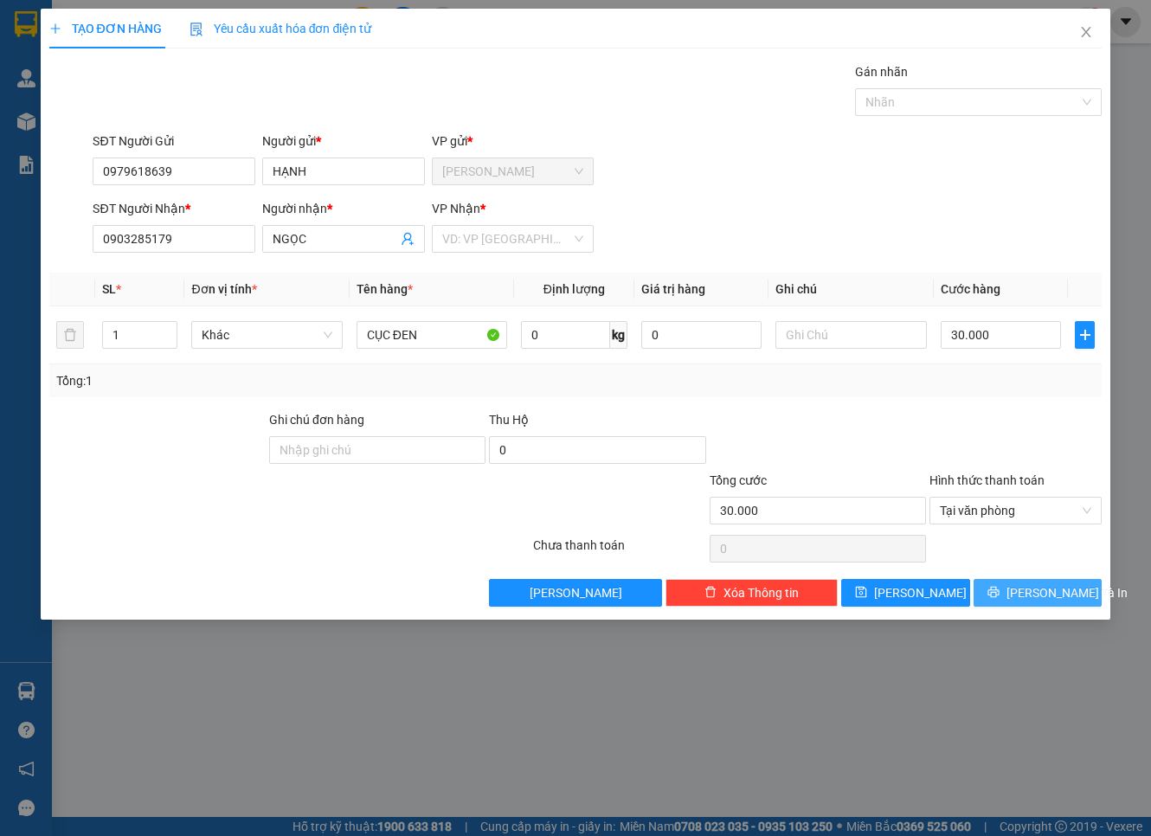
click at [1030, 584] on span "[PERSON_NAME] và In" at bounding box center [1067, 592] width 121 height 19
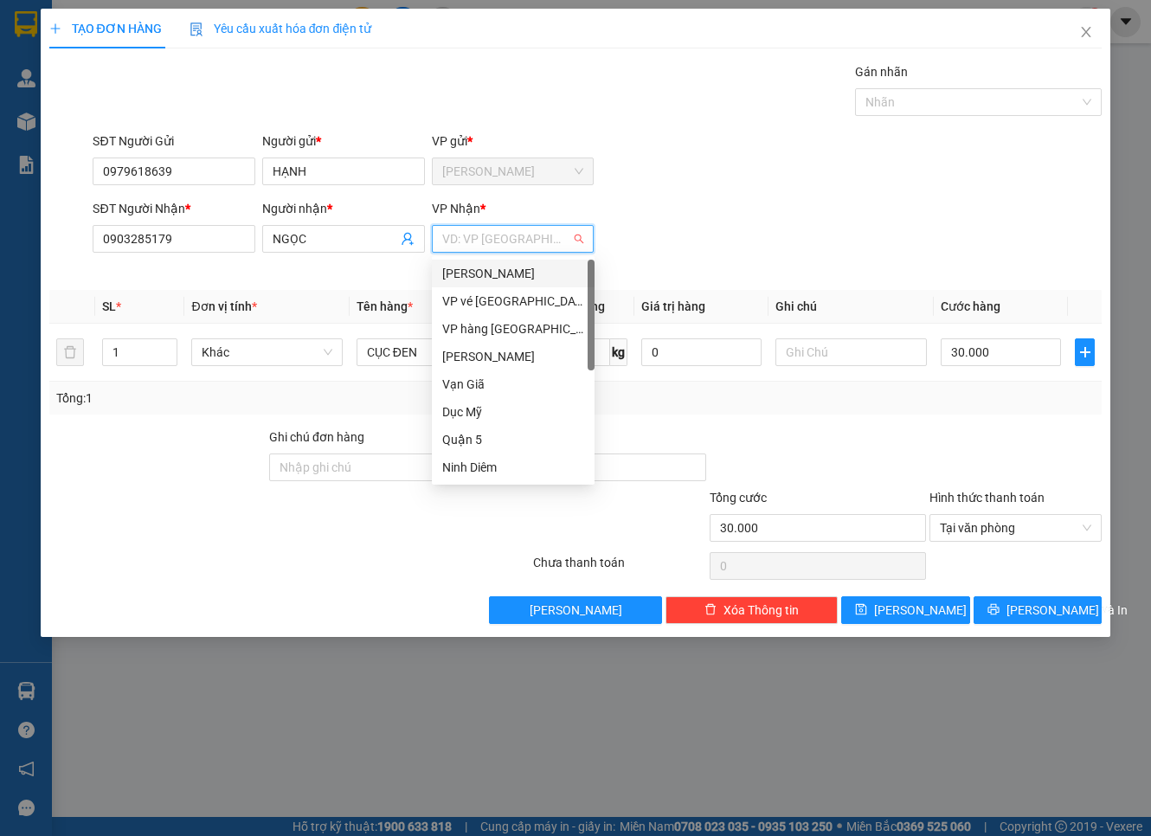
click at [542, 235] on input "search" at bounding box center [507, 239] width 130 height 26
drag, startPoint x: 525, startPoint y: 269, endPoint x: 533, endPoint y: 272, distance: 9.0
click at [525, 270] on div "[PERSON_NAME]" at bounding box center [513, 273] width 142 height 19
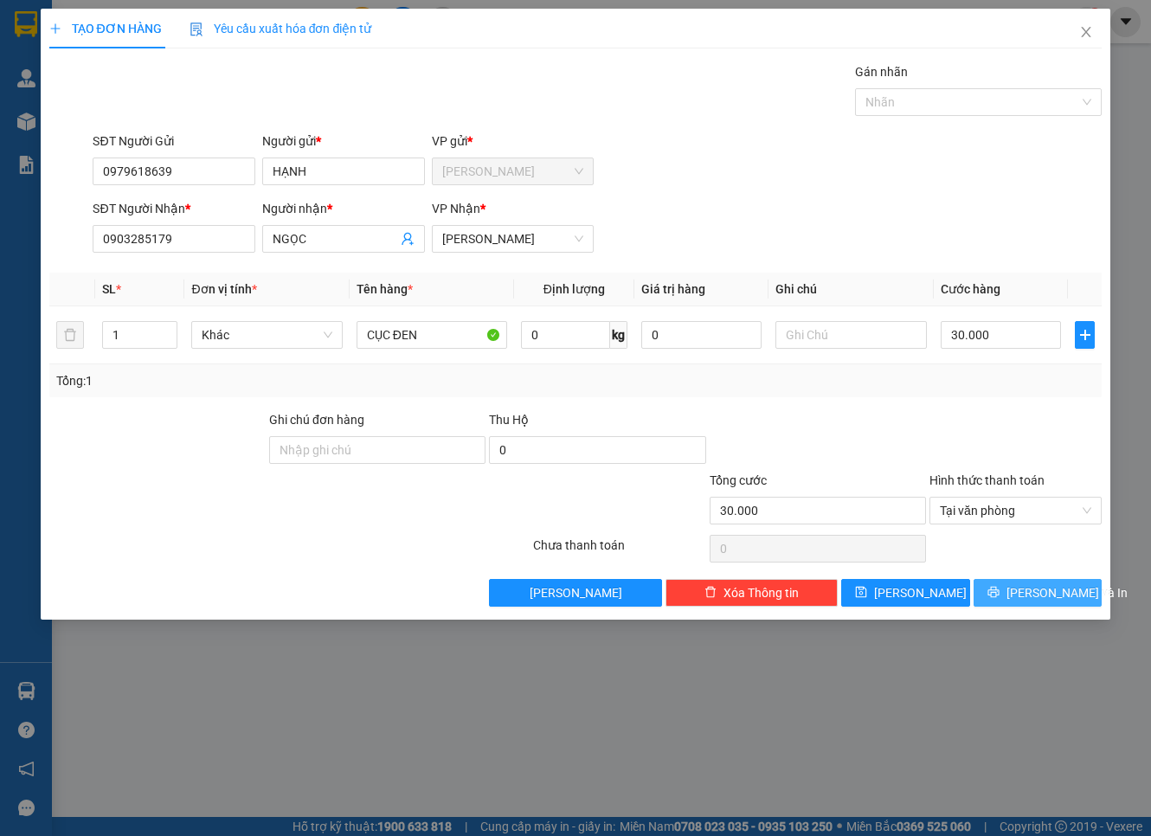
drag, startPoint x: 1065, startPoint y: 591, endPoint x: 993, endPoint y: 575, distance: 73.7
click at [1030, 591] on span "[PERSON_NAME] và In" at bounding box center [1067, 592] width 121 height 19
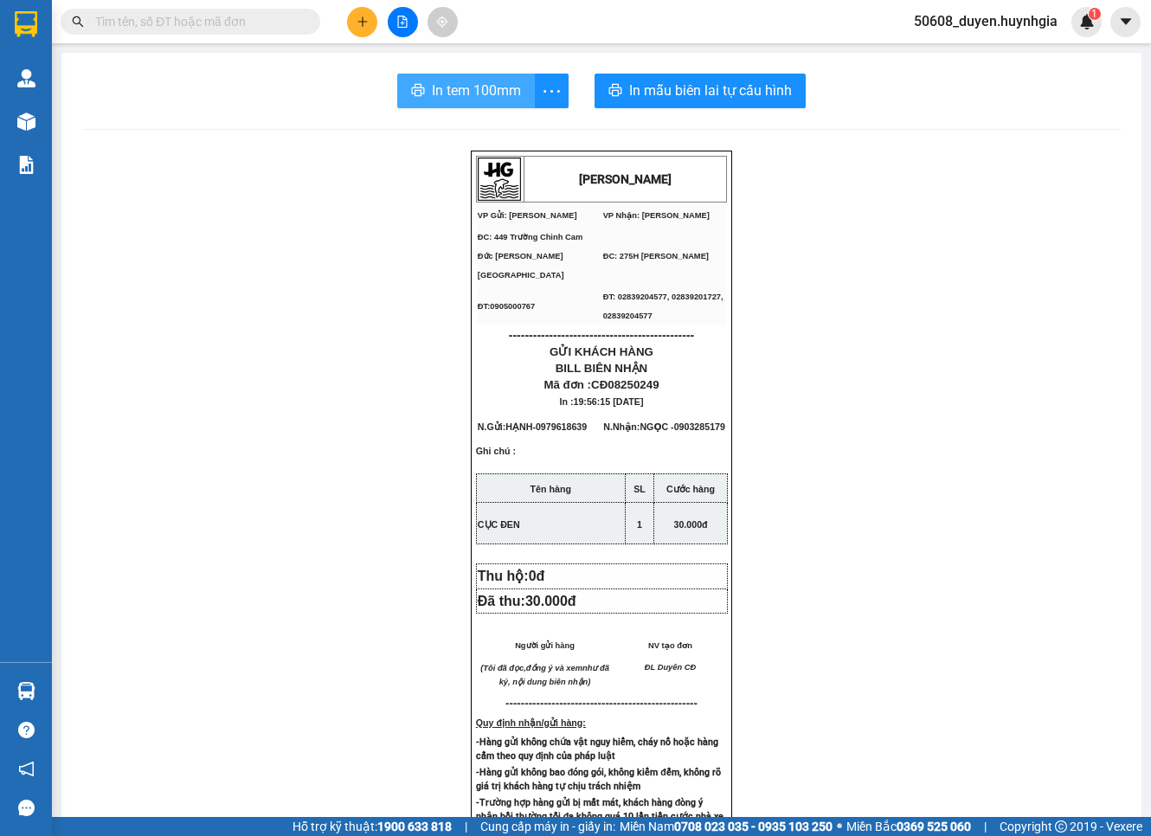
click at [502, 87] on span "In tem 100mm" at bounding box center [476, 91] width 89 height 22
click at [662, 98] on span "In mẫu biên lai tự cấu hình" at bounding box center [710, 91] width 163 height 22
click at [350, 22] on button at bounding box center [362, 22] width 30 height 30
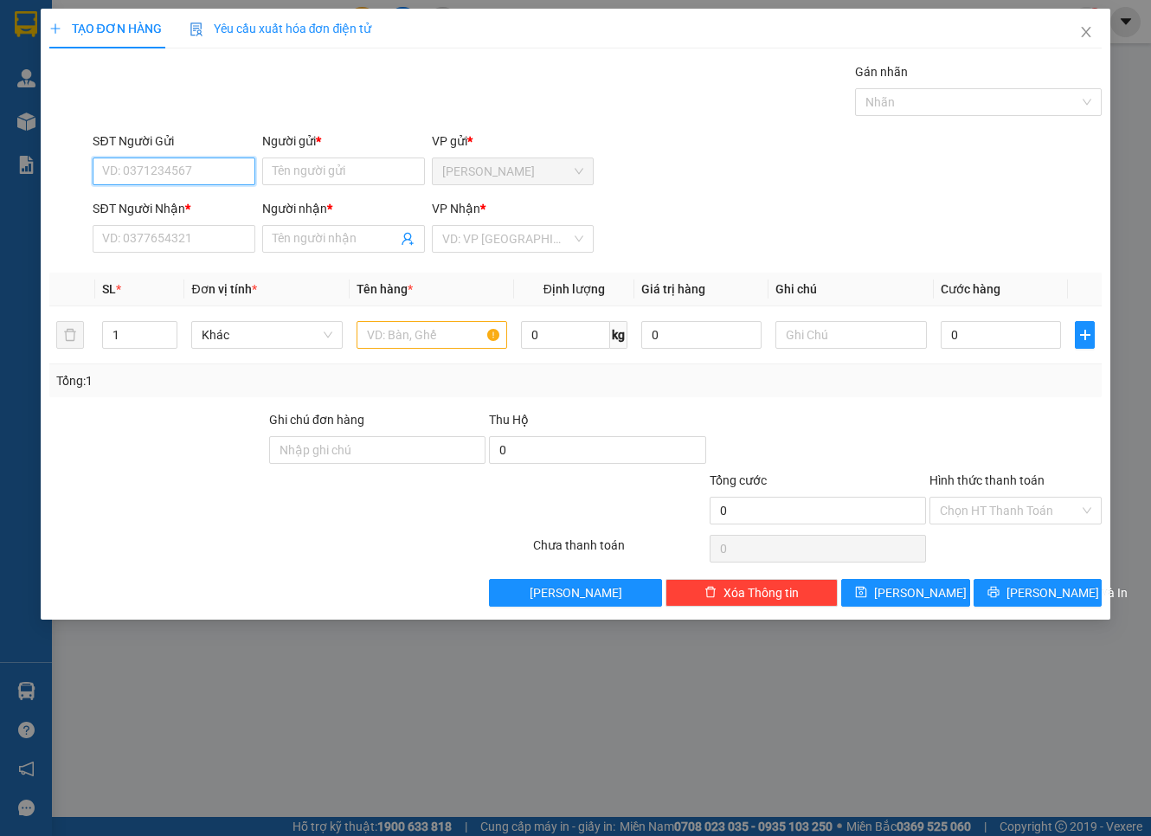
click at [209, 171] on input "SĐT Người Gửi" at bounding box center [174, 172] width 163 height 28
click at [177, 163] on input "SĐT Người Gửi" at bounding box center [174, 172] width 163 height 28
click at [316, 162] on input "Người gửi *" at bounding box center [343, 172] width 163 height 28
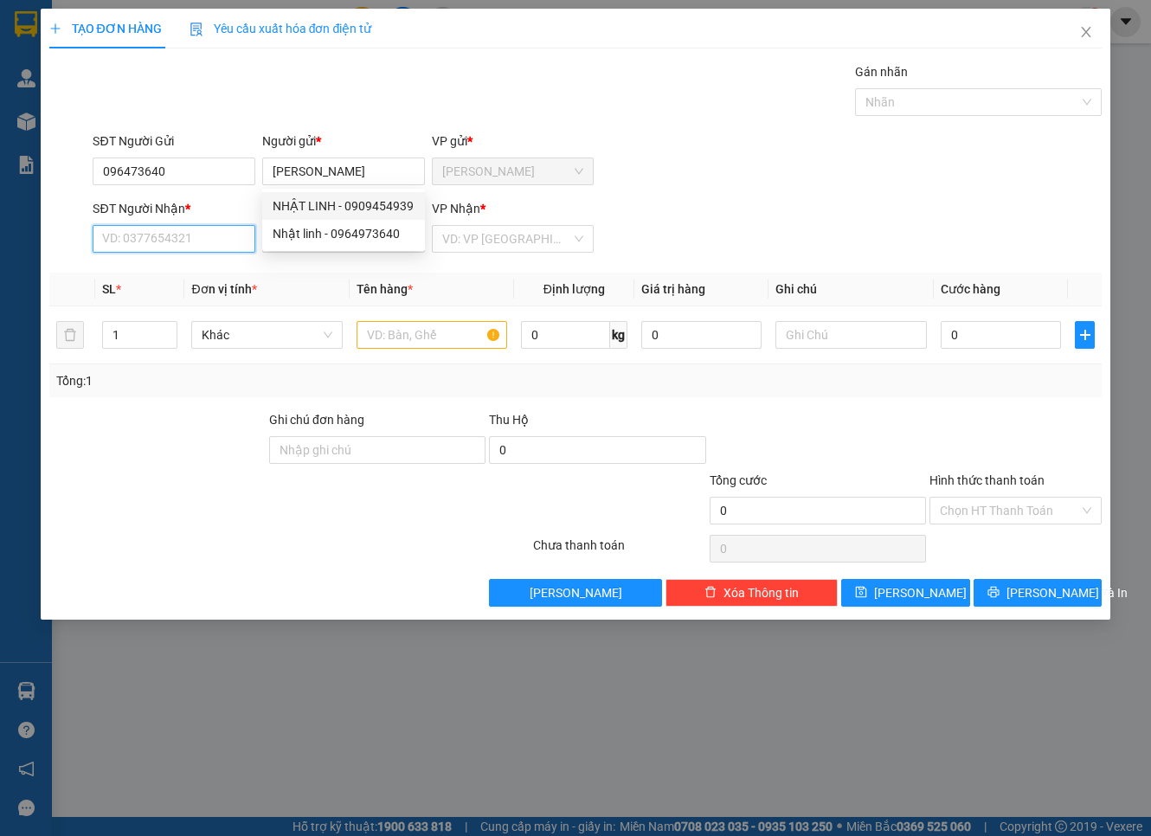
click at [216, 239] on input "SĐT Người Nhận *" at bounding box center [174, 239] width 163 height 28
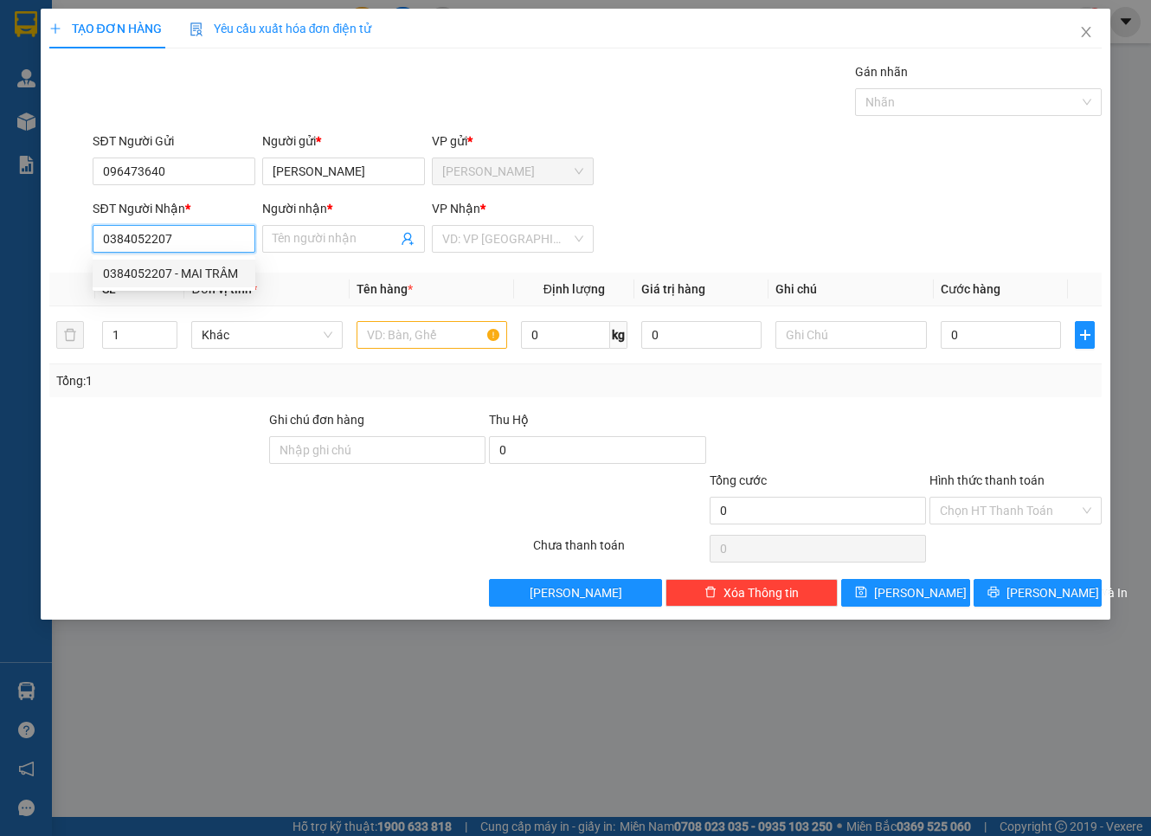
click at [220, 262] on div "0384052207 - MAI TRÂM" at bounding box center [174, 274] width 163 height 28
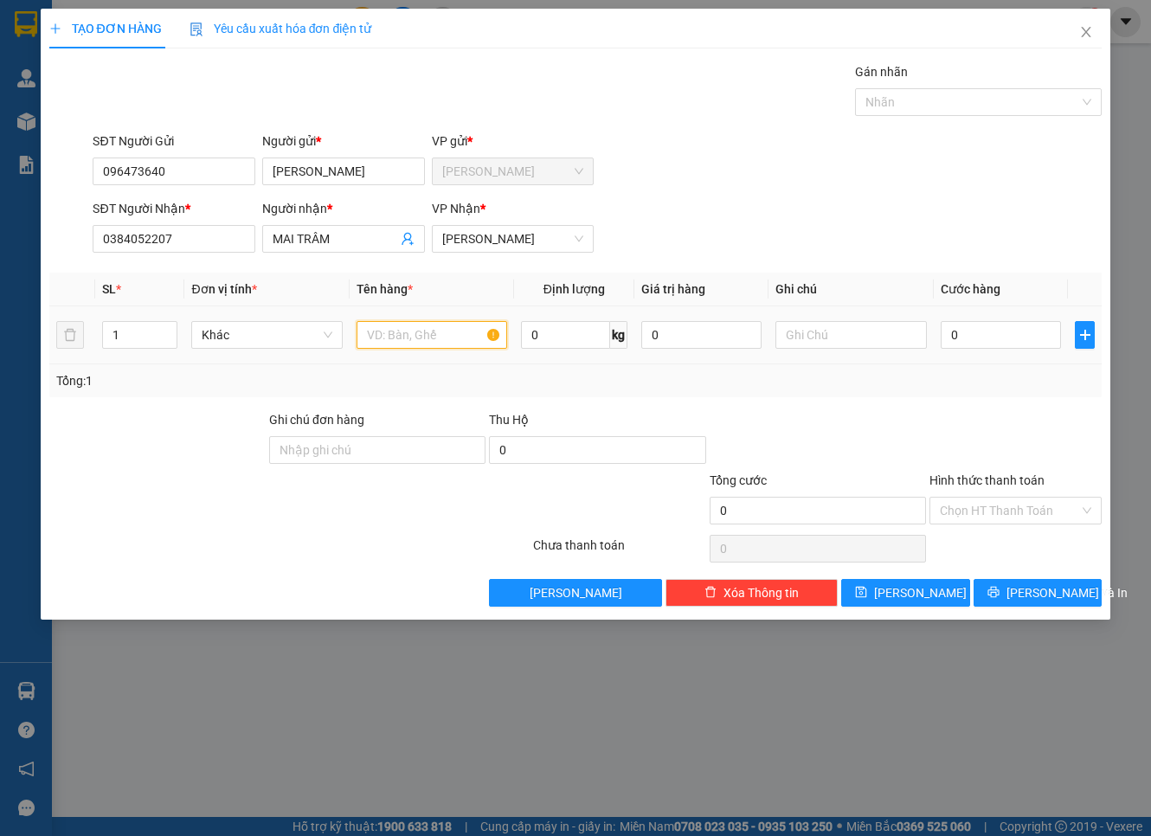
click at [461, 333] on input "text" at bounding box center [432, 335] width 151 height 28
click at [1014, 330] on input "0" at bounding box center [1001, 335] width 121 height 28
click at [1019, 498] on input "Hình thức thanh toán" at bounding box center [1009, 511] width 139 height 26
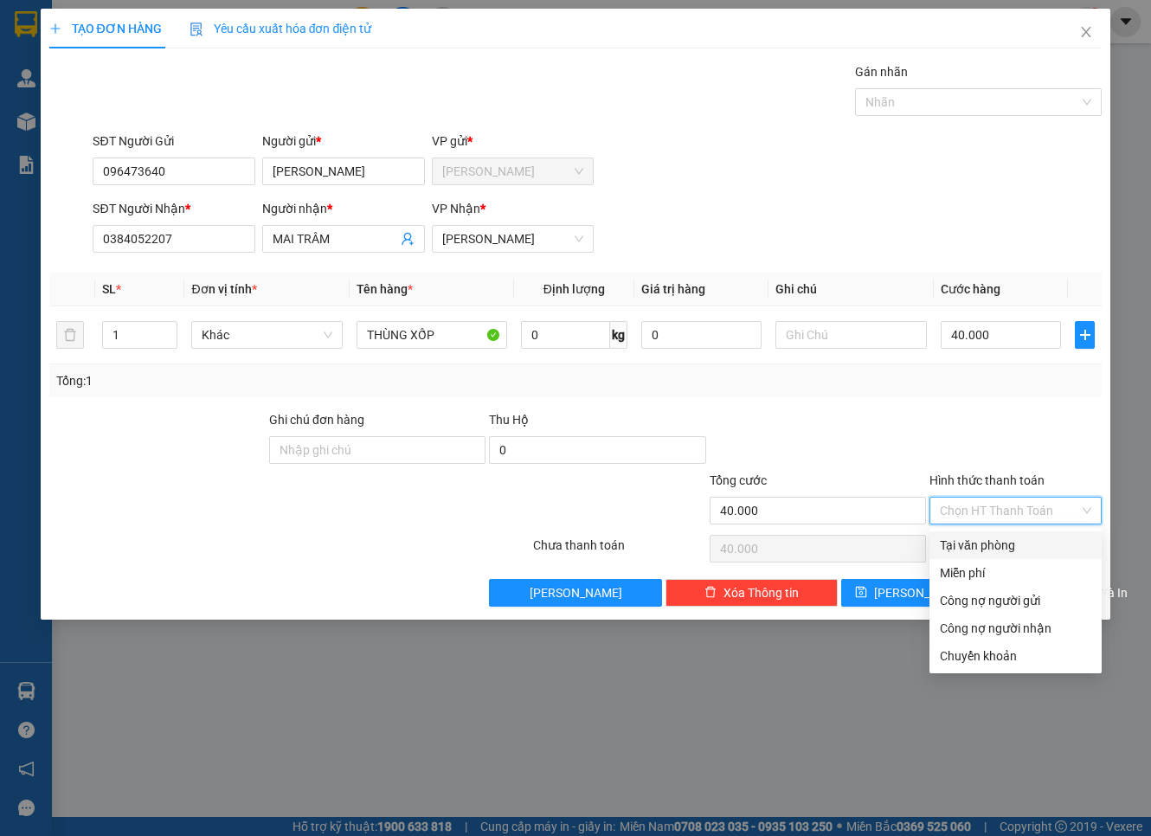
click at [1025, 531] on div "Transit Pickup Surcharge Ids Transit Deliver Surcharge Ids Transit Deliver Surc…" at bounding box center [576, 334] width 1054 height 545
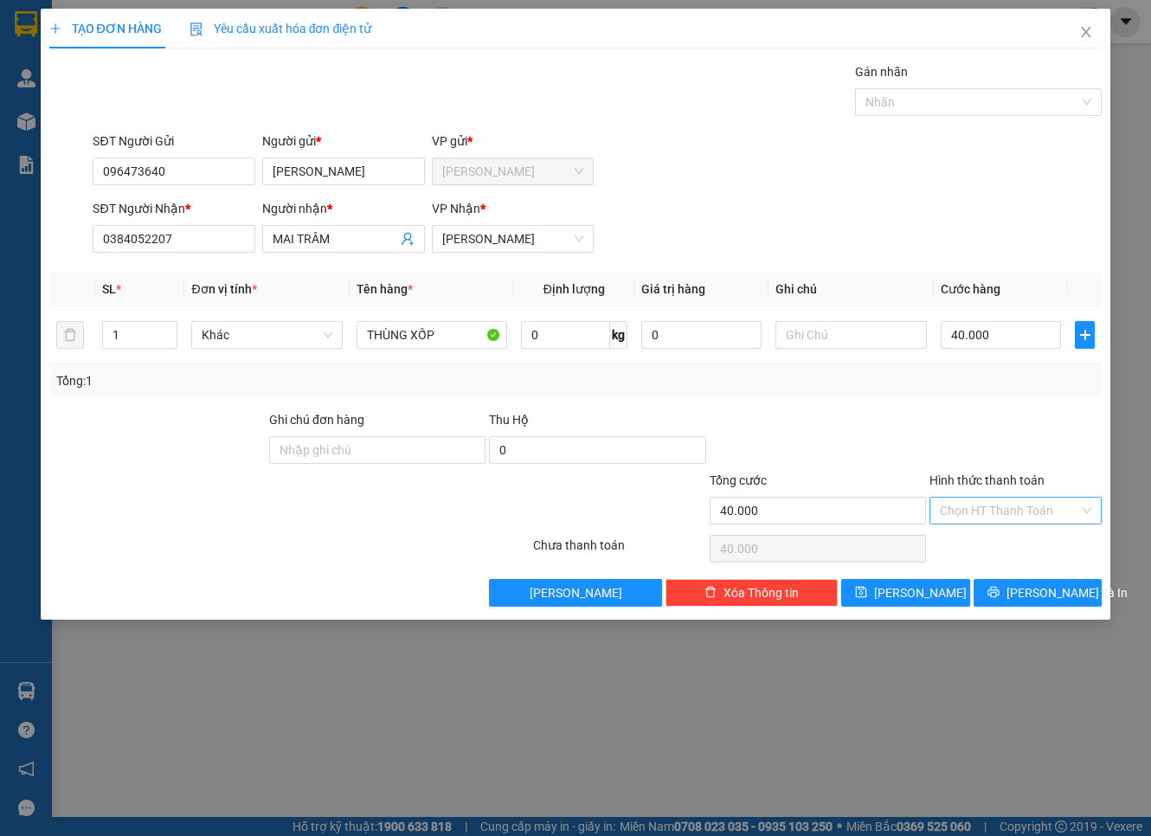
click at [1030, 500] on input "Hình thức thanh toán" at bounding box center [1009, 511] width 139 height 26
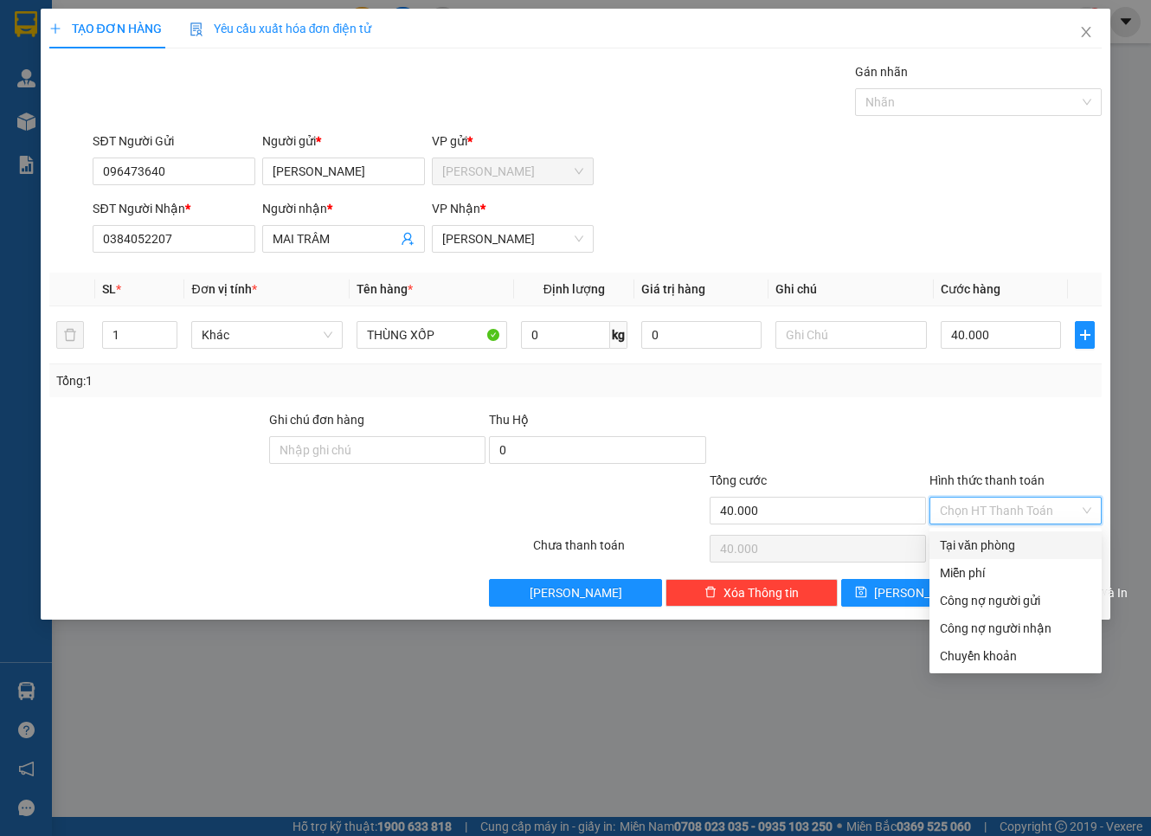
click at [1024, 548] on div "Tại văn phòng" at bounding box center [1015, 545] width 151 height 19
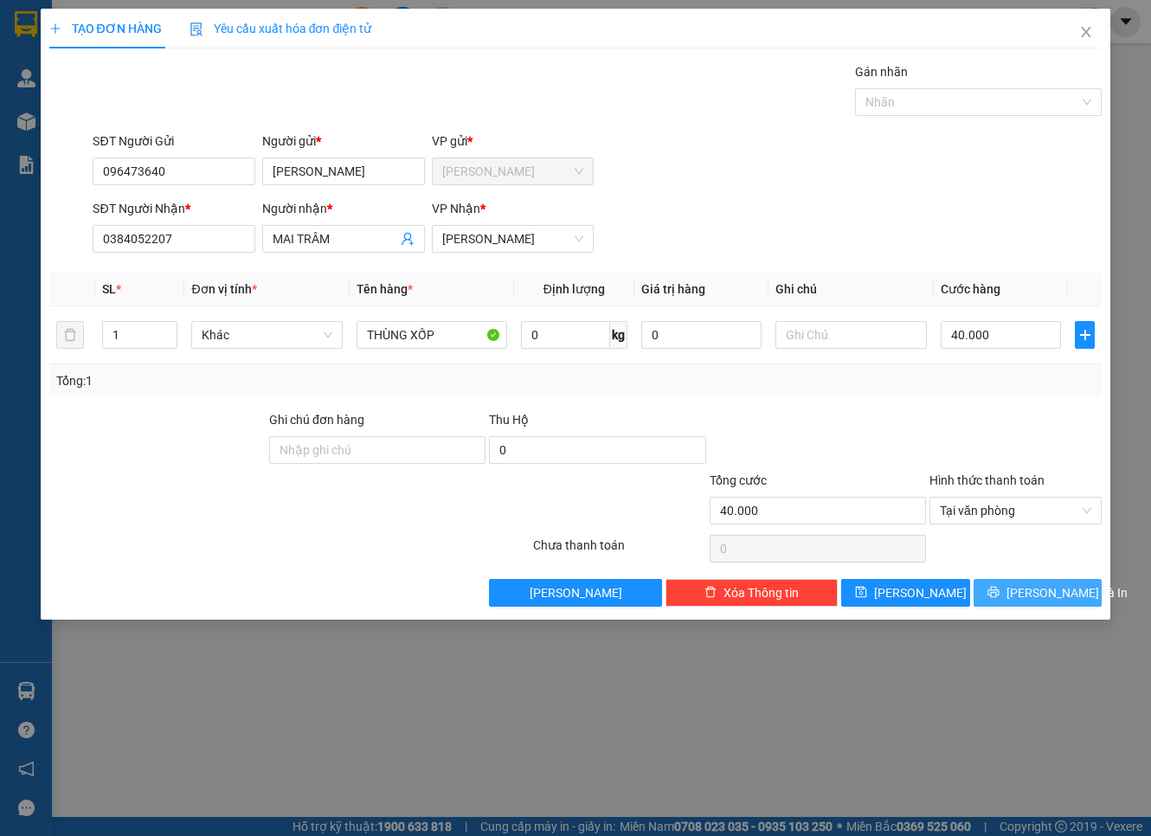
click at [1030, 593] on span "[PERSON_NAME] và In" at bounding box center [1067, 592] width 121 height 19
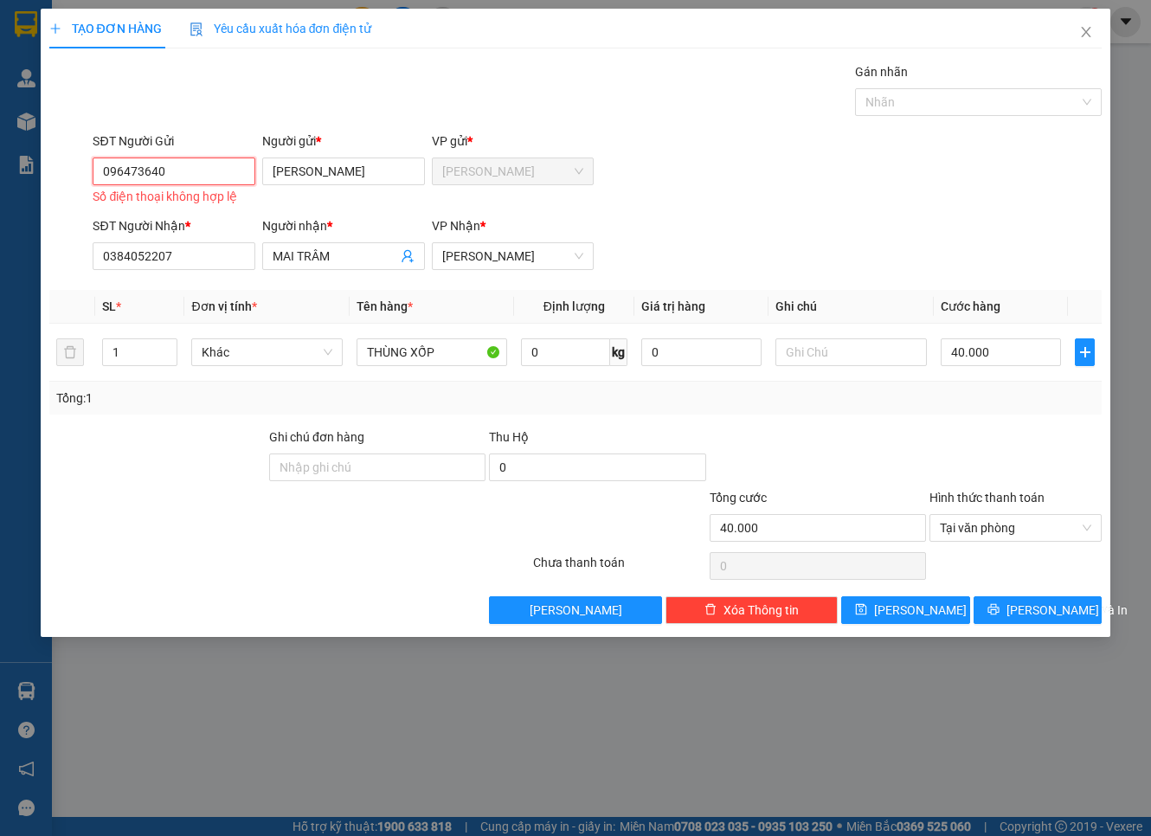
click at [185, 169] on input "096473640" at bounding box center [174, 172] width 163 height 28
click at [131, 171] on input "096473640" at bounding box center [174, 172] width 163 height 28
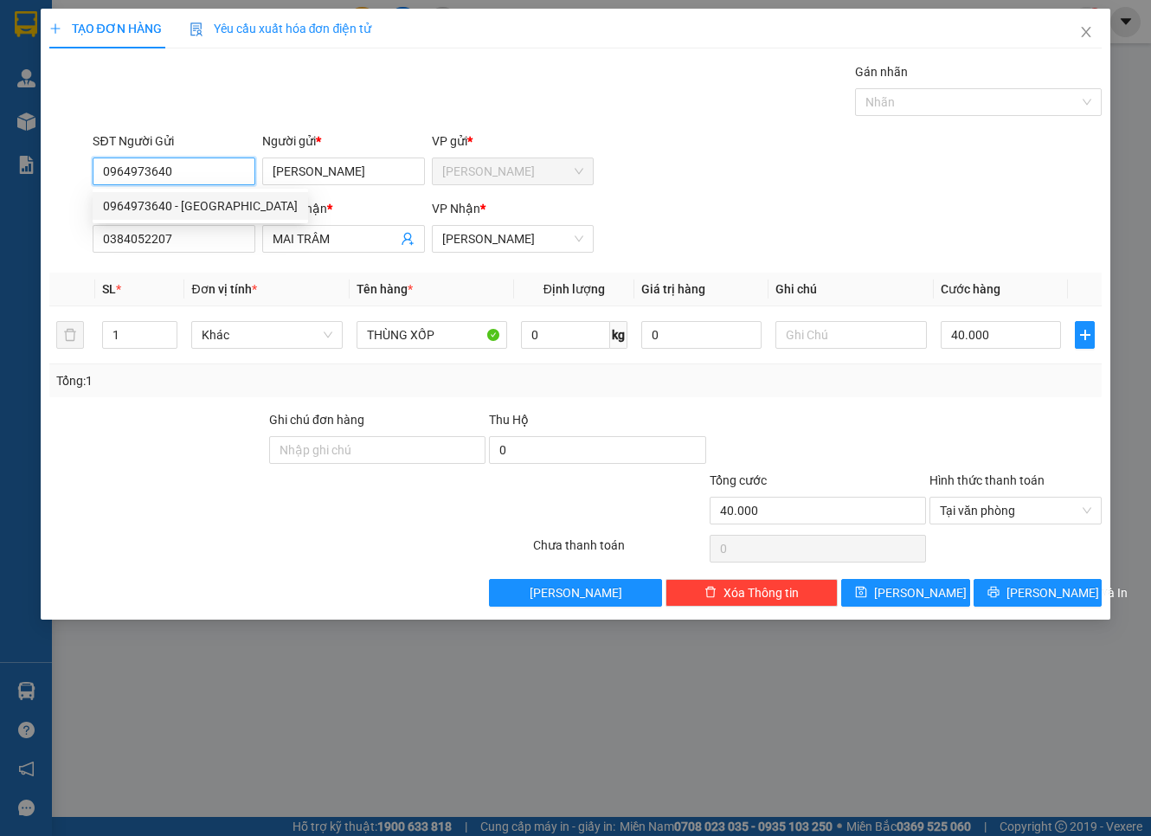
click at [231, 195] on div "0964973640 - [GEOGRAPHIC_DATA]" at bounding box center [201, 206] width 216 height 28
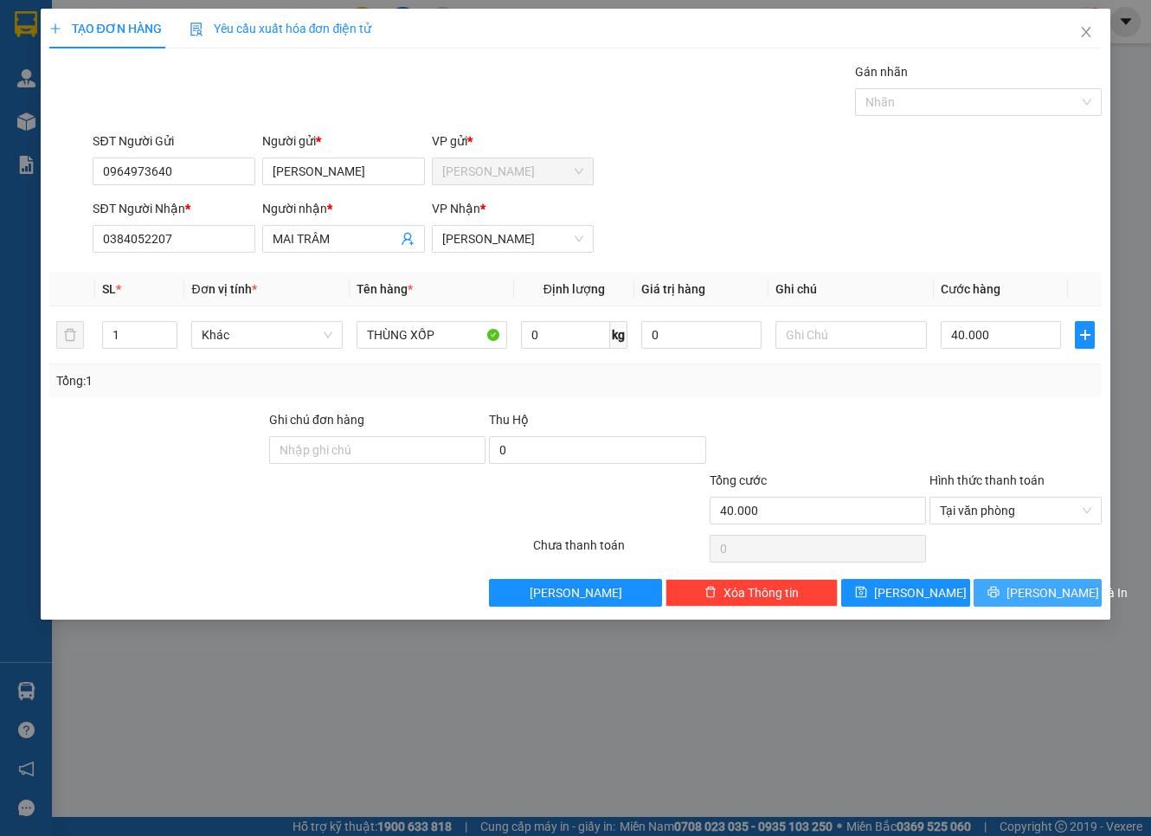
click at [1000, 589] on icon "printer" at bounding box center [994, 592] width 12 height 12
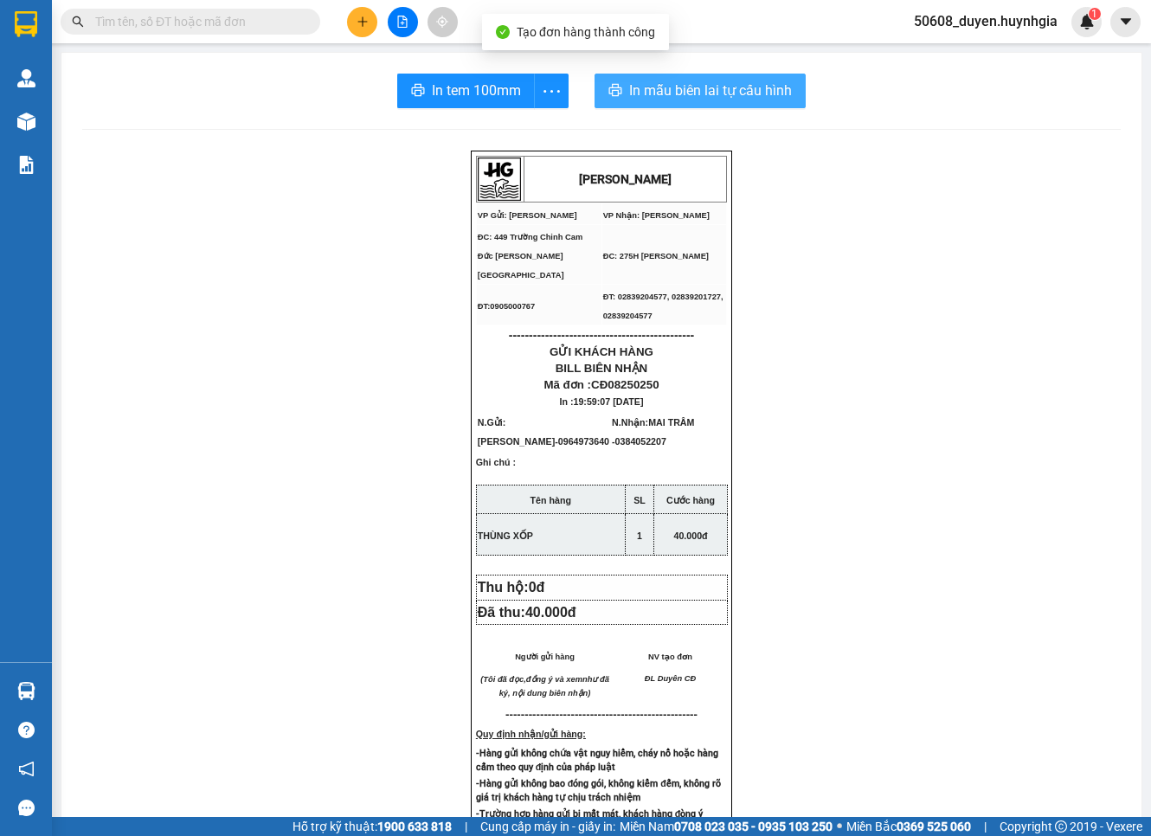
click at [650, 87] on span "In mẫu biên lai tự cấu hình" at bounding box center [710, 91] width 163 height 22
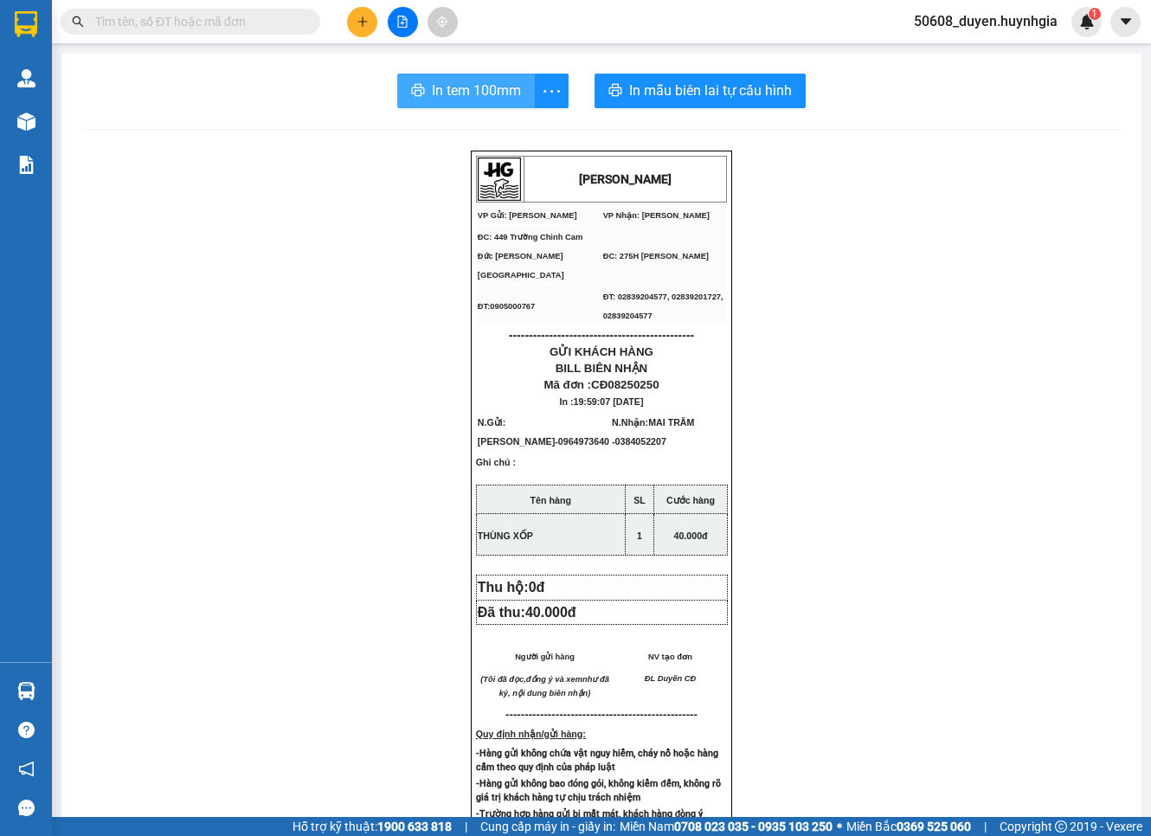
click at [432, 93] on span "In tem 100mm" at bounding box center [476, 91] width 89 height 22
click at [358, 23] on icon "plus" at bounding box center [363, 22] width 12 height 12
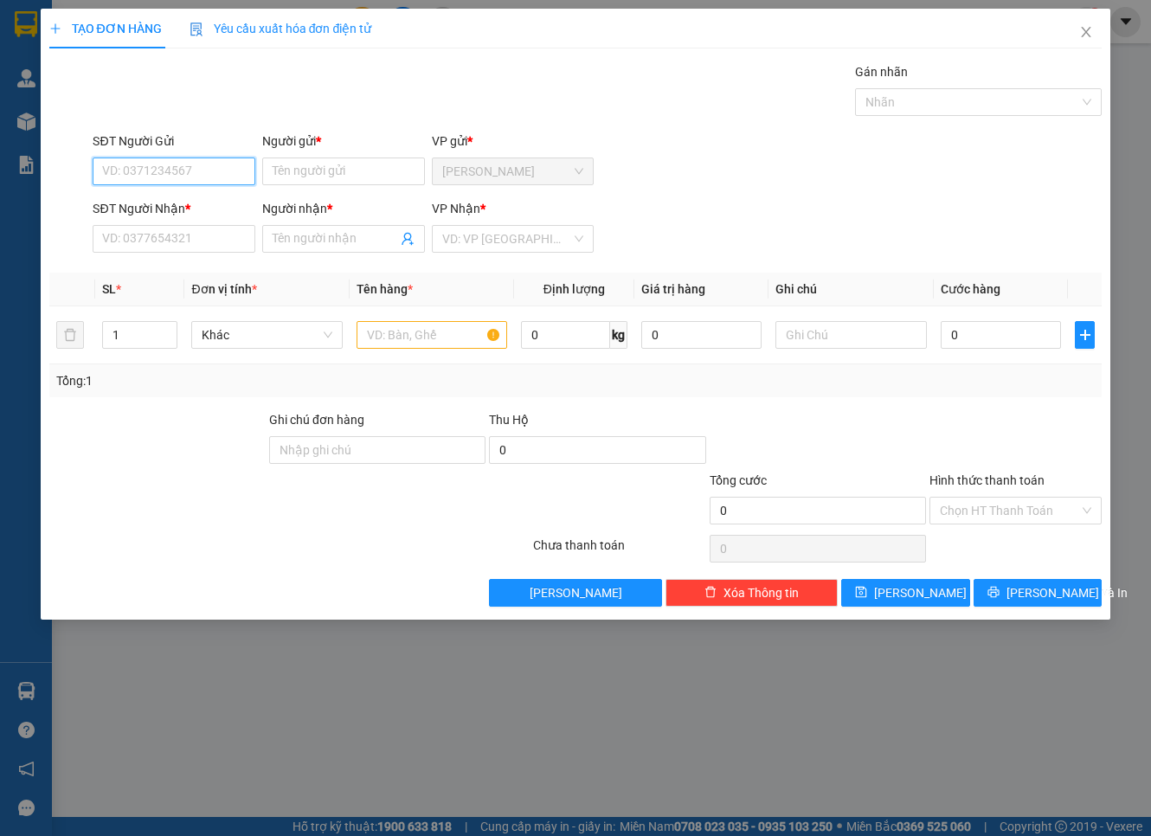
click at [144, 173] on input "SĐT Người Gửi" at bounding box center [174, 172] width 163 height 28
click at [122, 237] on input "SĐT Người Nhận *" at bounding box center [174, 239] width 163 height 28
click at [342, 238] on input "Người nhận *" at bounding box center [335, 238] width 125 height 19
click at [166, 158] on input "SĐT Người Gửi" at bounding box center [174, 172] width 163 height 28
click at [295, 174] on input "Người gửi *" at bounding box center [343, 172] width 163 height 28
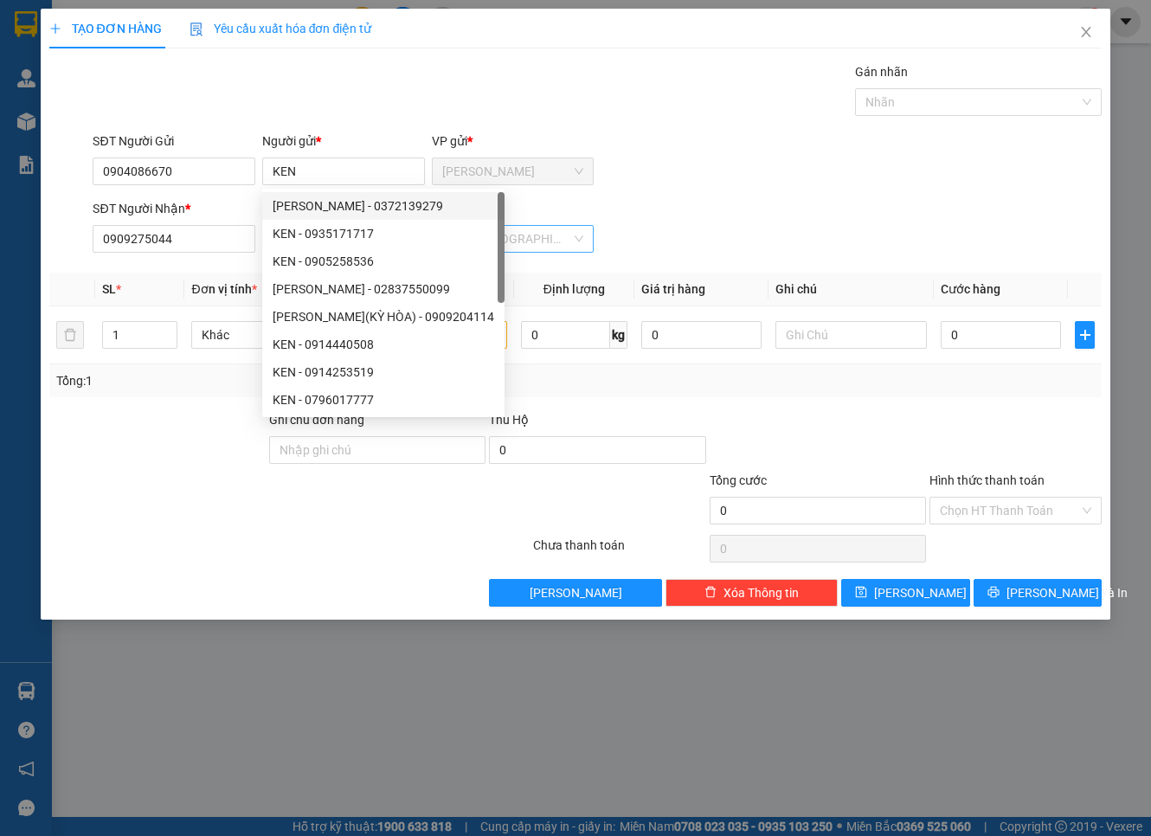
click at [526, 235] on input "search" at bounding box center [507, 239] width 130 height 26
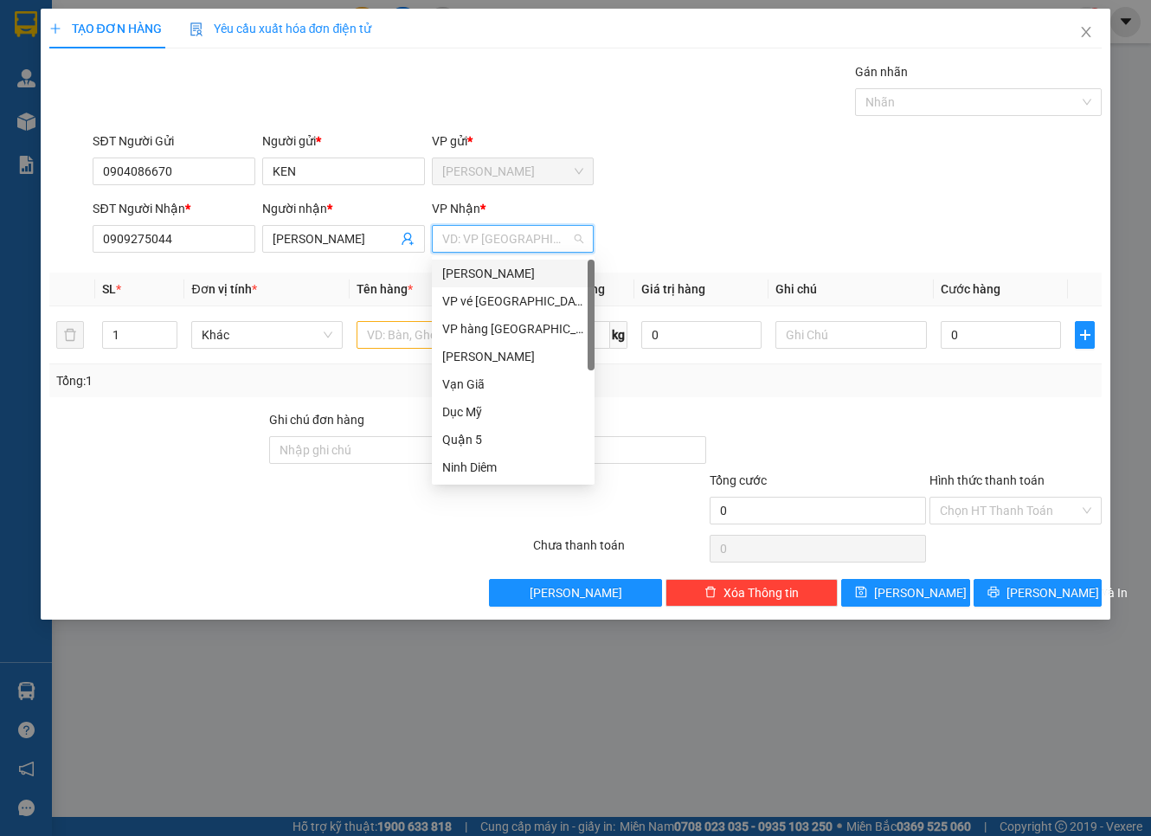
click at [519, 274] on div "[PERSON_NAME]" at bounding box center [513, 273] width 142 height 19
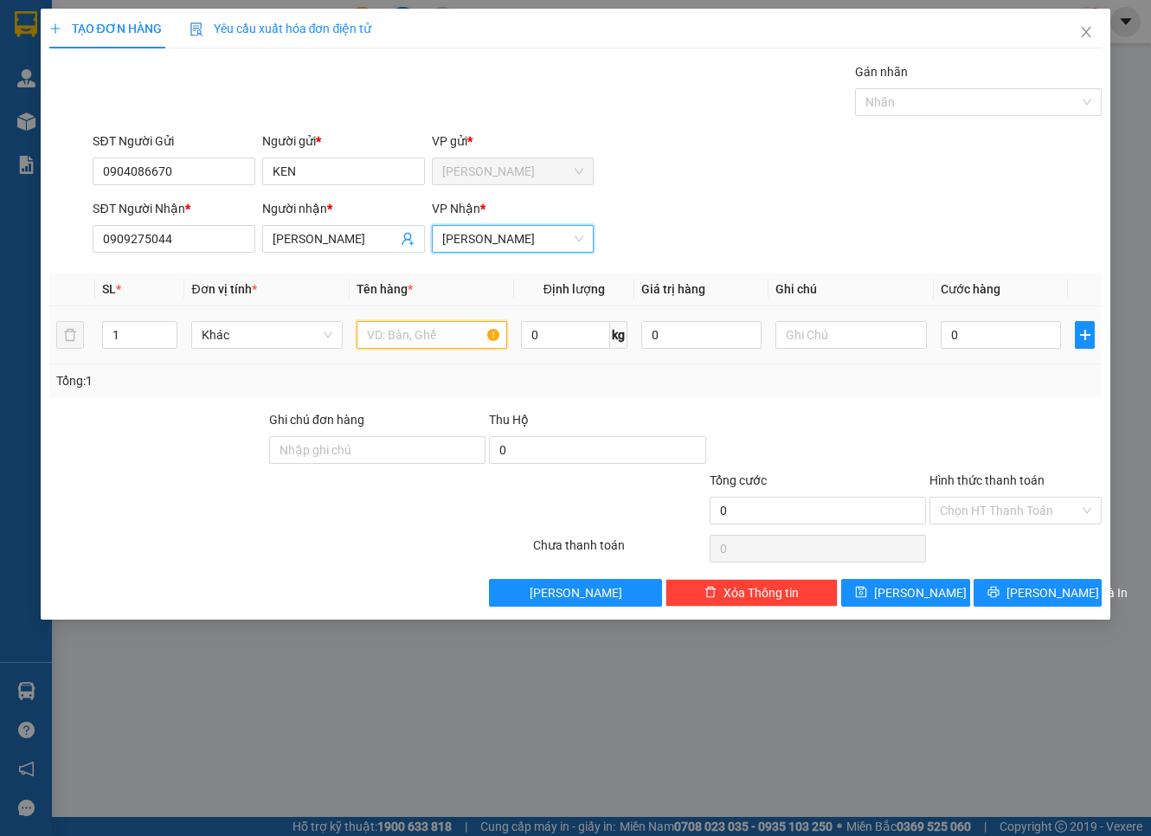
click at [472, 333] on input "text" at bounding box center [432, 335] width 151 height 28
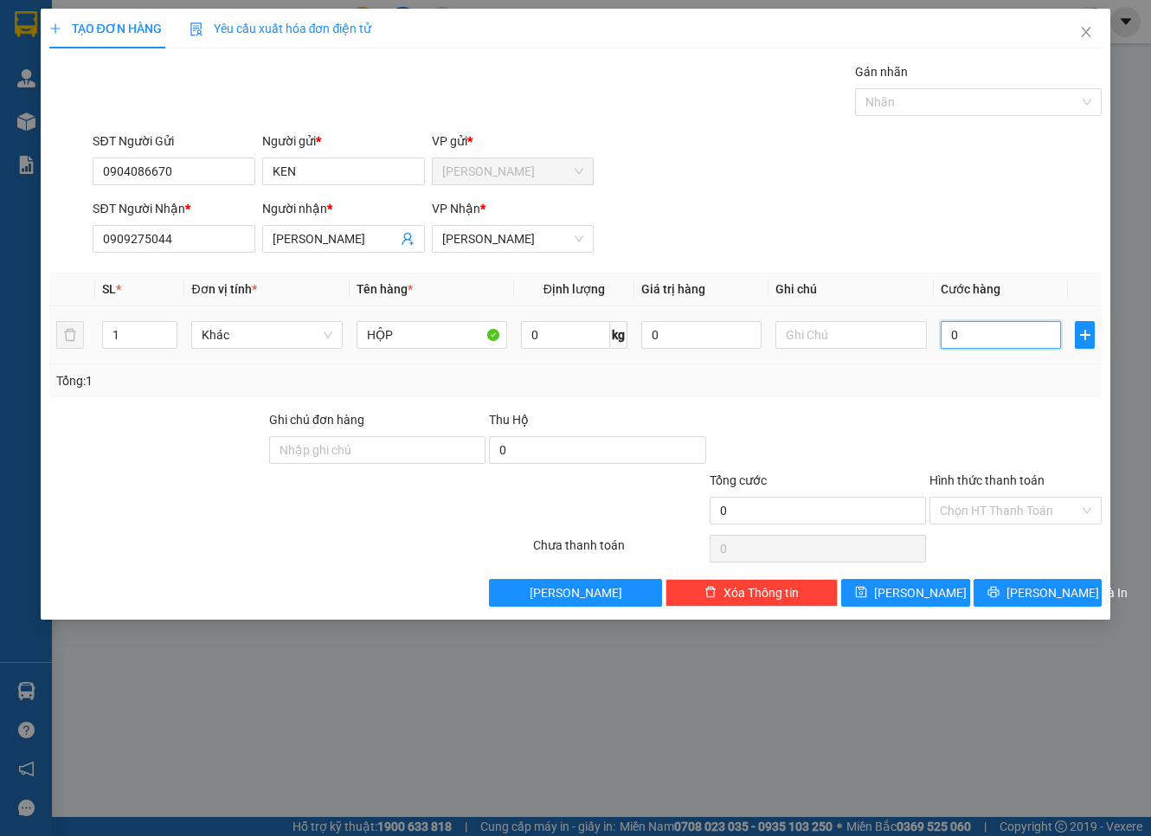
click at [990, 326] on input "0" at bounding box center [1001, 335] width 121 height 28
click at [1013, 508] on input "Hình thức thanh toán" at bounding box center [1009, 511] width 139 height 26
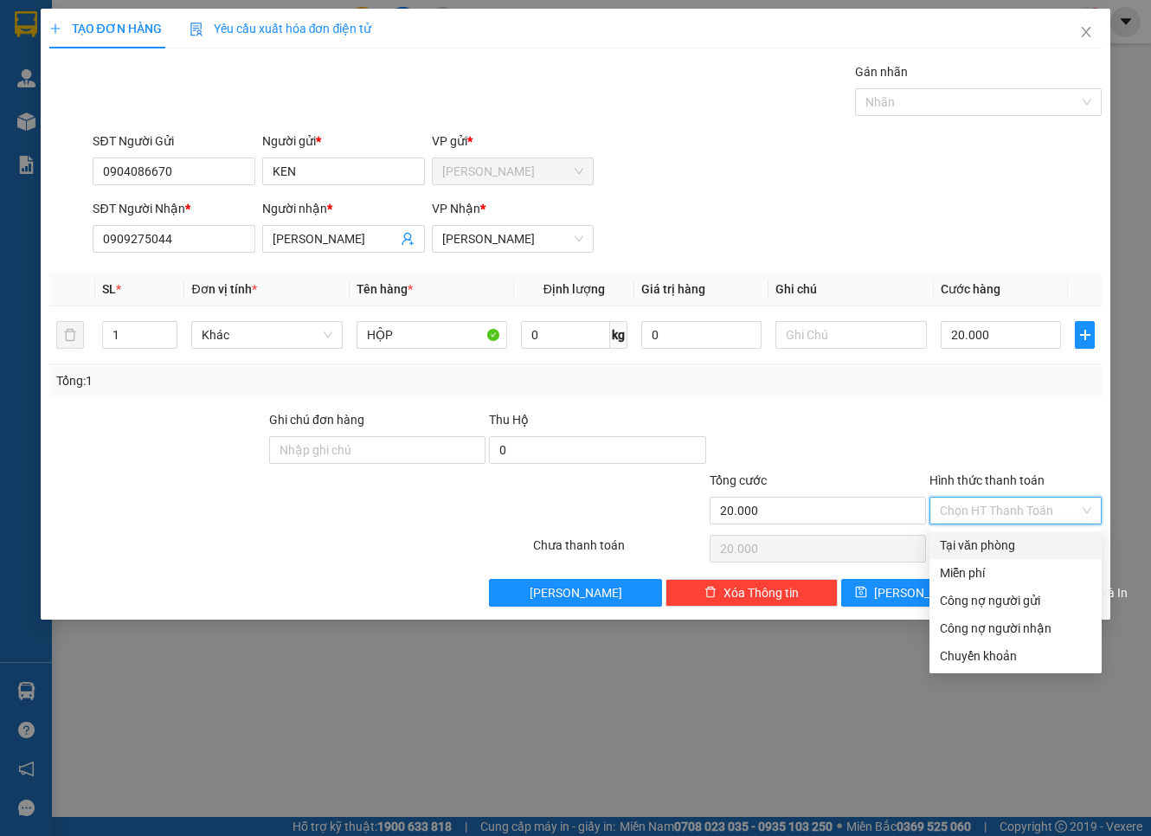
click at [1011, 540] on div "Tại văn phòng" at bounding box center [1015, 545] width 151 height 19
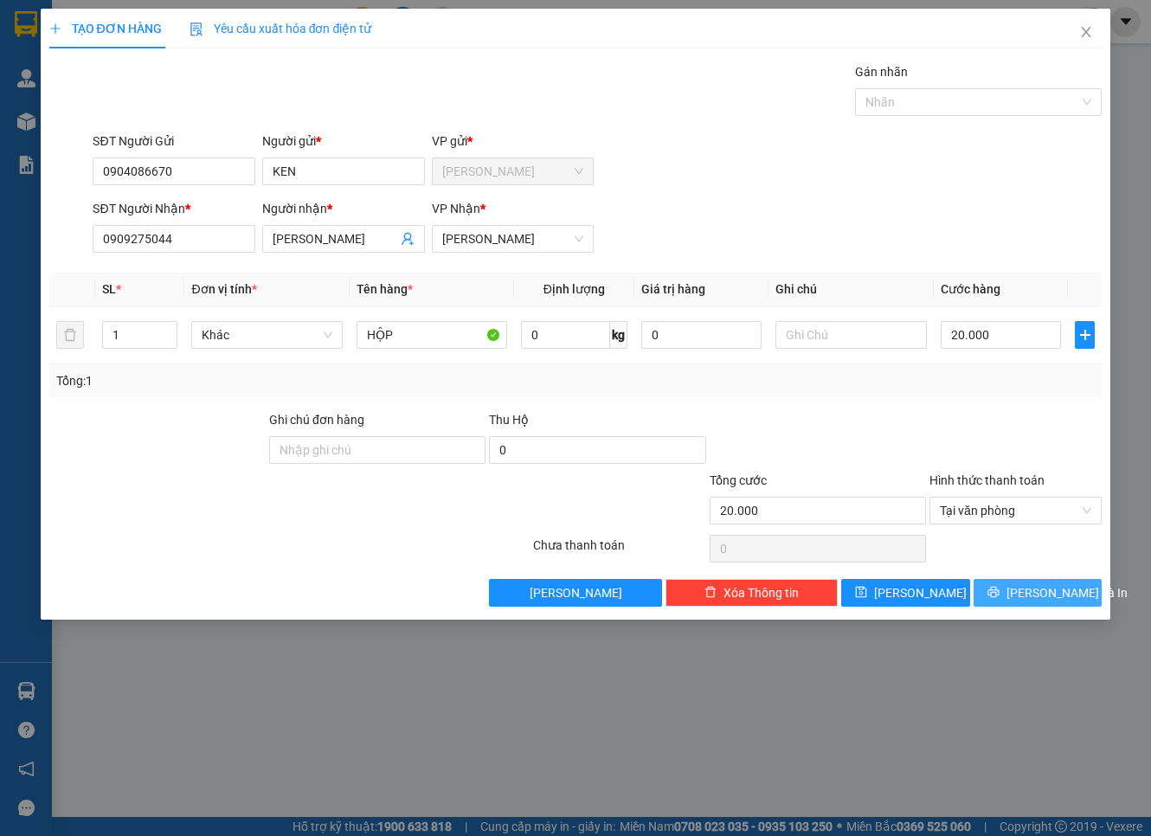
click at [1030, 598] on span "[PERSON_NAME] và In" at bounding box center [1067, 592] width 121 height 19
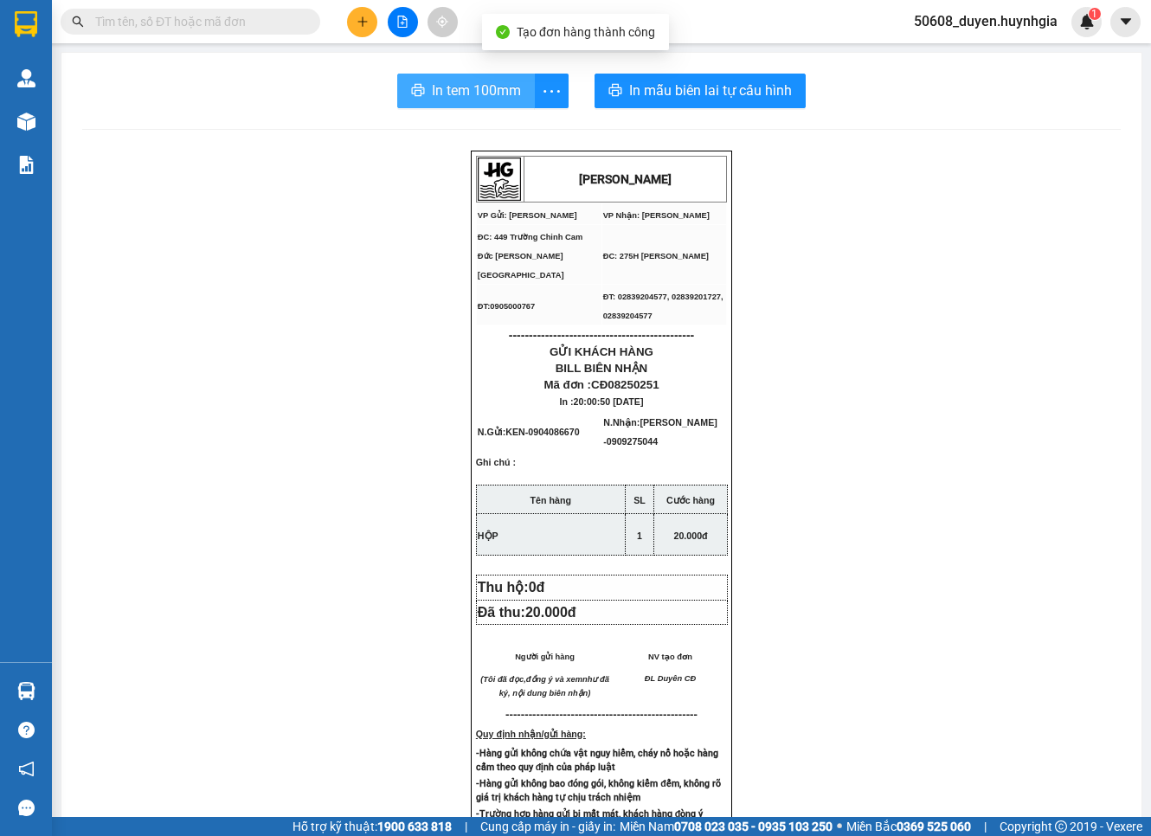
click at [500, 95] on span "In tem 100mm" at bounding box center [476, 91] width 89 height 22
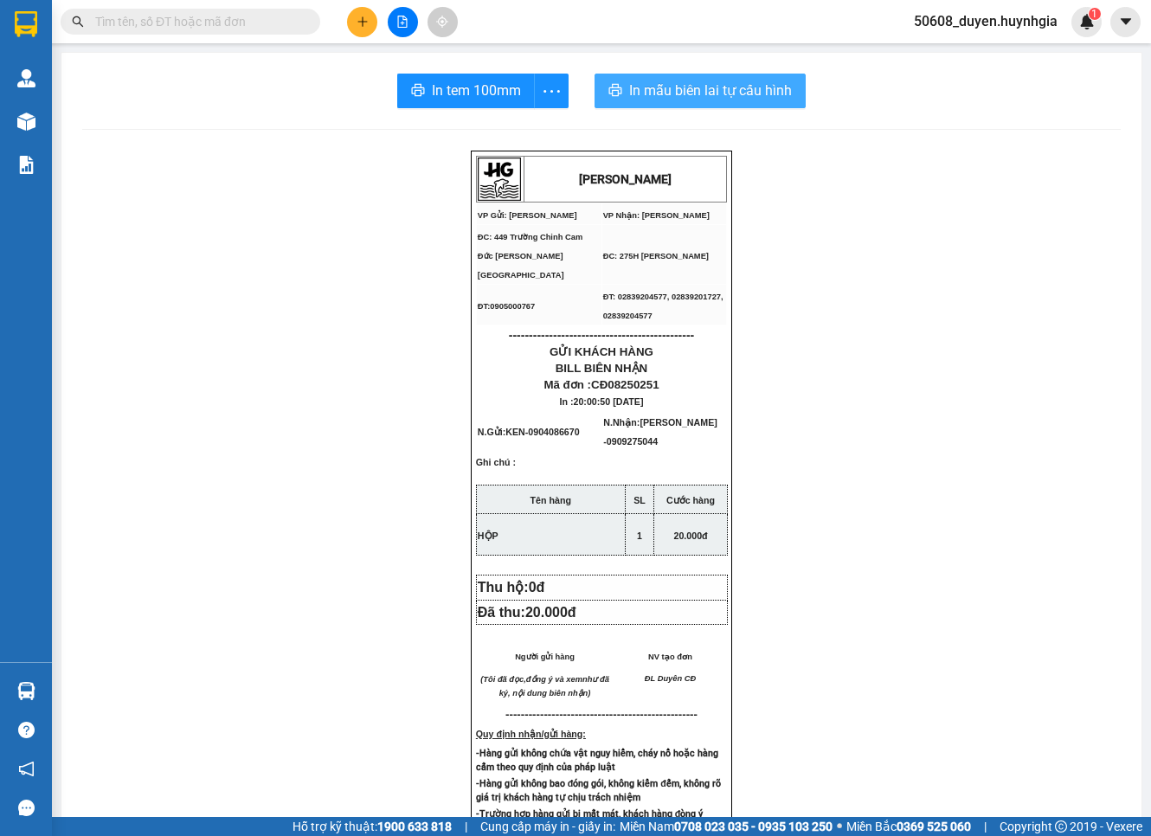
click at [703, 81] on span "In mẫu biên lai tự cấu hình" at bounding box center [710, 91] width 163 height 22
click at [1030, 234] on div "In tem 100mm In mẫu biên lai tự cấu hình [PERSON_NAME] VP Gửi: Cam Đức VP Nhậ…" at bounding box center [601, 701] width 1080 height 1296
click at [1030, 211] on div "In tem 100mm In mẫu biên lai tự cấu hình [PERSON_NAME] VP Gửi: Cam Đức VP Nhậ…" at bounding box center [601, 701] width 1080 height 1296
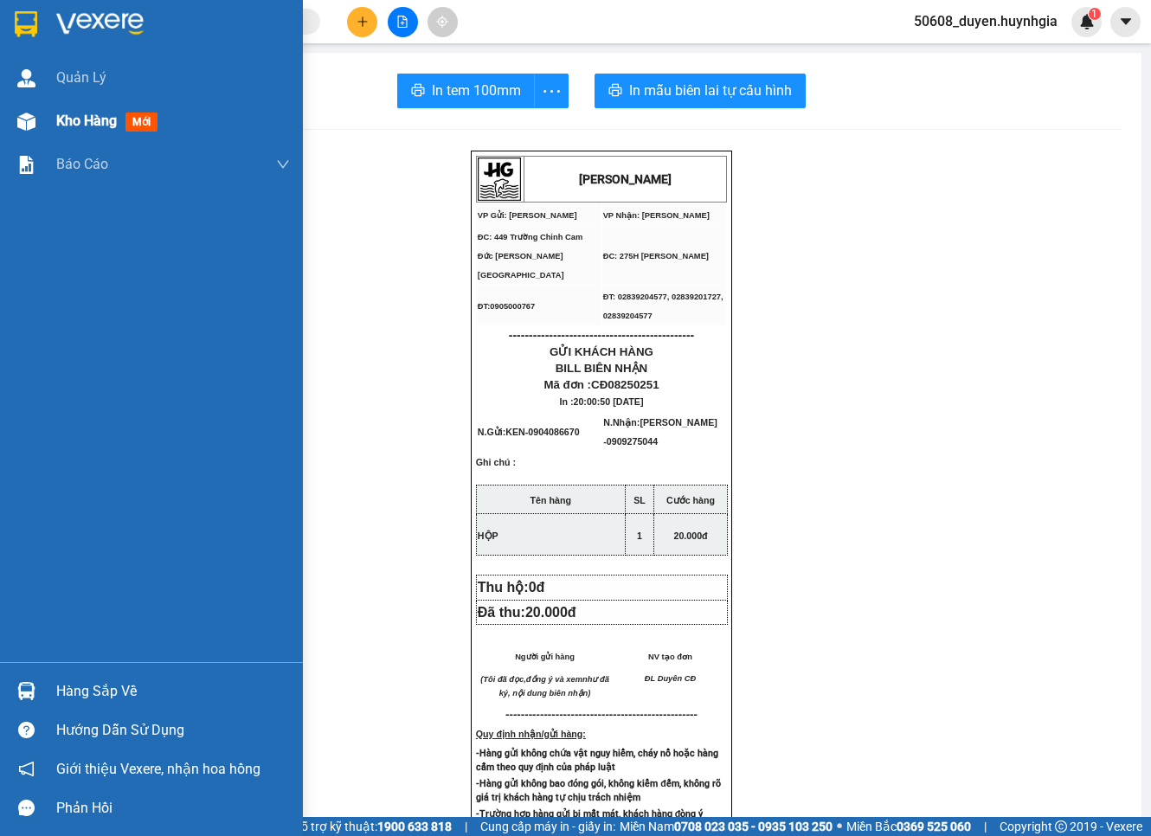
click at [23, 123] on img at bounding box center [26, 122] width 18 height 18
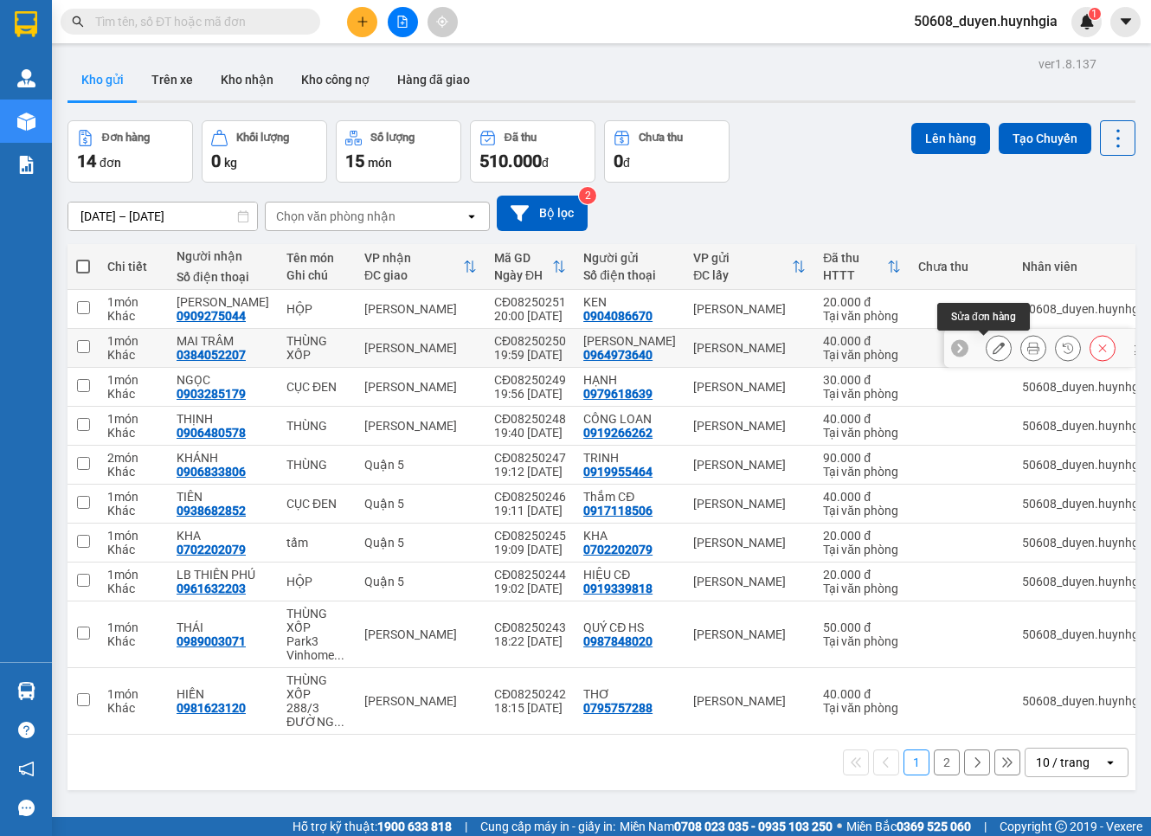
click at [993, 351] on icon at bounding box center [999, 348] width 12 height 12
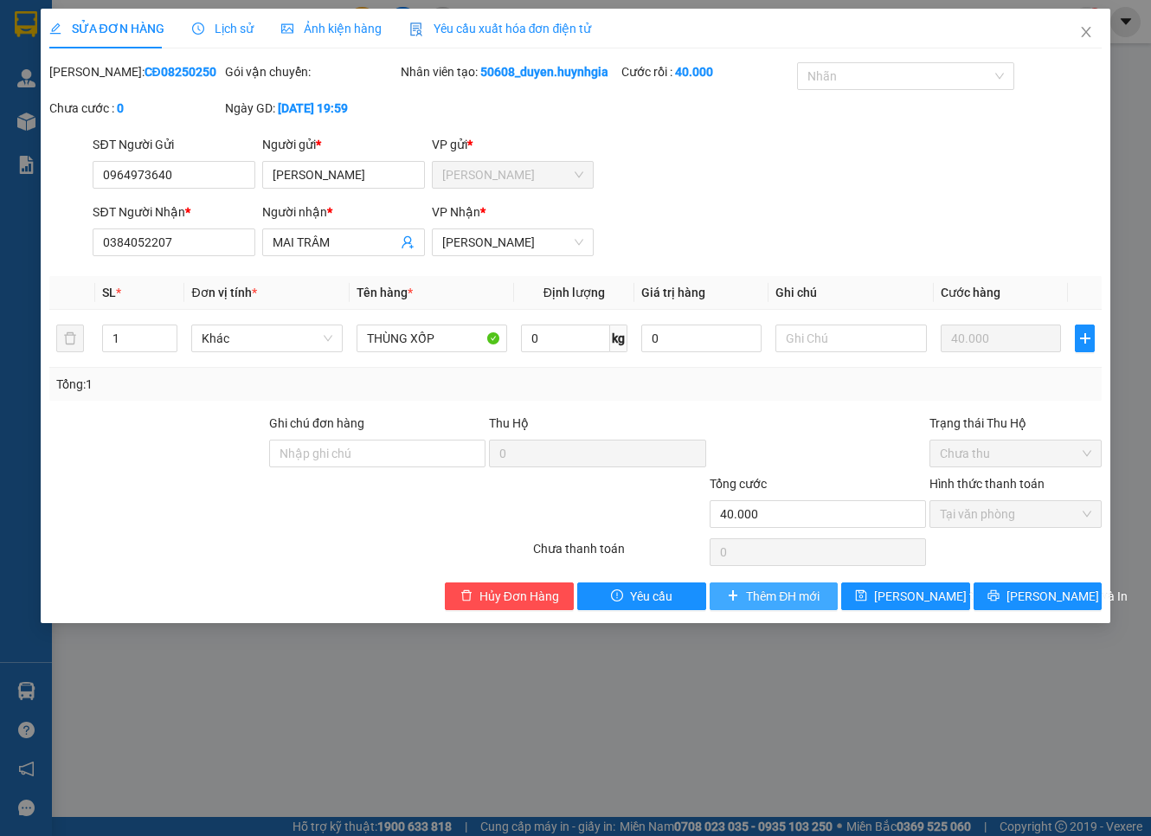
click at [799, 606] on span "Thêm ĐH mới" at bounding box center [783, 596] width 74 height 19
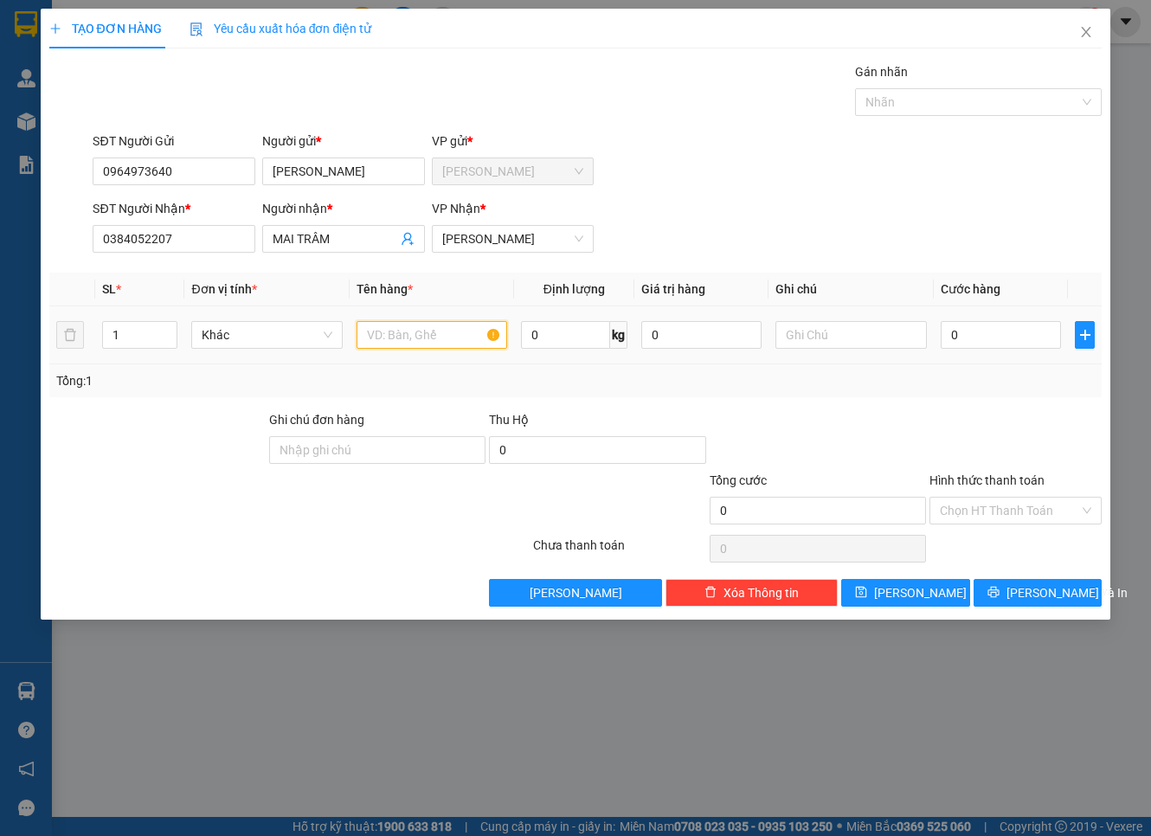
click at [433, 334] on input "text" at bounding box center [432, 335] width 151 height 28
click at [1030, 338] on input "0" at bounding box center [1001, 335] width 121 height 28
click at [1030, 500] on input "Hình thức thanh toán" at bounding box center [1009, 511] width 139 height 26
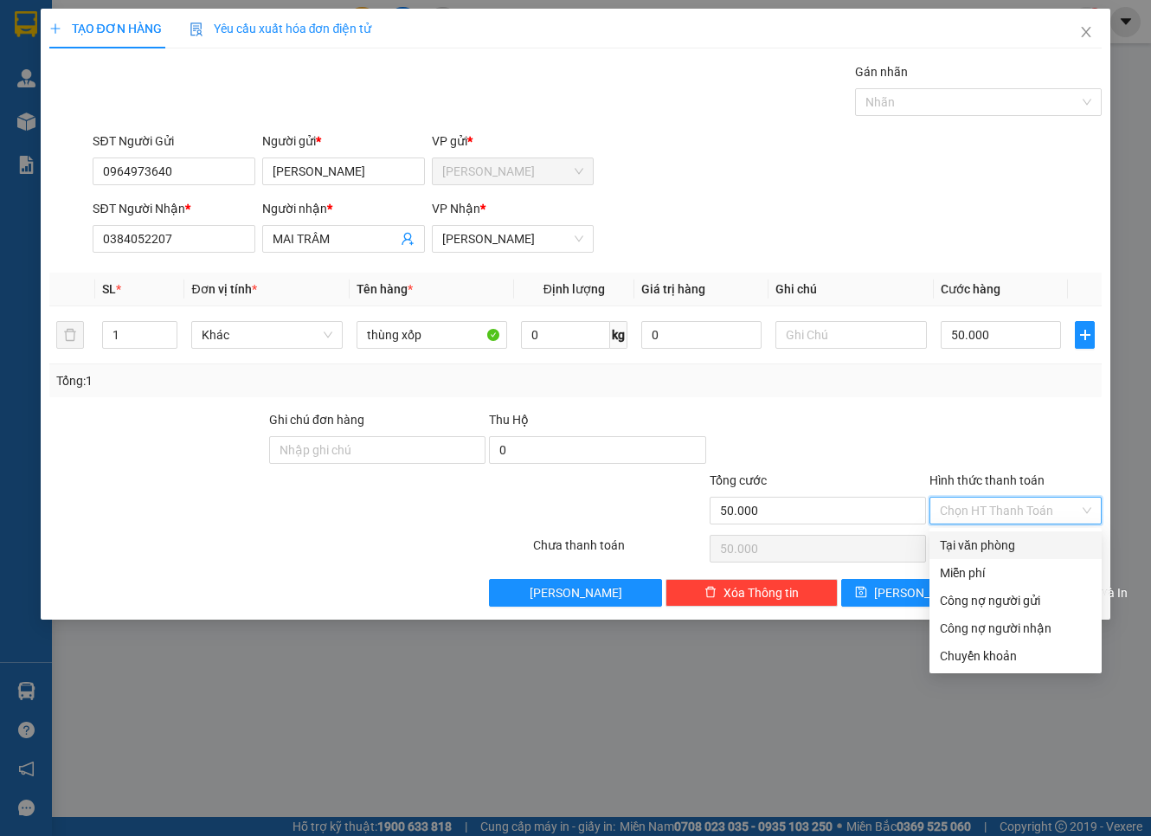
click at [1030, 541] on div "Tại văn phòng" at bounding box center [1015, 545] width 151 height 19
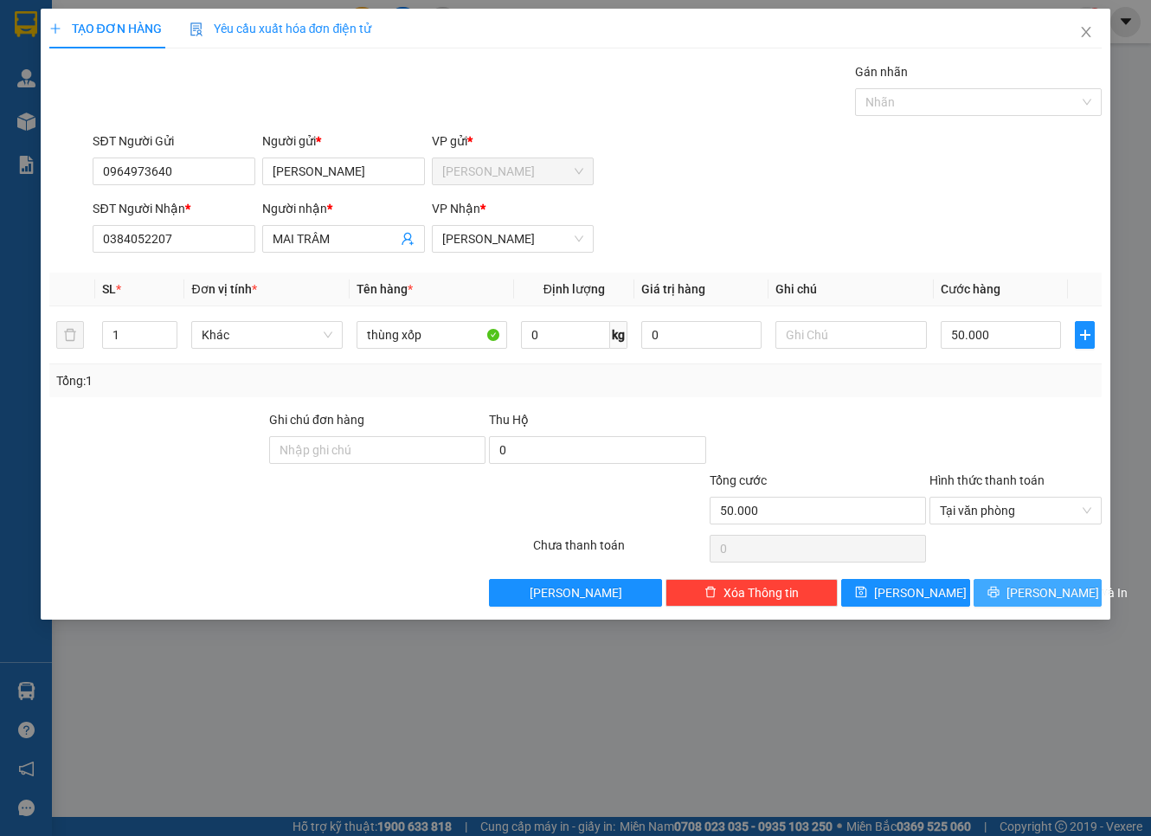
click at [1030, 592] on span "[PERSON_NAME] và In" at bounding box center [1067, 592] width 121 height 19
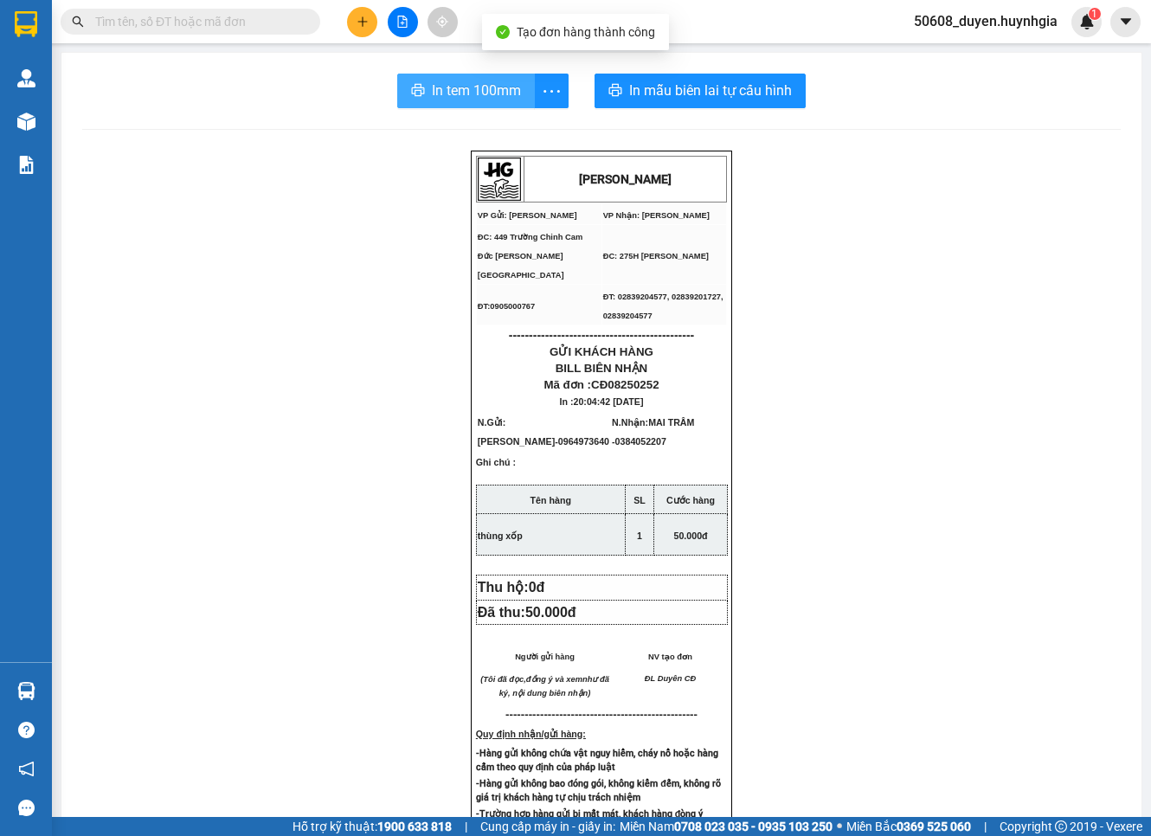
click at [467, 87] on span "In tem 100mm" at bounding box center [476, 91] width 89 height 22
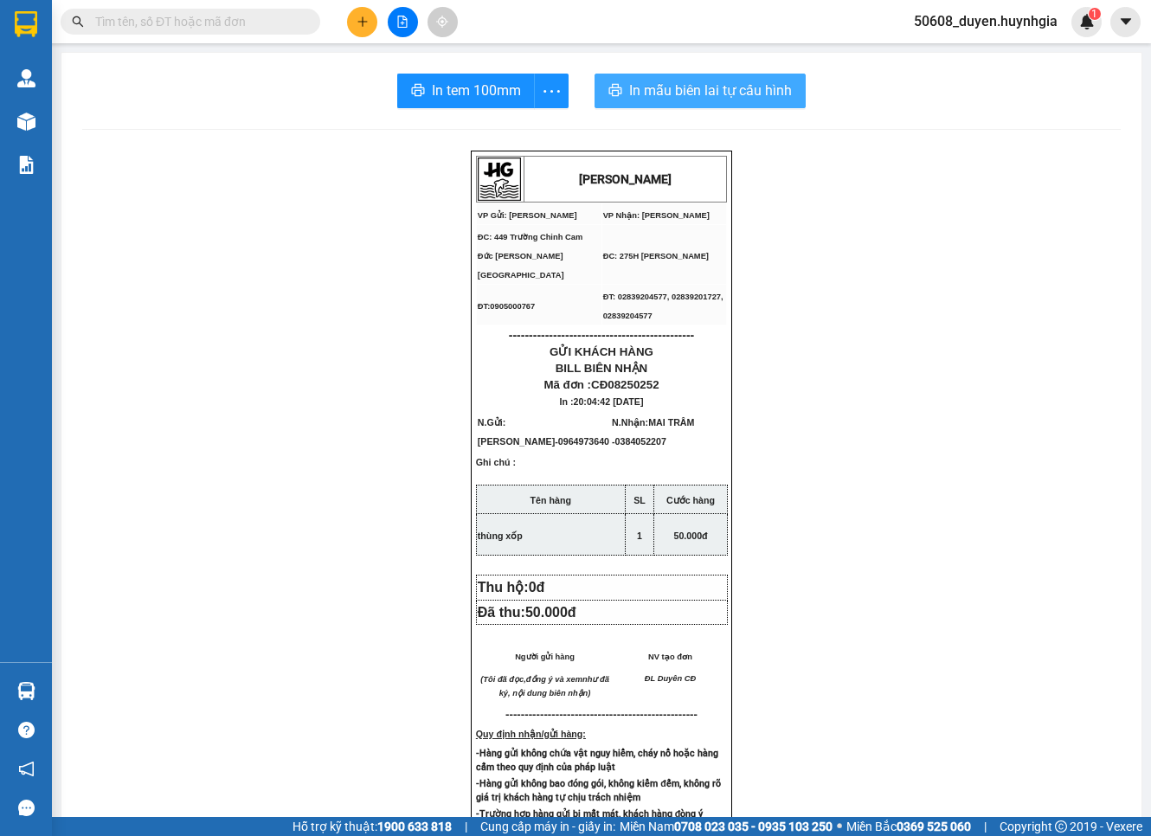
click at [637, 85] on span "In mẫu biên lai tự cấu hình" at bounding box center [710, 91] width 163 height 22
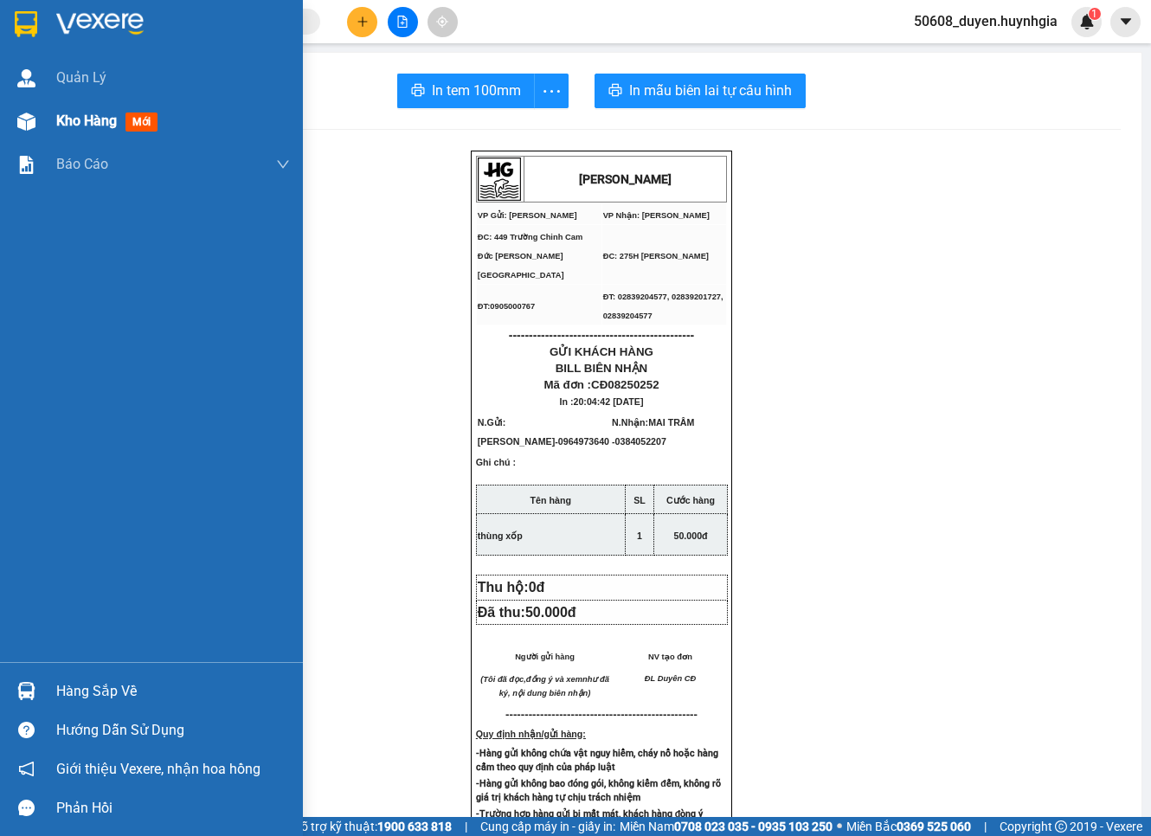
click at [24, 106] on div at bounding box center [26, 121] width 30 height 30
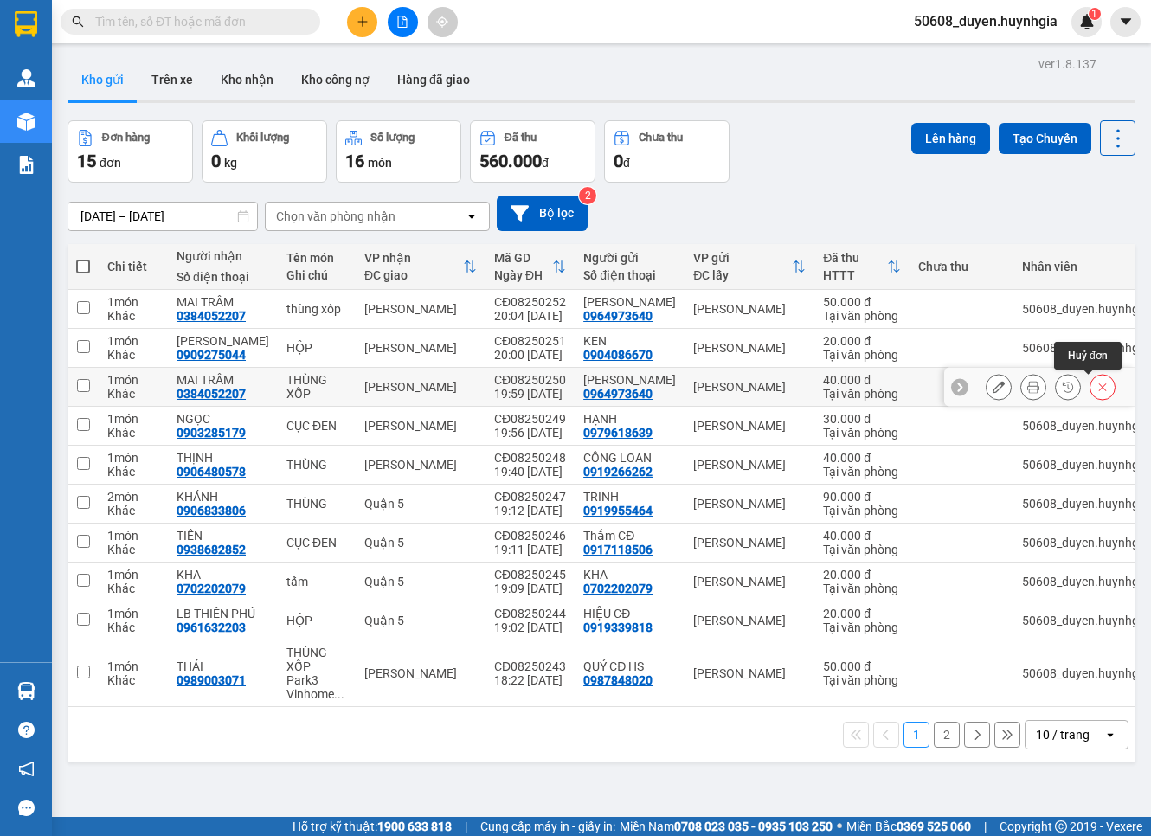
click at [1030, 384] on icon at bounding box center [1103, 387] width 12 height 12
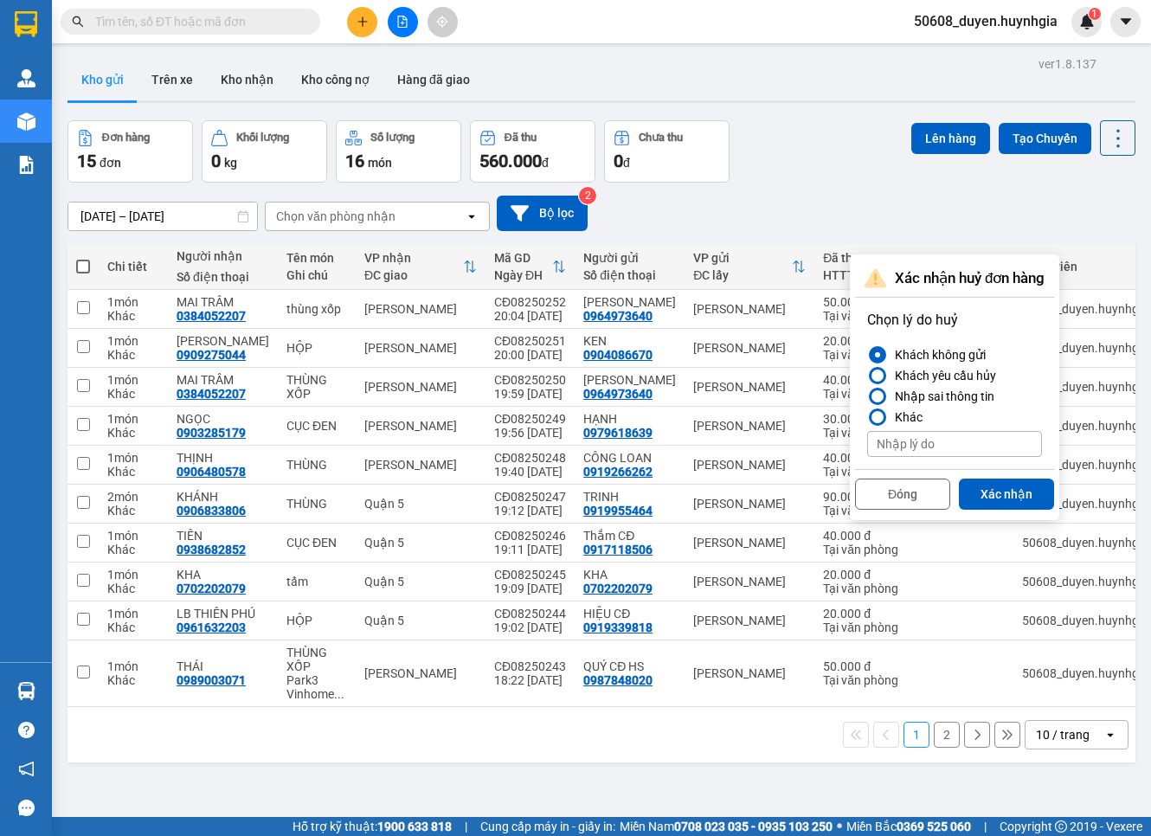
click at [1009, 488] on button "Xác nhận" at bounding box center [1006, 494] width 95 height 31
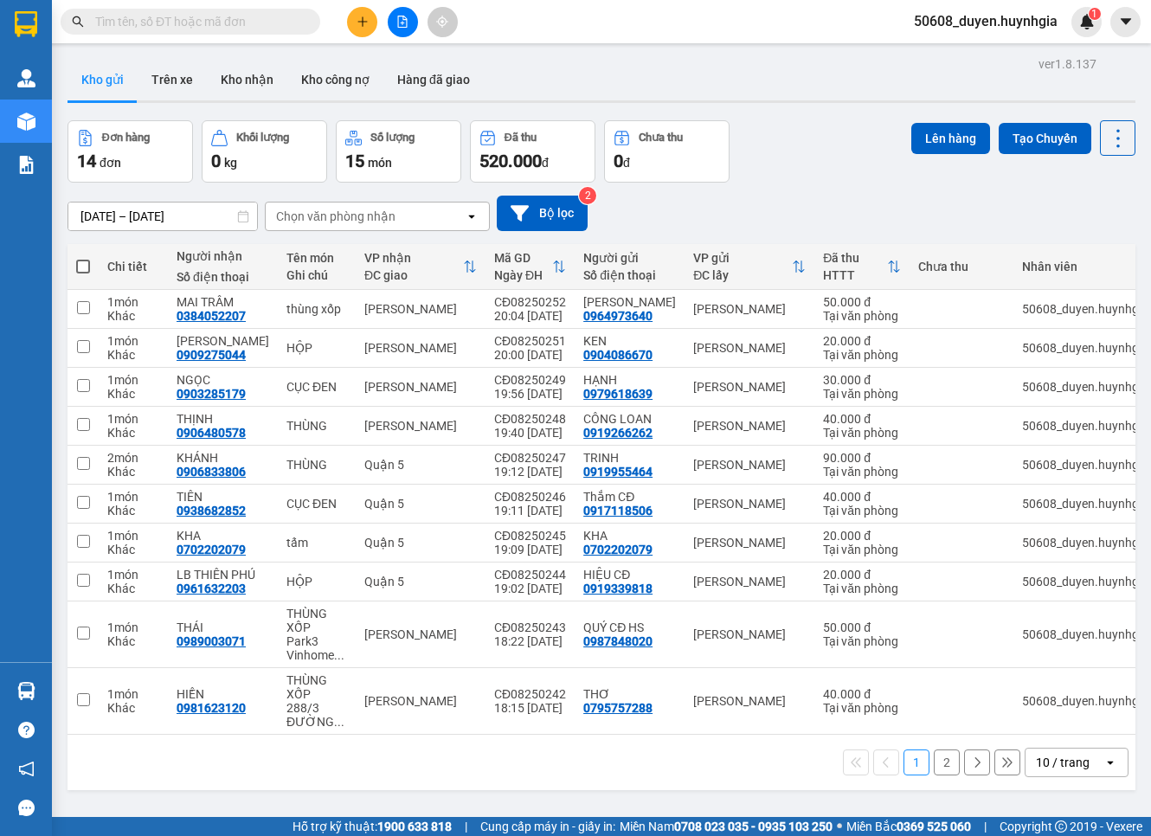
drag, startPoint x: 931, startPoint y: 770, endPoint x: 897, endPoint y: 756, distance: 37.6
click at [934, 766] on button "2" at bounding box center [947, 763] width 26 height 26
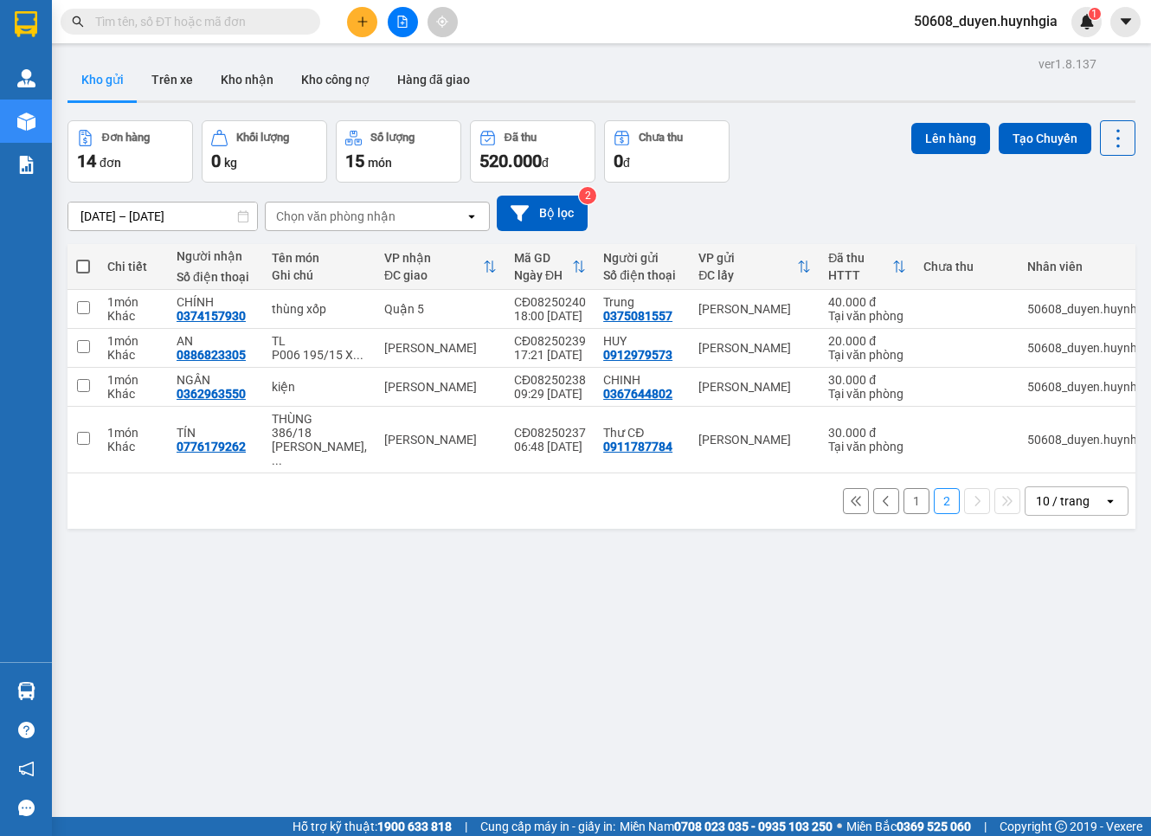
click at [904, 507] on button "1" at bounding box center [917, 501] width 26 height 26
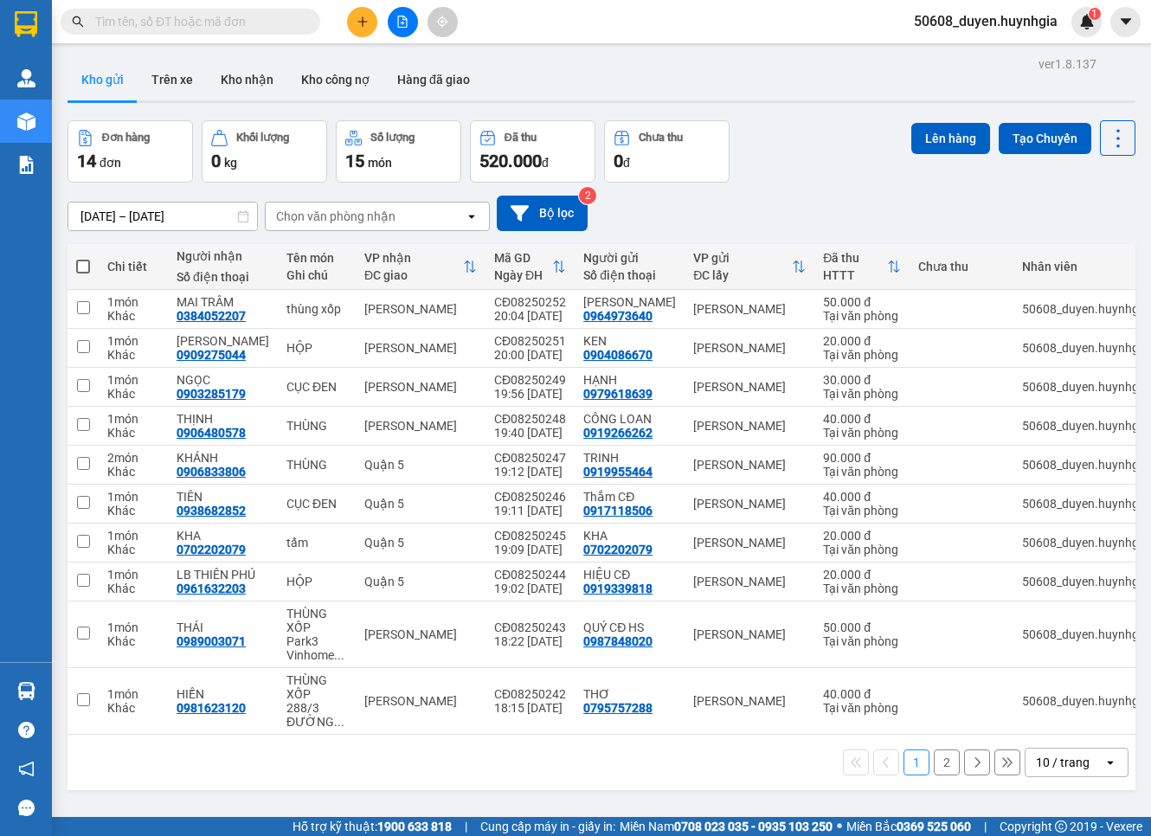
click at [609, 59] on div "Kho gửi Trên xe Kho nhận Kho công nợ Hàng đã giao" at bounding box center [602, 82] width 1068 height 46
click at [78, 271] on span at bounding box center [83, 267] width 14 height 14
click at [83, 258] on input "checkbox" at bounding box center [83, 258] width 0 height 0
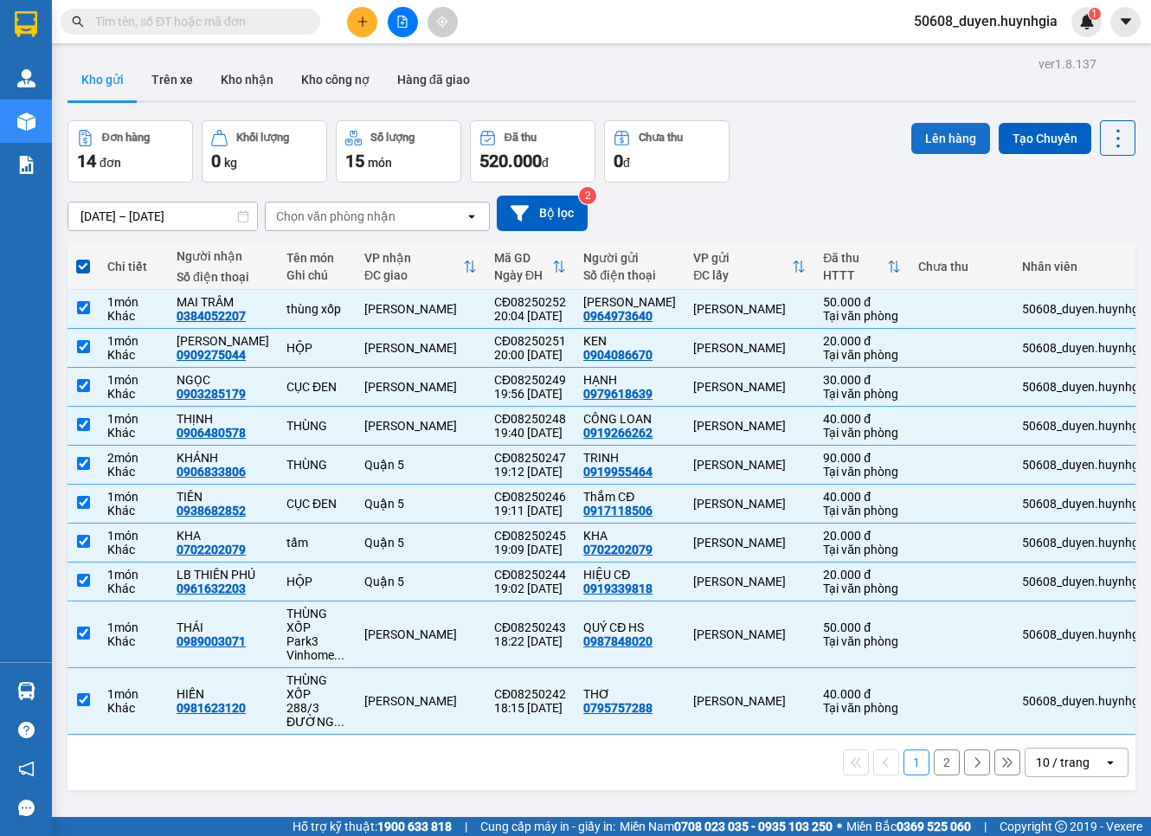
click at [918, 132] on button "Lên hàng" at bounding box center [951, 138] width 79 height 31
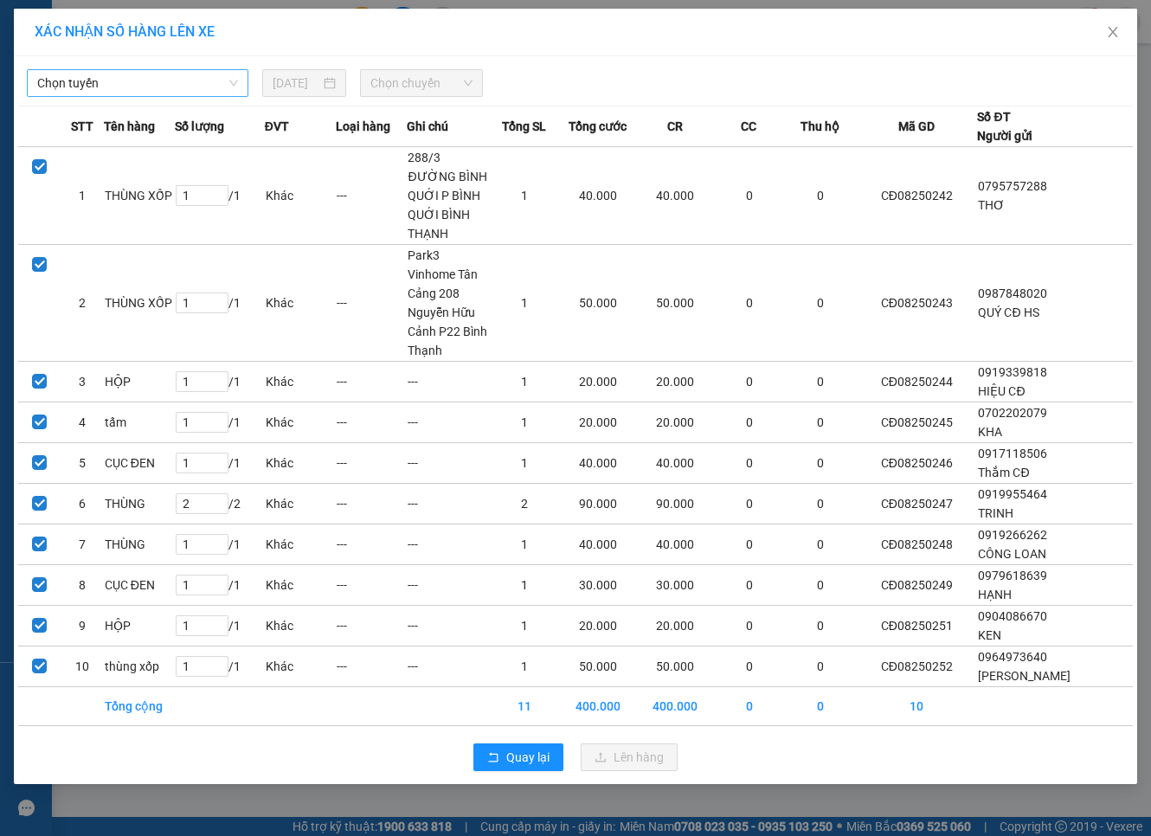
click at [151, 84] on span "Chọn tuyến" at bounding box center [137, 83] width 201 height 26
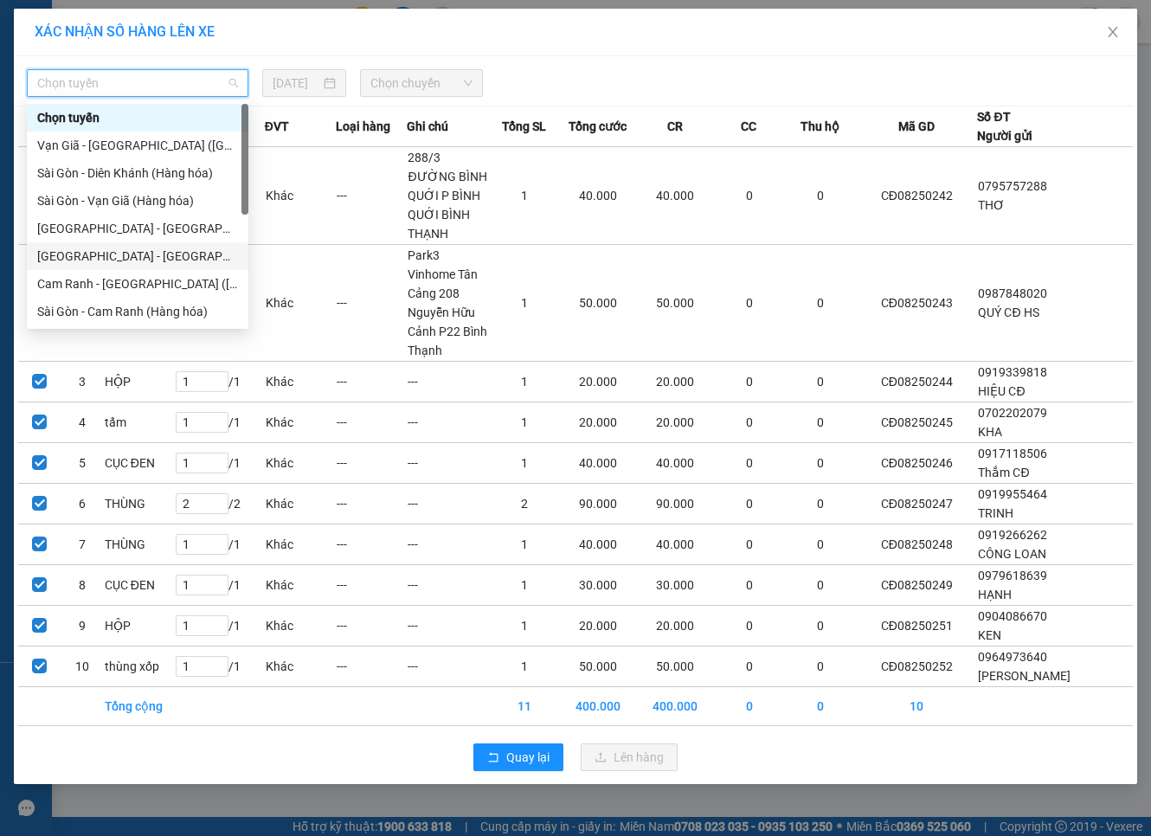
scroll to position [96, 0]
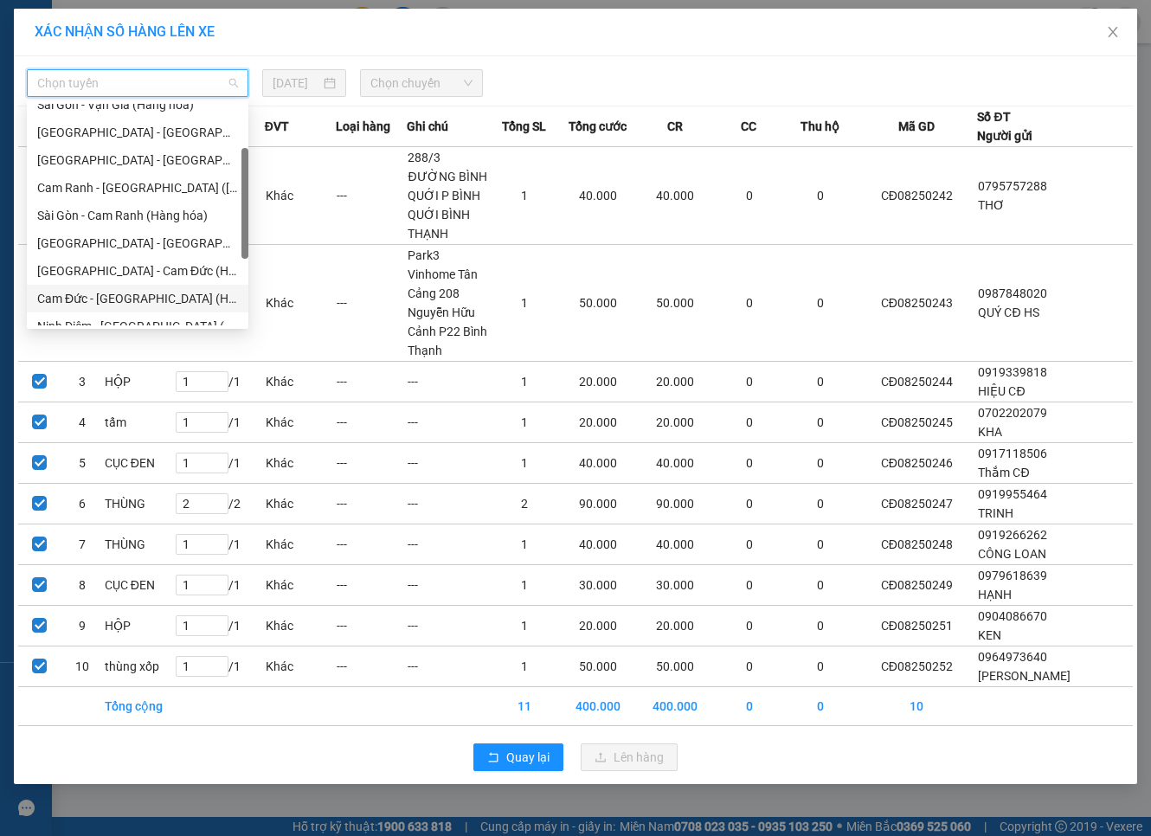
click at [123, 299] on div "Cam Đức - [GEOGRAPHIC_DATA] (Hàng hóa)" at bounding box center [137, 298] width 201 height 19
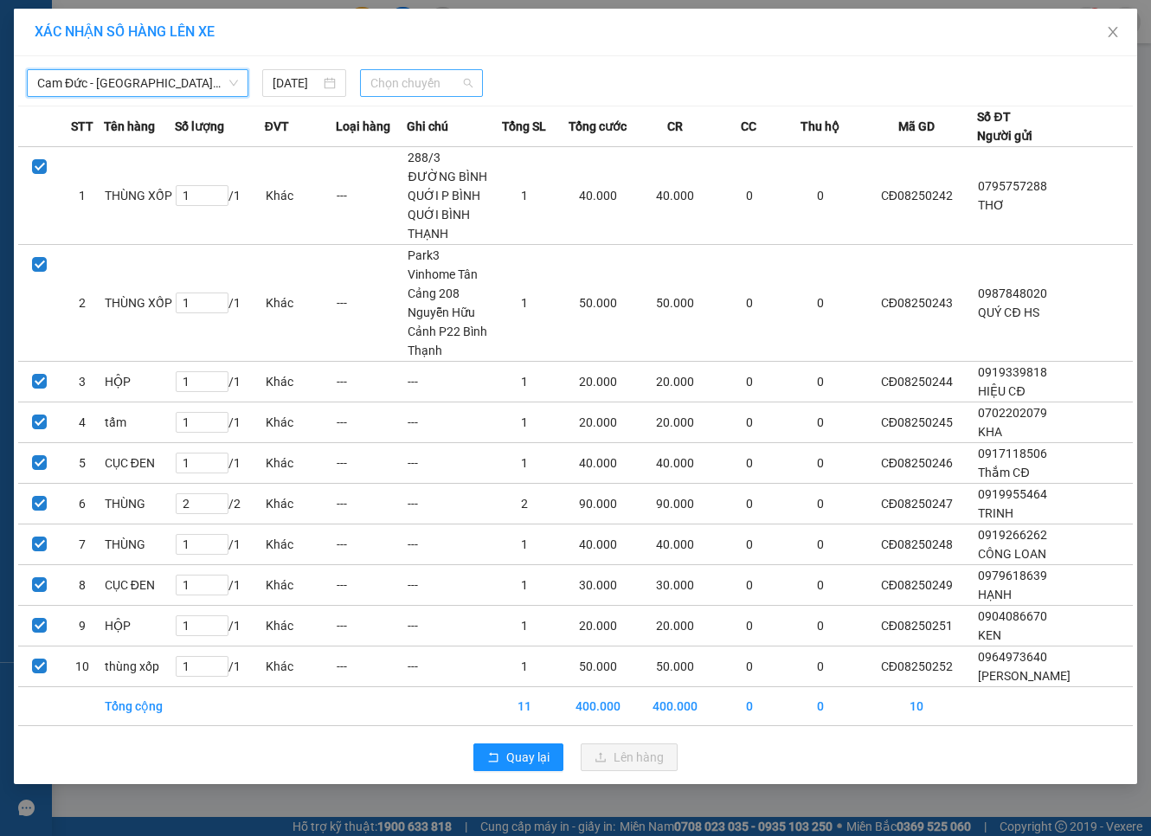
click at [435, 81] on span "Chọn chuyến" at bounding box center [422, 83] width 103 height 26
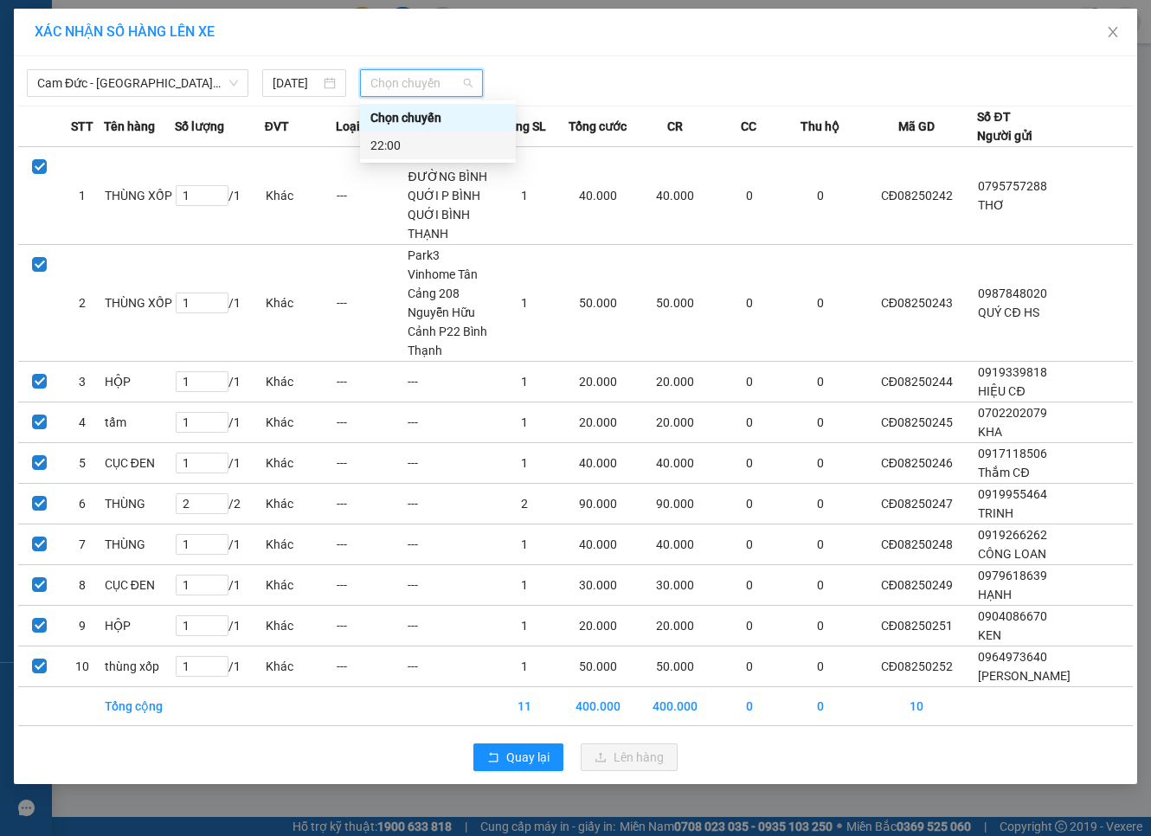
click at [412, 144] on div "22:00" at bounding box center [438, 145] width 135 height 19
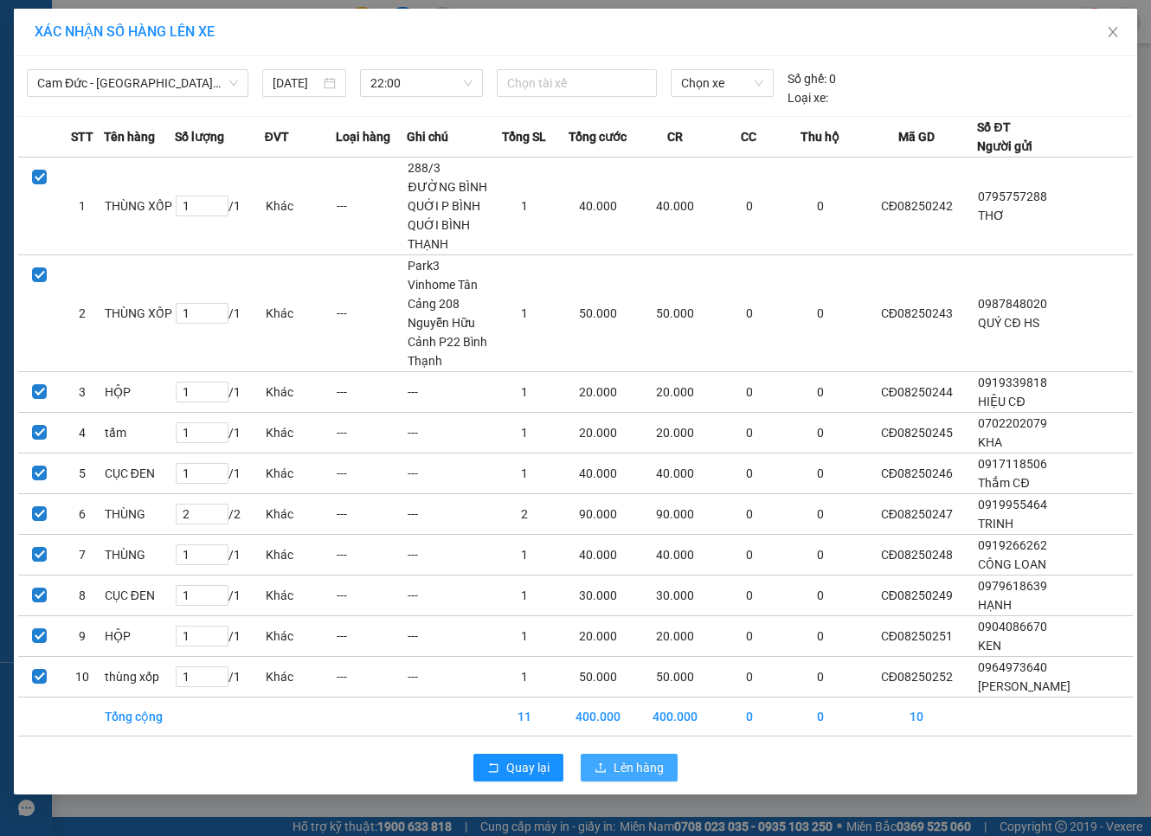
click at [665, 754] on button "Lên hàng" at bounding box center [629, 768] width 97 height 28
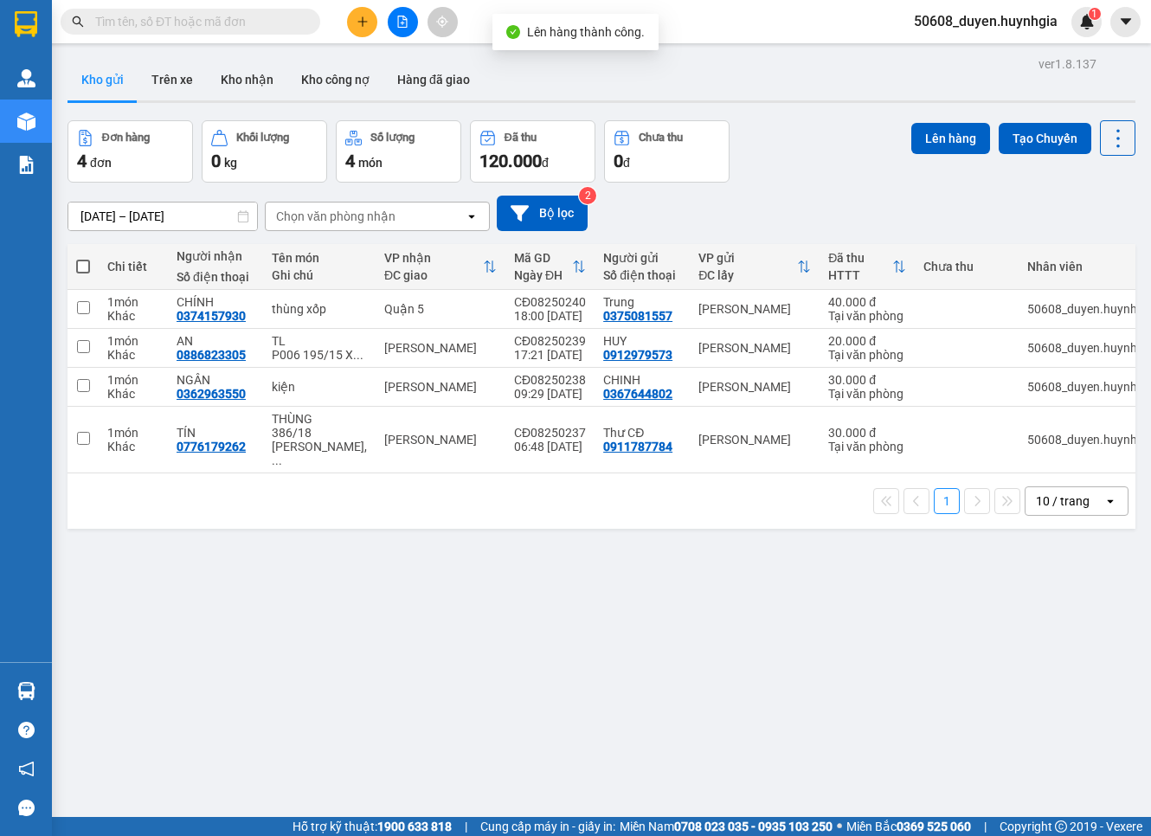
click at [78, 266] on span at bounding box center [83, 267] width 14 height 14
click at [83, 258] on input "checkbox" at bounding box center [83, 258] width 0 height 0
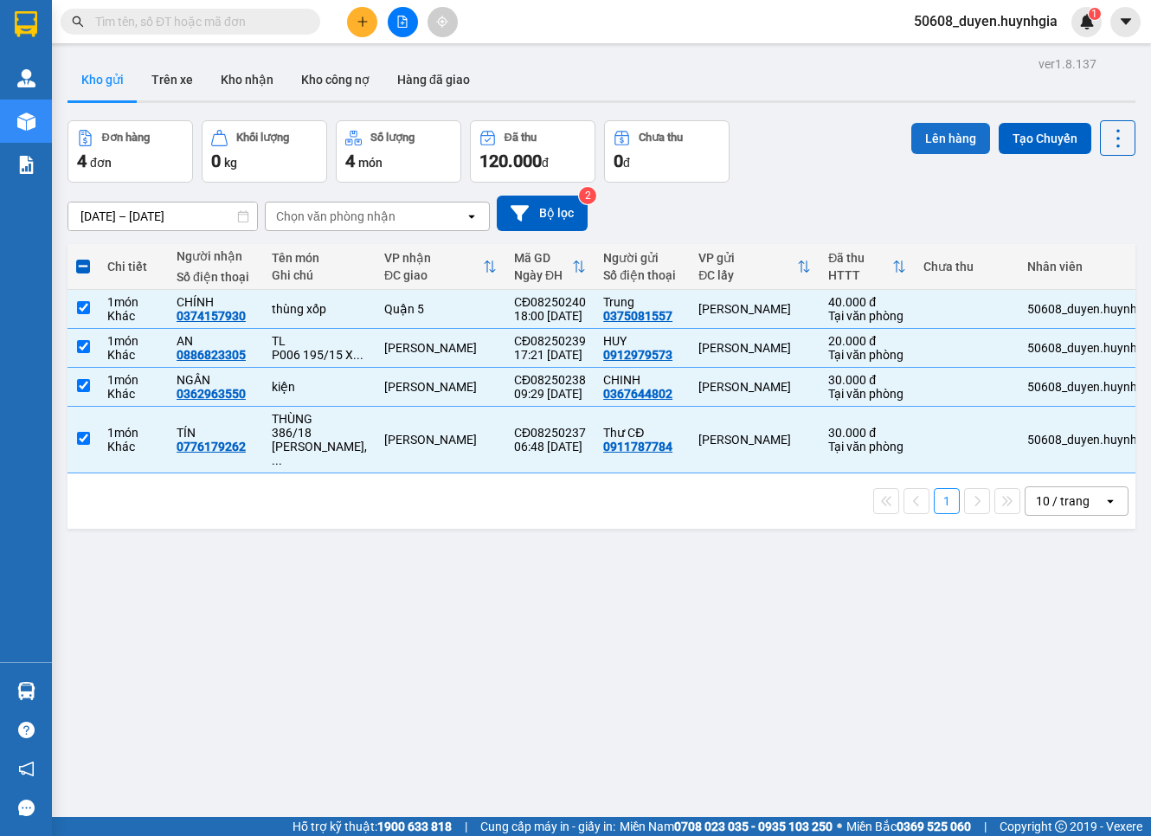
click at [912, 141] on button "Lên hàng" at bounding box center [951, 138] width 79 height 31
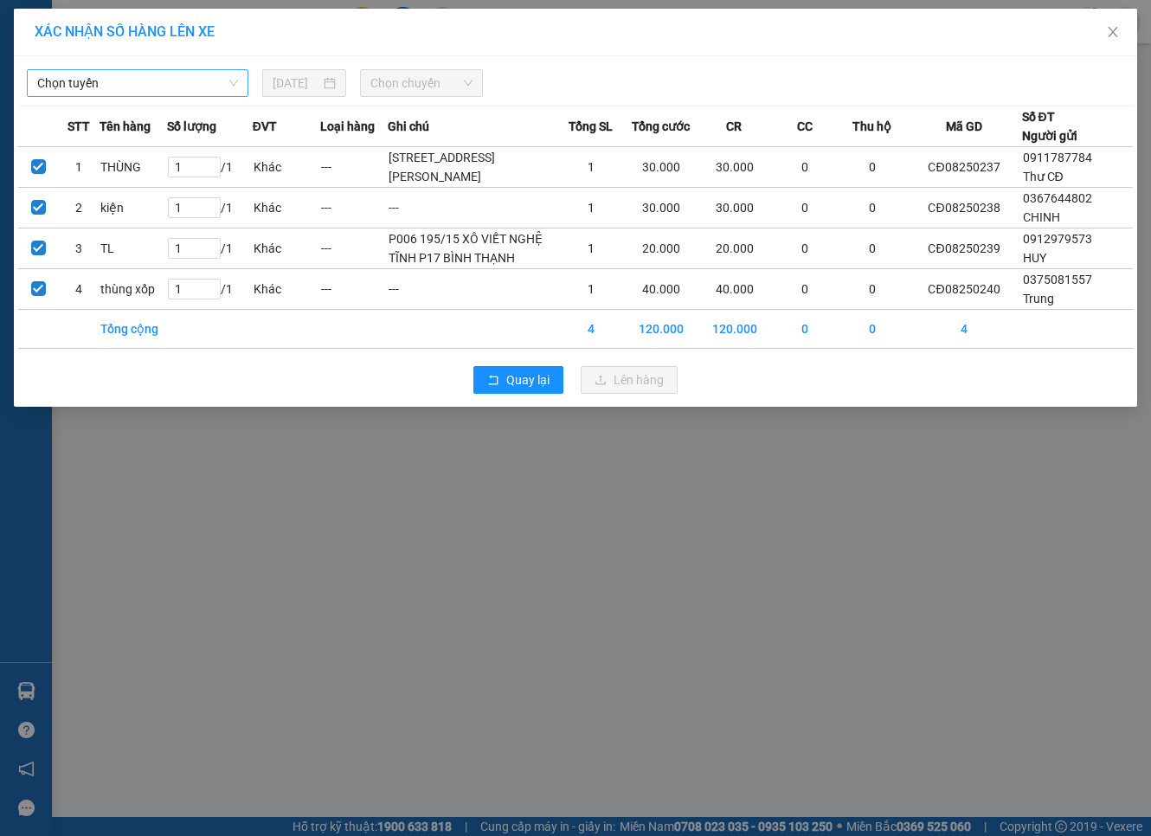
click at [158, 85] on span "Chọn tuyến" at bounding box center [137, 83] width 201 height 26
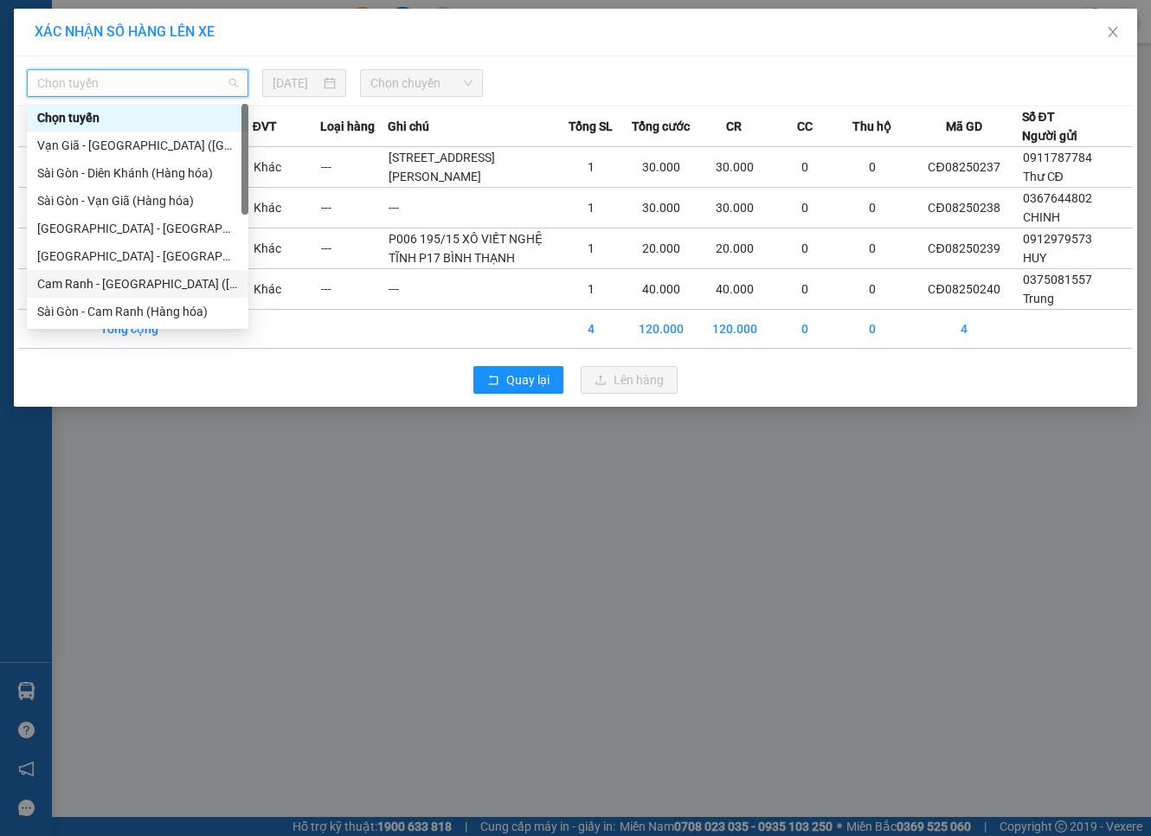
scroll to position [192, 0]
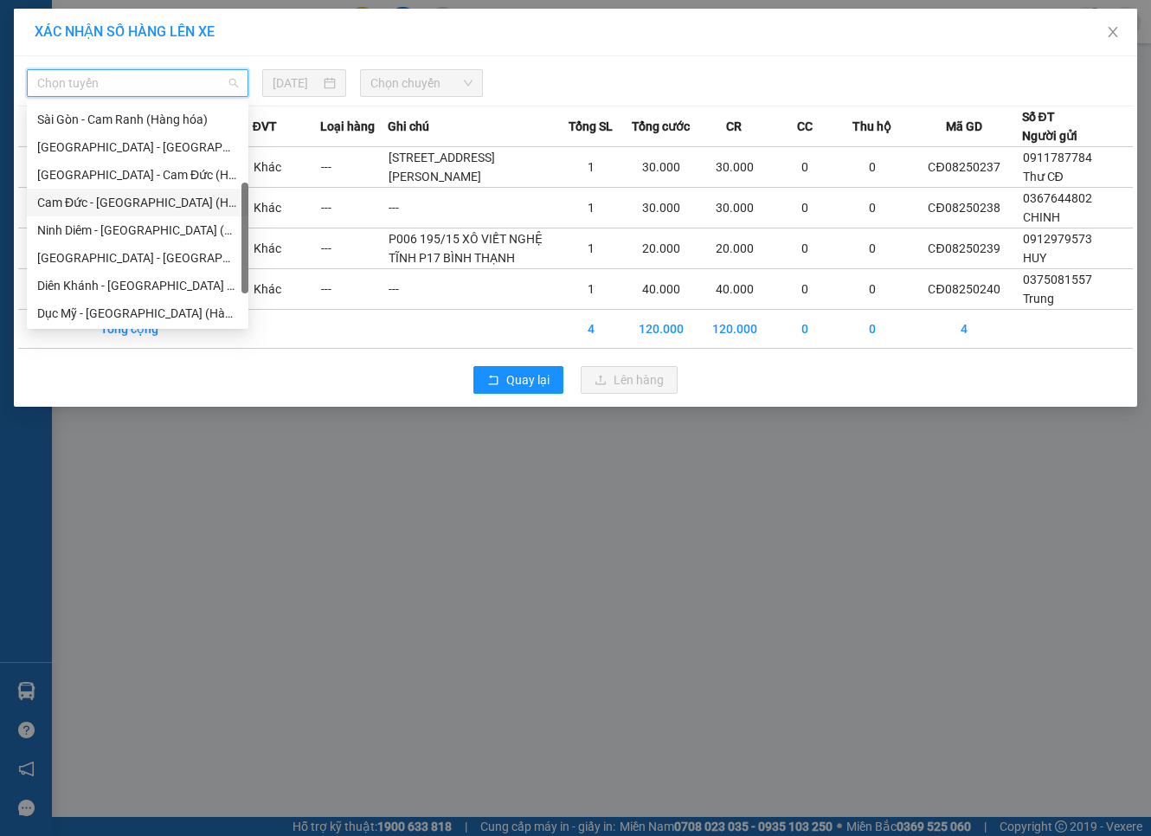
click at [128, 209] on div "Cam Đức - [GEOGRAPHIC_DATA] (Hàng hóa)" at bounding box center [137, 202] width 201 height 19
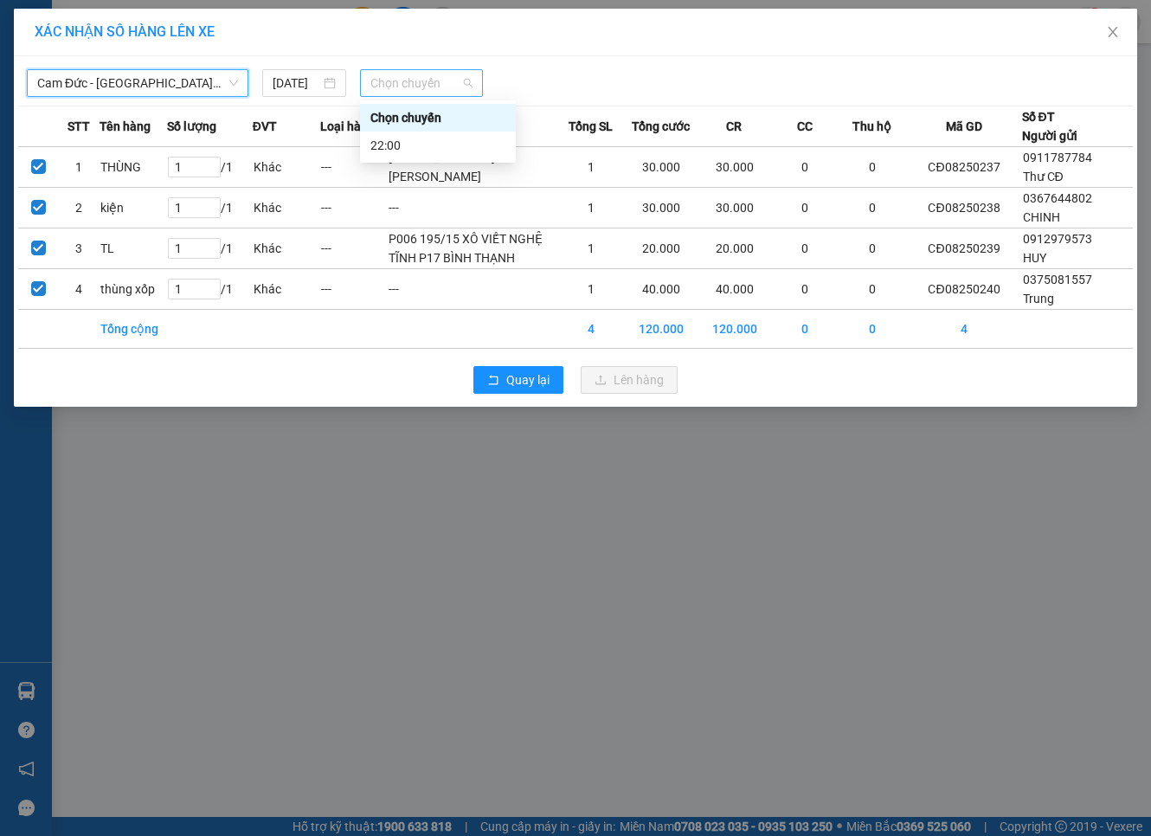
click at [429, 84] on span "Chọn chuyến" at bounding box center [422, 83] width 103 height 26
click at [399, 141] on div "22:00" at bounding box center [438, 145] width 135 height 19
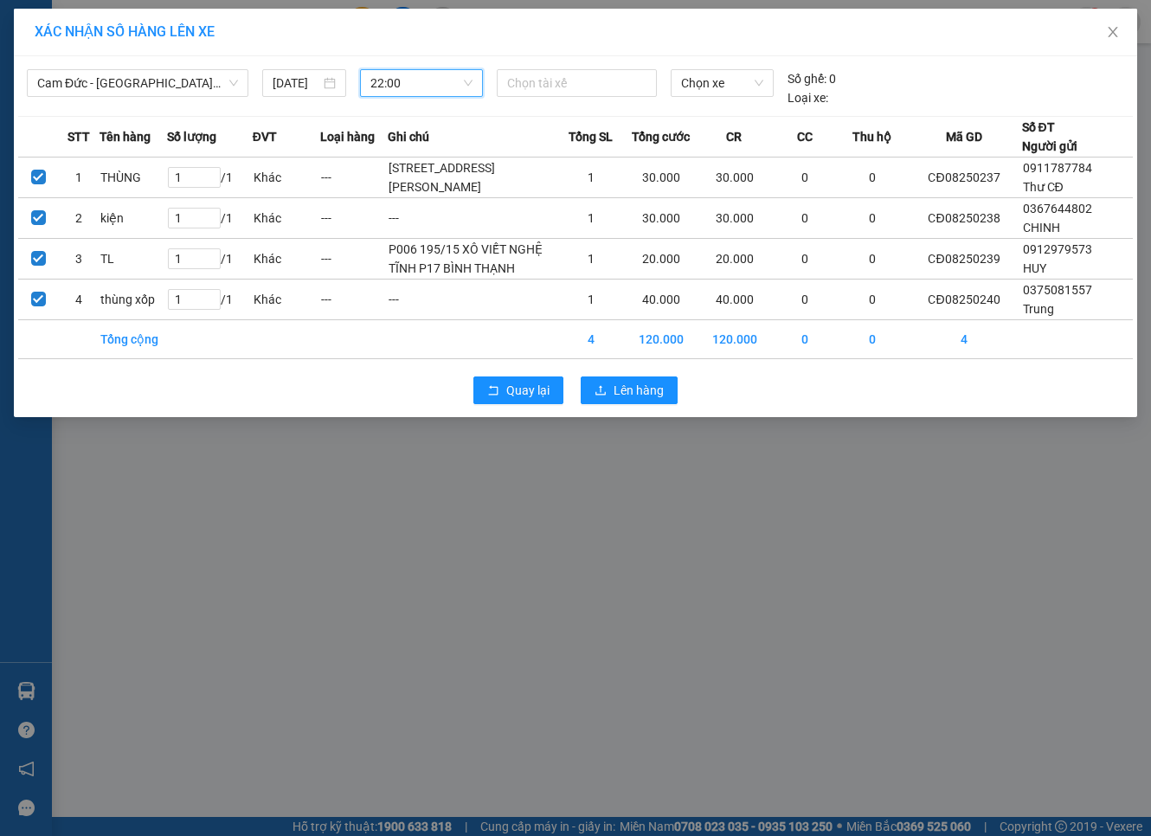
click at [628, 413] on div "Quay lại Lên hàng" at bounding box center [575, 390] width 1115 height 45
click at [635, 400] on span "Lên hàng" at bounding box center [639, 390] width 50 height 19
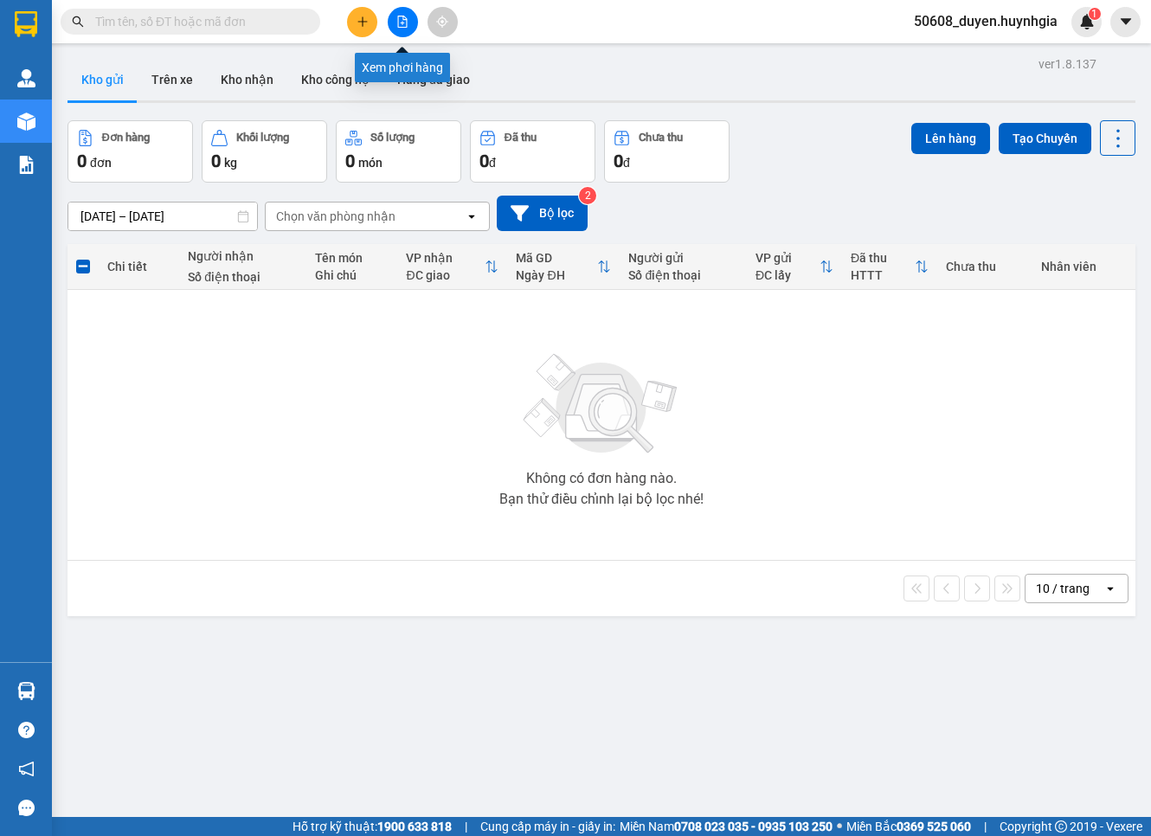
click at [392, 20] on button at bounding box center [403, 22] width 30 height 30
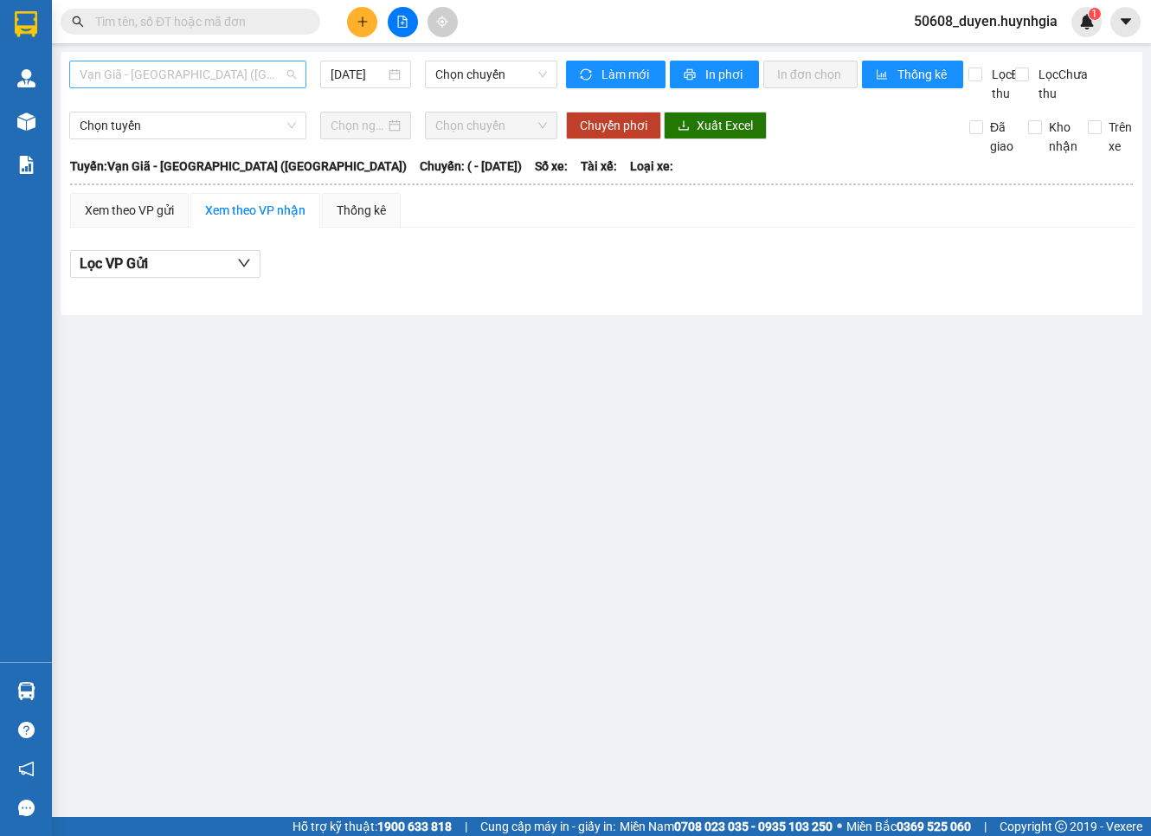
click at [248, 74] on span "Vạn Giã - [GEOGRAPHIC_DATA] ([GEOGRAPHIC_DATA])" at bounding box center [188, 74] width 216 height 26
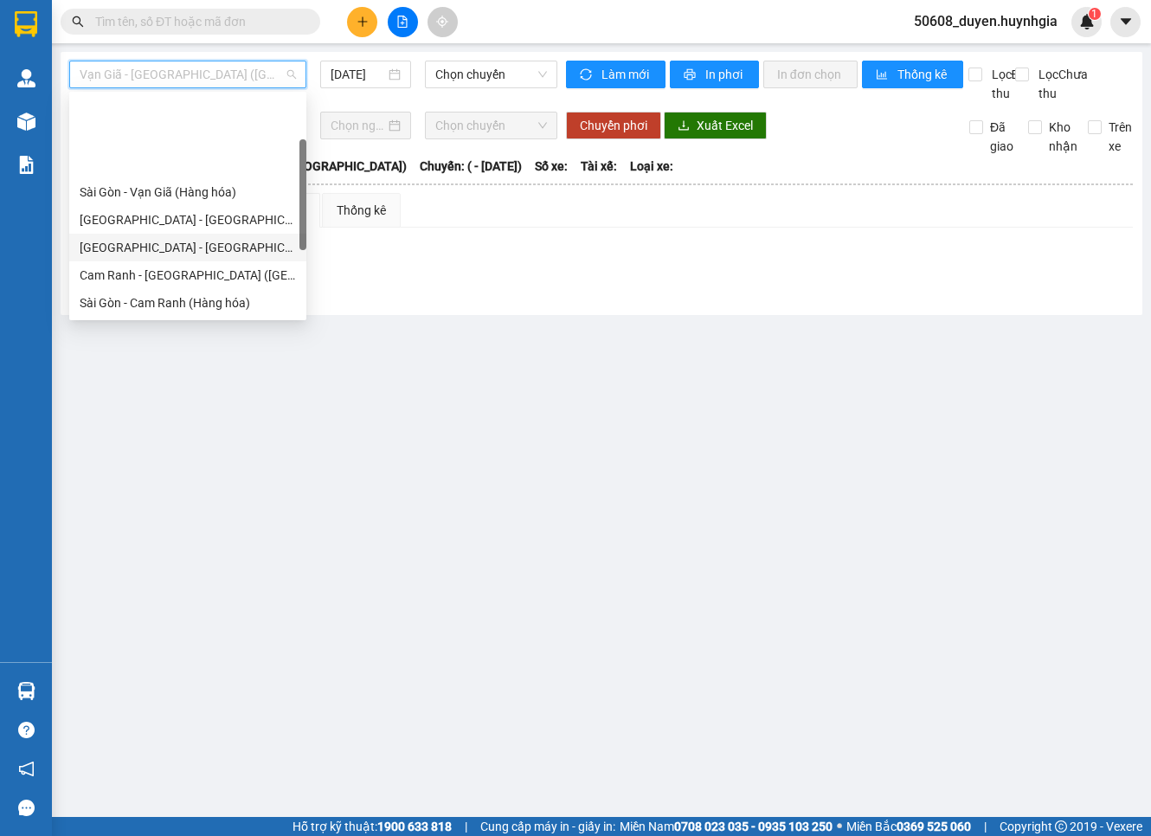
scroll to position [96, 0]
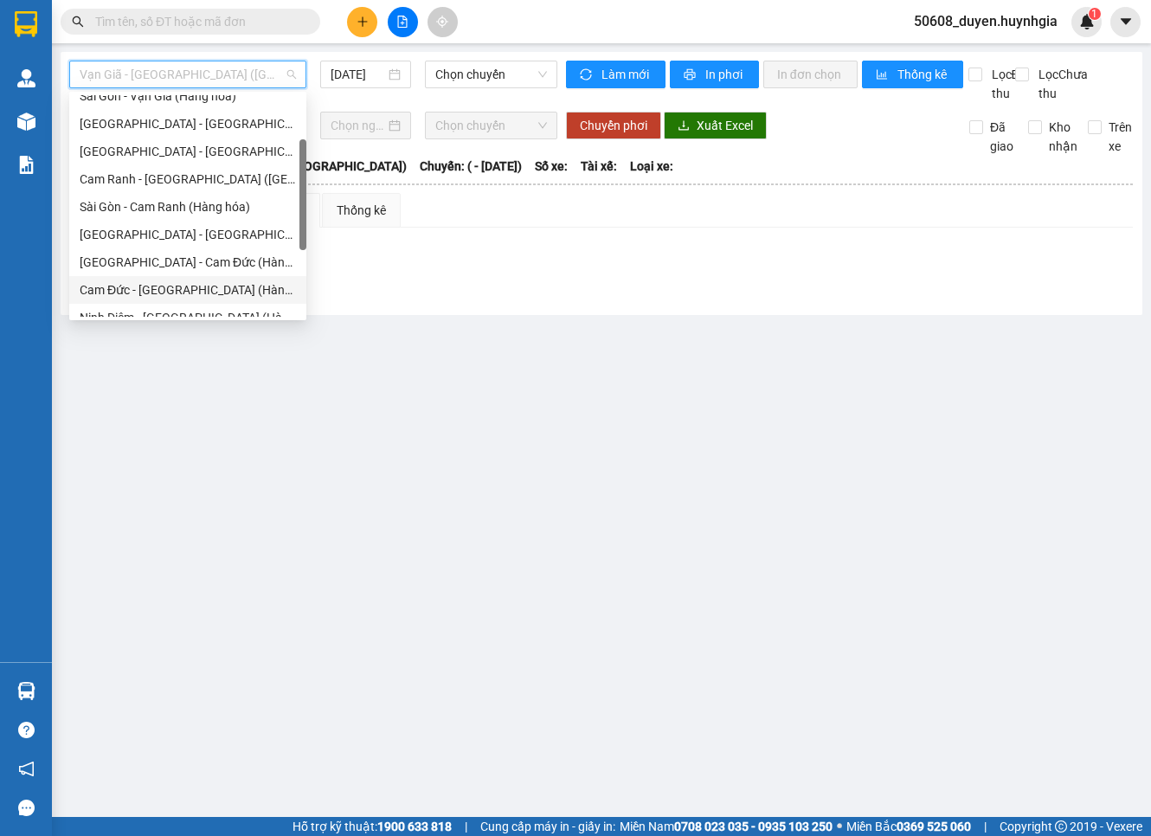
click at [158, 282] on div "Cam Đức - [GEOGRAPHIC_DATA] (Hàng hóa)" at bounding box center [188, 289] width 216 height 19
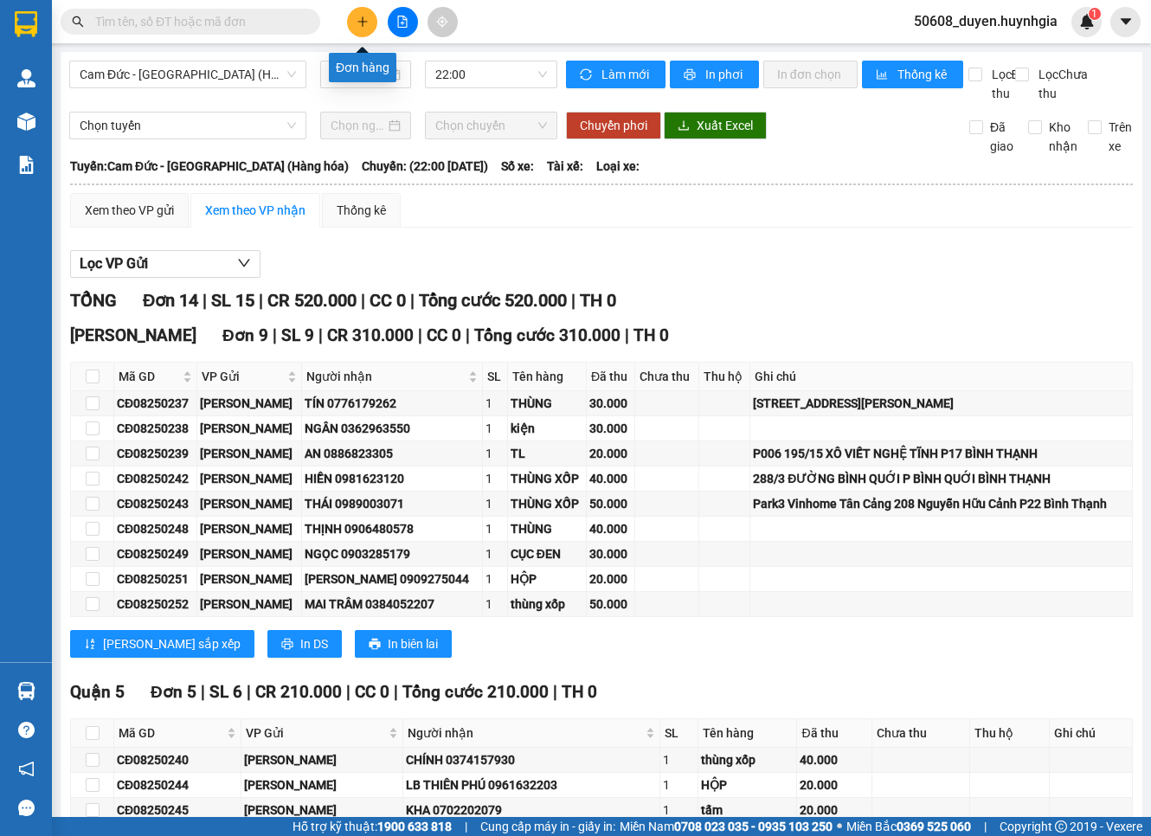
click at [371, 14] on button at bounding box center [362, 22] width 30 height 30
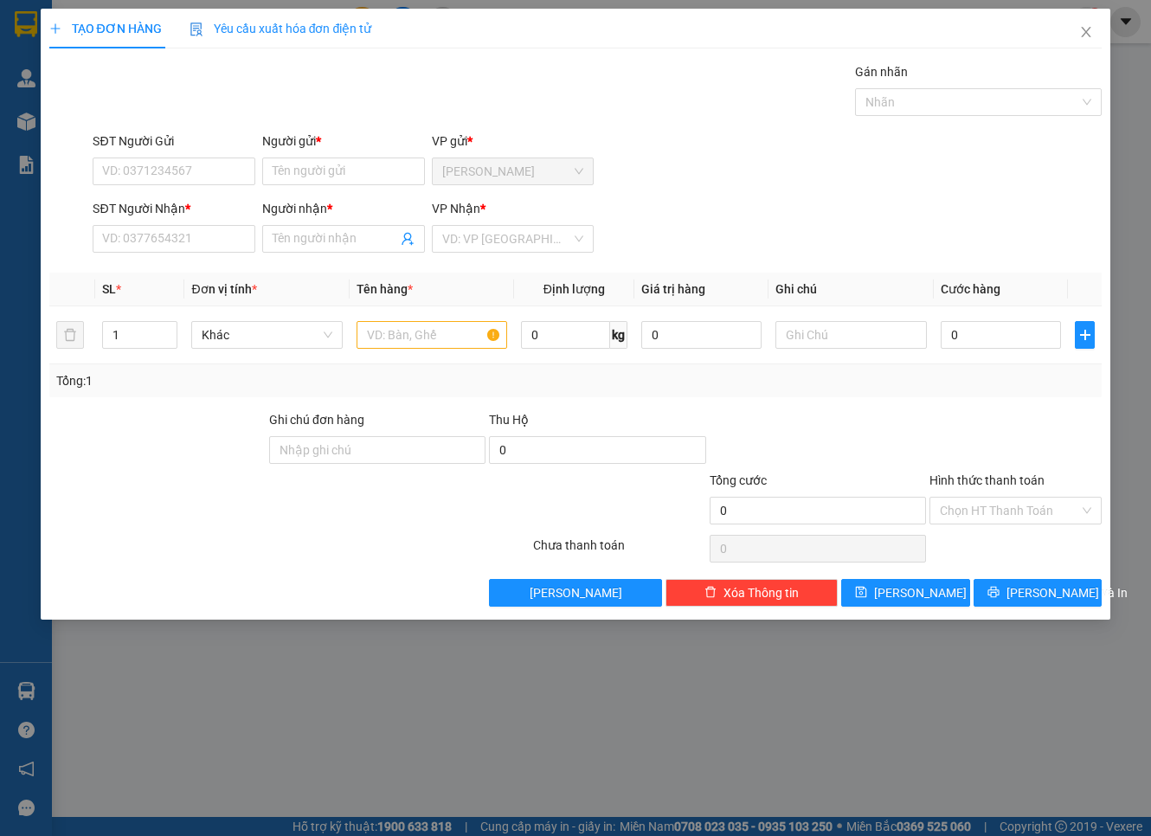
click at [156, 254] on div "SĐT Người Nhận * VD: 0377654321" at bounding box center [174, 229] width 163 height 61
click at [162, 245] on input "SĐT Người Nhận *" at bounding box center [174, 239] width 163 height 28
click at [156, 274] on div "0906709489 - TRANG" at bounding box center [174, 273] width 142 height 19
click at [209, 170] on input "SĐT Người Gửi" at bounding box center [174, 172] width 163 height 28
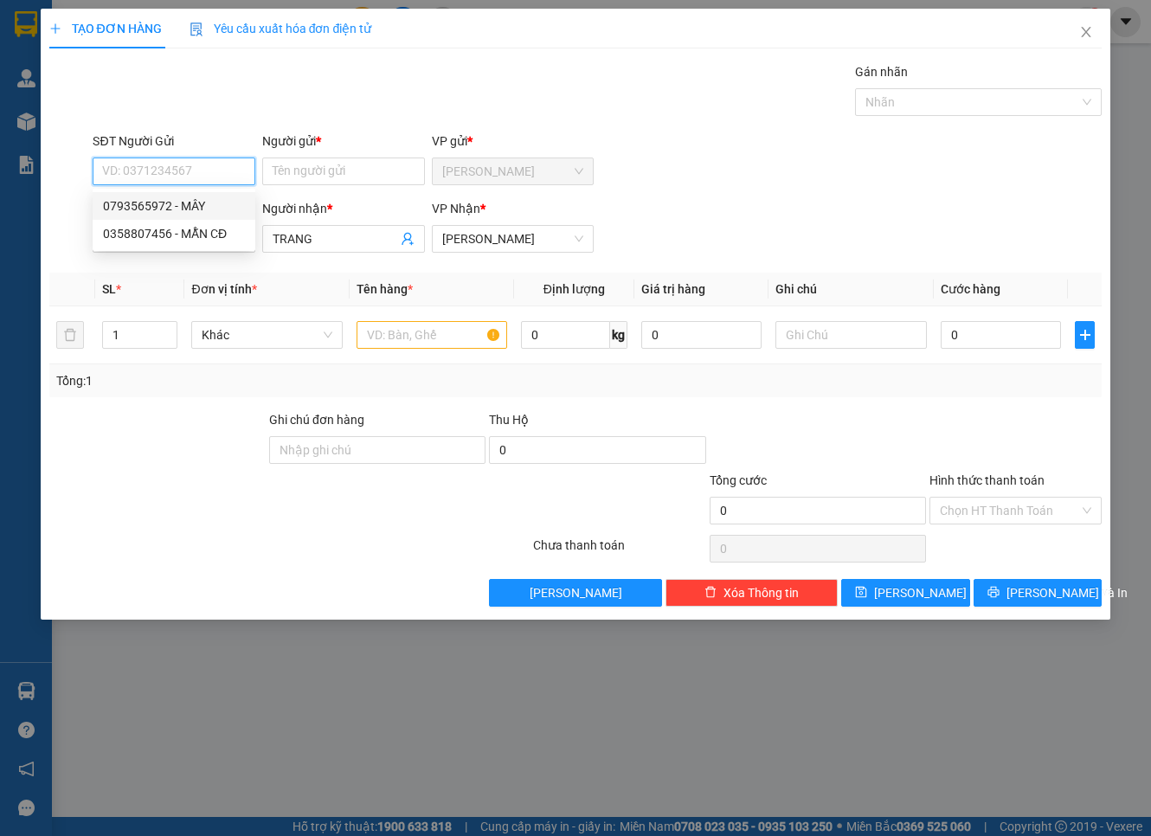
click at [193, 203] on div "0793565972 - MÂY" at bounding box center [174, 206] width 142 height 19
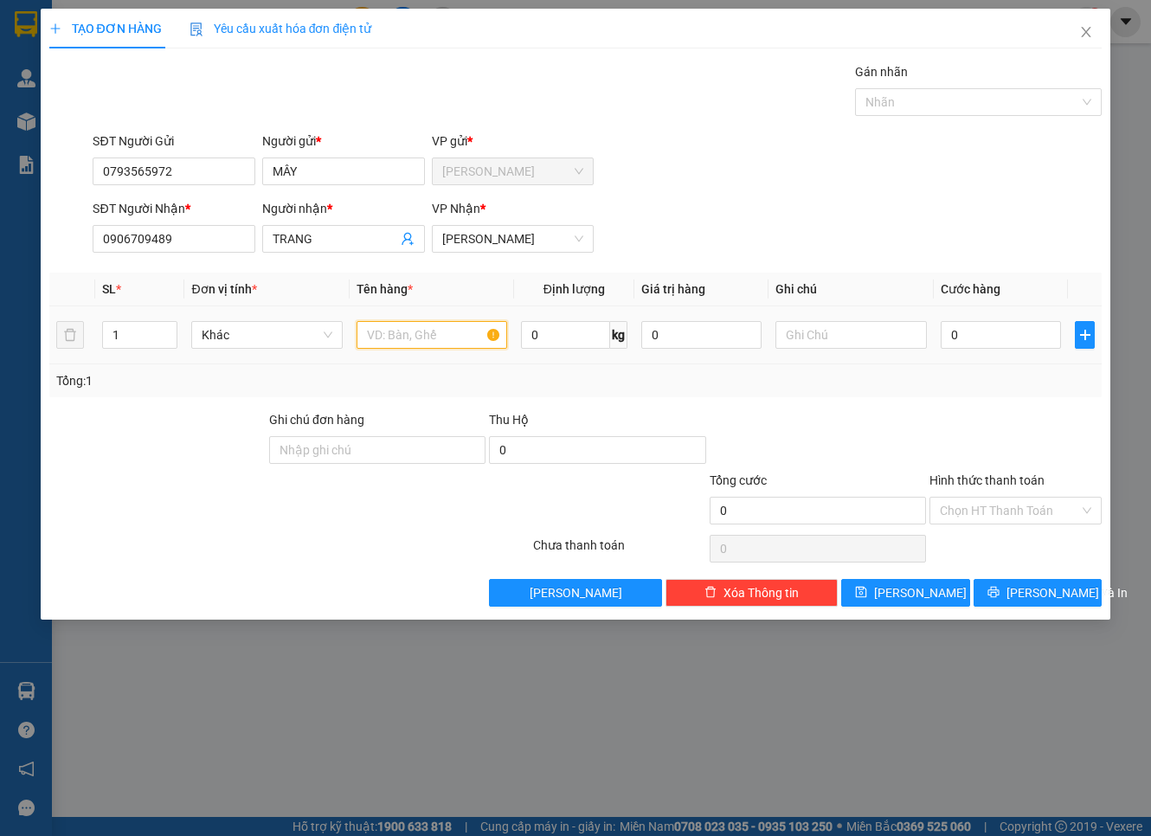
click at [429, 332] on input "text" at bounding box center [432, 335] width 151 height 28
click at [988, 339] on input "0" at bounding box center [1001, 335] width 121 height 28
click at [979, 509] on input "Hình thức thanh toán" at bounding box center [1009, 511] width 139 height 26
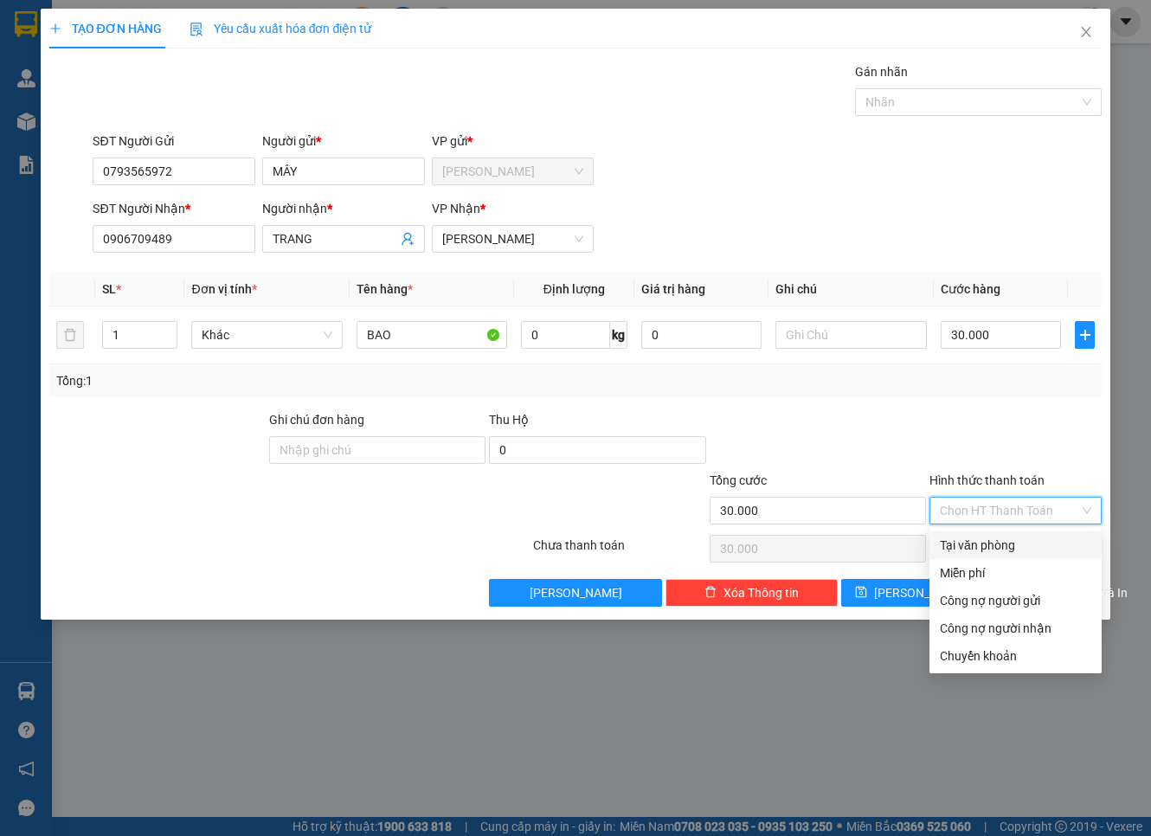
click at [976, 540] on div "Tại văn phòng" at bounding box center [1015, 545] width 151 height 19
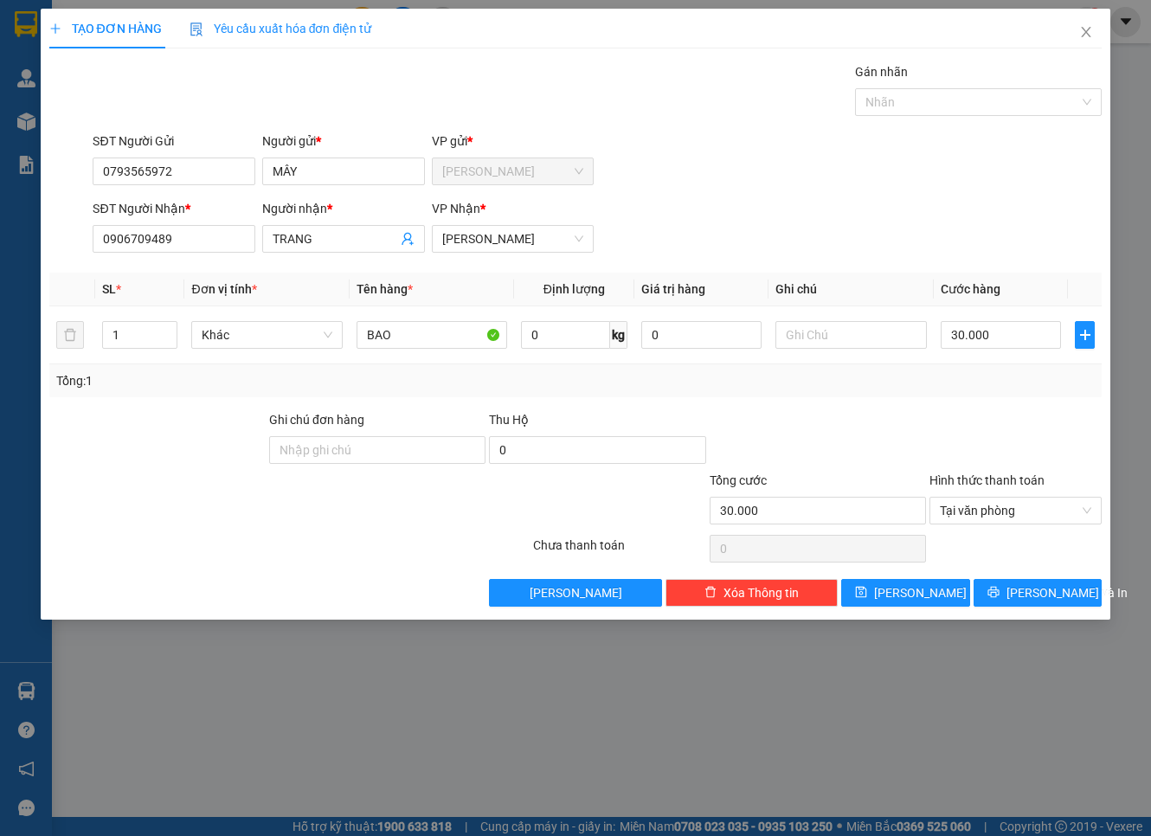
click at [973, 424] on div at bounding box center [1016, 440] width 176 height 61
click at [1000, 591] on icon "printer" at bounding box center [994, 592] width 12 height 12
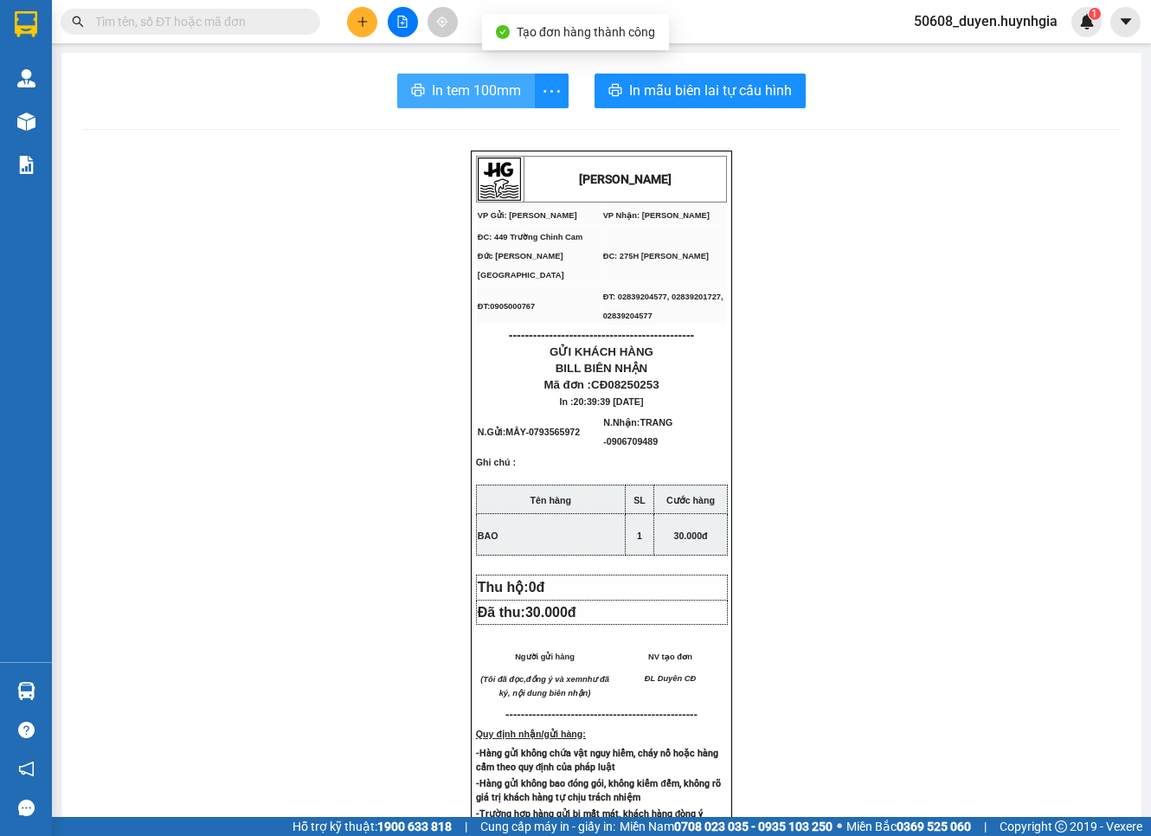
click at [454, 74] on button "In tem 100mm" at bounding box center [466, 91] width 138 height 35
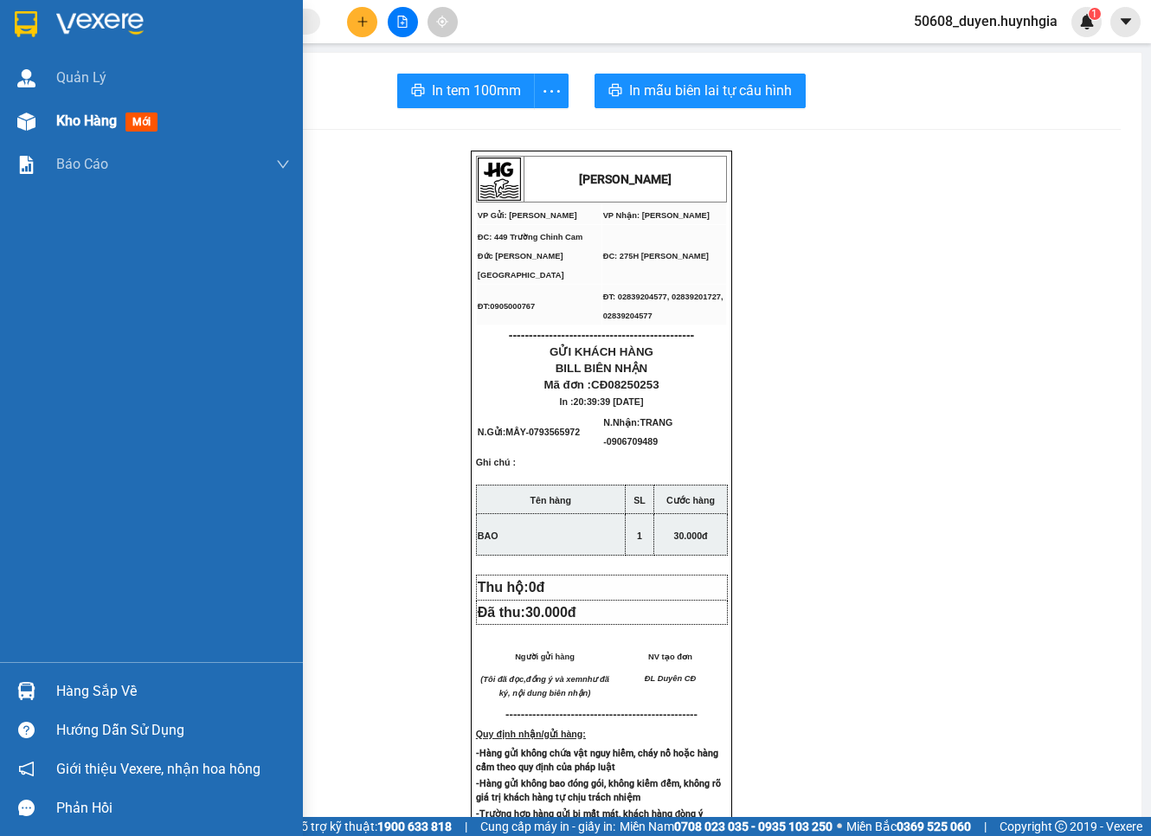
click at [46, 122] on div "Kho hàng mới" at bounding box center [151, 121] width 303 height 43
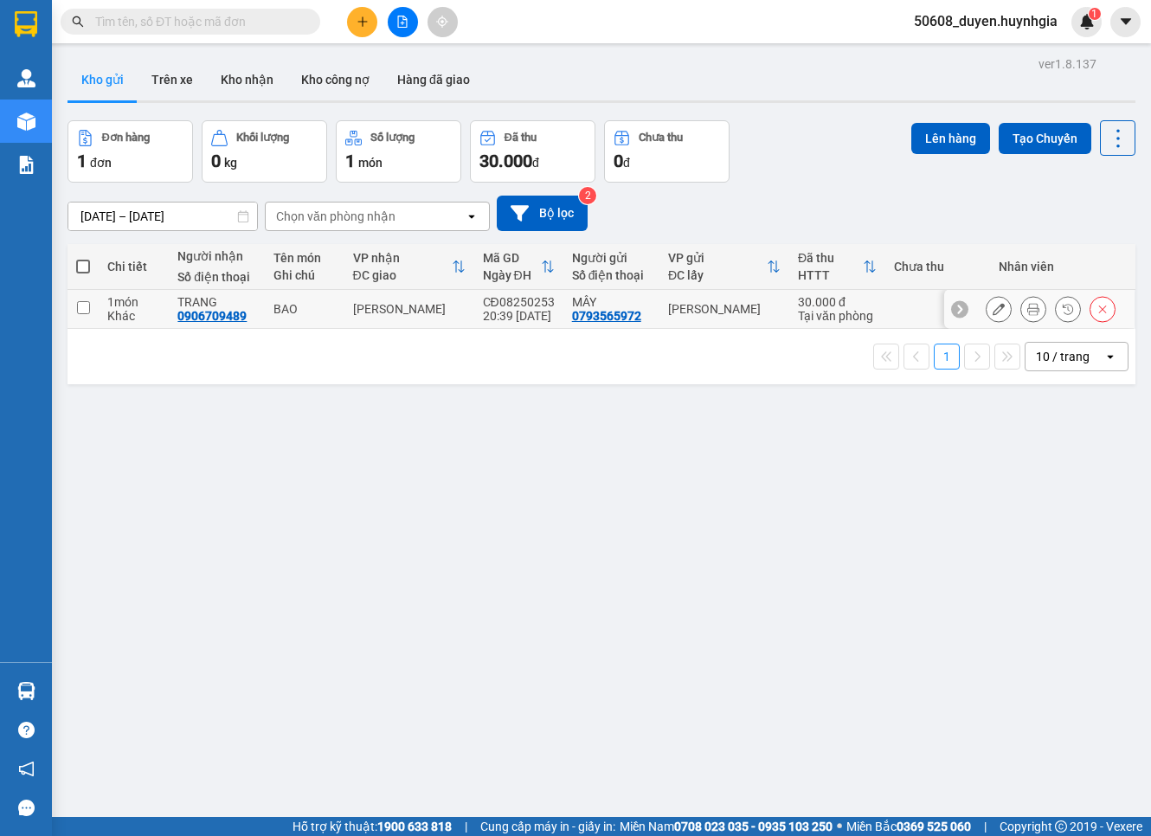
click at [90, 304] on td at bounding box center [83, 309] width 31 height 39
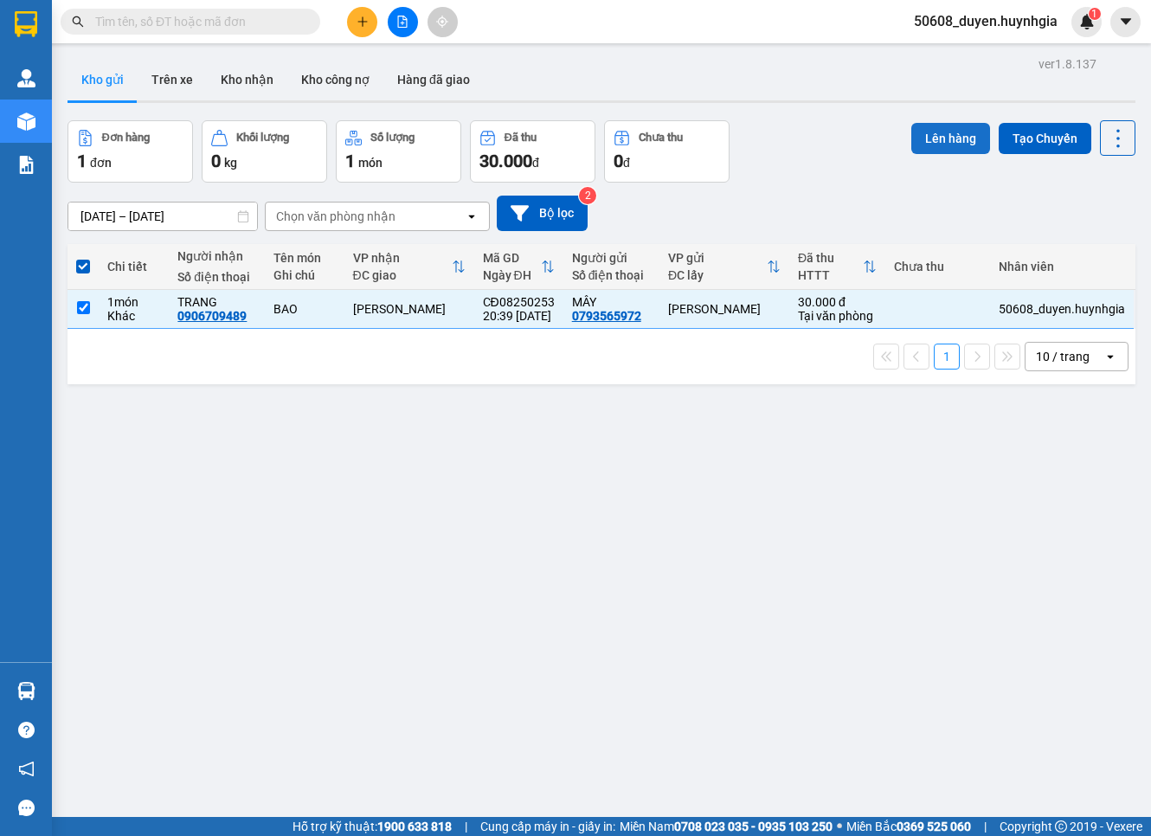
click at [945, 145] on button "Lên hàng" at bounding box center [951, 138] width 79 height 31
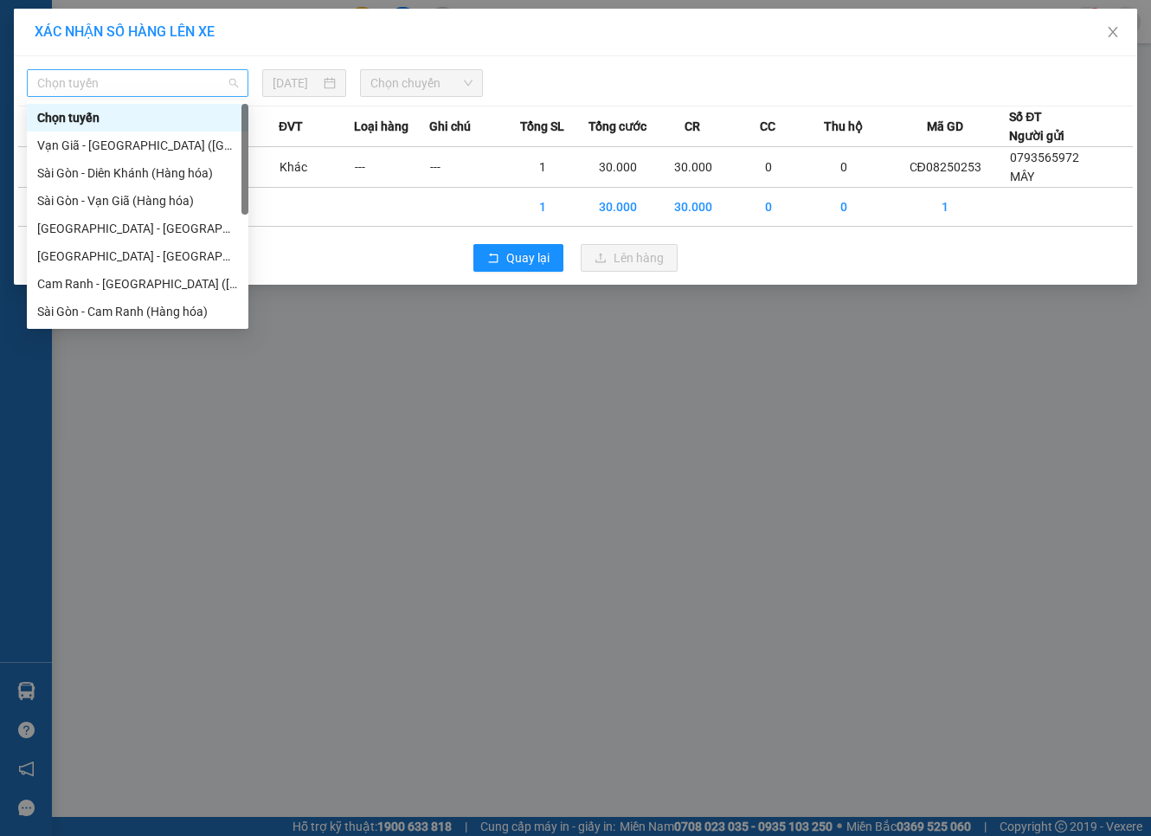
click at [135, 74] on span "Chọn tuyến" at bounding box center [137, 83] width 201 height 26
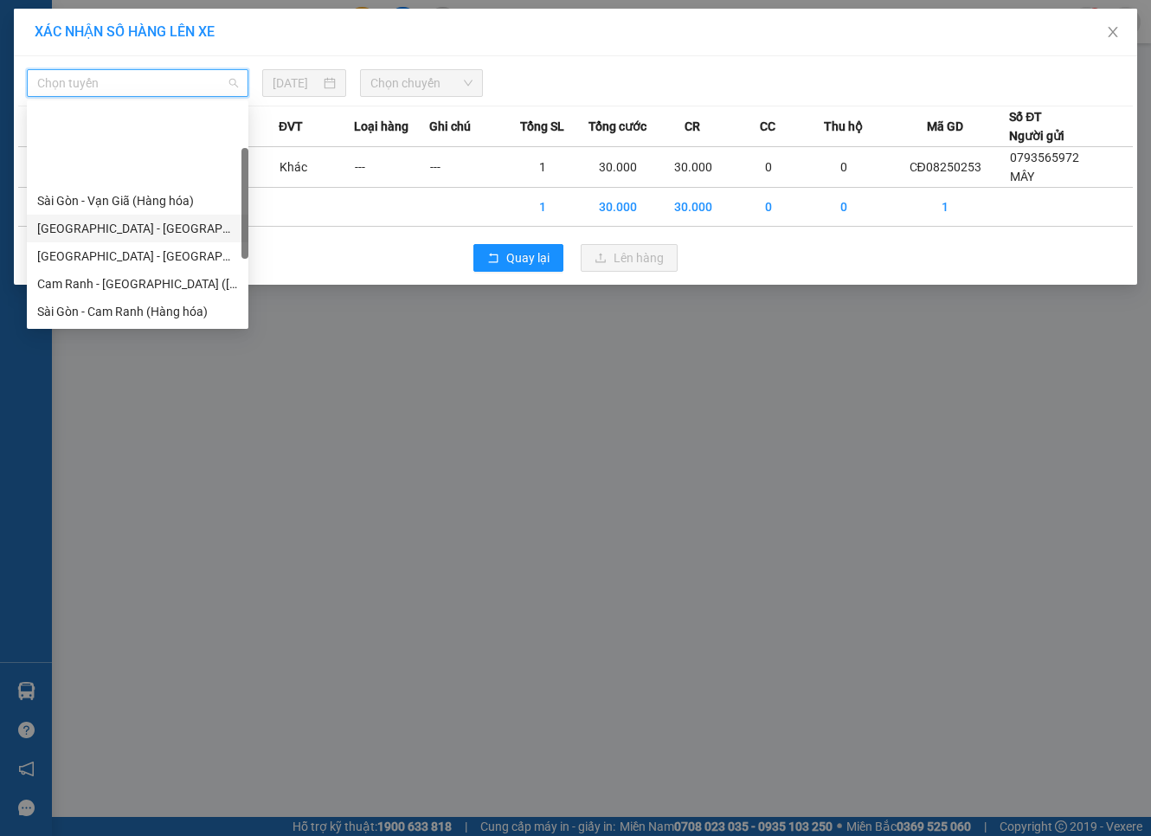
scroll to position [96, 0]
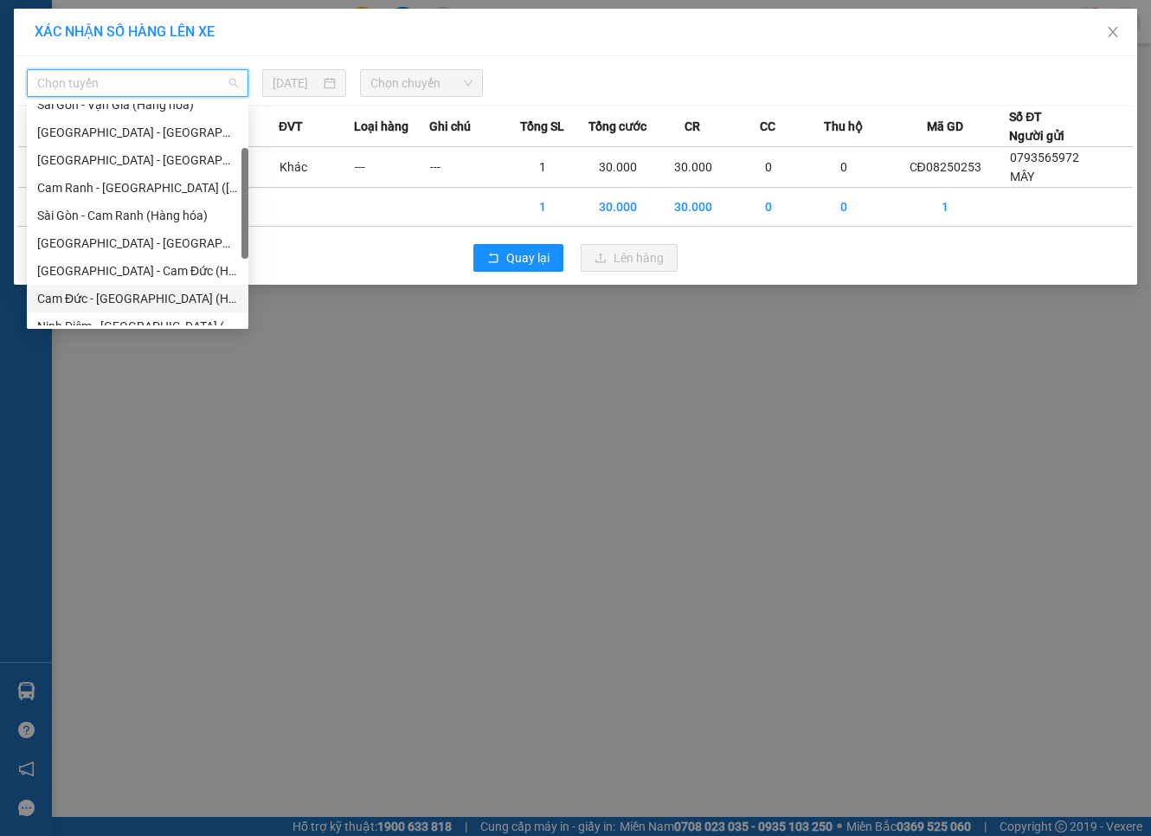
click at [111, 298] on div "Cam Đức - [GEOGRAPHIC_DATA] (Hàng hóa)" at bounding box center [137, 298] width 201 height 19
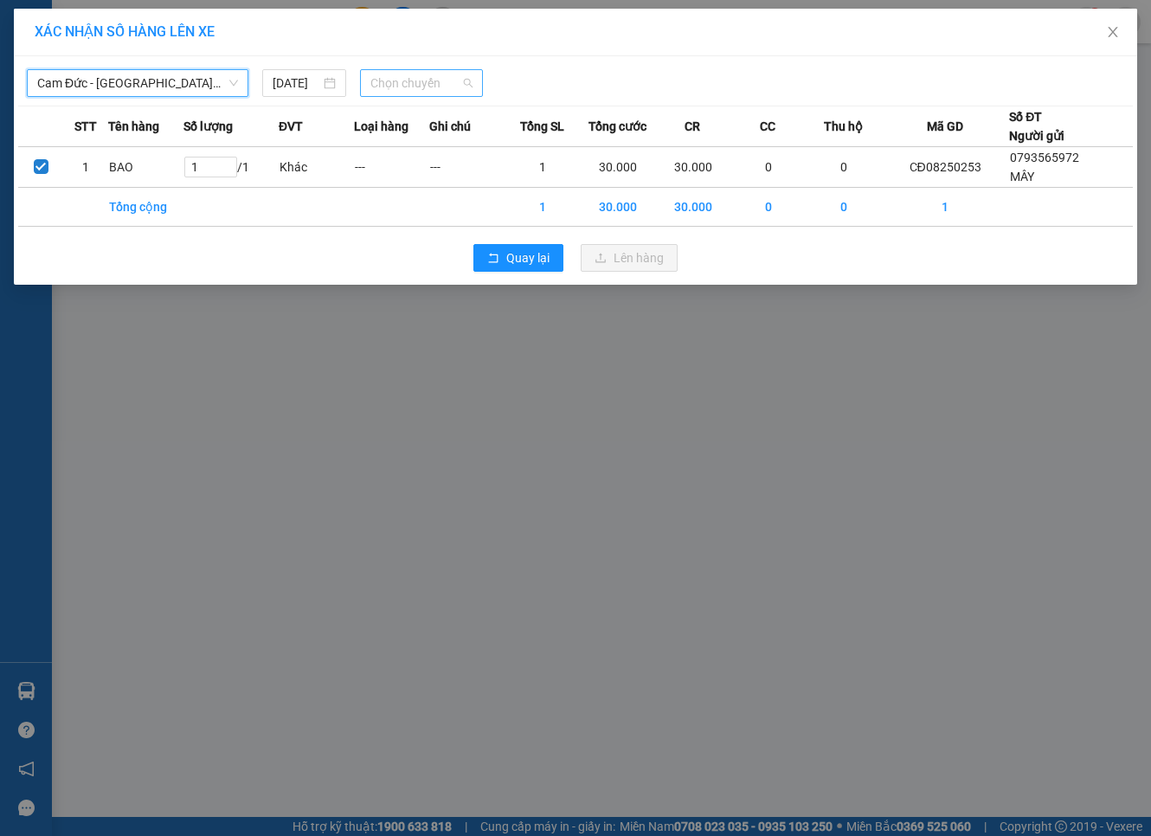
click at [383, 88] on span "Chọn chuyến" at bounding box center [422, 83] width 103 height 26
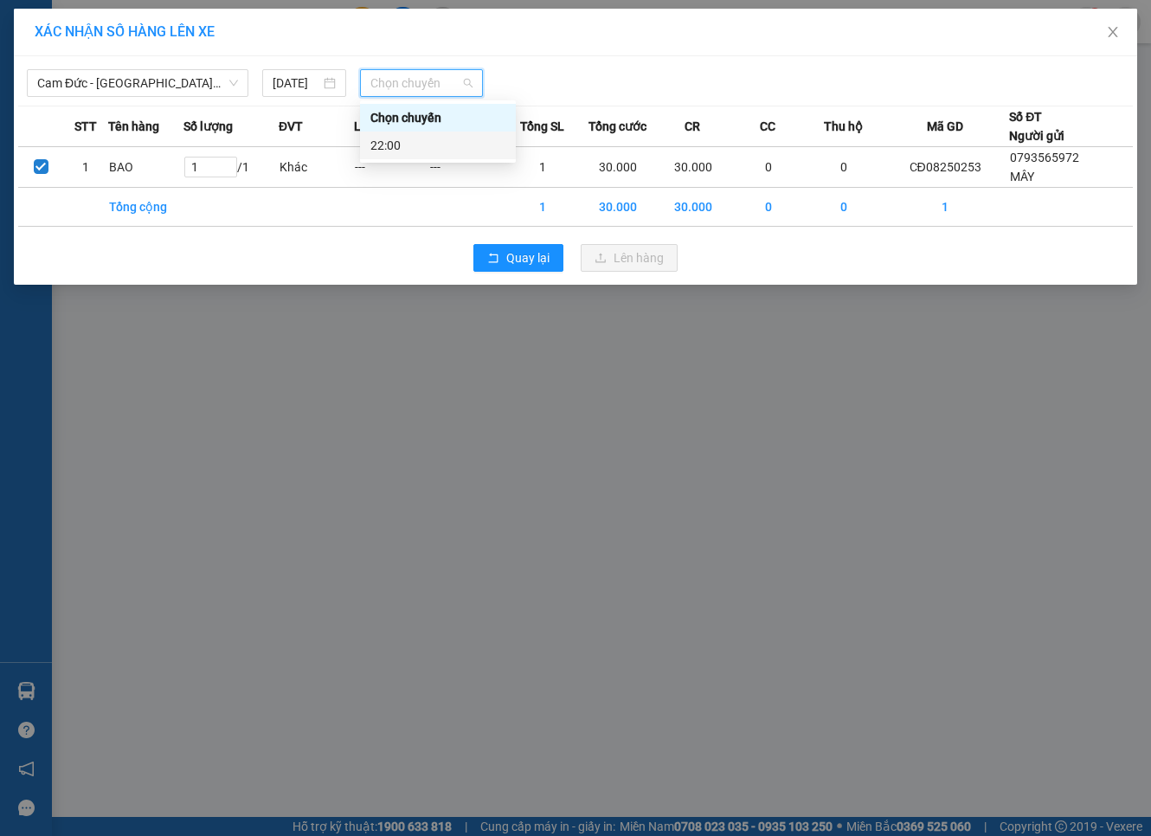
click at [383, 134] on div "22:00" at bounding box center [438, 146] width 156 height 28
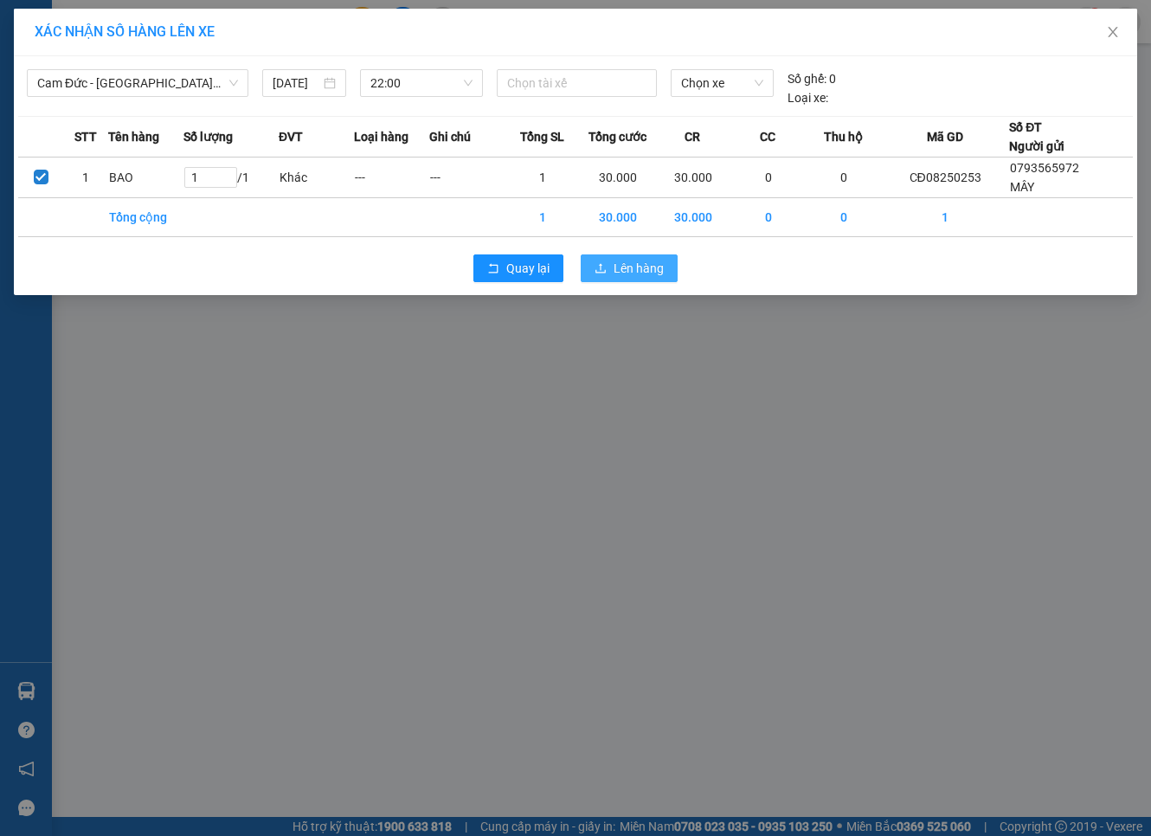
click at [595, 263] on icon "upload" at bounding box center [601, 268] width 12 height 12
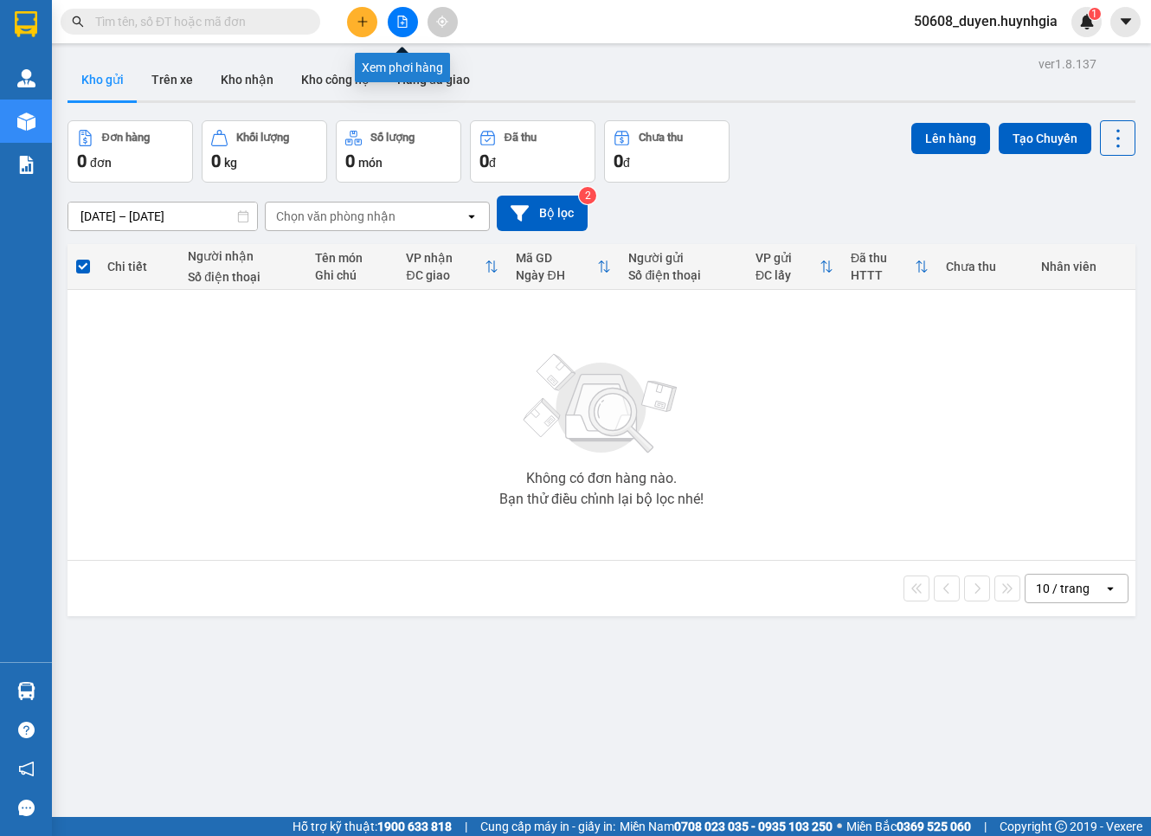
click at [409, 27] on button at bounding box center [403, 22] width 30 height 30
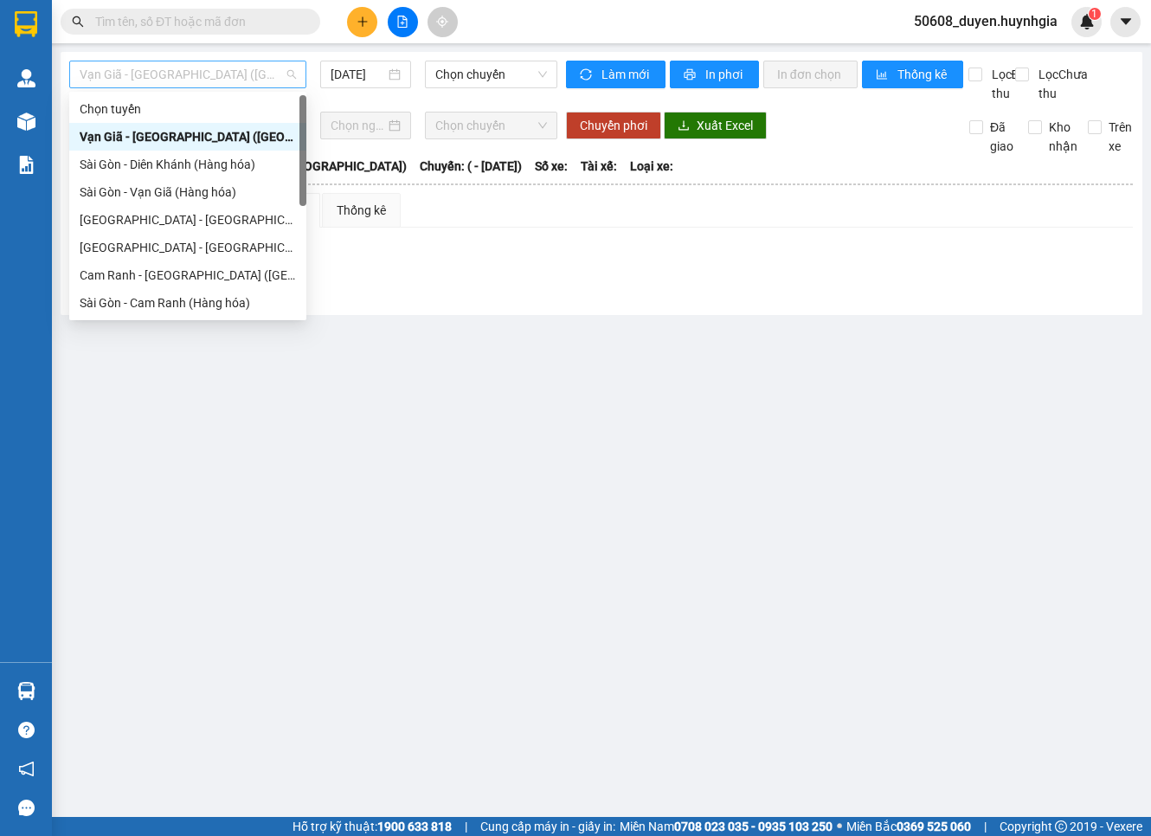
click at [234, 74] on span "Vạn Giã - [GEOGRAPHIC_DATA] ([GEOGRAPHIC_DATA])" at bounding box center [188, 74] width 216 height 26
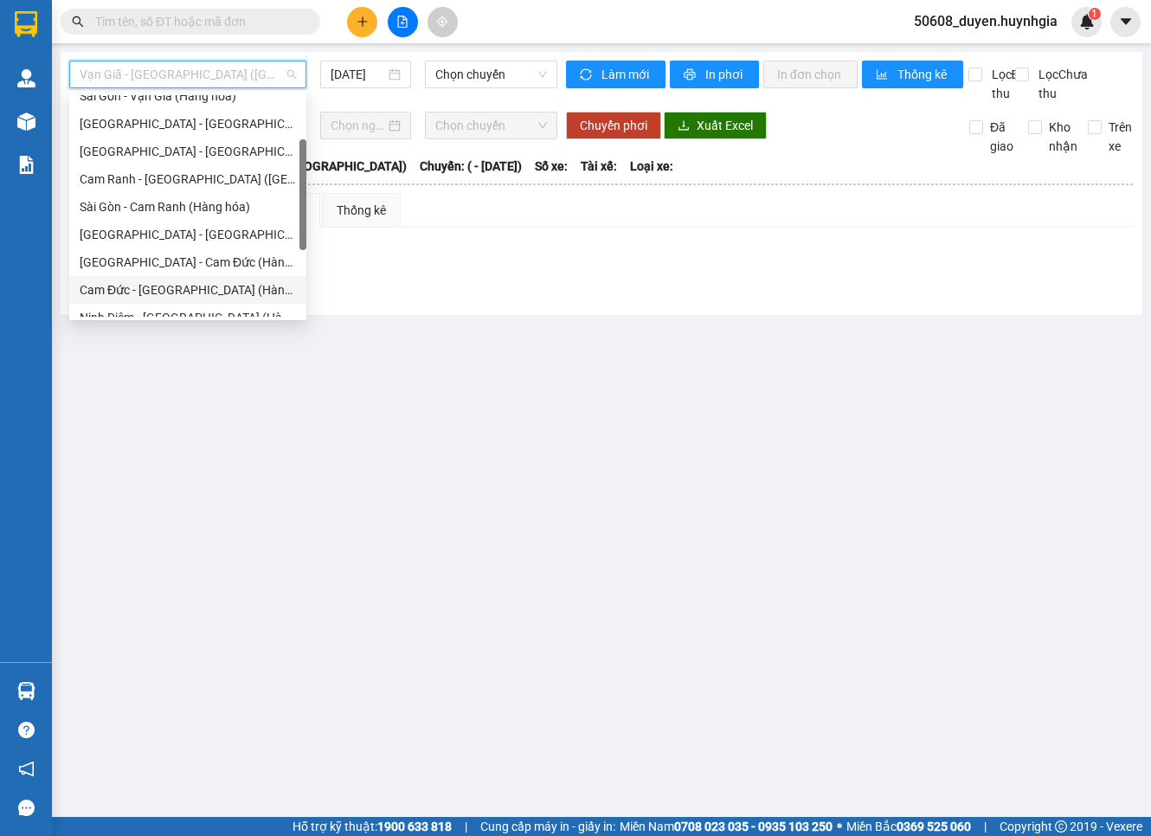
click at [151, 288] on div "Cam Đức - [GEOGRAPHIC_DATA] (Hàng hóa)" at bounding box center [188, 289] width 216 height 19
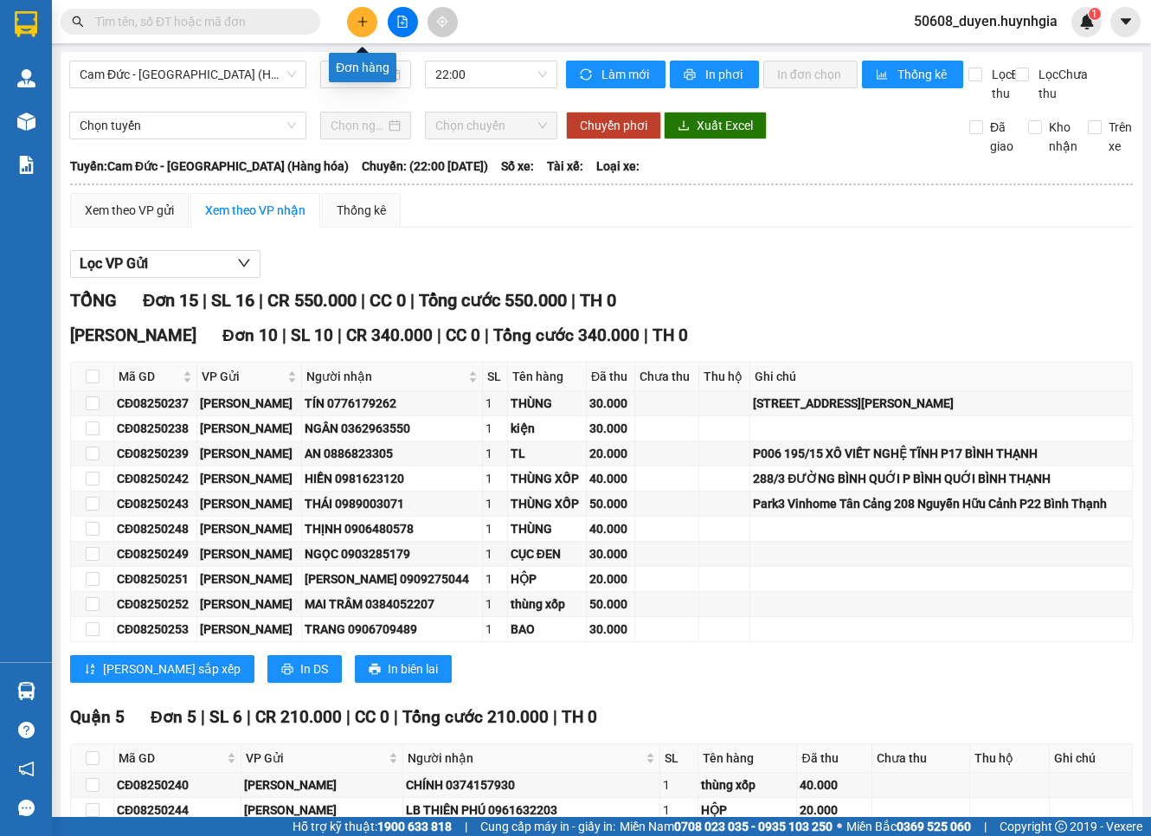
click at [366, 23] on icon "plus" at bounding box center [363, 22] width 12 height 12
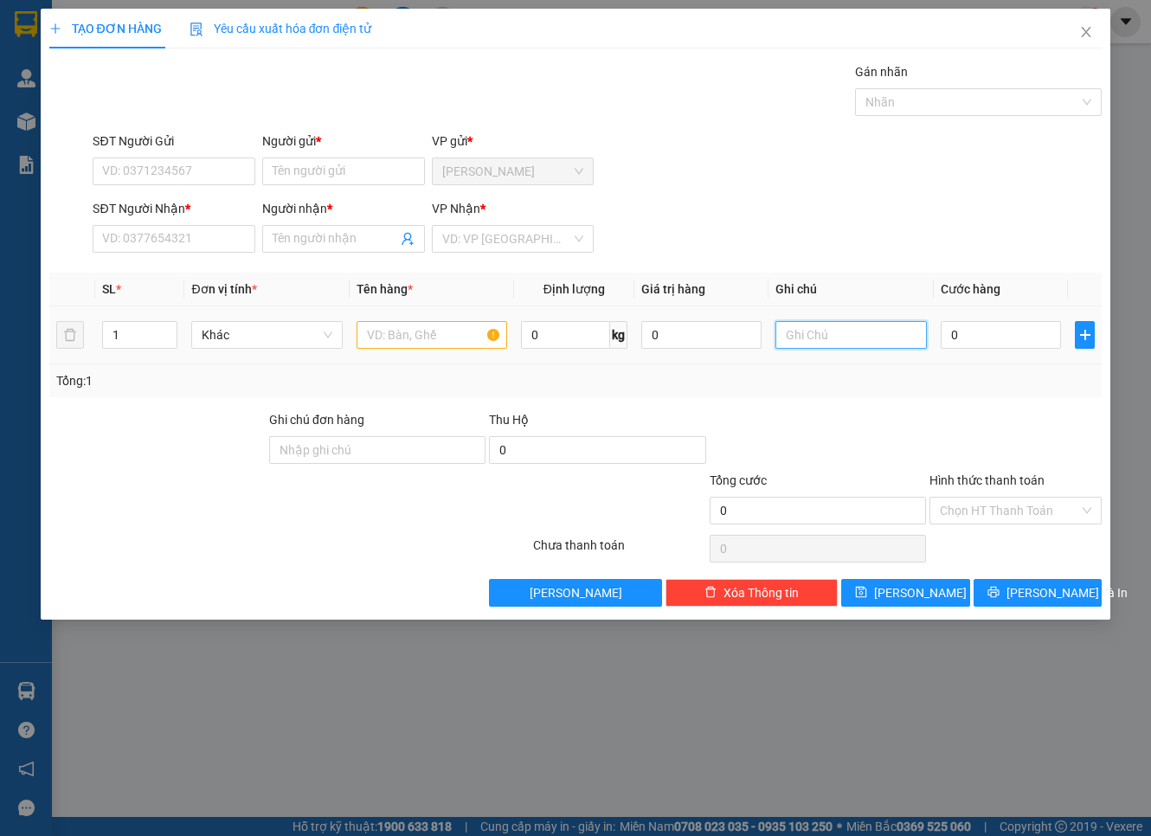
click at [876, 347] on input "text" at bounding box center [851, 335] width 151 height 28
click at [989, 334] on input "0" at bounding box center [1001, 335] width 121 height 28
click at [399, 341] on input "text" at bounding box center [432, 335] width 151 height 28
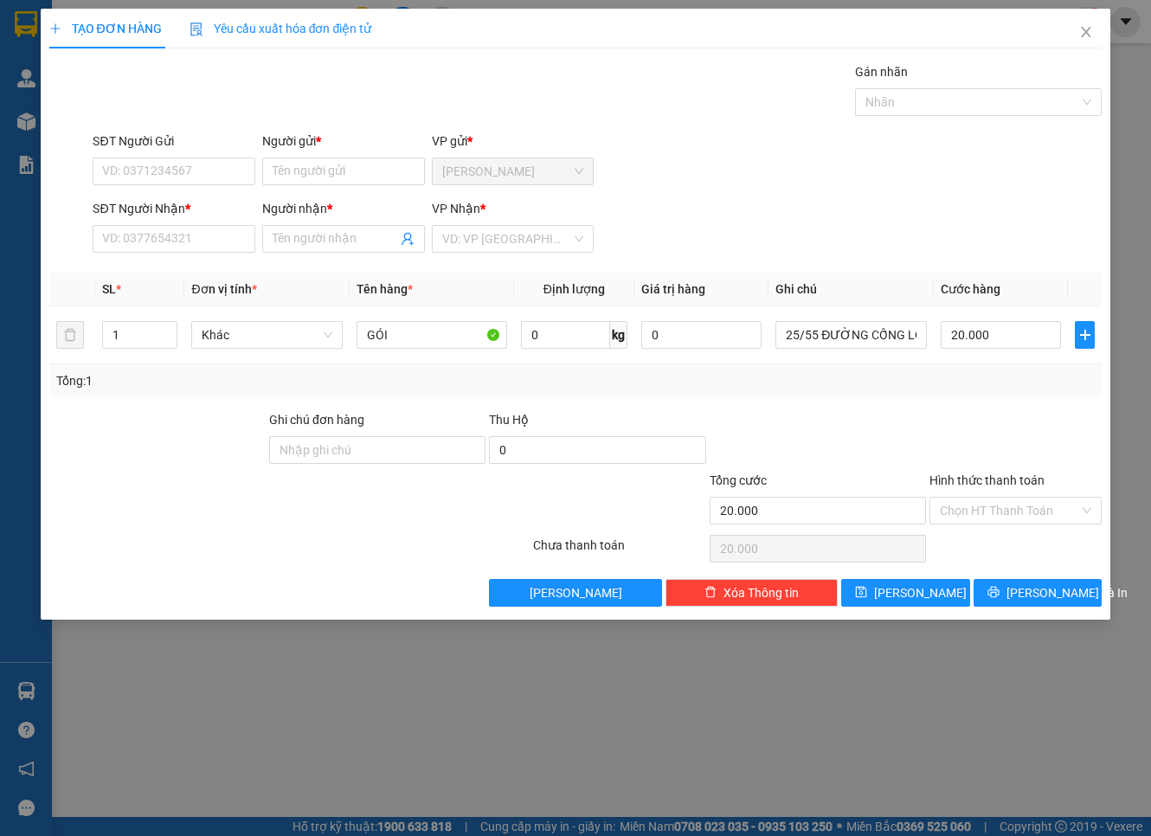
click at [199, 217] on div "SĐT Người Nhận *" at bounding box center [174, 208] width 163 height 19
click at [199, 225] on input "SĐT Người Nhận *" at bounding box center [174, 239] width 163 height 28
click at [211, 241] on input "SĐT Người Nhận *" at bounding box center [174, 239] width 163 height 28
click at [304, 244] on input "Người nhận *" at bounding box center [335, 238] width 125 height 19
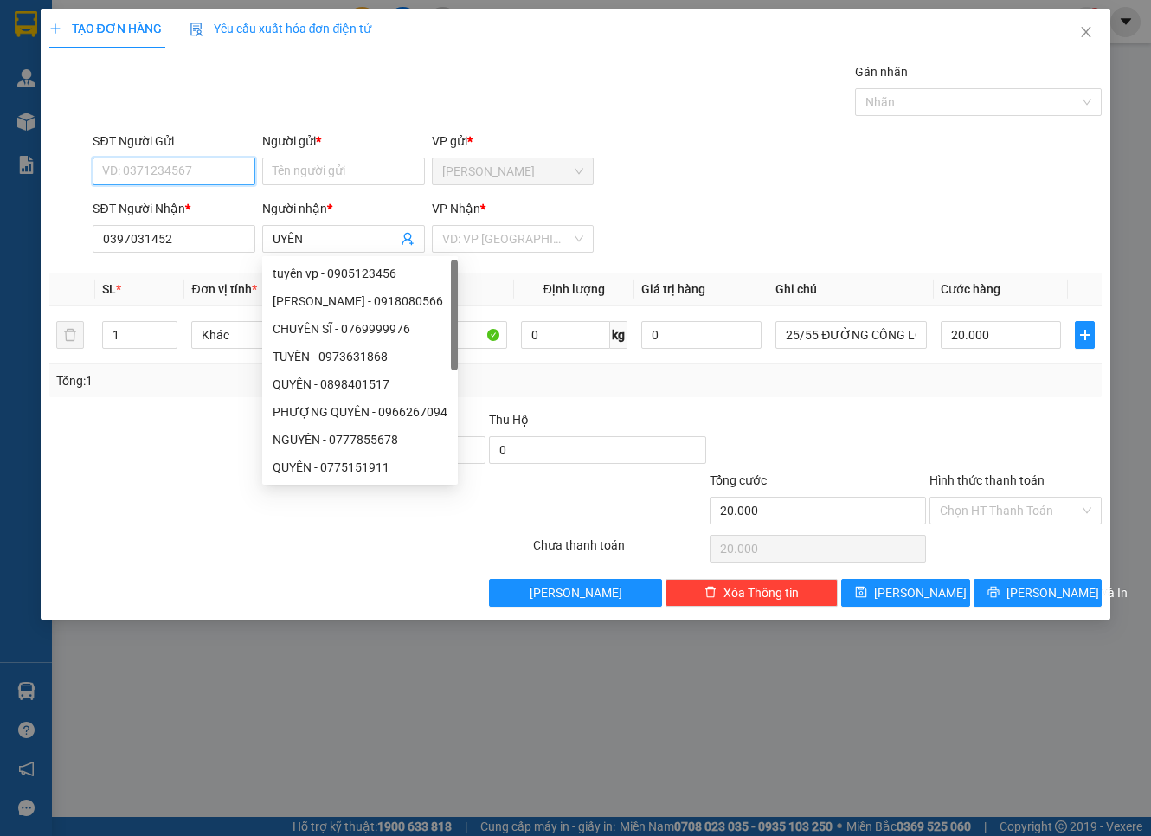
click at [209, 166] on input "SĐT Người Gửi" at bounding box center [174, 172] width 163 height 28
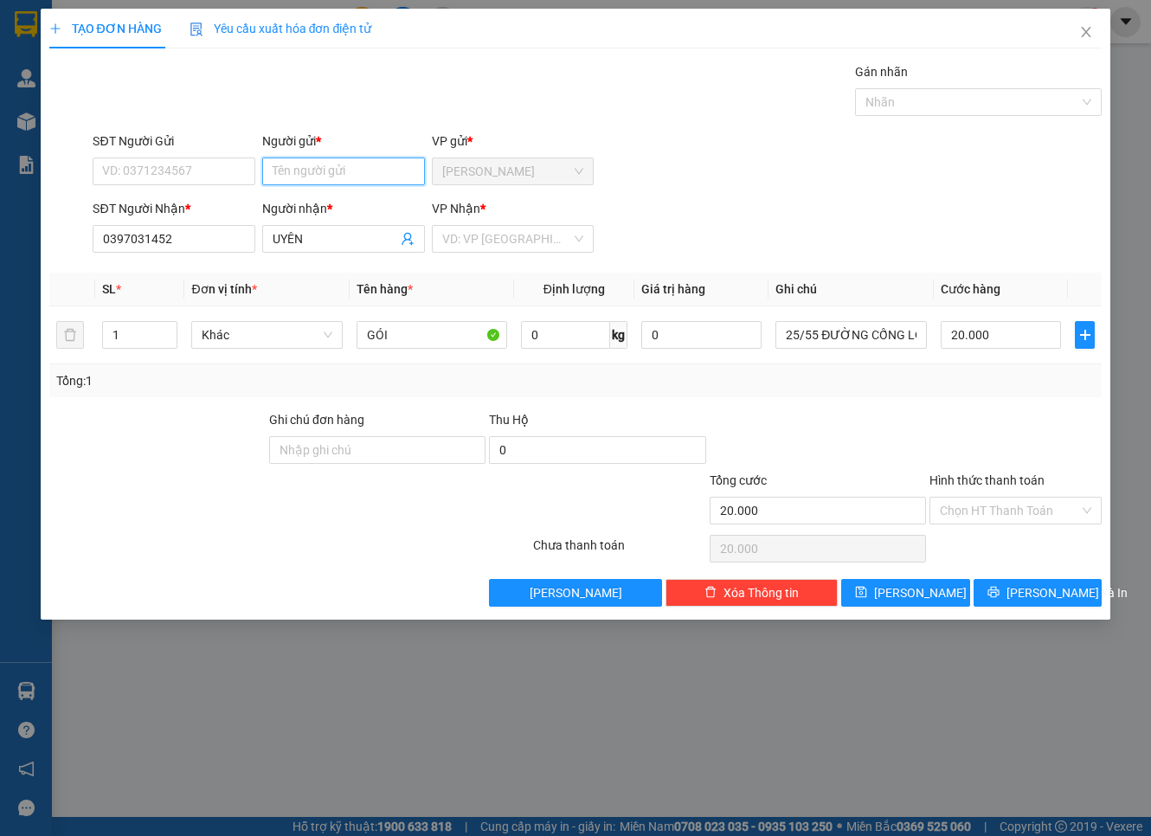
click at [336, 169] on input "Người gửi *" at bounding box center [343, 172] width 163 height 28
click at [506, 244] on input "search" at bounding box center [507, 239] width 130 height 26
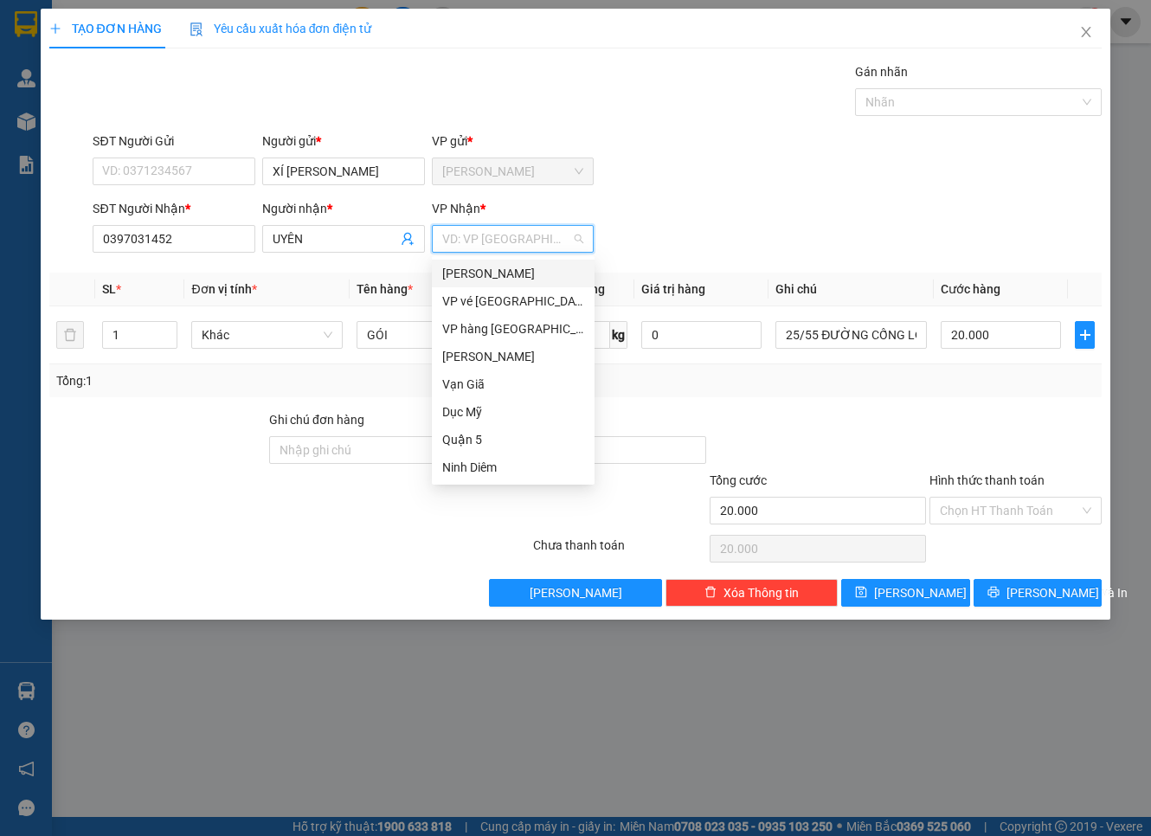
click at [547, 272] on div "[PERSON_NAME]" at bounding box center [513, 273] width 142 height 19
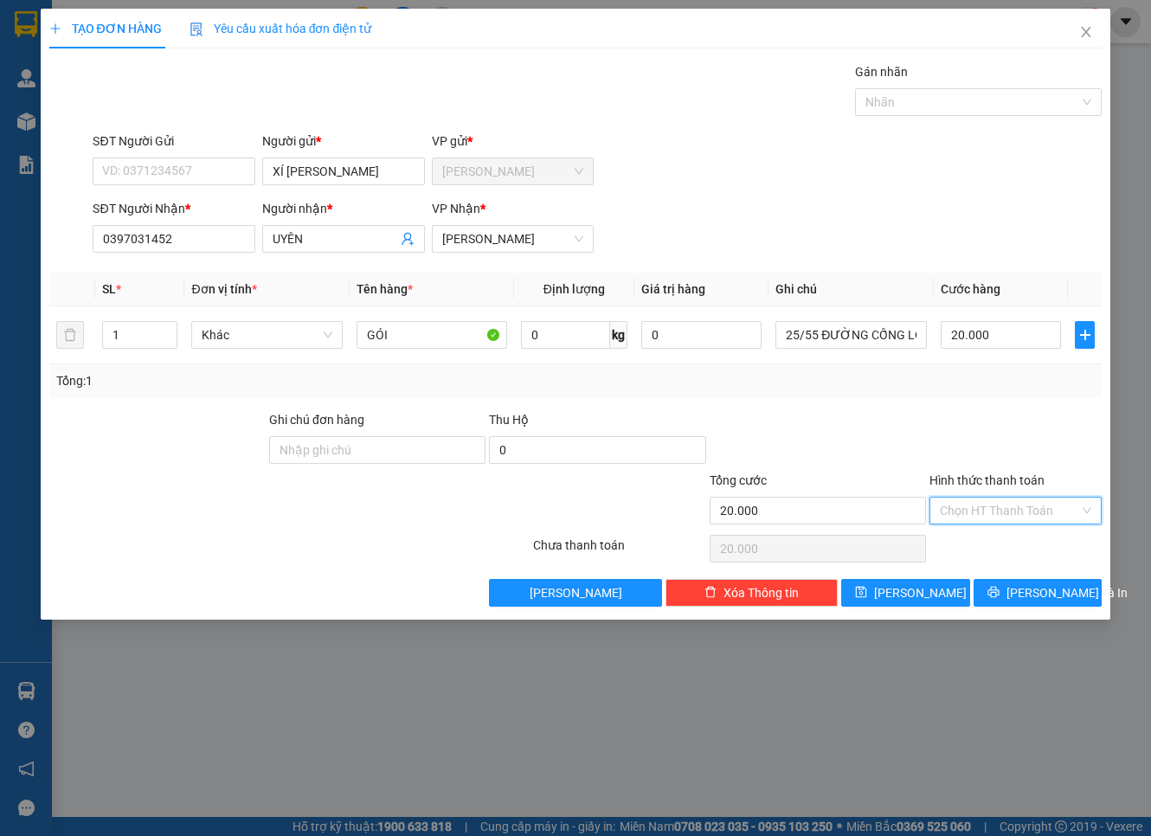
click at [976, 506] on input "Hình thức thanh toán" at bounding box center [1009, 511] width 139 height 26
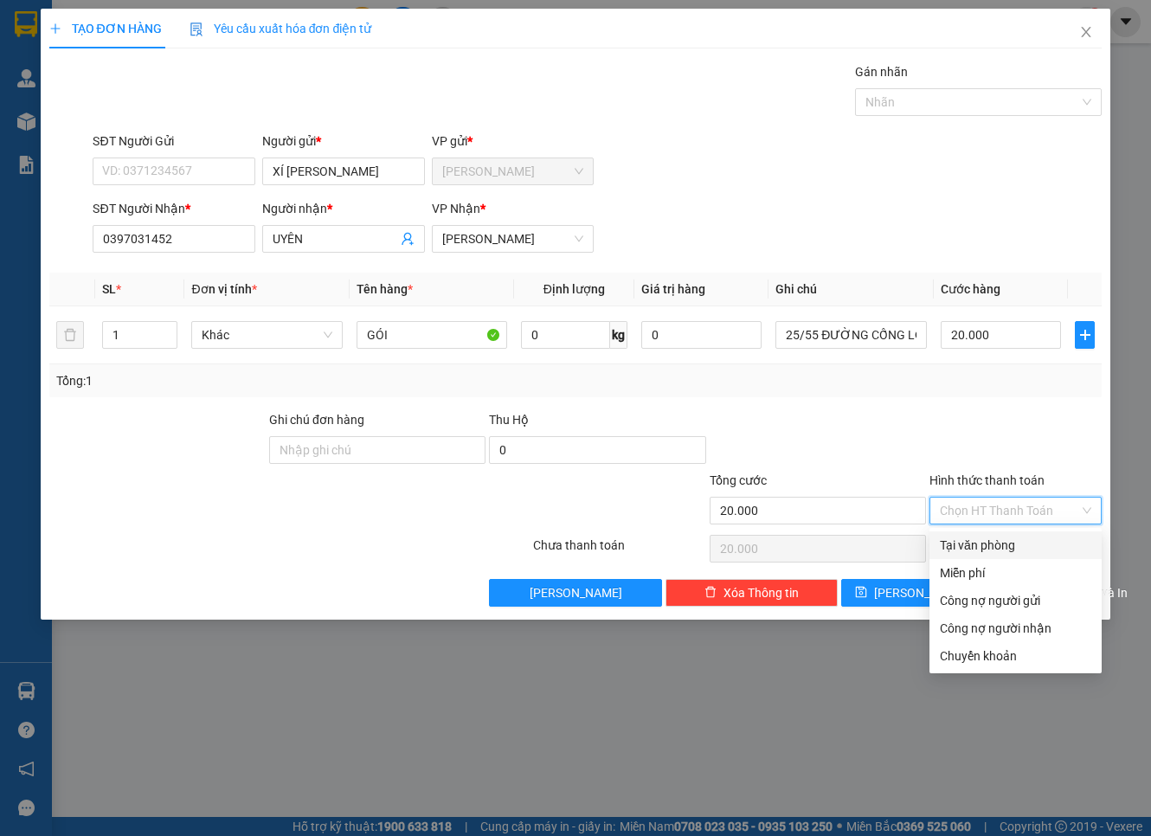
click at [979, 545] on div "Tại văn phòng" at bounding box center [1015, 545] width 151 height 19
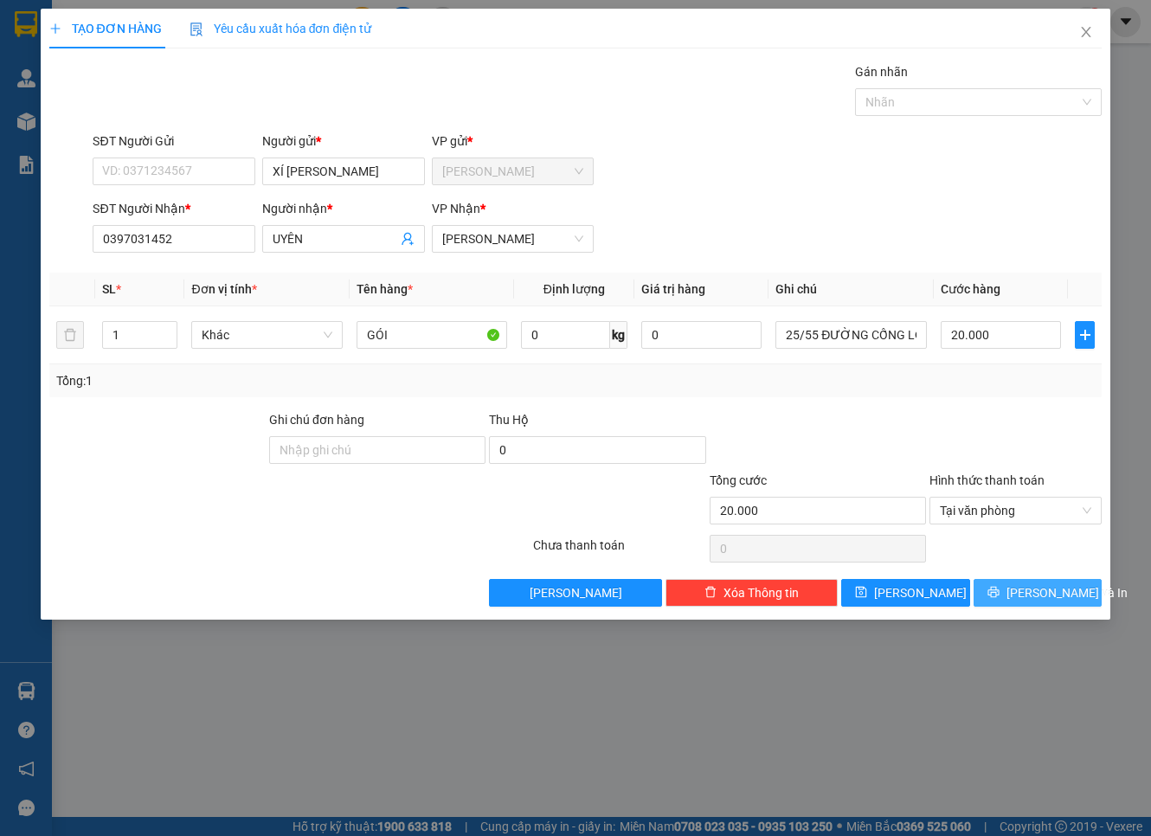
click at [1000, 600] on span "printer" at bounding box center [994, 593] width 12 height 14
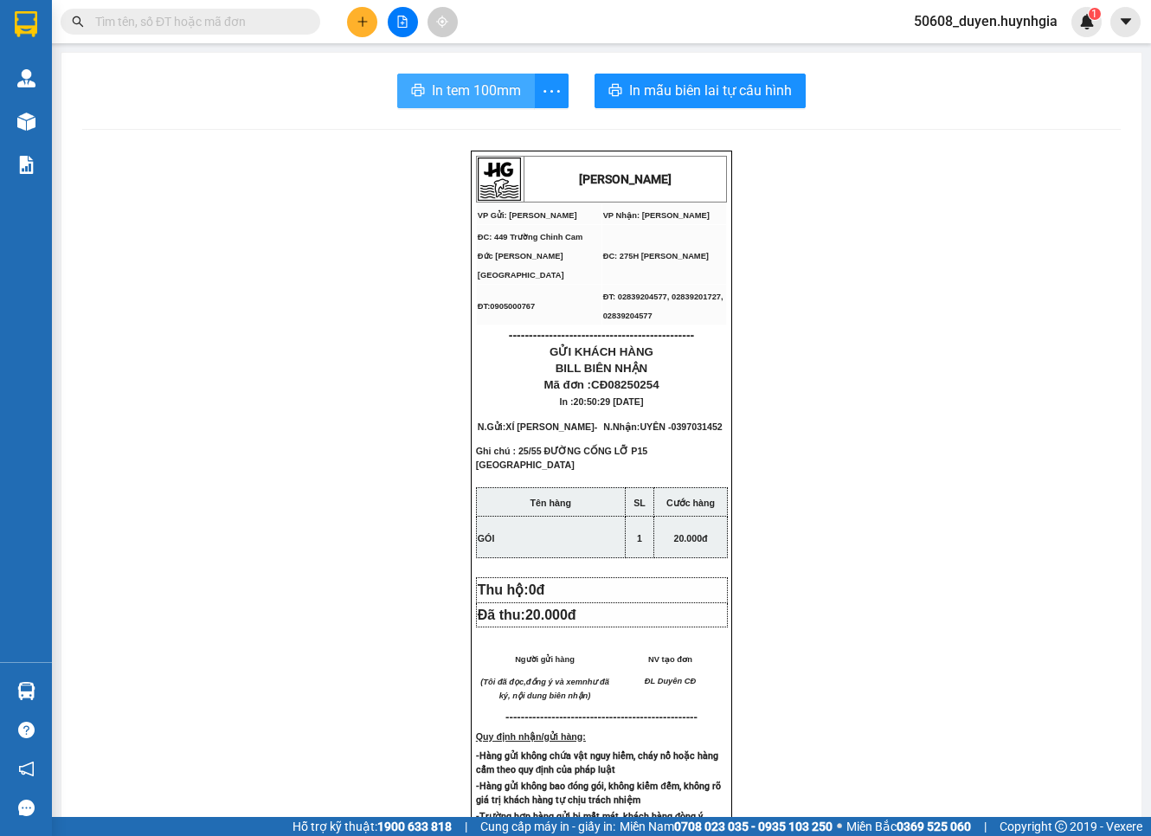
click at [468, 85] on span "In tem 100mm" at bounding box center [476, 91] width 89 height 22
click at [357, 22] on icon "plus" at bounding box center [363, 22] width 12 height 12
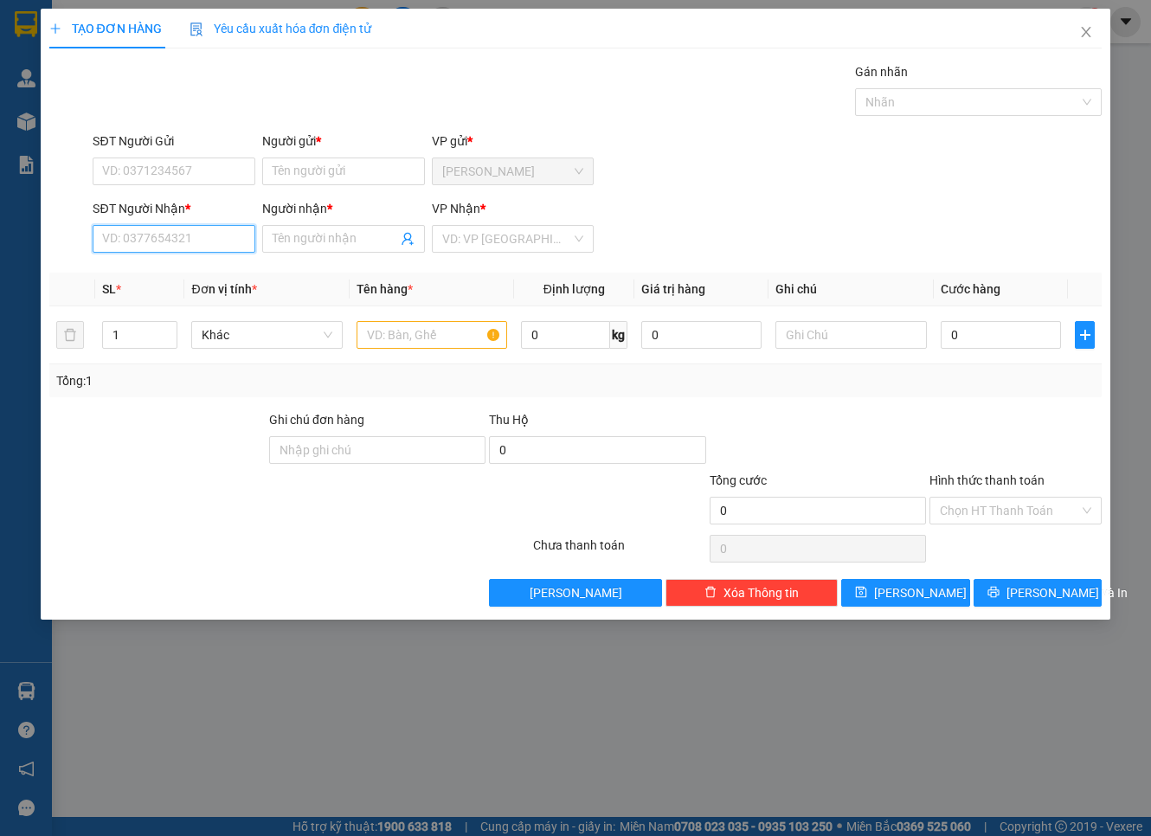
click at [209, 251] on input "SĐT Người Nhận *" at bounding box center [174, 239] width 163 height 28
click at [171, 168] on input "SĐT Người Gửi" at bounding box center [174, 172] width 163 height 28
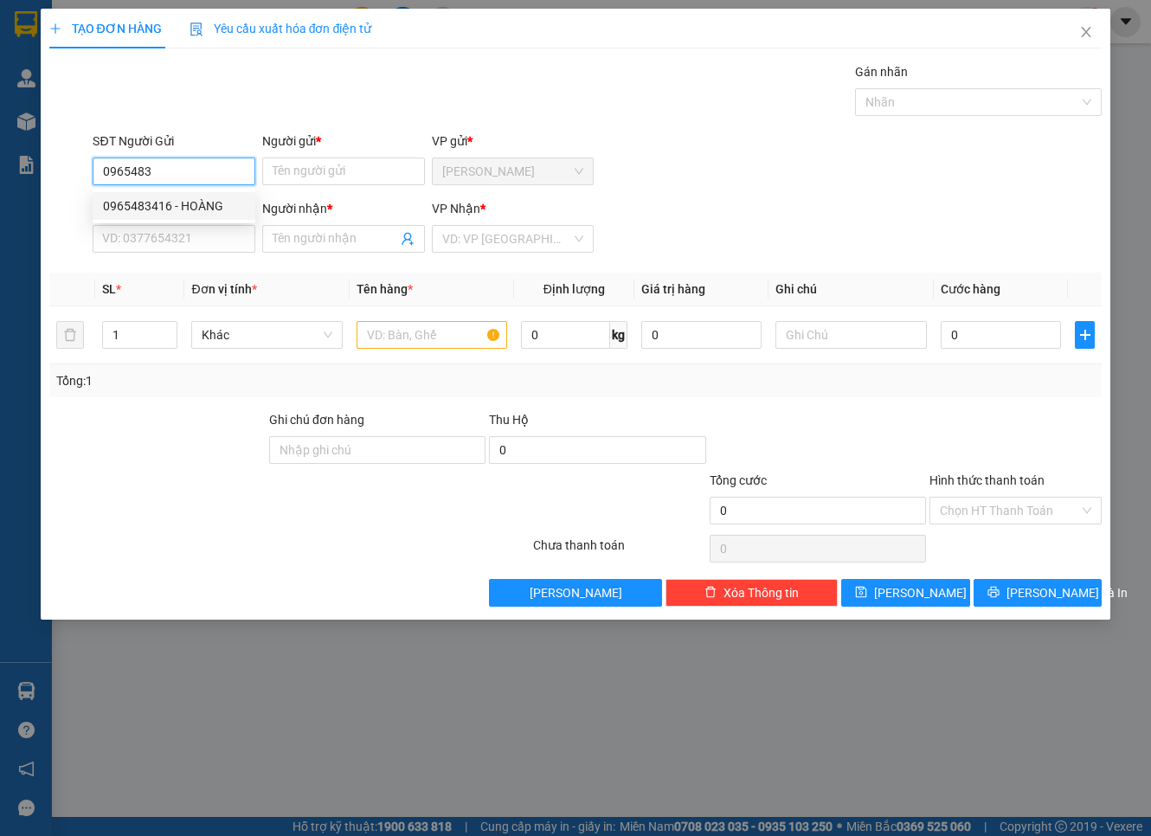
click at [203, 209] on div "0965483416 - HOÀNG" at bounding box center [174, 206] width 142 height 19
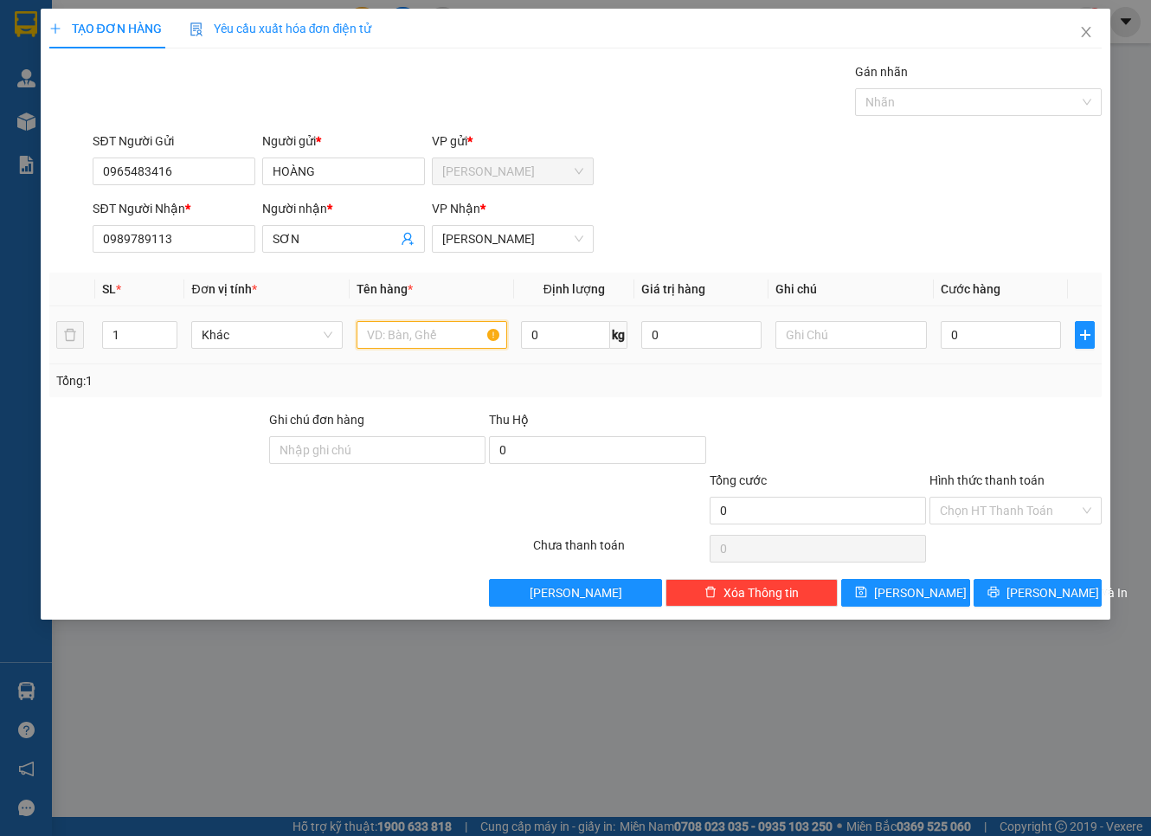
click at [416, 341] on input "text" at bounding box center [432, 335] width 151 height 28
drag, startPoint x: 126, startPoint y: 338, endPoint x: 99, endPoint y: 341, distance: 27.9
click at [99, 341] on td "1" at bounding box center [140, 335] width 90 height 58
drag, startPoint x: 190, startPoint y: 241, endPoint x: 14, endPoint y: 264, distance: 178.1
click at [14, 264] on div "TẠO ĐƠN HÀNG Yêu cầu xuất hóa đơn điện tử Transit Pickup Surcharge Ids Transit …" at bounding box center [575, 418] width 1151 height 836
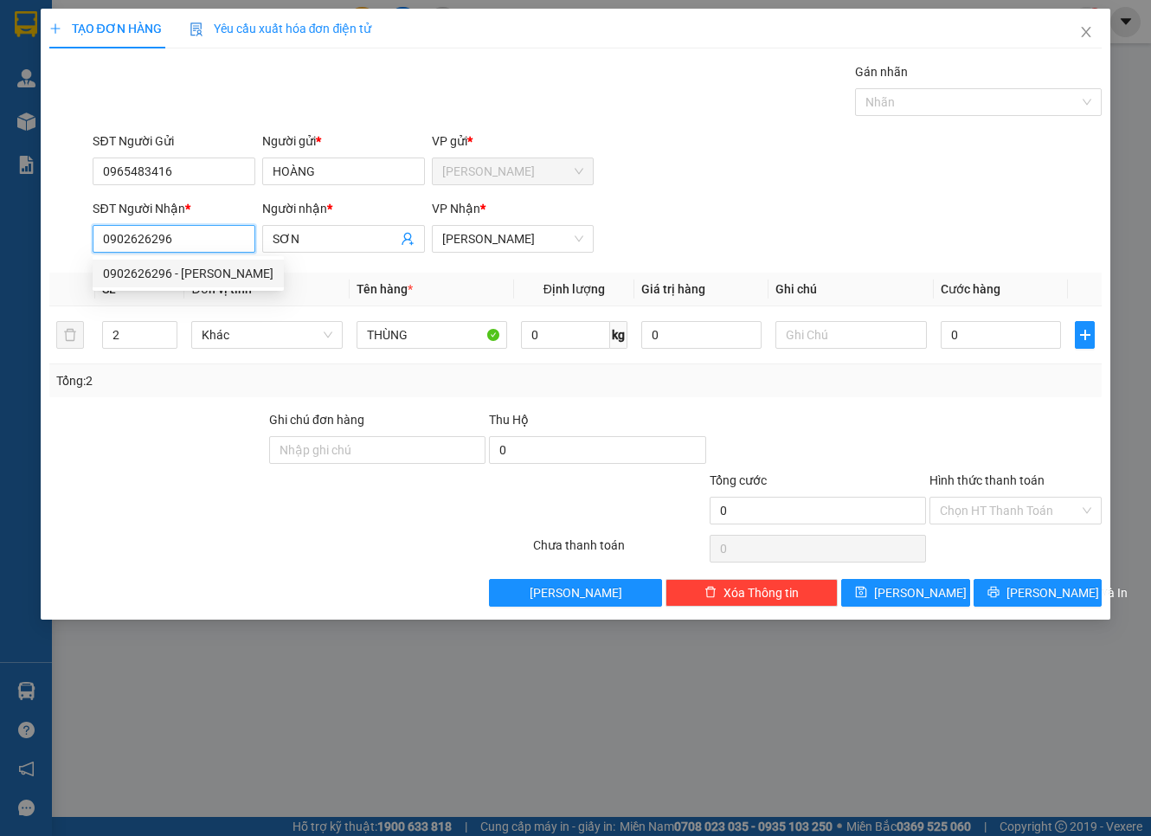
click at [124, 265] on div "0902626296 - [PERSON_NAME]" at bounding box center [188, 273] width 171 height 19
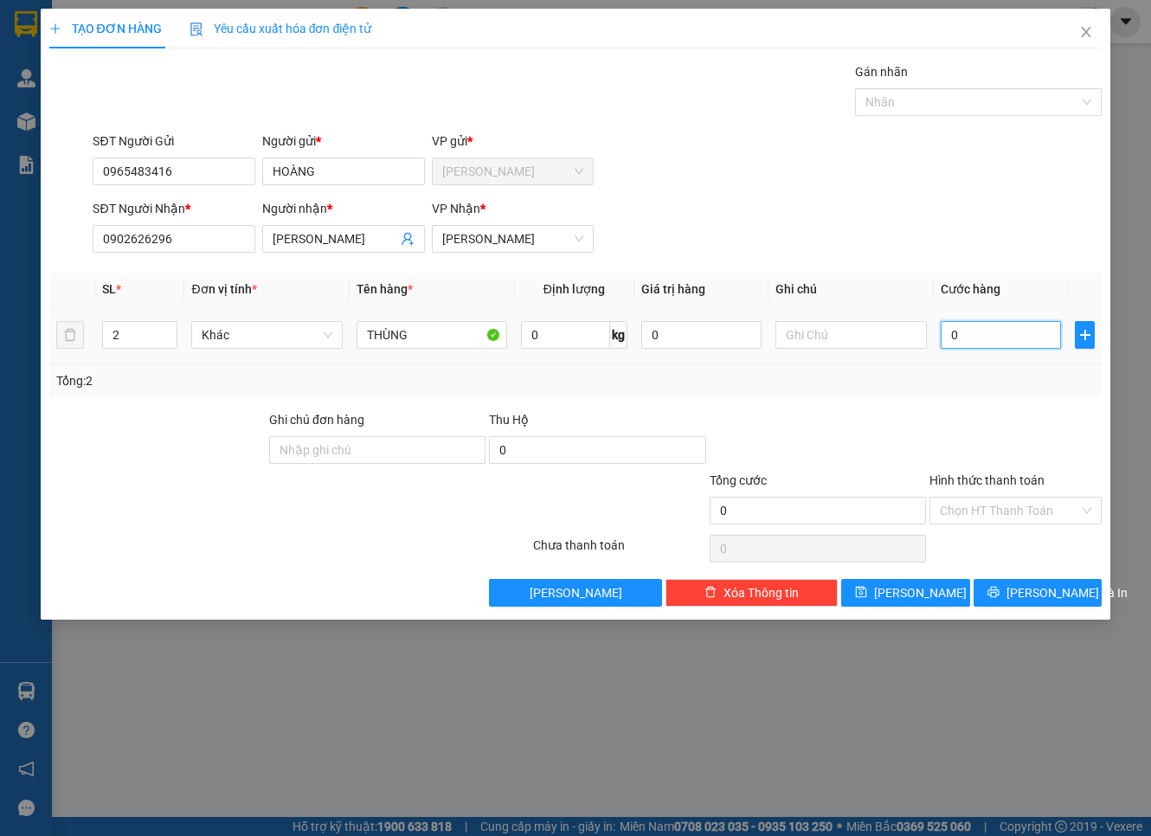
click at [964, 332] on input "0" at bounding box center [1001, 335] width 121 height 28
click at [1030, 598] on span "[PERSON_NAME] và In" at bounding box center [1067, 592] width 121 height 19
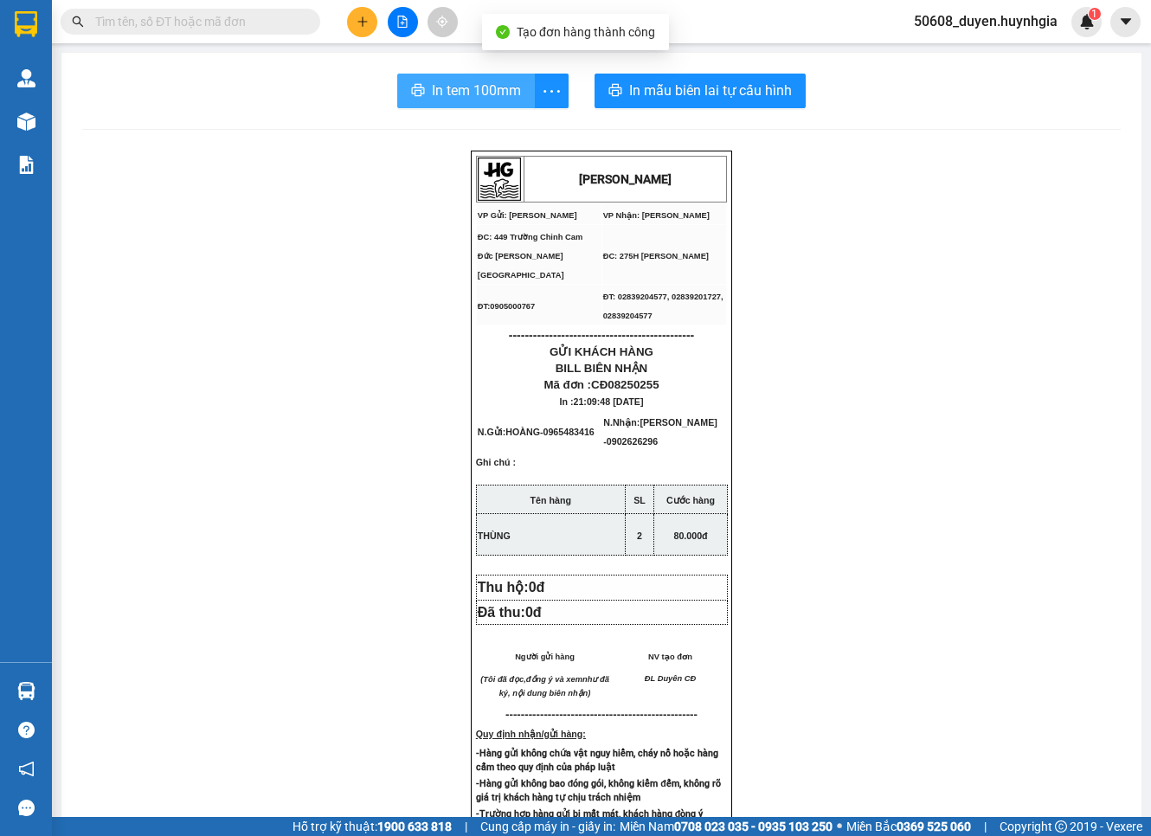
click at [439, 82] on span "In tem 100mm" at bounding box center [476, 91] width 89 height 22
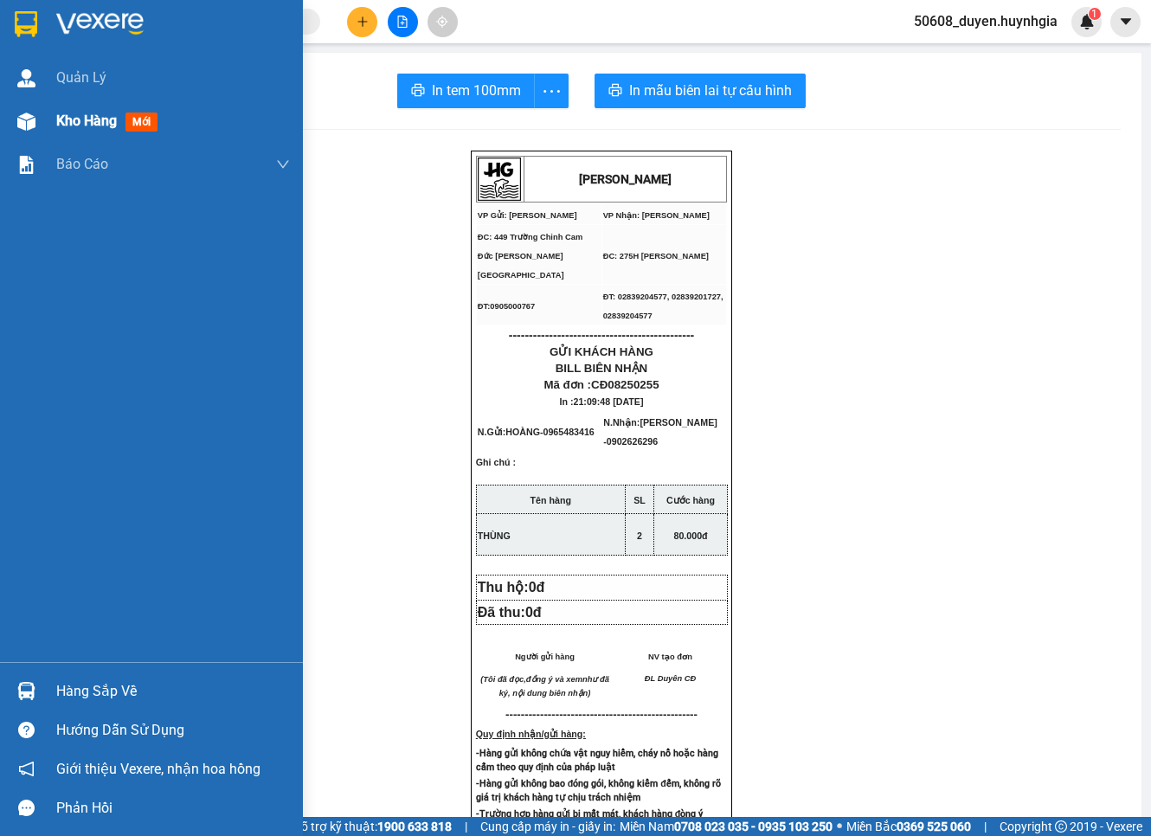
click at [47, 123] on div "Kho hàng mới" at bounding box center [151, 121] width 303 height 43
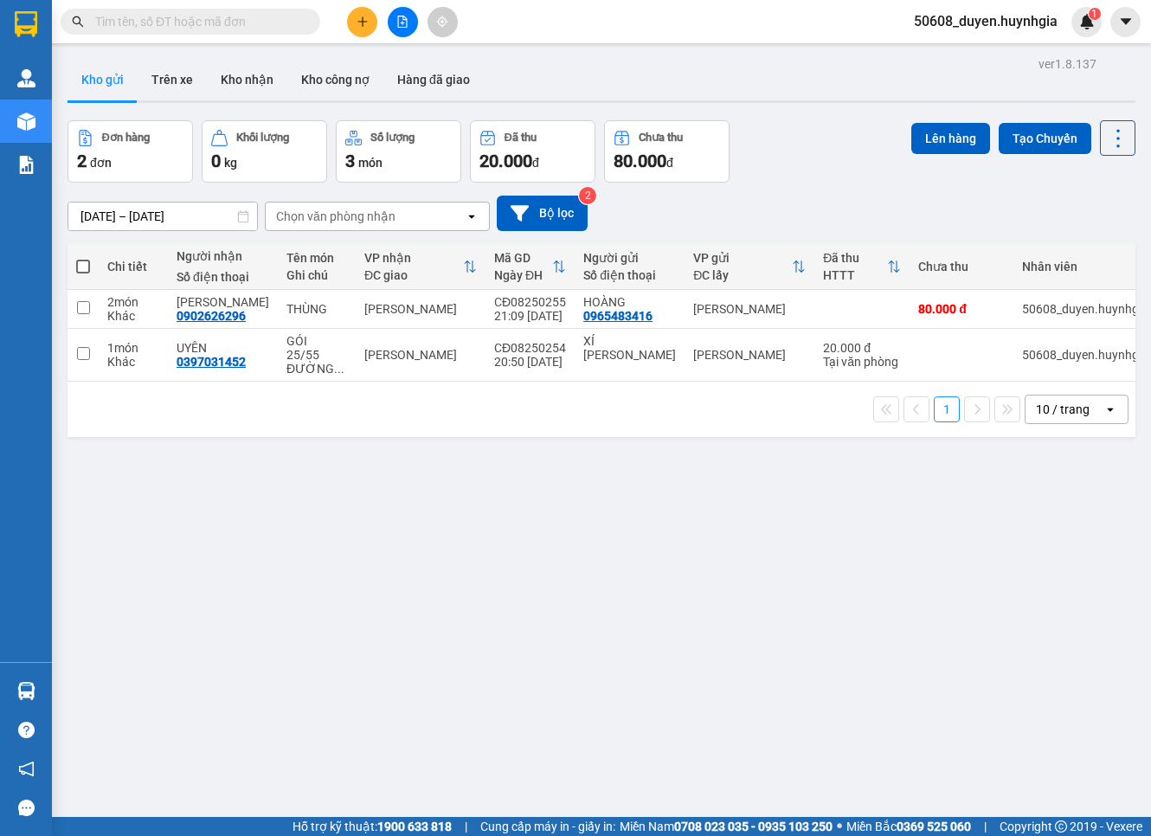
click at [83, 265] on span at bounding box center [83, 267] width 14 height 14
click at [83, 258] on input "checkbox" at bounding box center [83, 258] width 0 height 0
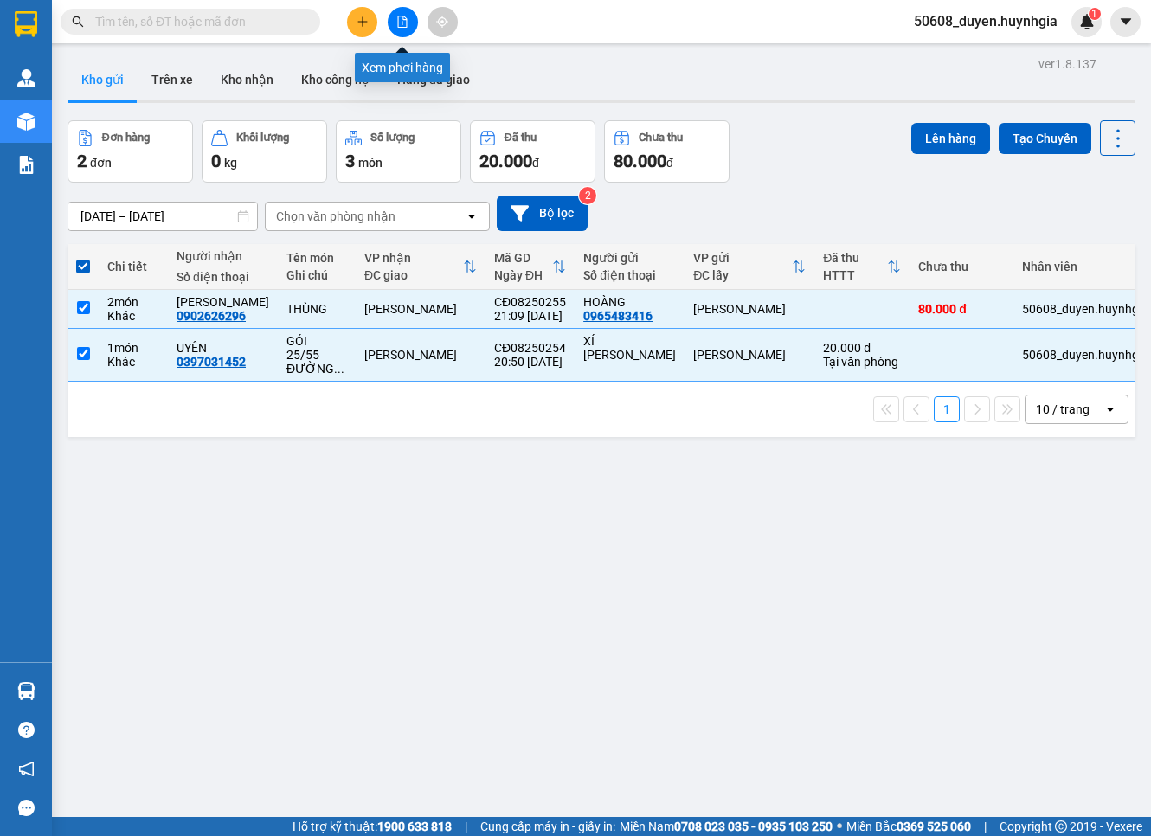
click at [403, 23] on icon "file-add" at bounding box center [403, 22] width 10 height 12
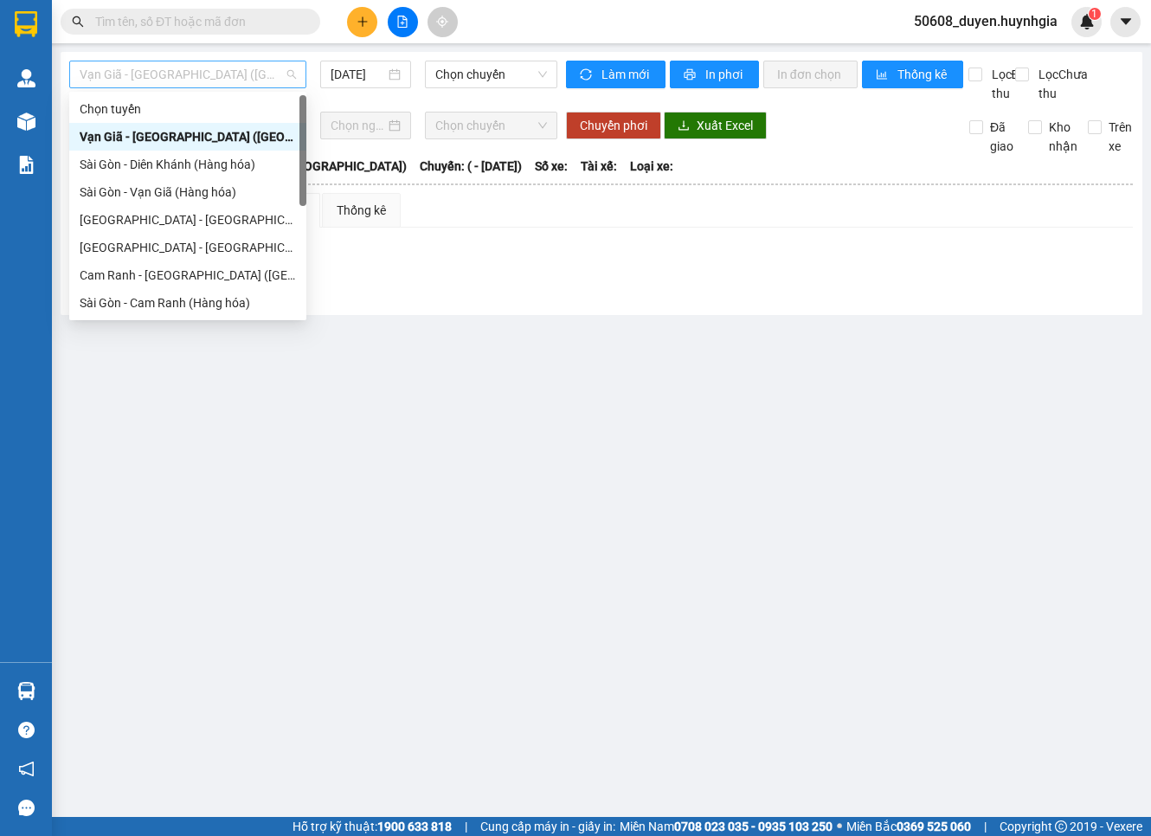
click at [242, 74] on span "Vạn Giã - [GEOGRAPHIC_DATA] ([GEOGRAPHIC_DATA])" at bounding box center [188, 74] width 216 height 26
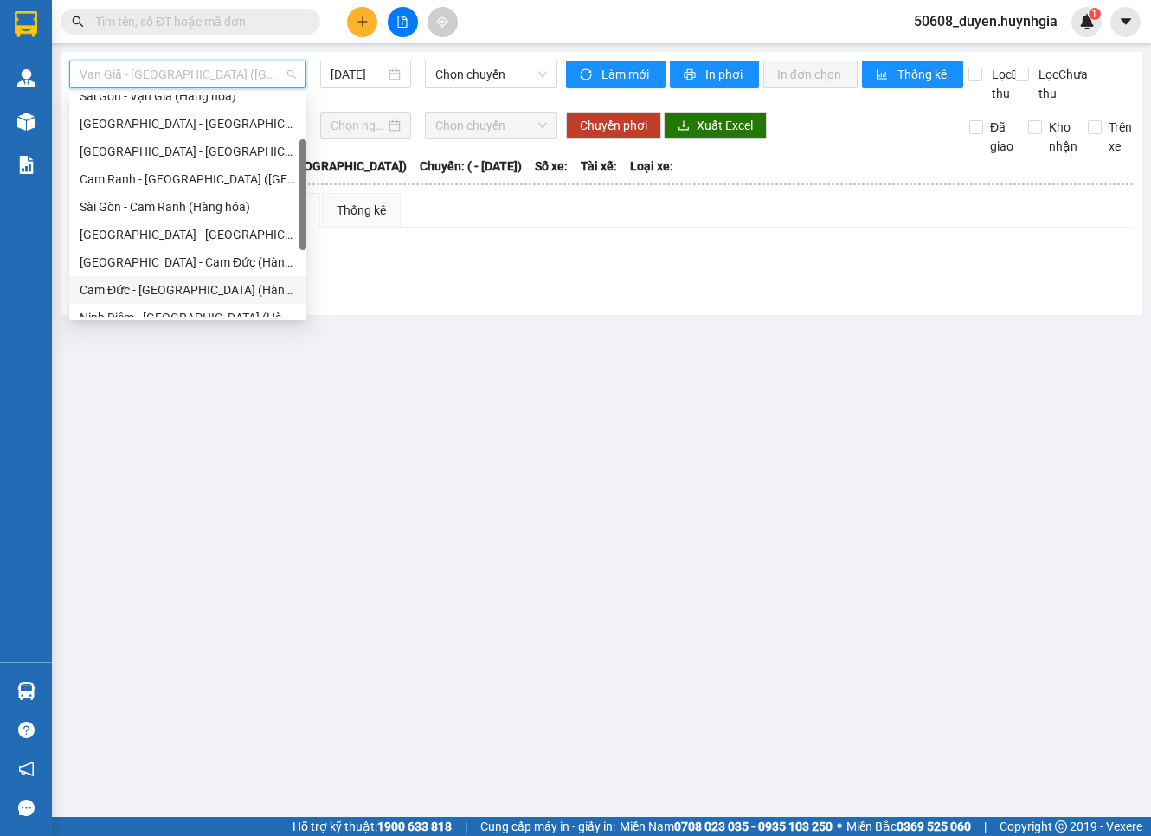
click at [170, 280] on div "Cam Đức - [GEOGRAPHIC_DATA] (Hàng hóa)" at bounding box center [188, 289] width 216 height 19
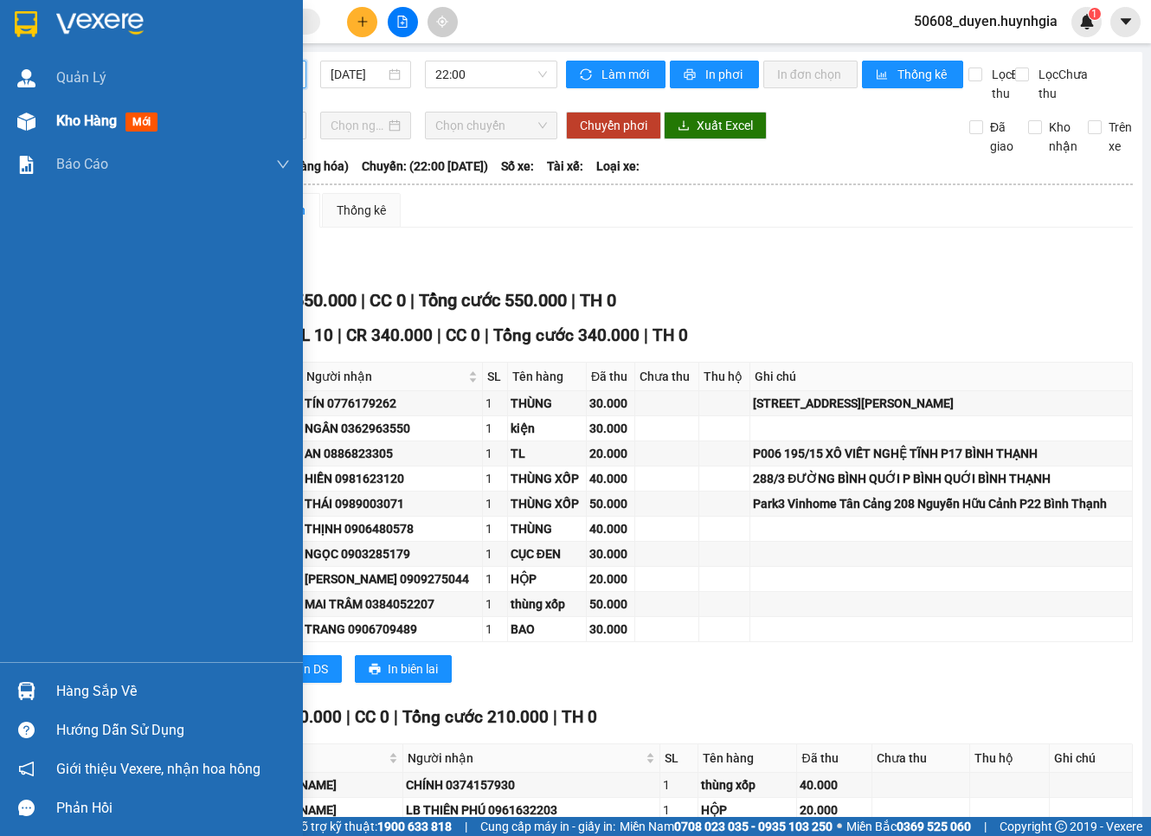
click at [82, 118] on span "Kho hàng" at bounding box center [86, 121] width 61 height 16
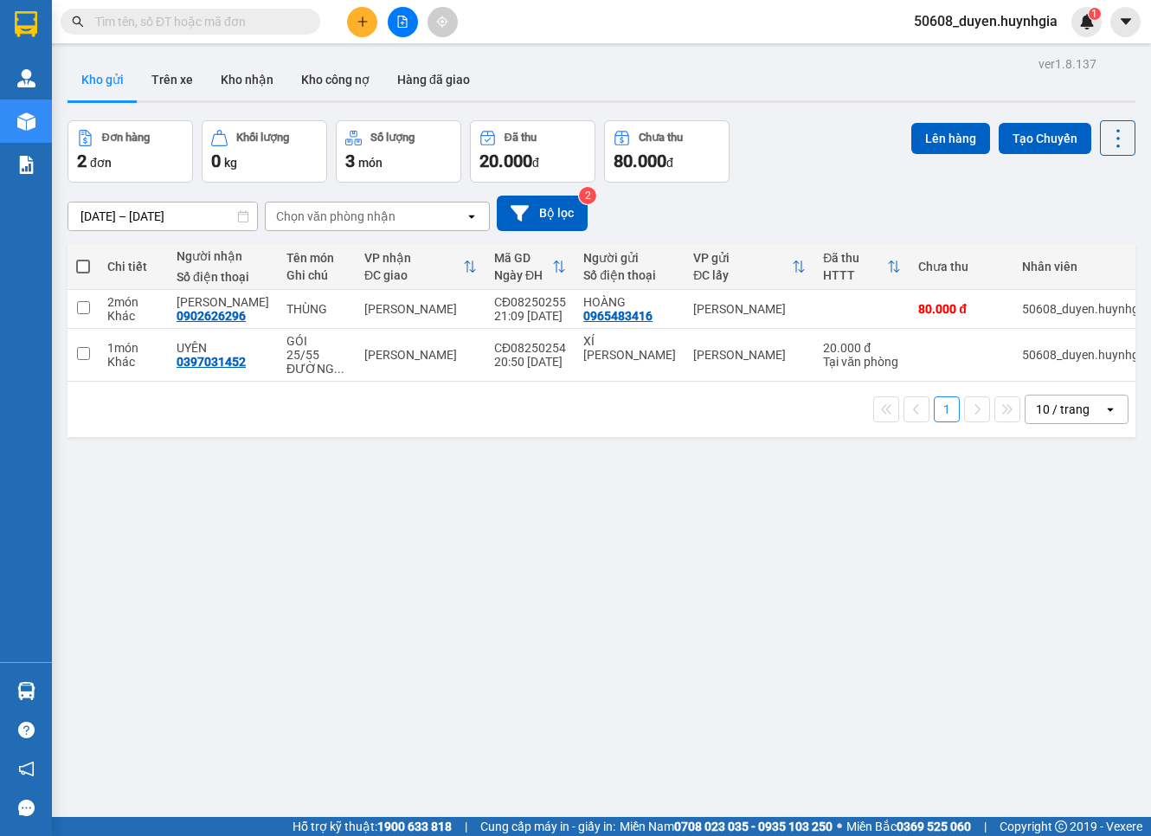
click at [82, 268] on span at bounding box center [83, 267] width 14 height 14
click at [83, 258] on input "checkbox" at bounding box center [83, 258] width 0 height 0
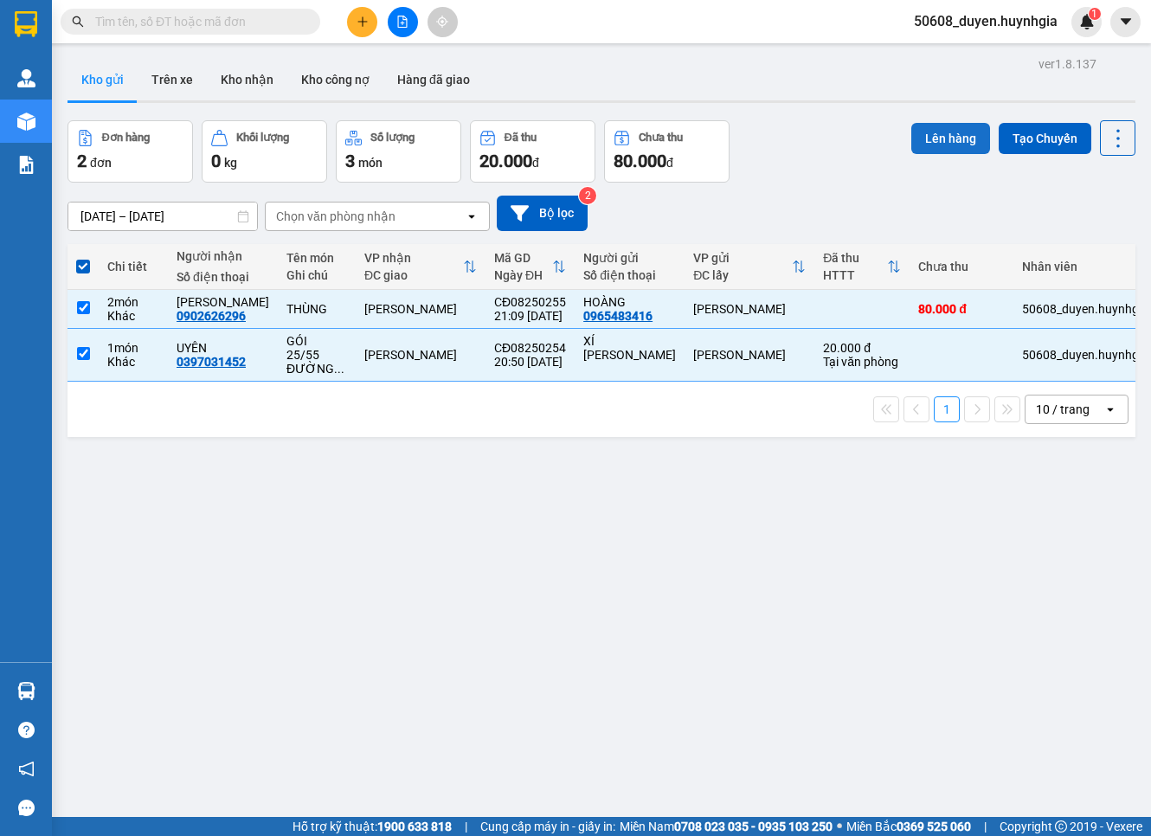
click at [912, 133] on button "Lên hàng" at bounding box center [951, 138] width 79 height 31
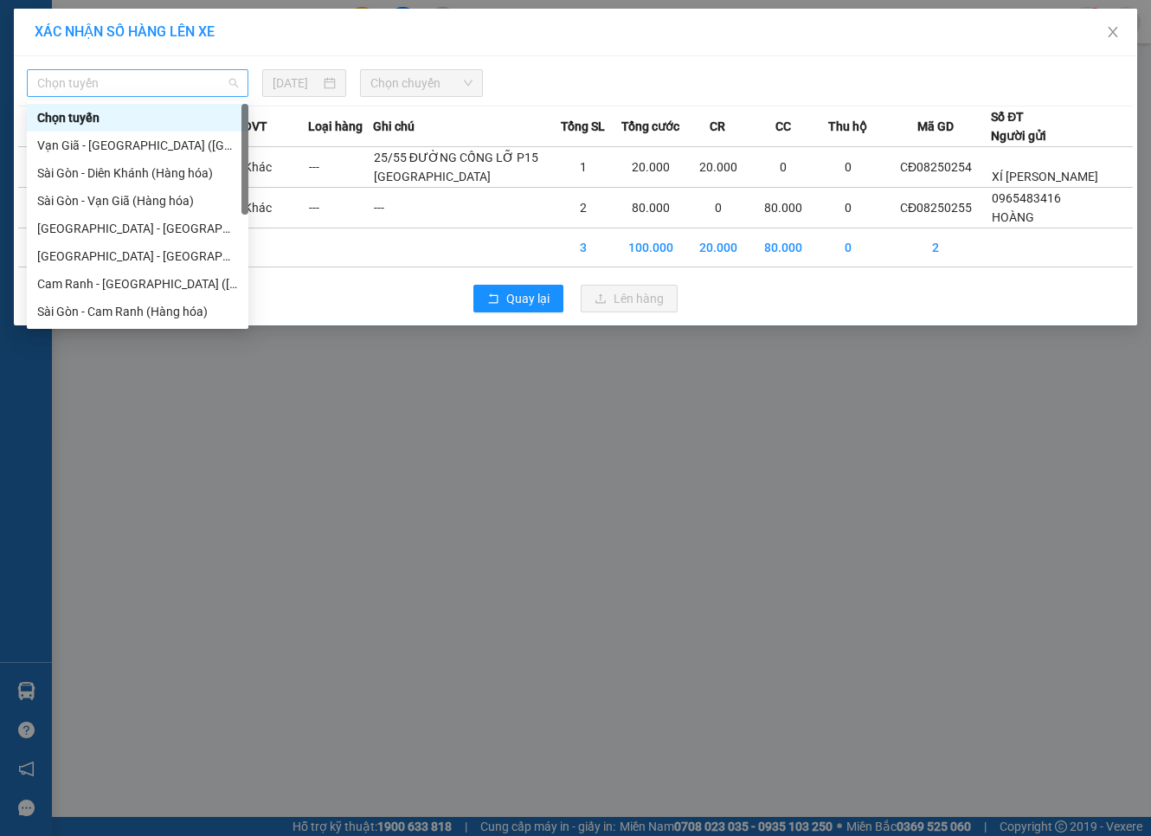
click at [113, 74] on span "Chọn tuyến" at bounding box center [137, 83] width 201 height 26
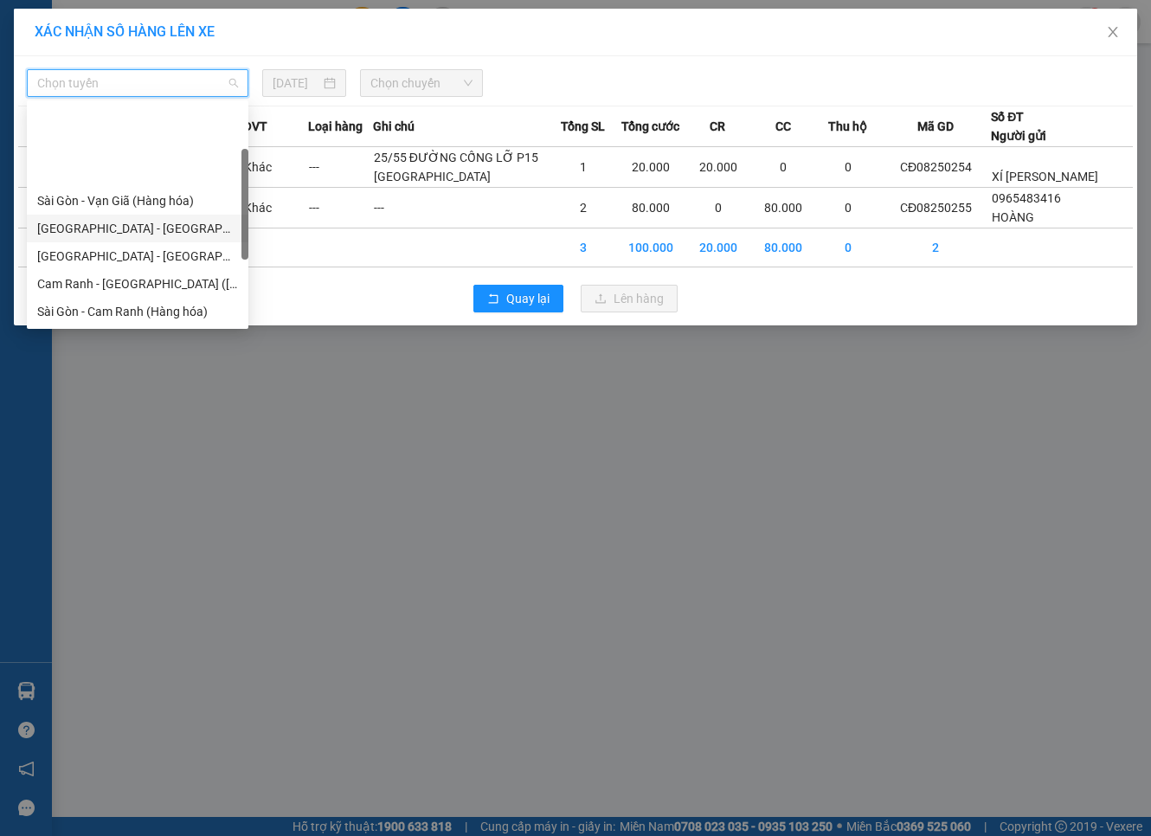
scroll to position [192, 0]
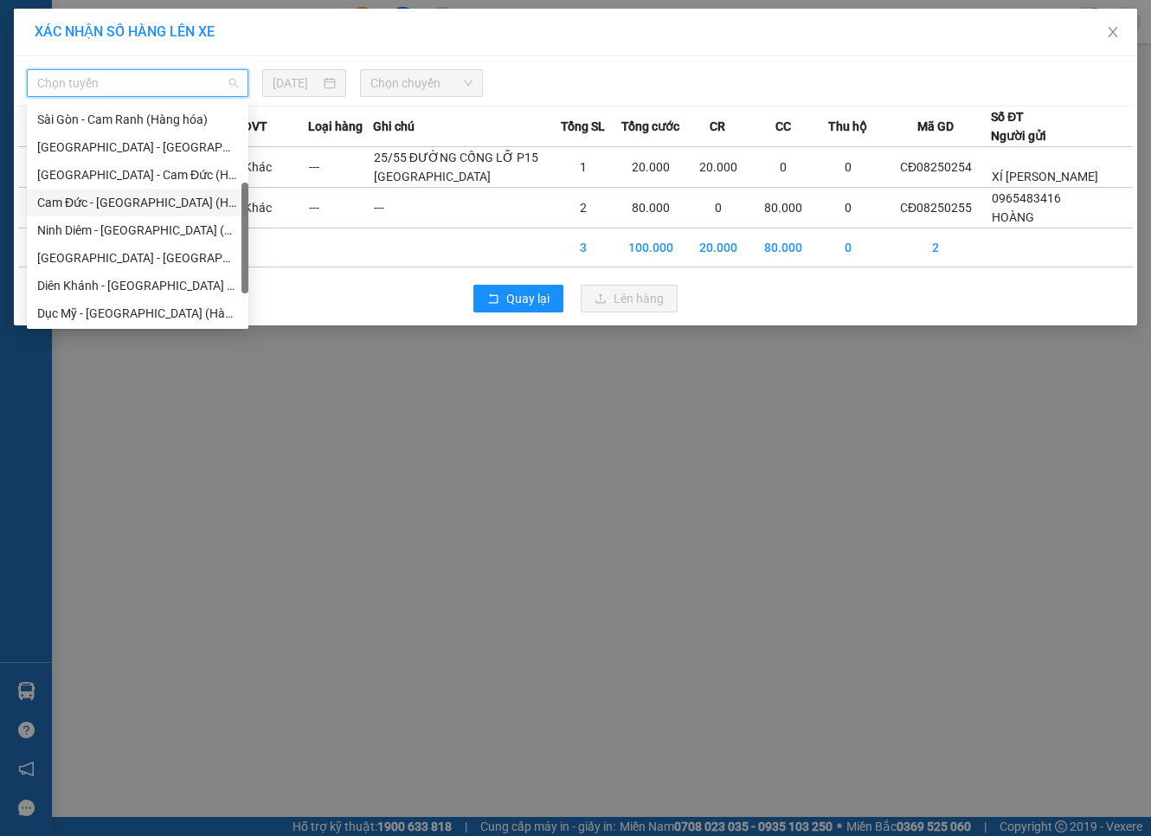
click at [158, 204] on div "Cam Đức - [GEOGRAPHIC_DATA] (Hàng hóa)" at bounding box center [137, 202] width 201 height 19
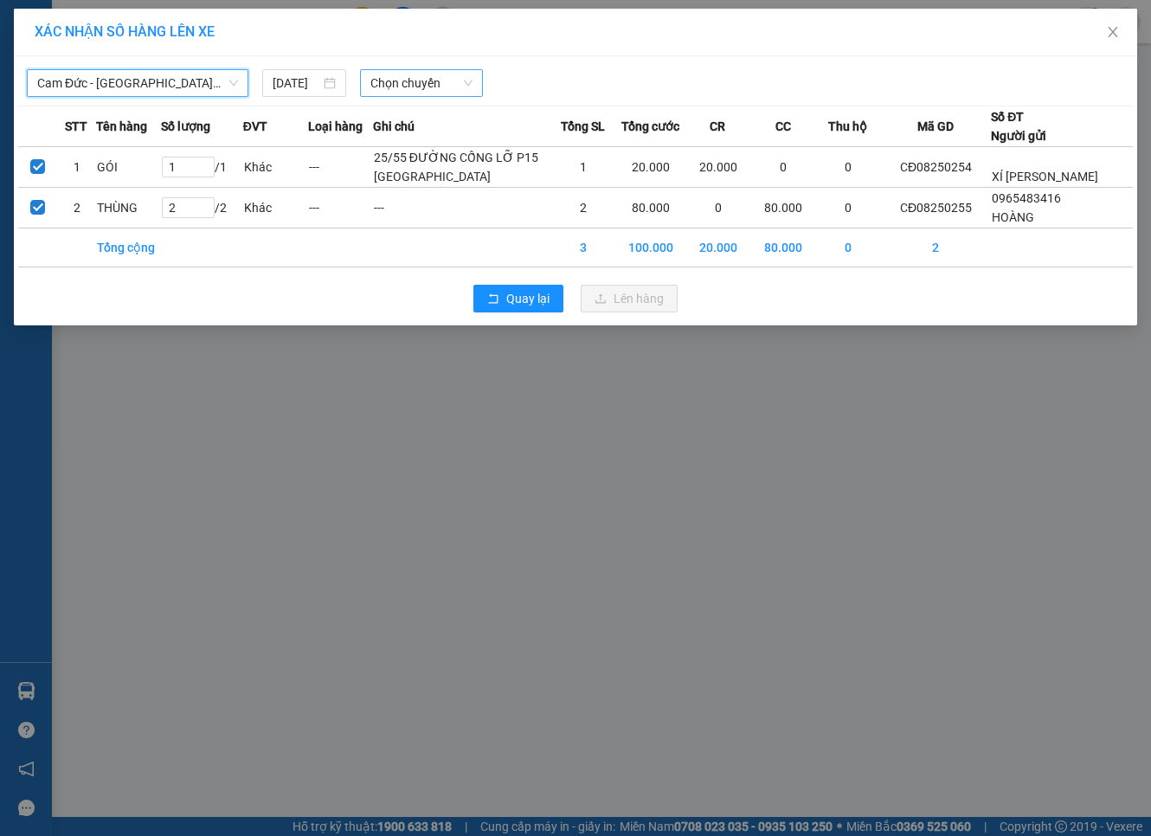
click at [402, 91] on span "Chọn chuyến" at bounding box center [422, 83] width 103 height 26
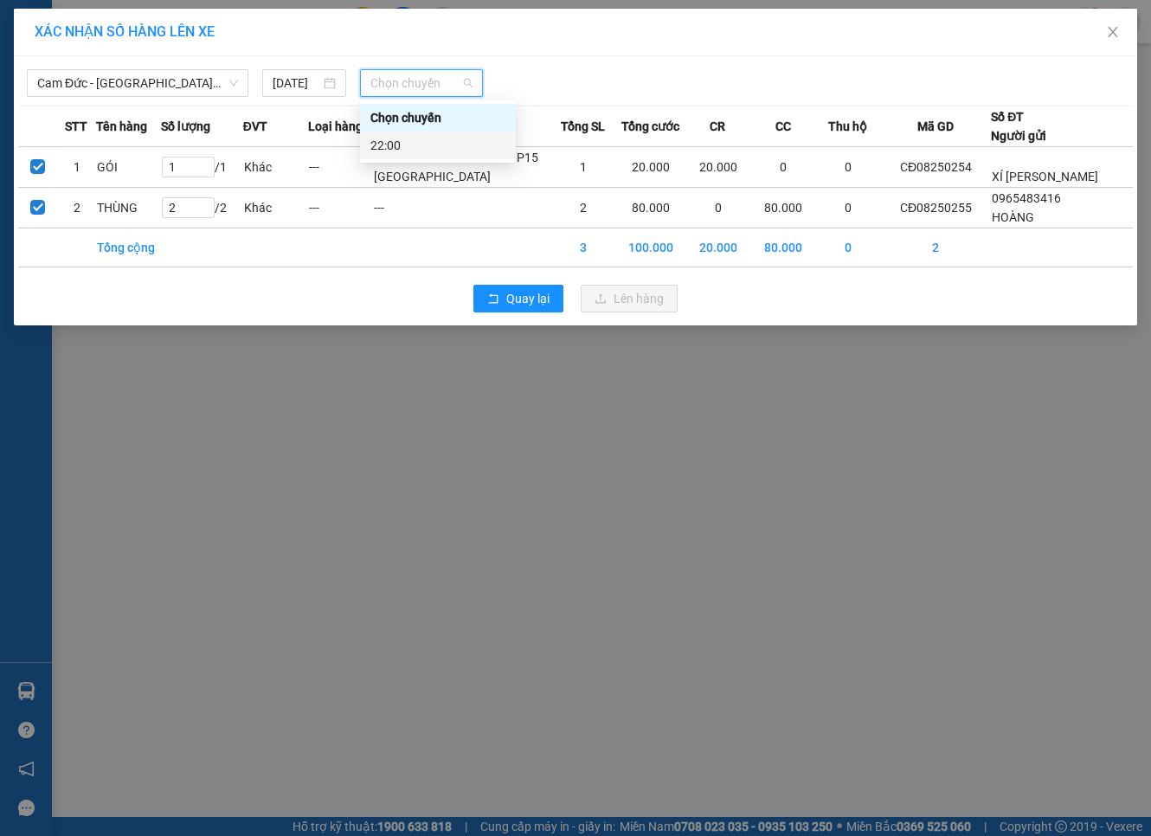
click at [388, 132] on div "22:00" at bounding box center [438, 146] width 156 height 28
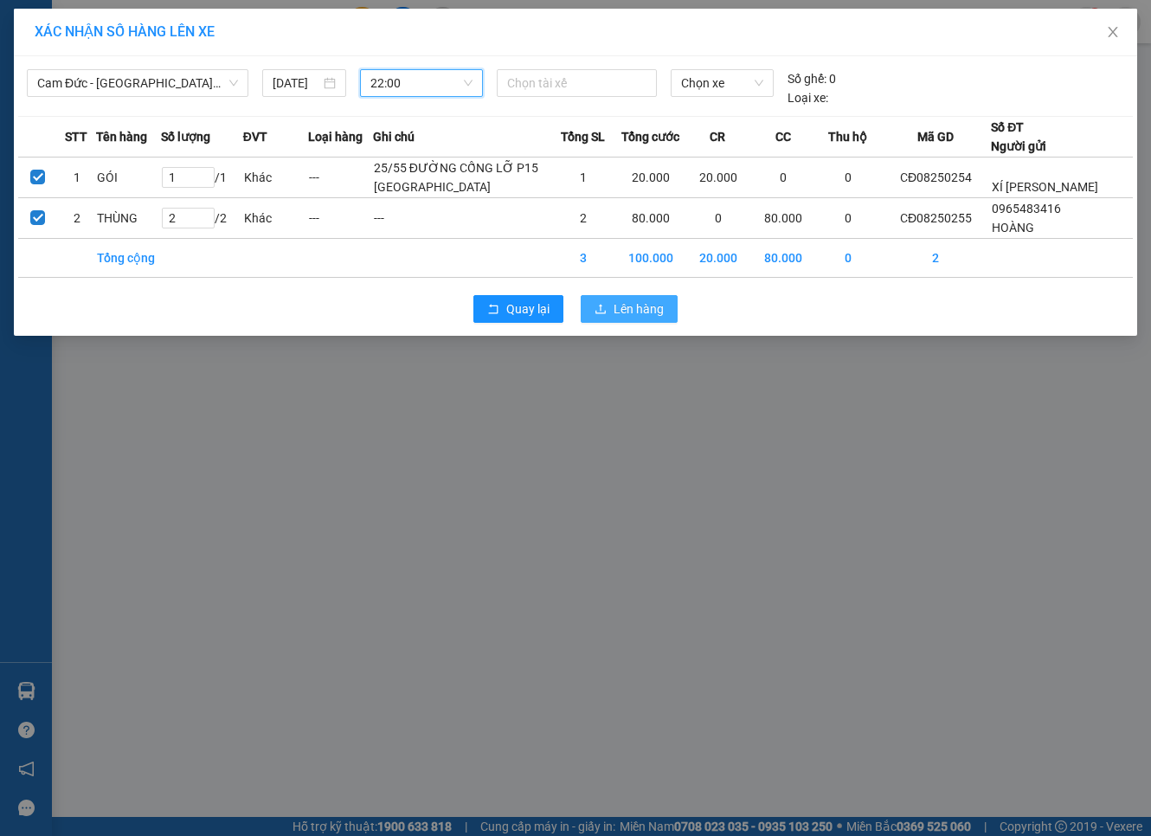
click at [623, 319] on span "Lên hàng" at bounding box center [639, 309] width 50 height 19
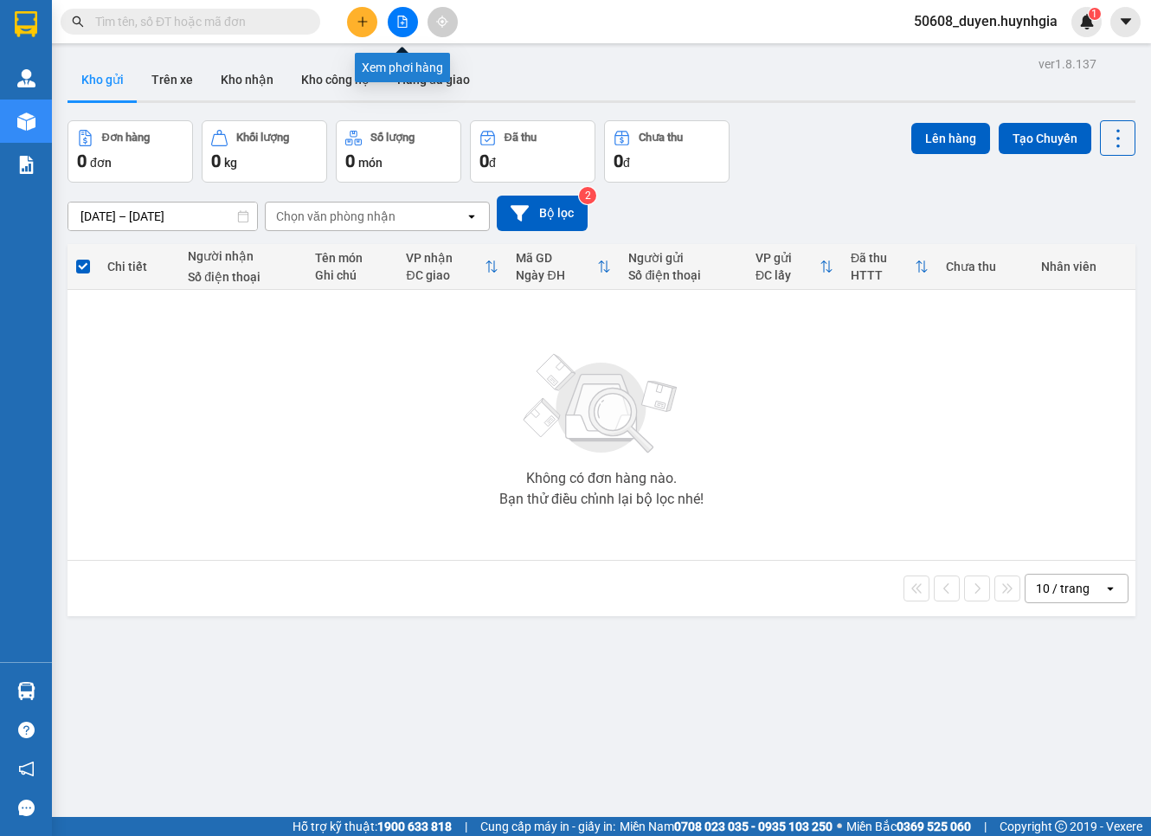
click at [395, 22] on button at bounding box center [403, 22] width 30 height 30
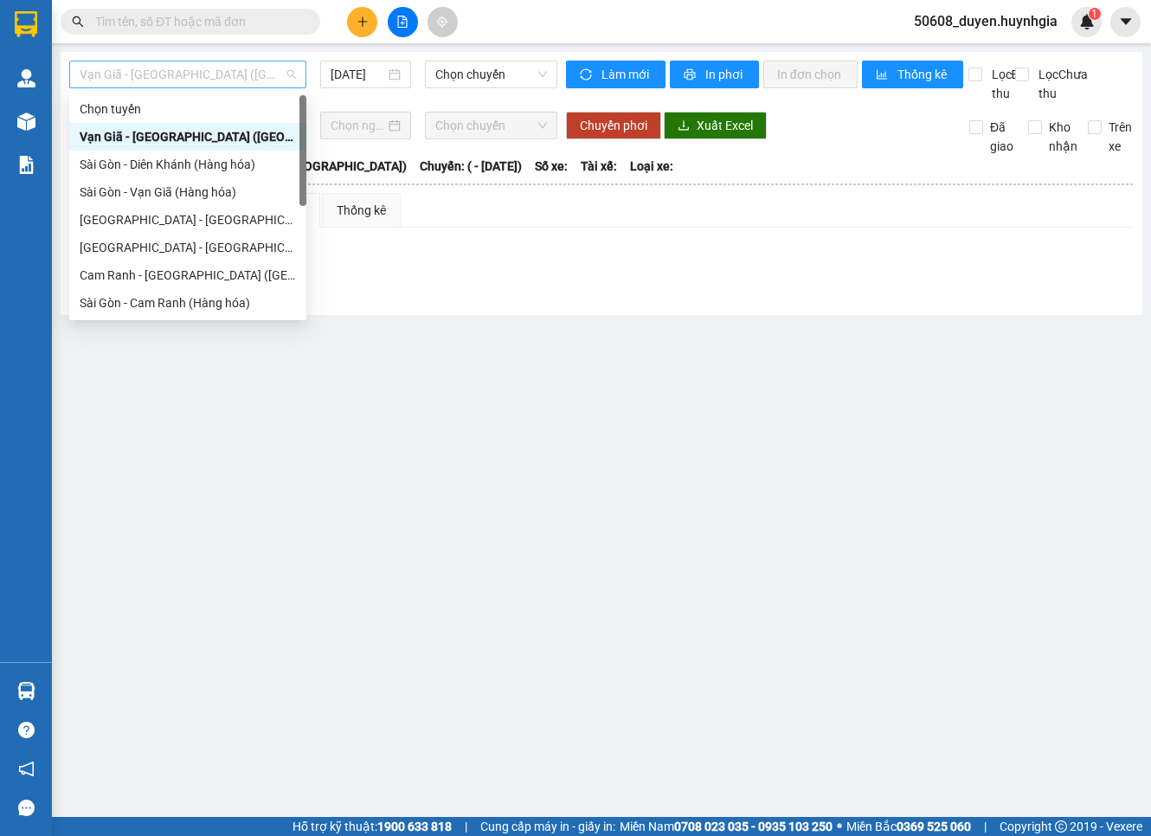
click at [252, 75] on span "Vạn Giã - [GEOGRAPHIC_DATA] ([GEOGRAPHIC_DATA])" at bounding box center [188, 74] width 216 height 26
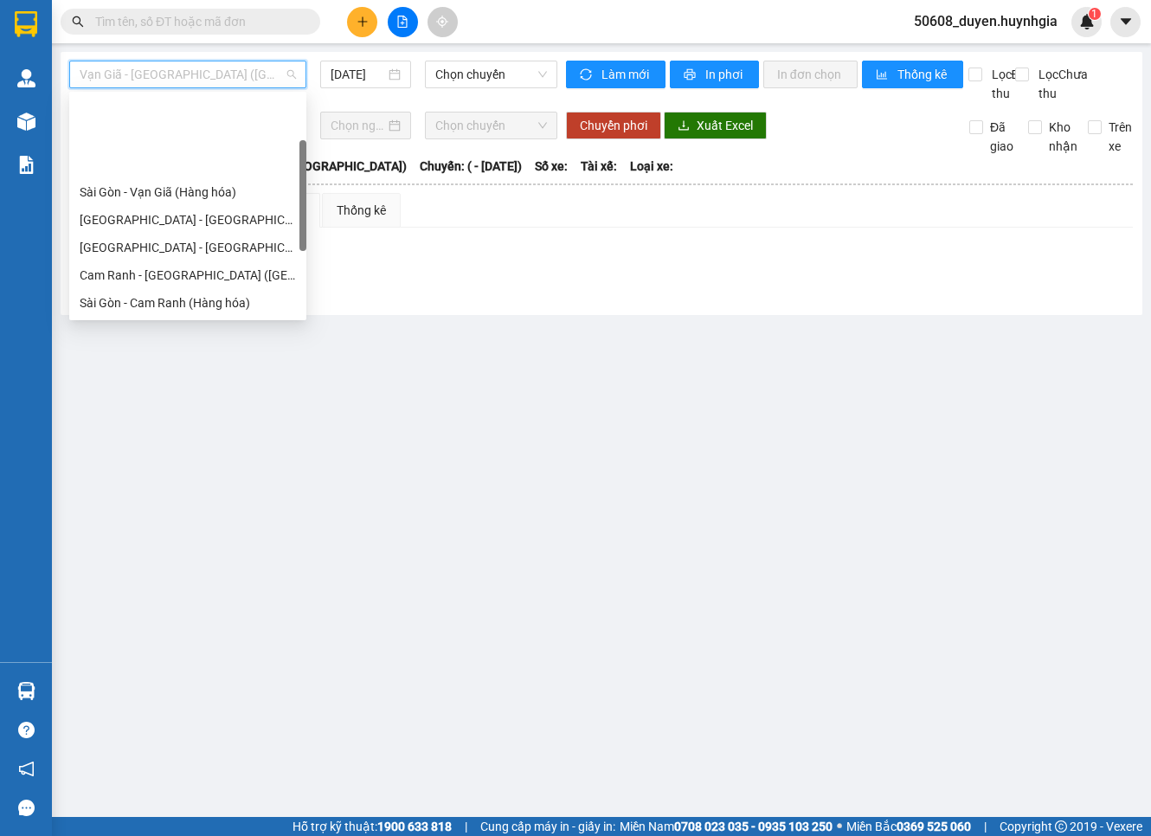
scroll to position [96, 0]
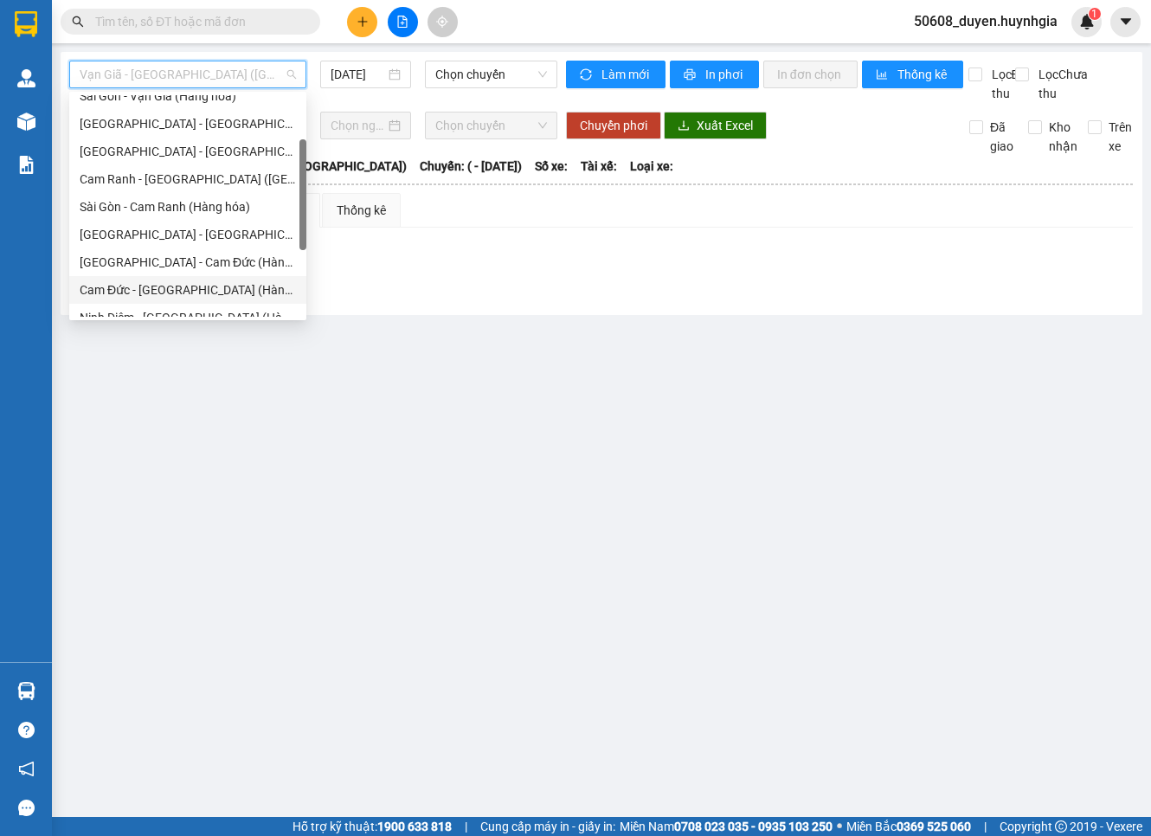
click at [183, 288] on div "Cam Đức - [GEOGRAPHIC_DATA] (Hàng hóa)" at bounding box center [188, 289] width 216 height 19
